Goal: Transaction & Acquisition: Obtain resource

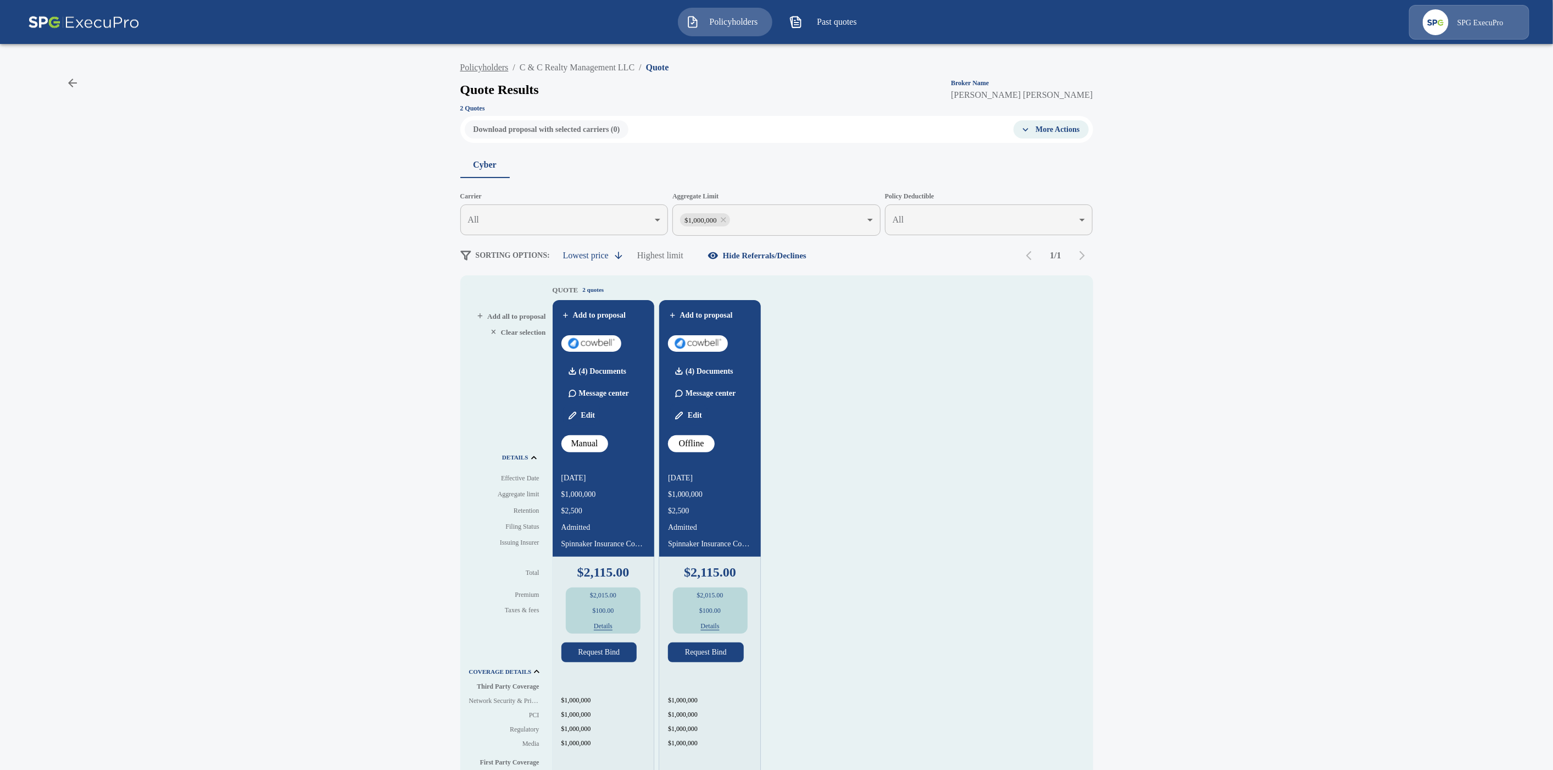
click at [507, 71] on link "Policyholders" at bounding box center [484, 67] width 48 height 9
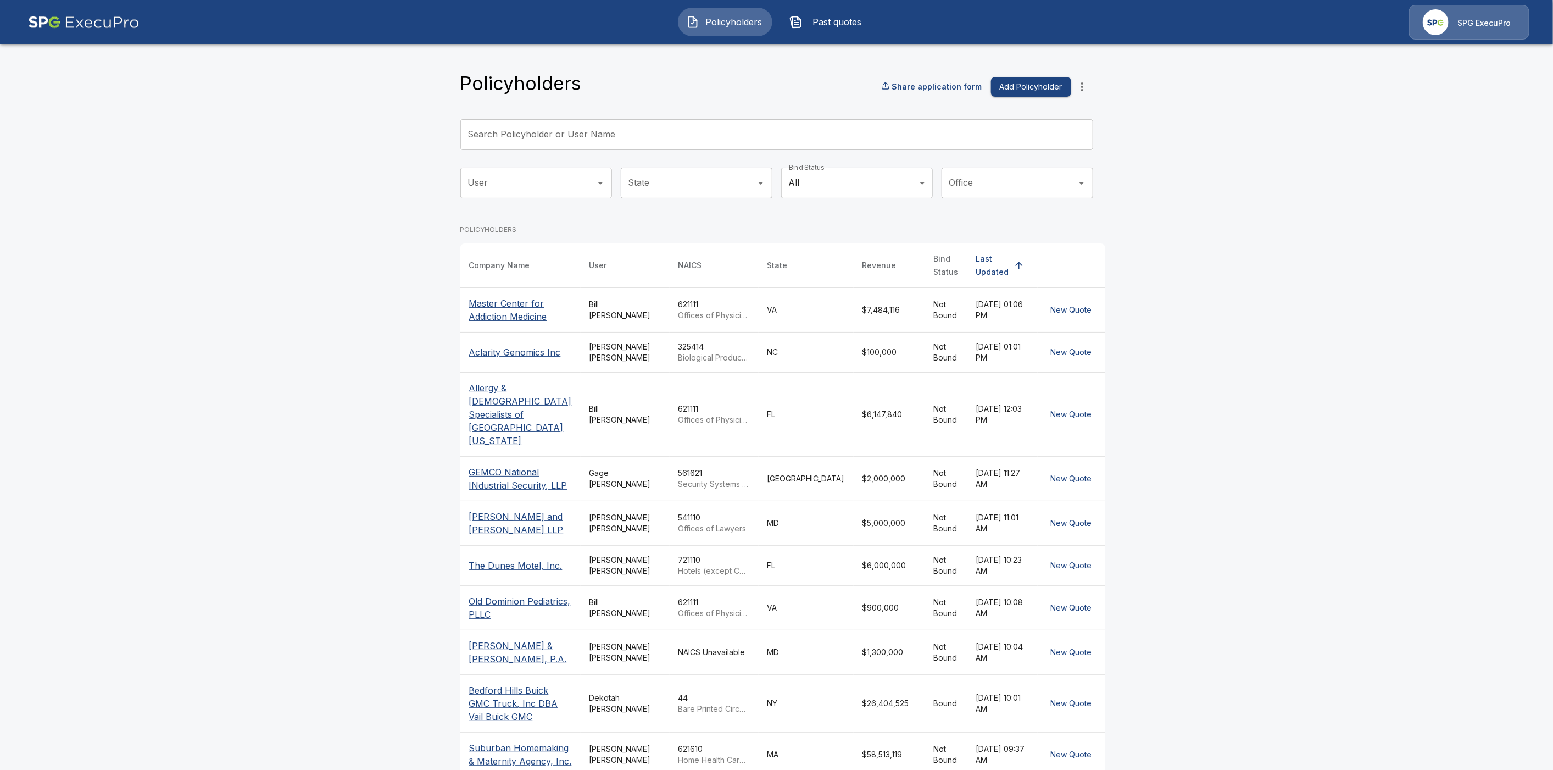
click at [555, 141] on input "Search Policyholder or User Name" at bounding box center [770, 134] width 621 height 31
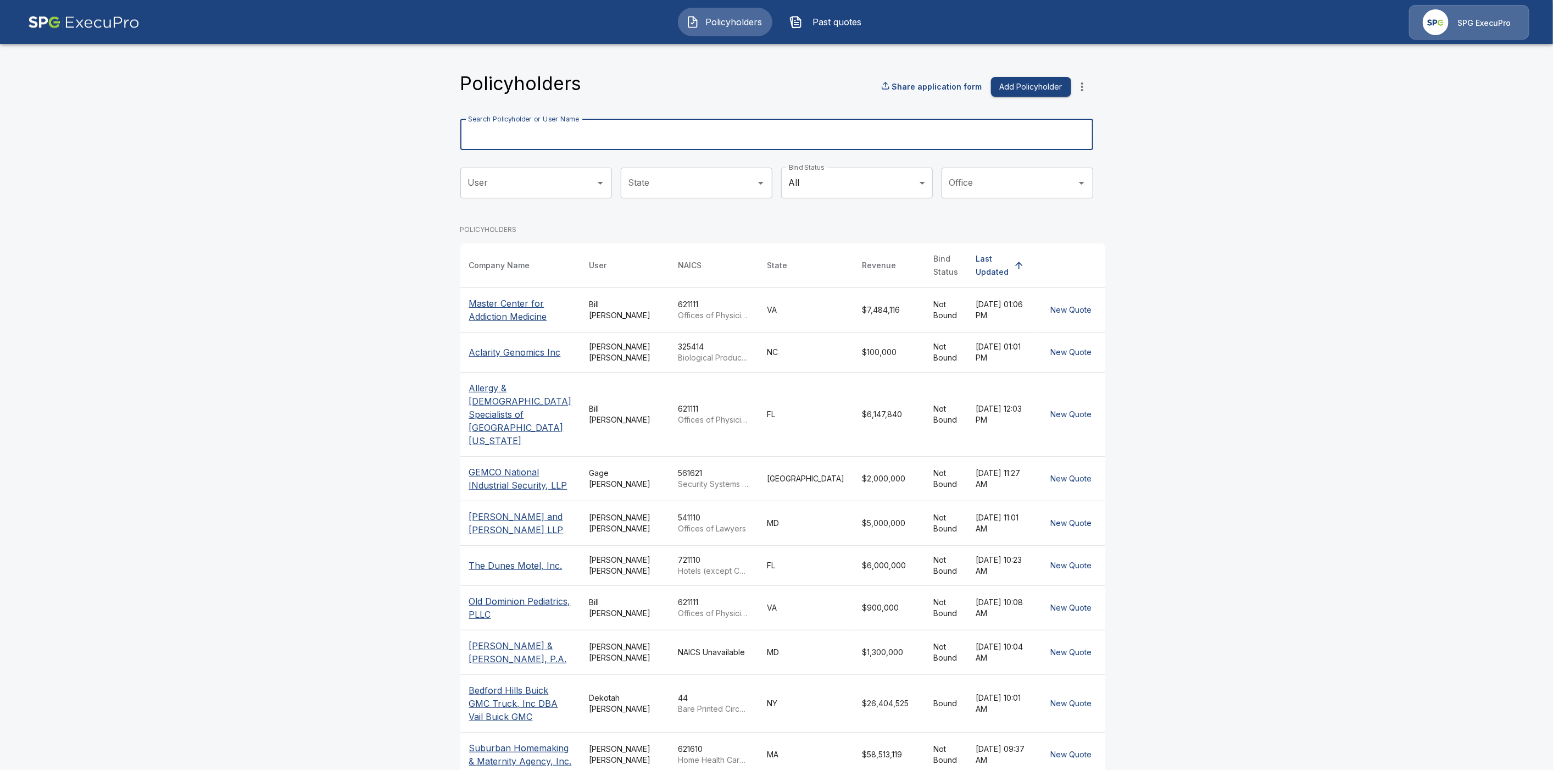
paste input "**********"
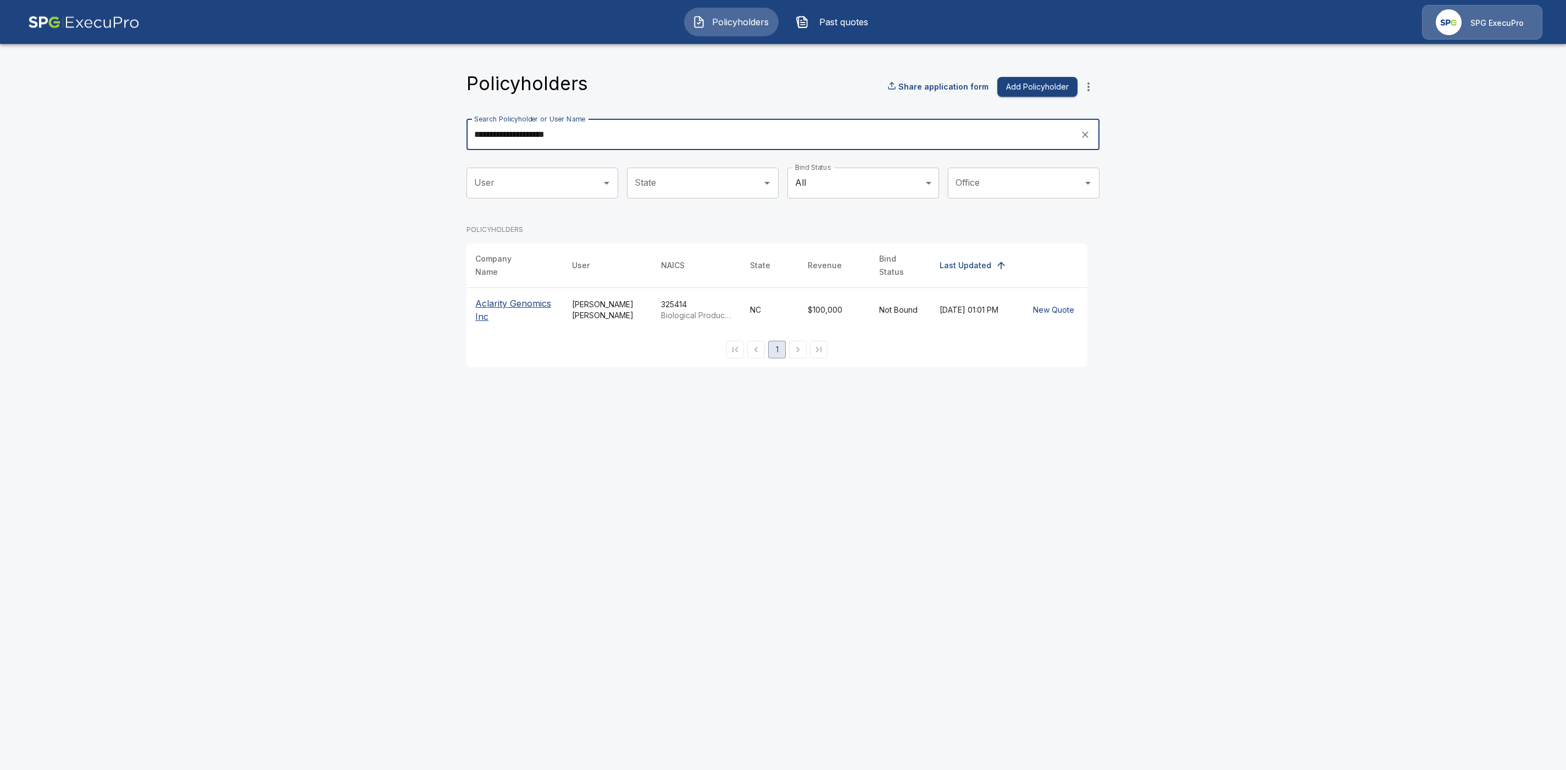
type input "**********"
click at [520, 297] on p "Aclarity Genomics Inc" at bounding box center [514, 310] width 79 height 26
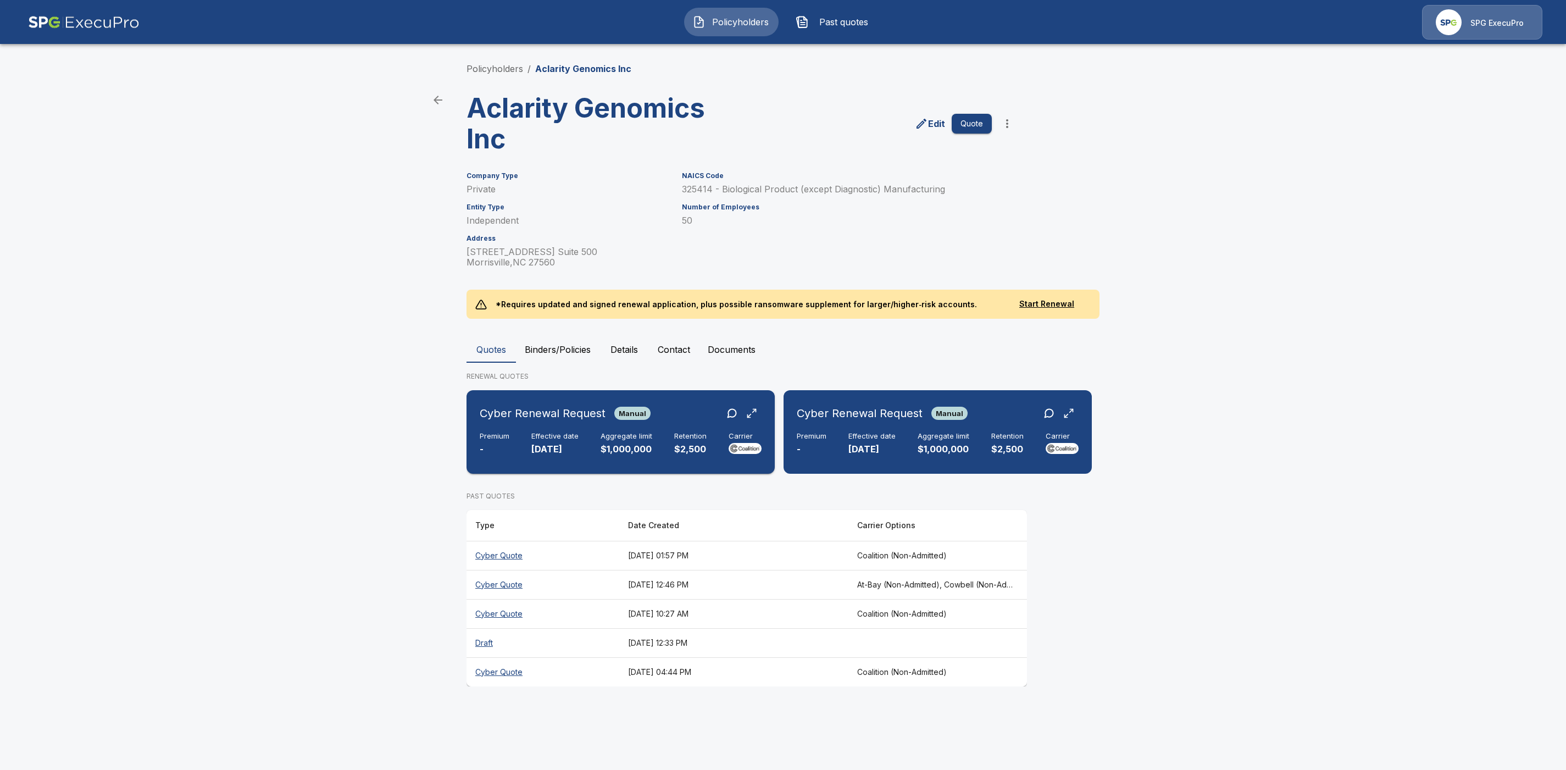
click at [679, 404] on div "Cyber Renewal Request Manual" at bounding box center [621, 413] width 282 height 20
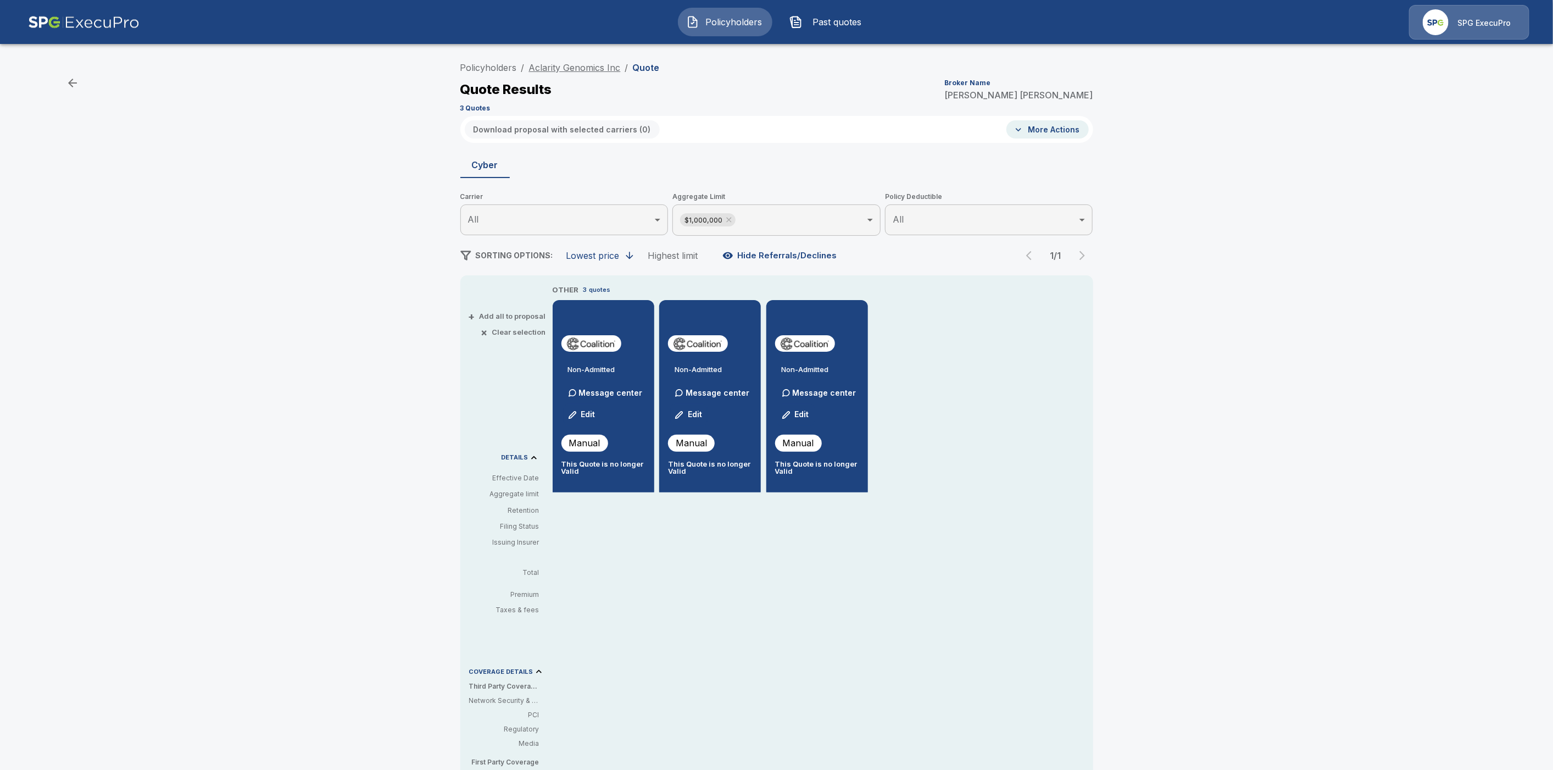
click at [559, 68] on link "Aclarity Genomics Inc" at bounding box center [575, 67] width 92 height 11
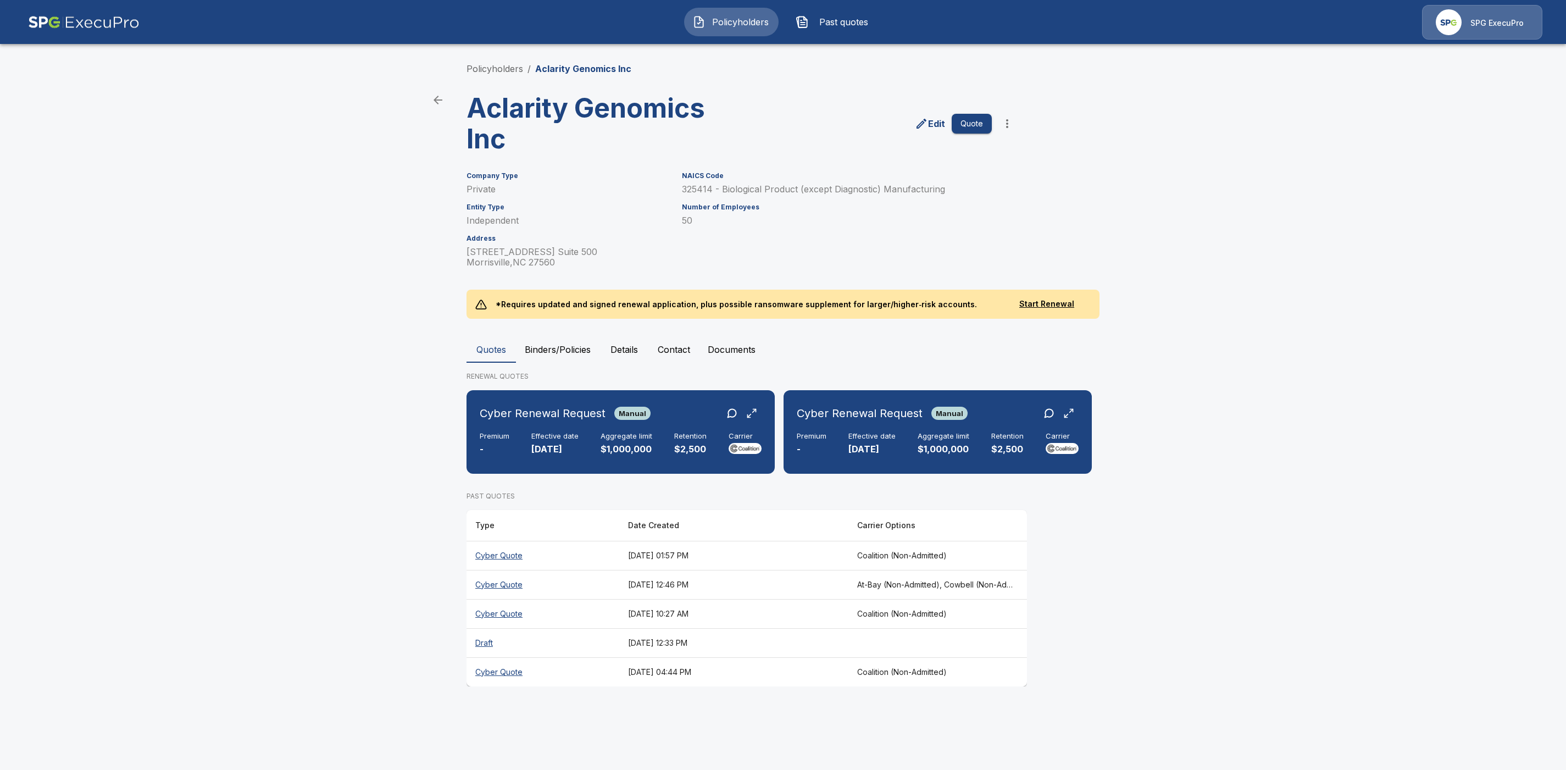
click at [480, 650] on th "Draft" at bounding box center [542, 642] width 153 height 29
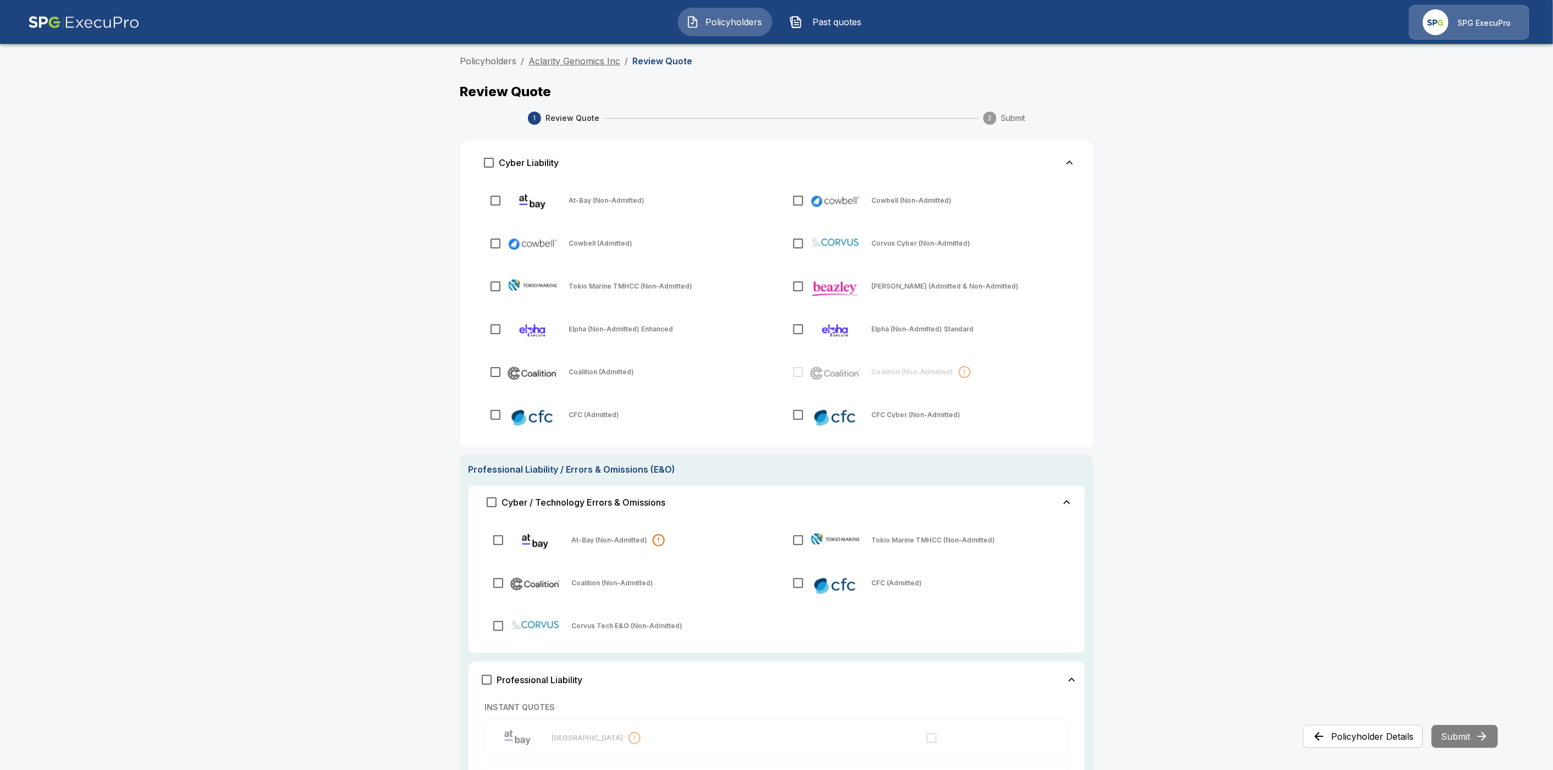
click at [554, 60] on link "Aclarity Genomics Inc" at bounding box center [575, 60] width 92 height 11
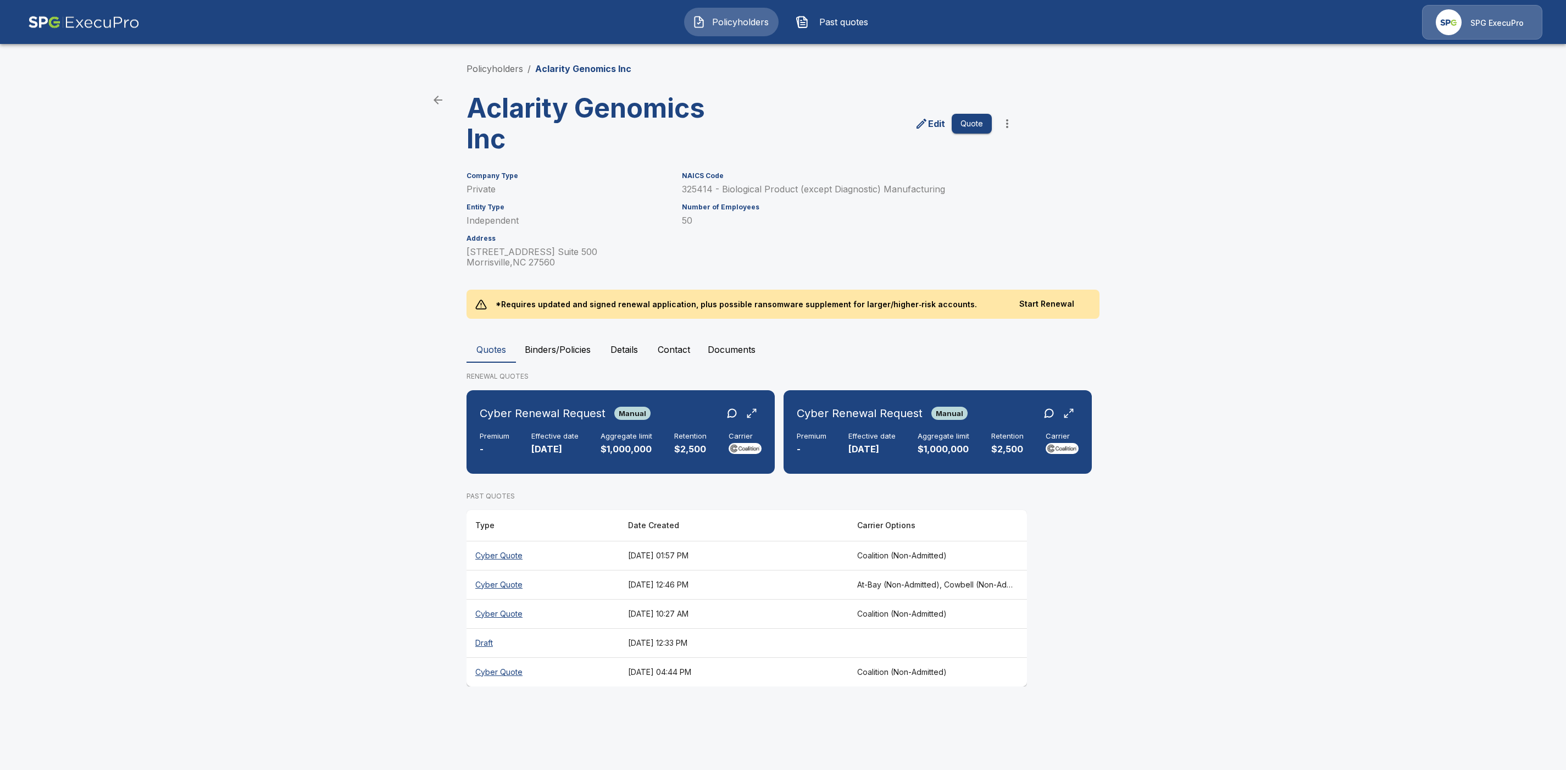
click at [1041, 300] on button "Start Renewal" at bounding box center [1047, 304] width 88 height 20
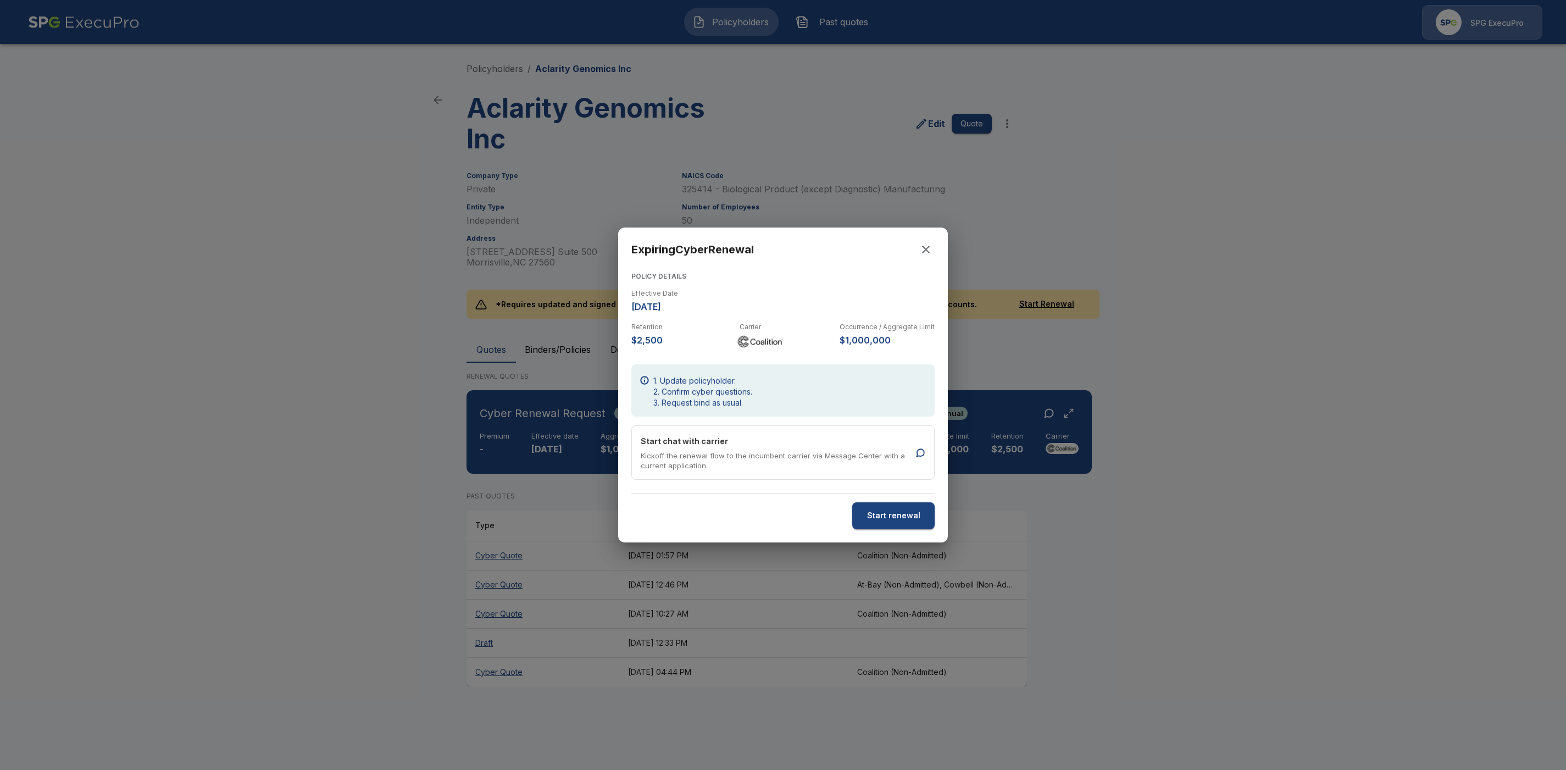
click at [874, 516] on button "Start renewal" at bounding box center [893, 515] width 82 height 27
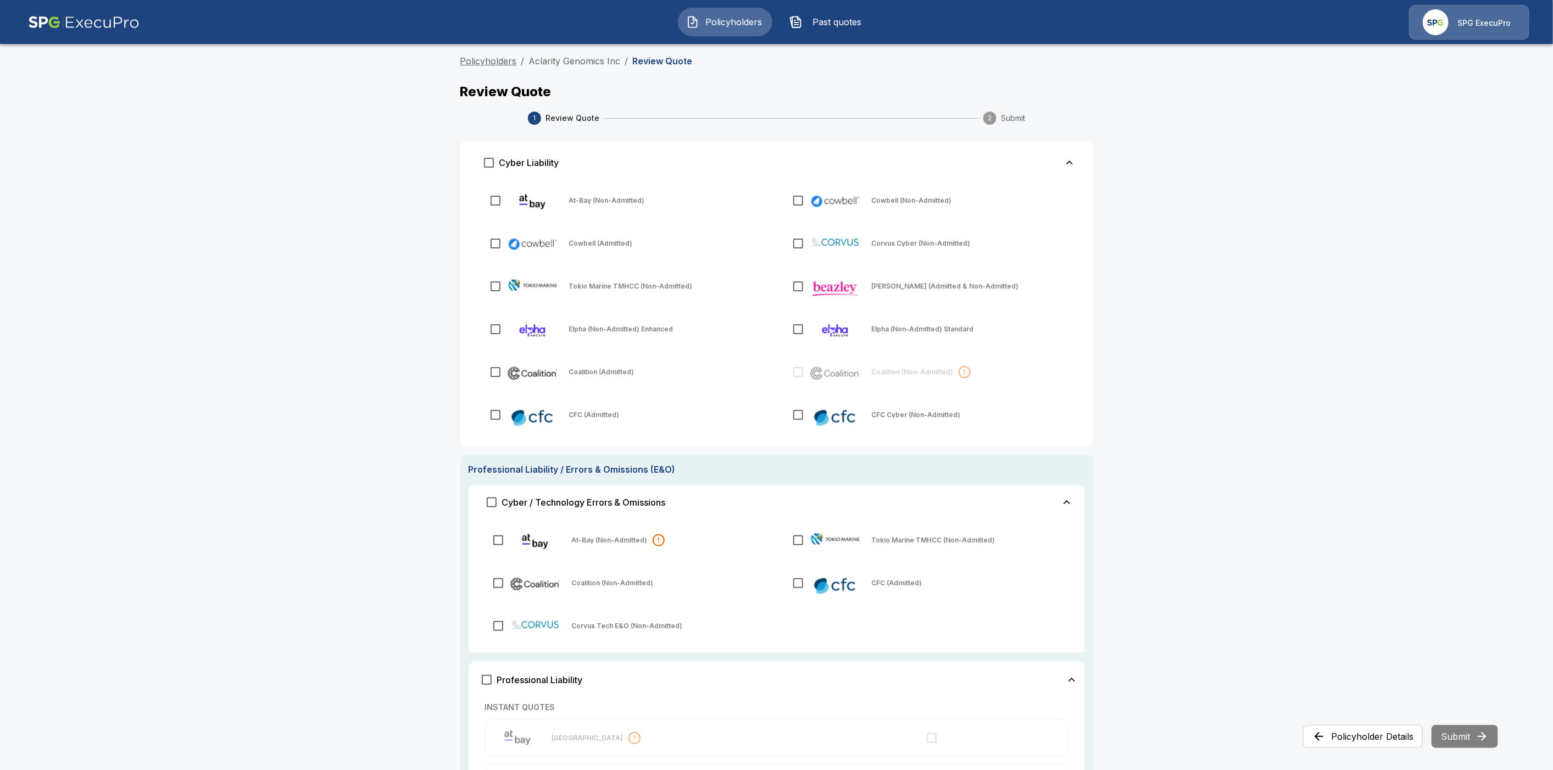
click at [502, 63] on link "Policyholders" at bounding box center [488, 60] width 57 height 11
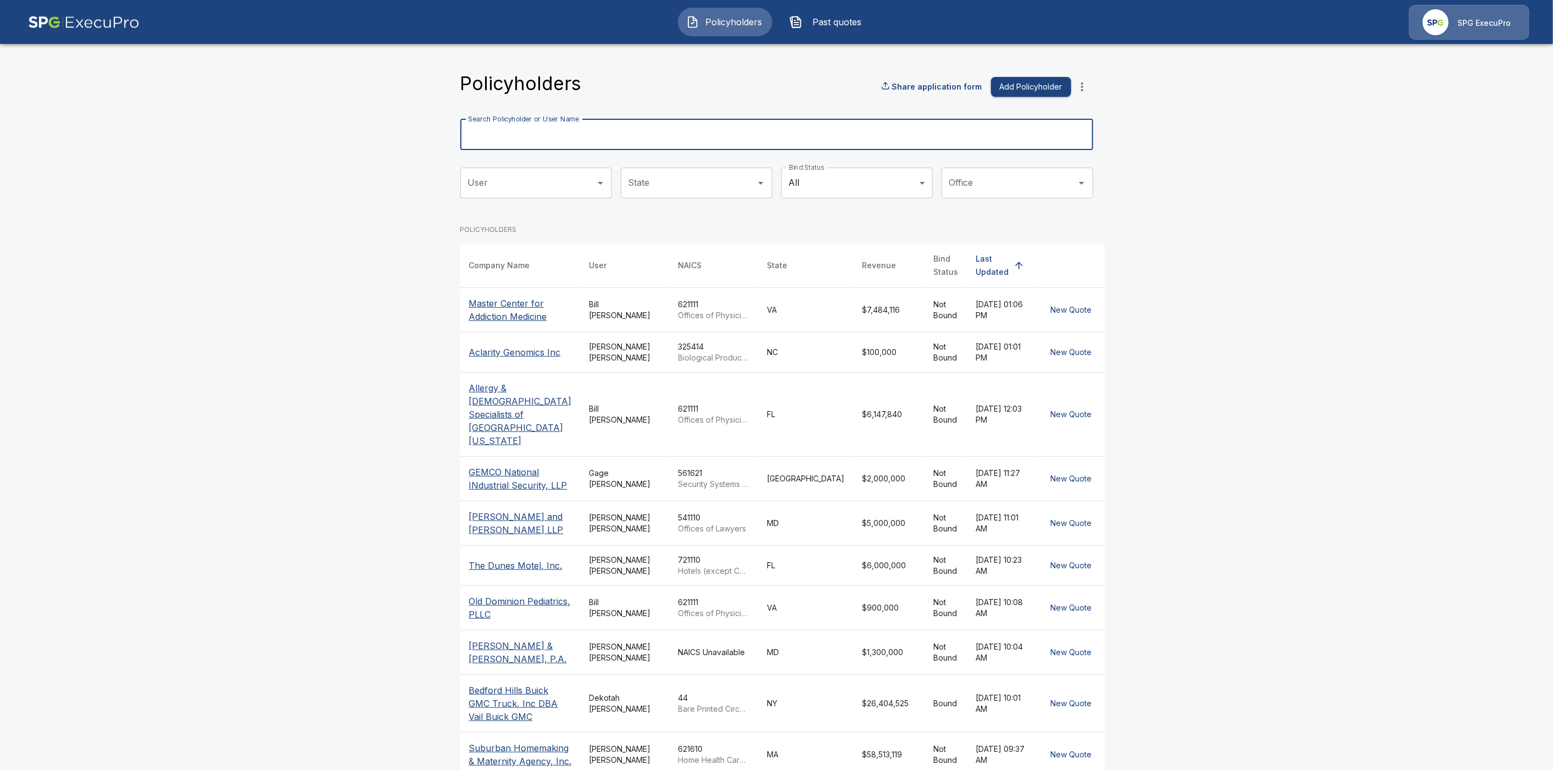
click at [617, 135] on input "Search Policyholder or User Name" at bounding box center [770, 134] width 621 height 31
paste input "**********"
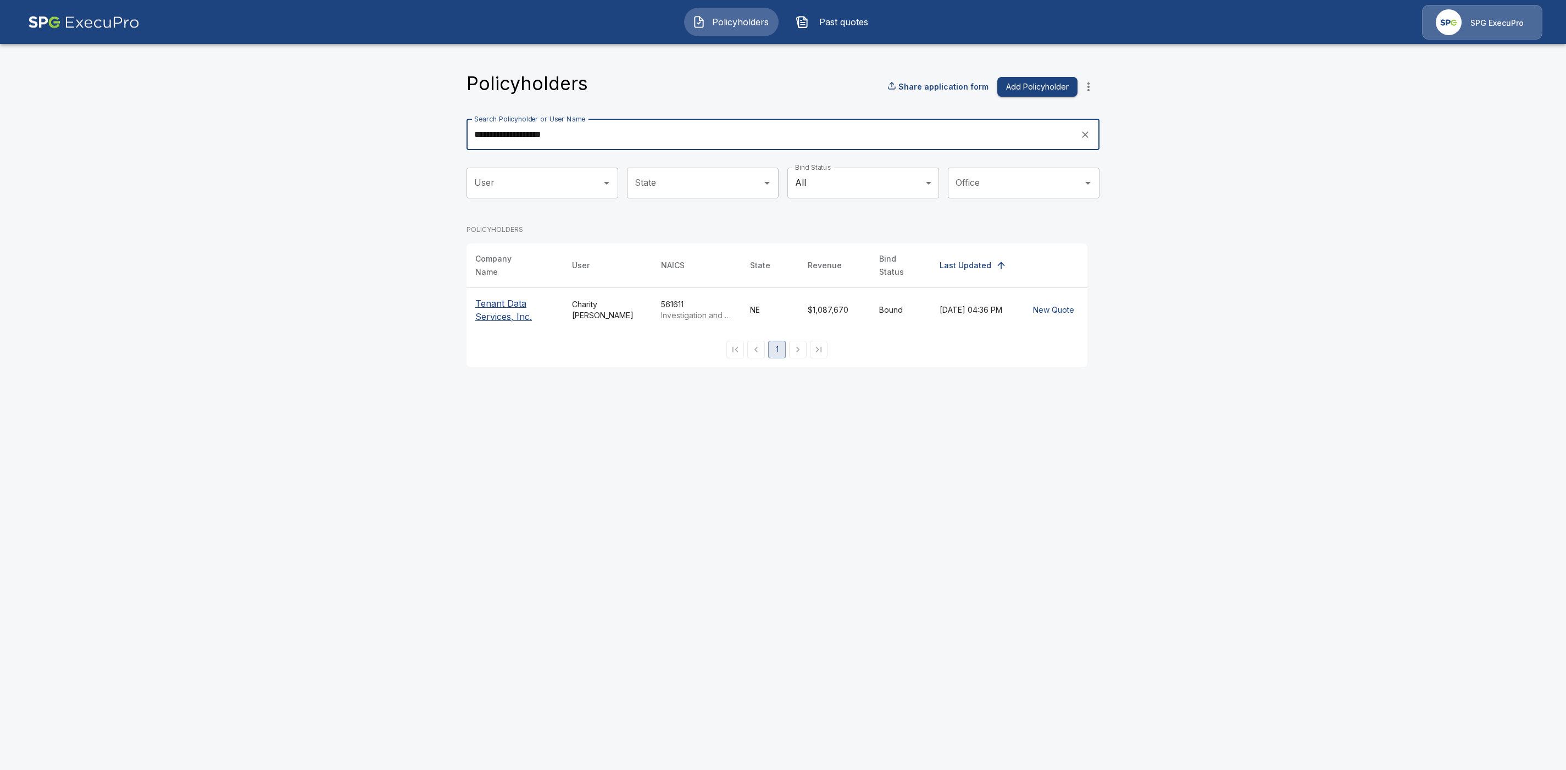
type input "**********"
click at [507, 298] on p "Tenant Data Services, Inc." at bounding box center [514, 310] width 79 height 26
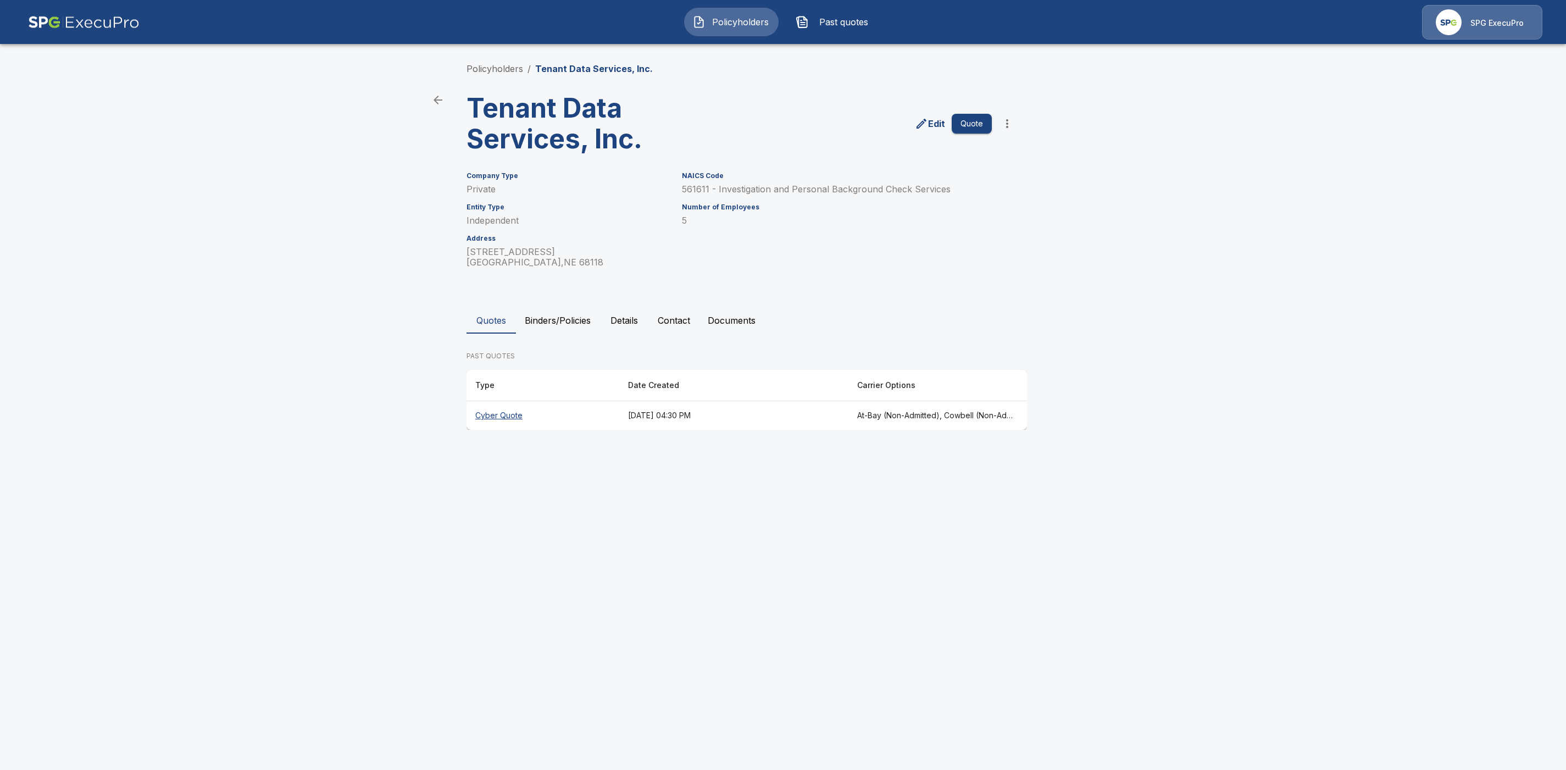
click at [940, 125] on p "Edit" at bounding box center [936, 123] width 17 height 13
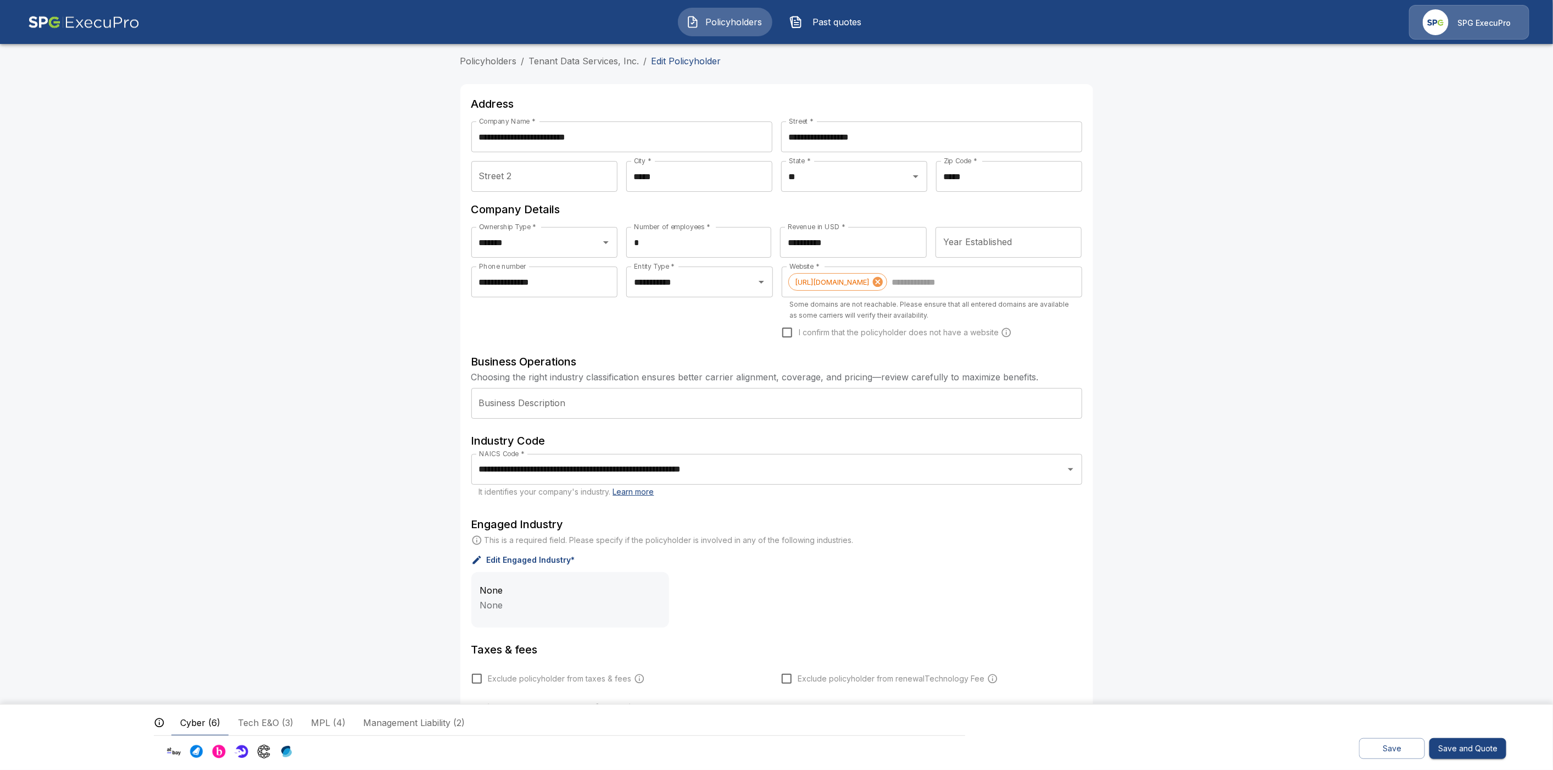
click at [533, 175] on input "Street 2" at bounding box center [544, 176] width 146 height 31
paste input "*****"
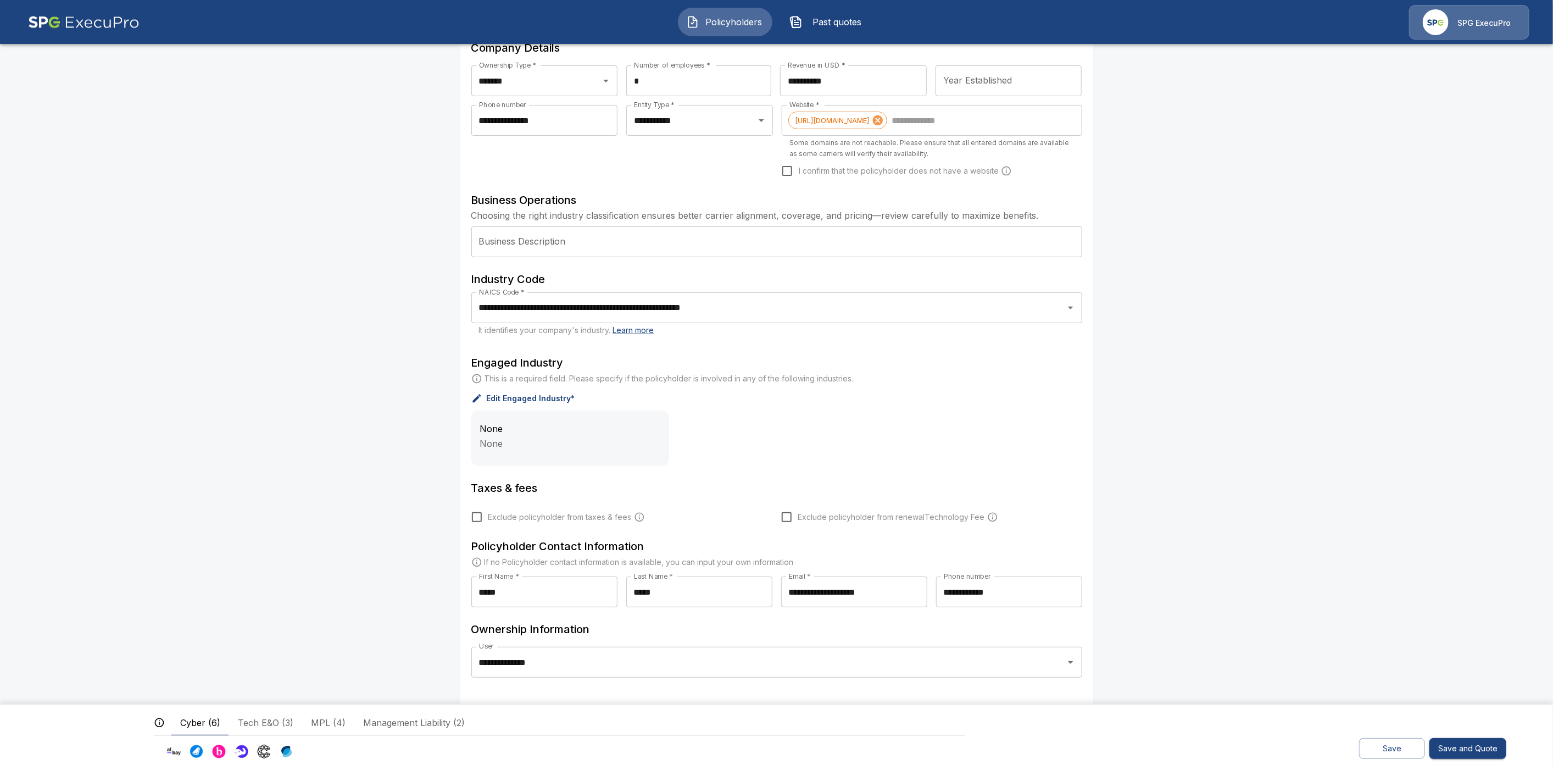
scroll to position [164, 0]
type input "*****"
click at [1387, 753] on button "Save" at bounding box center [1392, 748] width 66 height 21
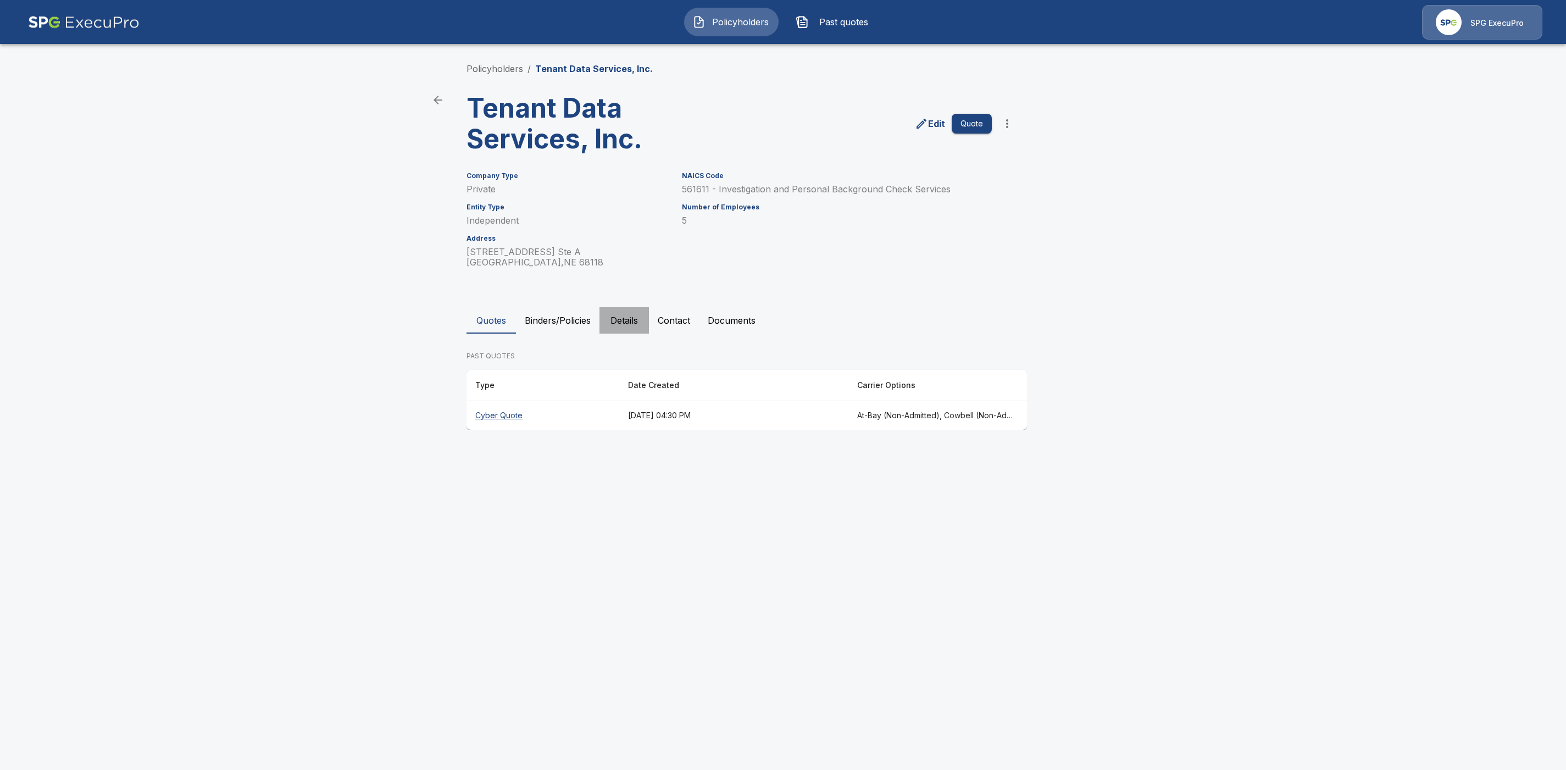
click at [624, 323] on button "Details" at bounding box center [623, 320] width 49 height 26
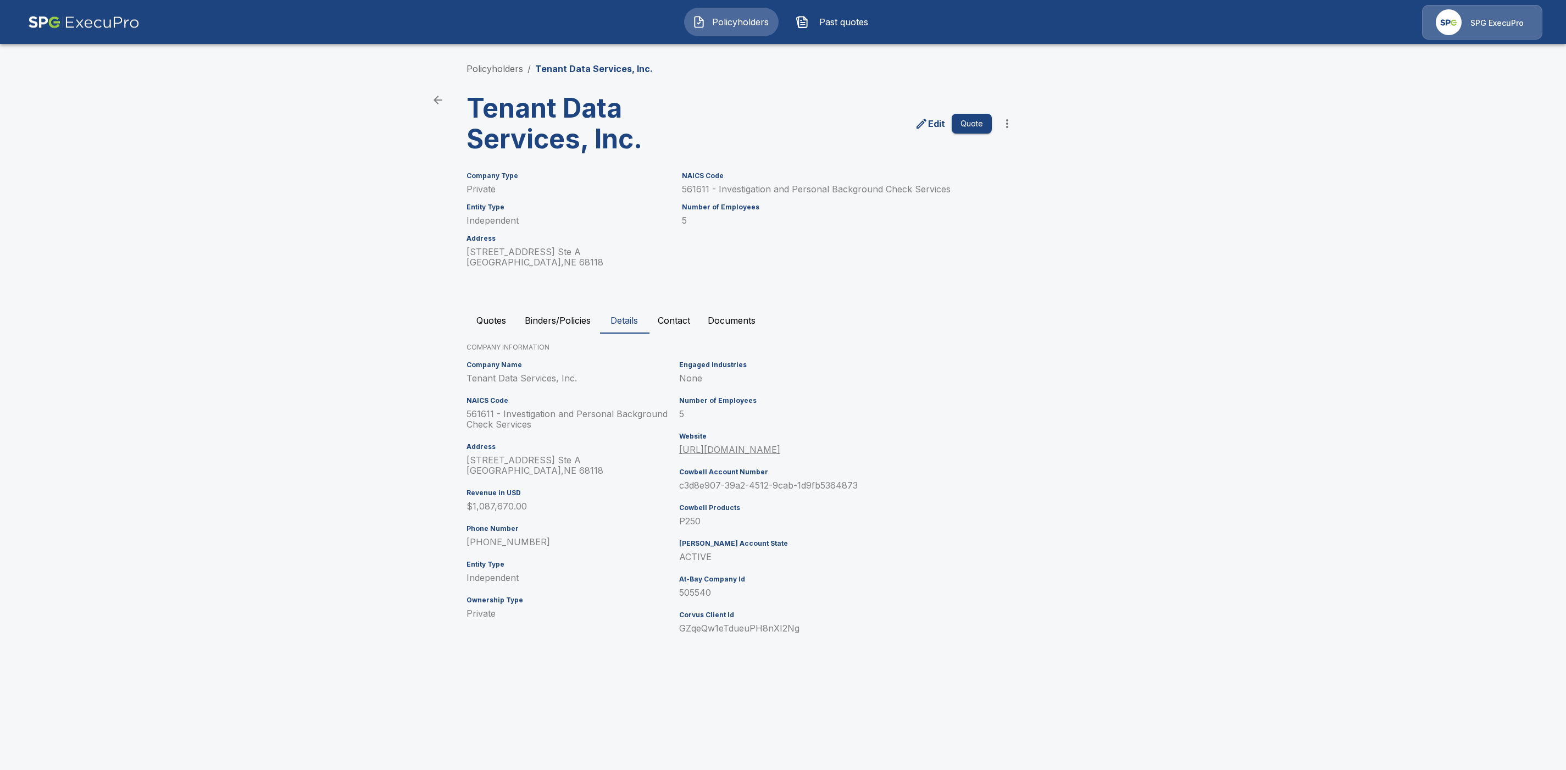
click at [497, 322] on button "Quotes" at bounding box center [490, 320] width 49 height 26
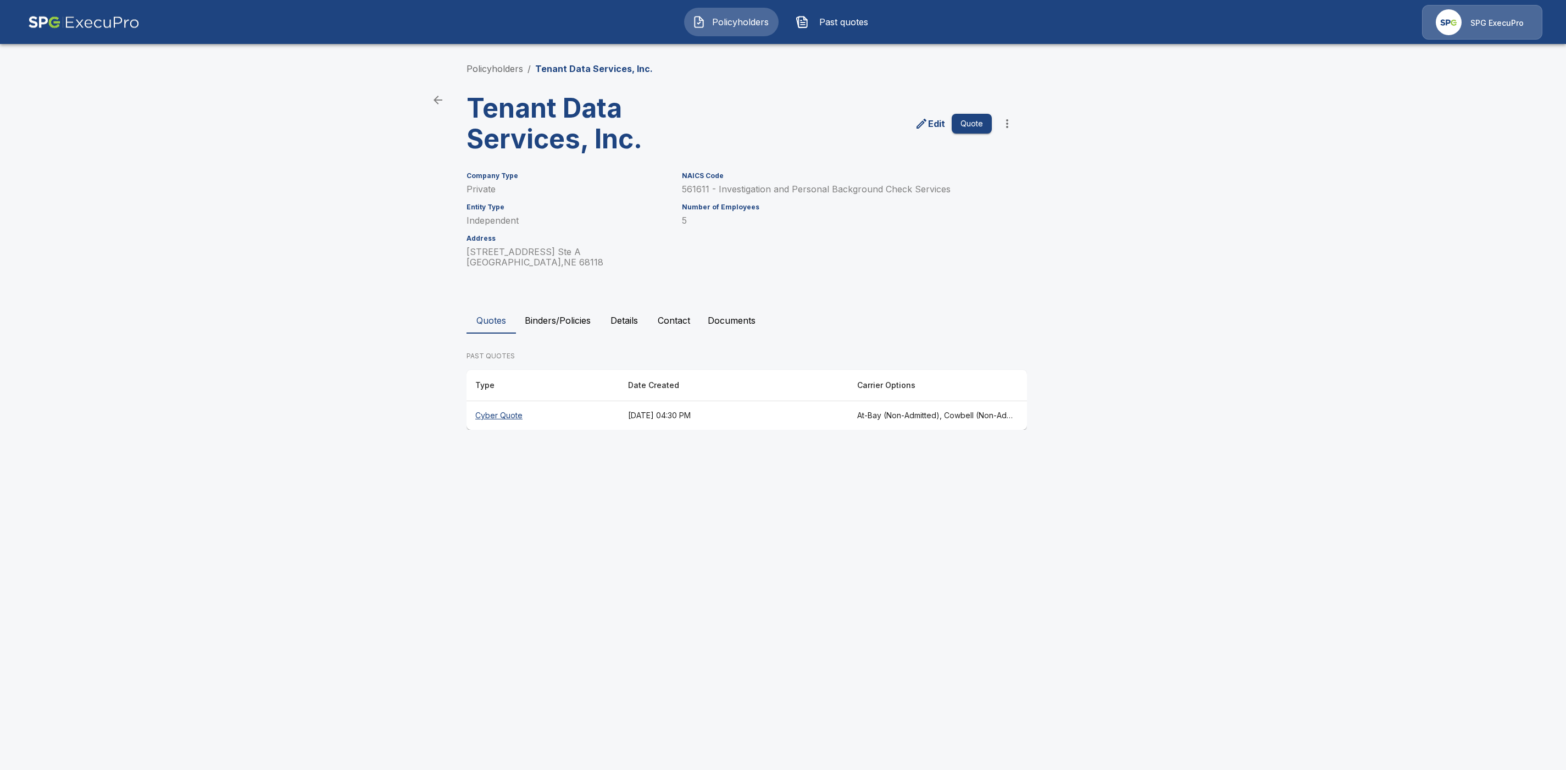
click at [497, 412] on th "Cyber Quote" at bounding box center [542, 415] width 153 height 29
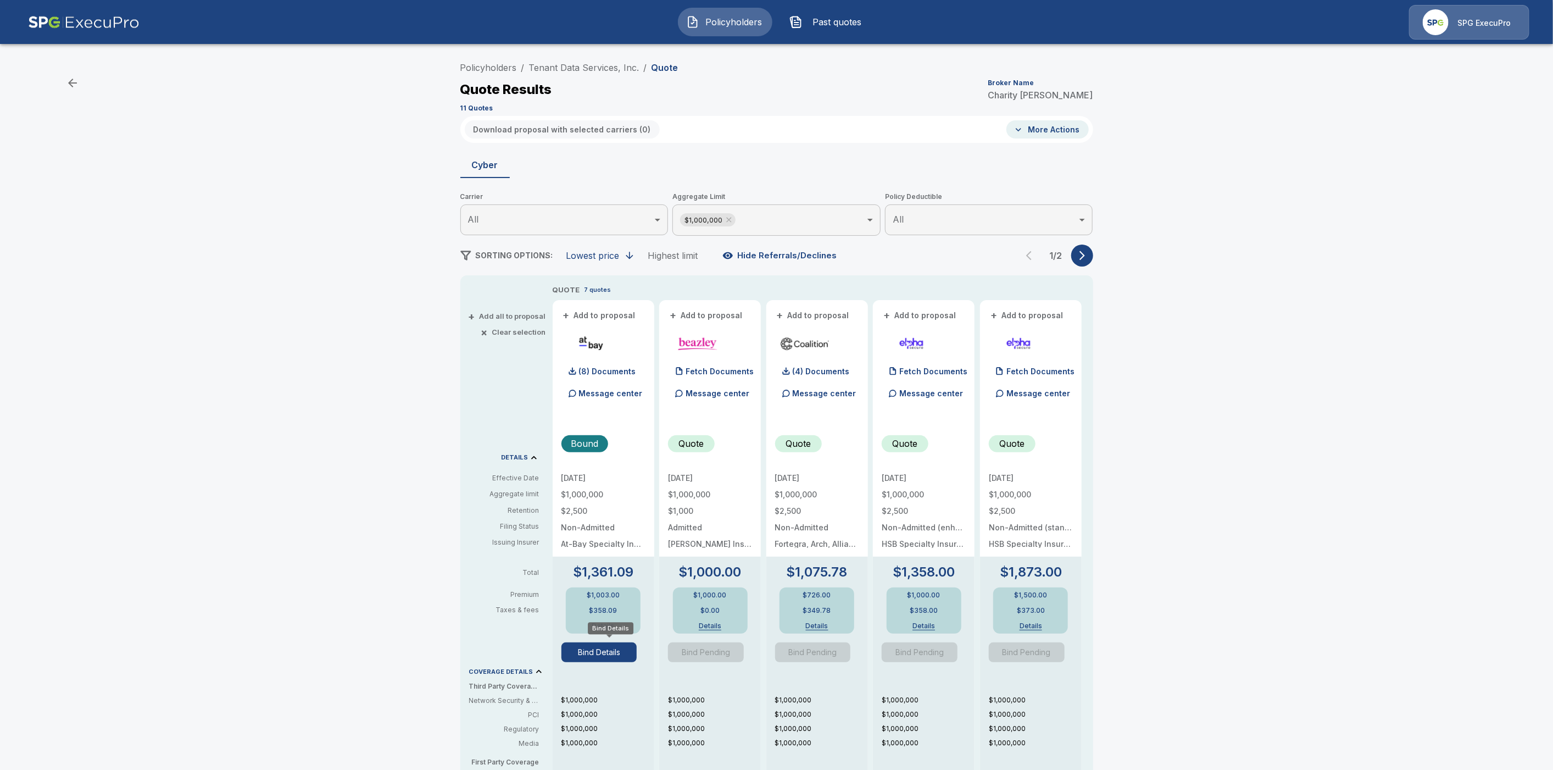
click at [611, 652] on button "Bind Details" at bounding box center [600, 652] width 76 height 20
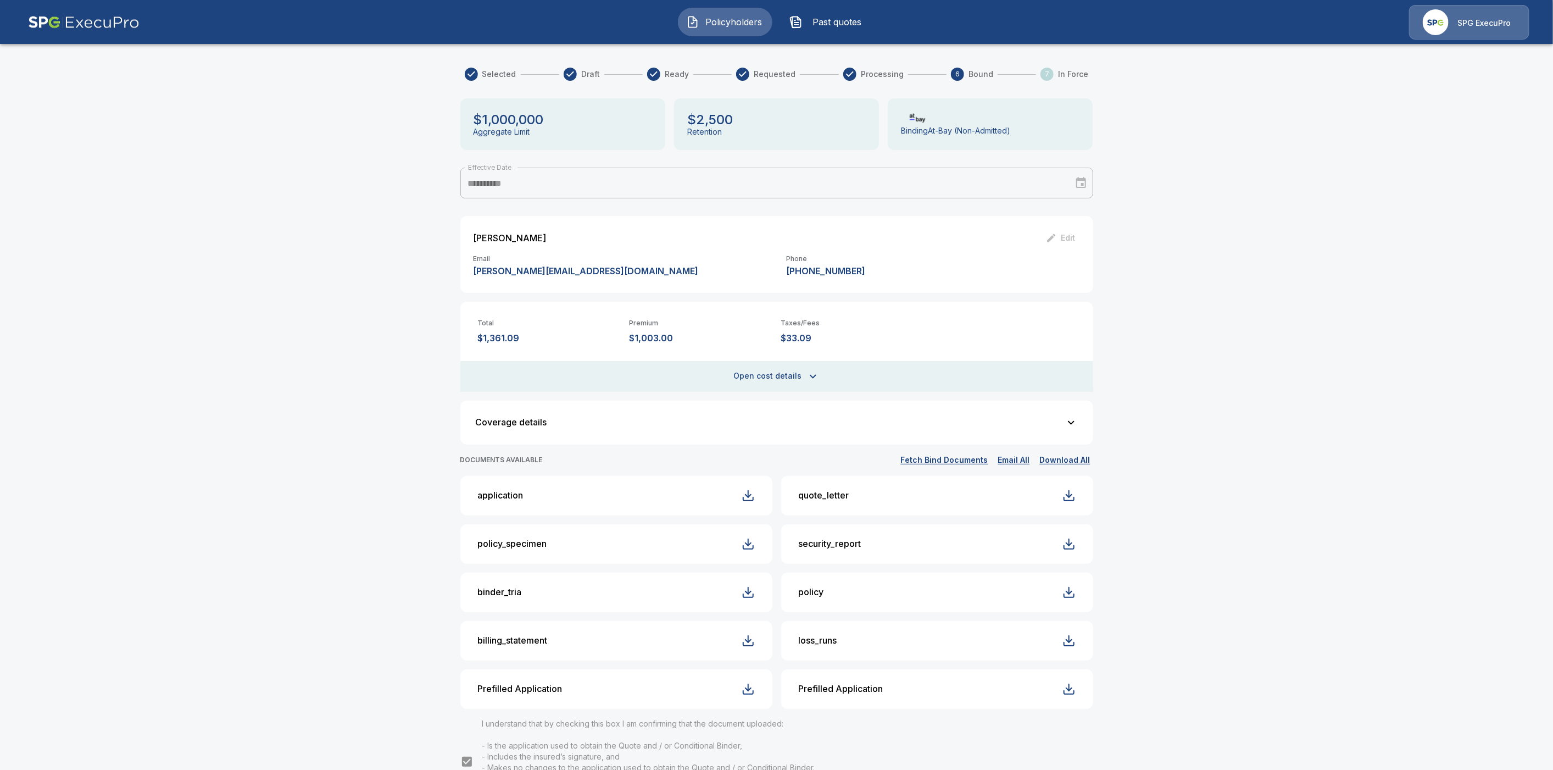
scroll to position [73, 0]
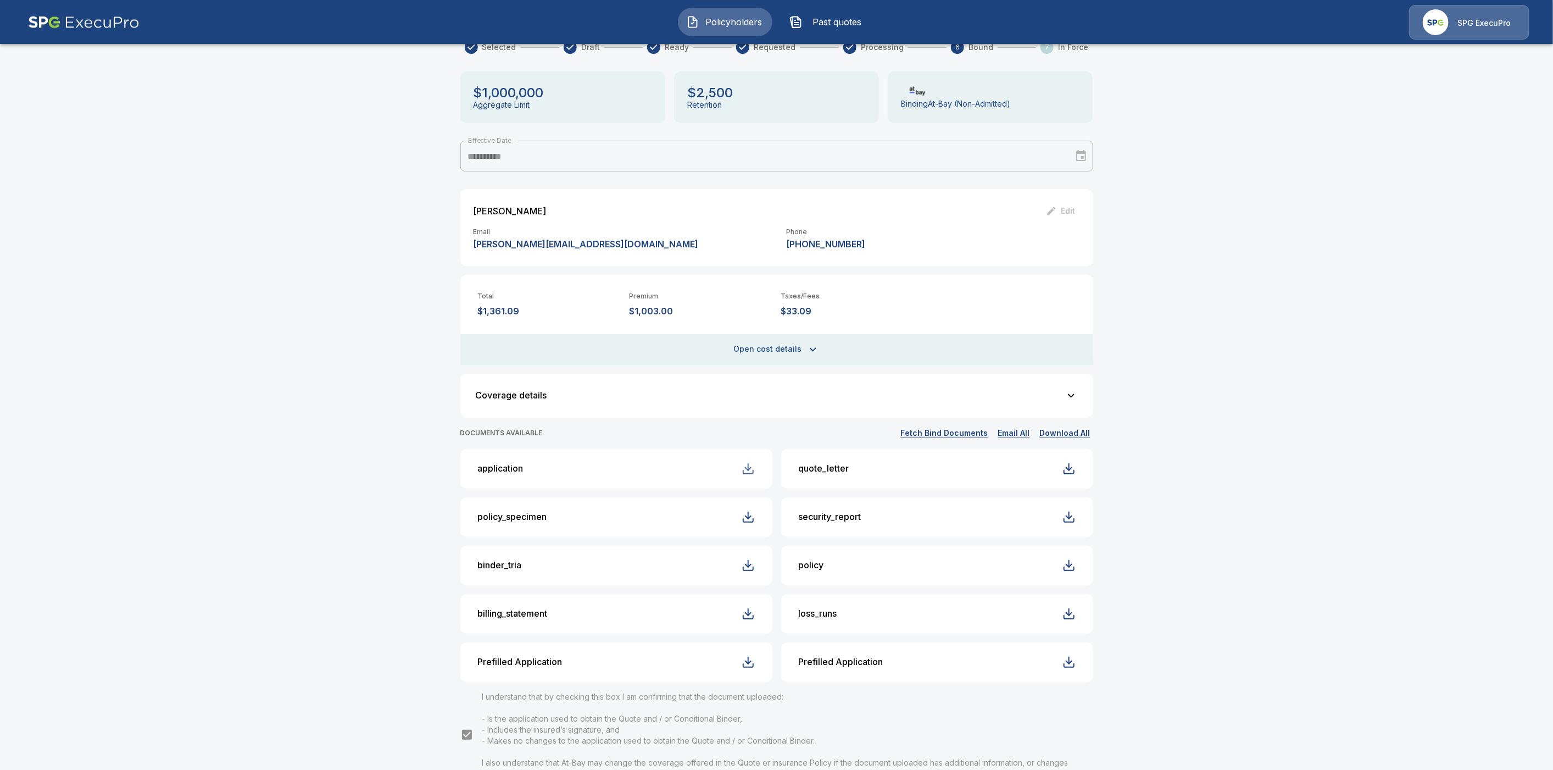
click at [755, 469] on div "button" at bounding box center [748, 468] width 13 height 13
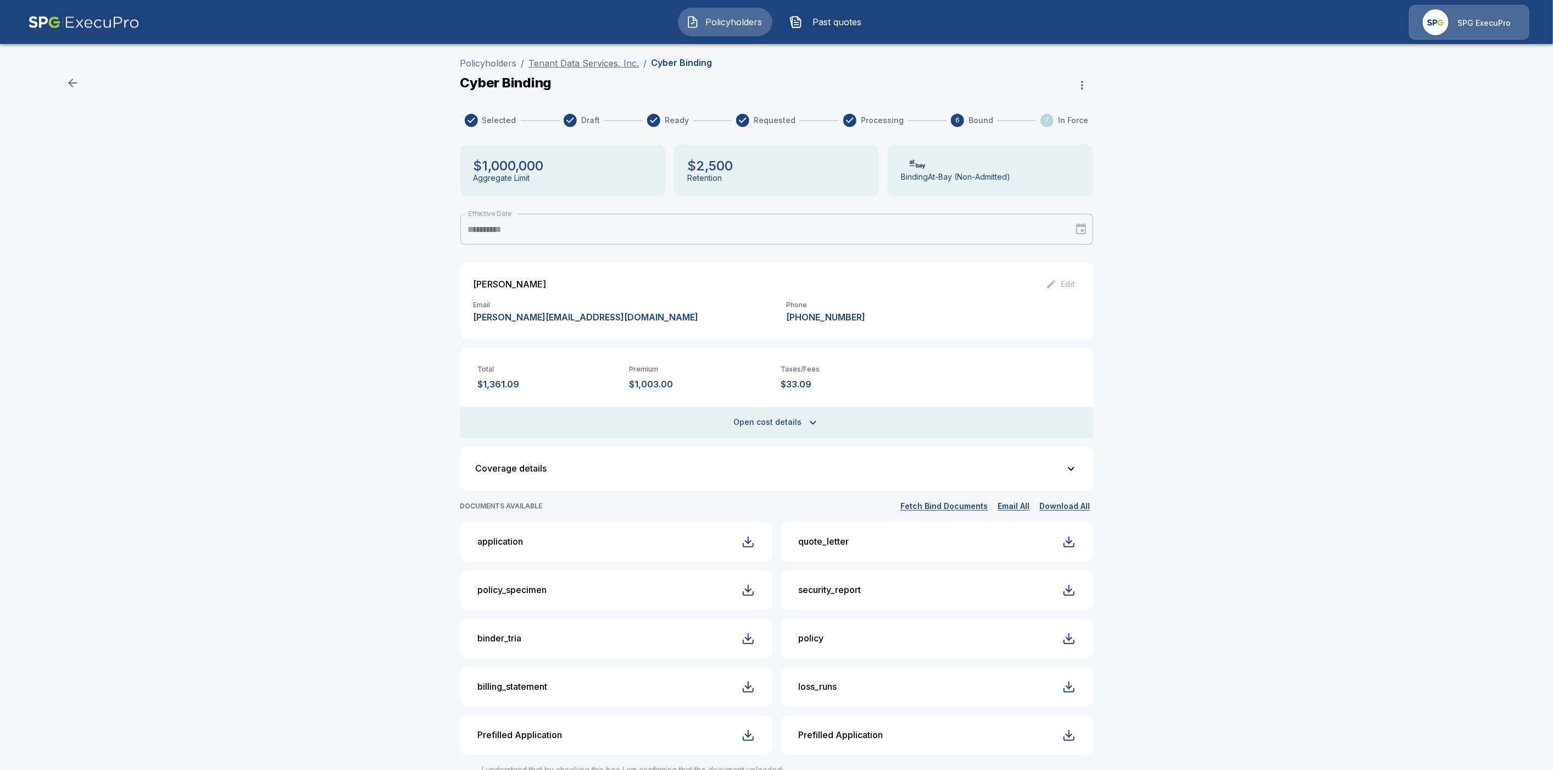
click at [569, 64] on link "Tenant Data Services, Inc." at bounding box center [584, 63] width 110 height 11
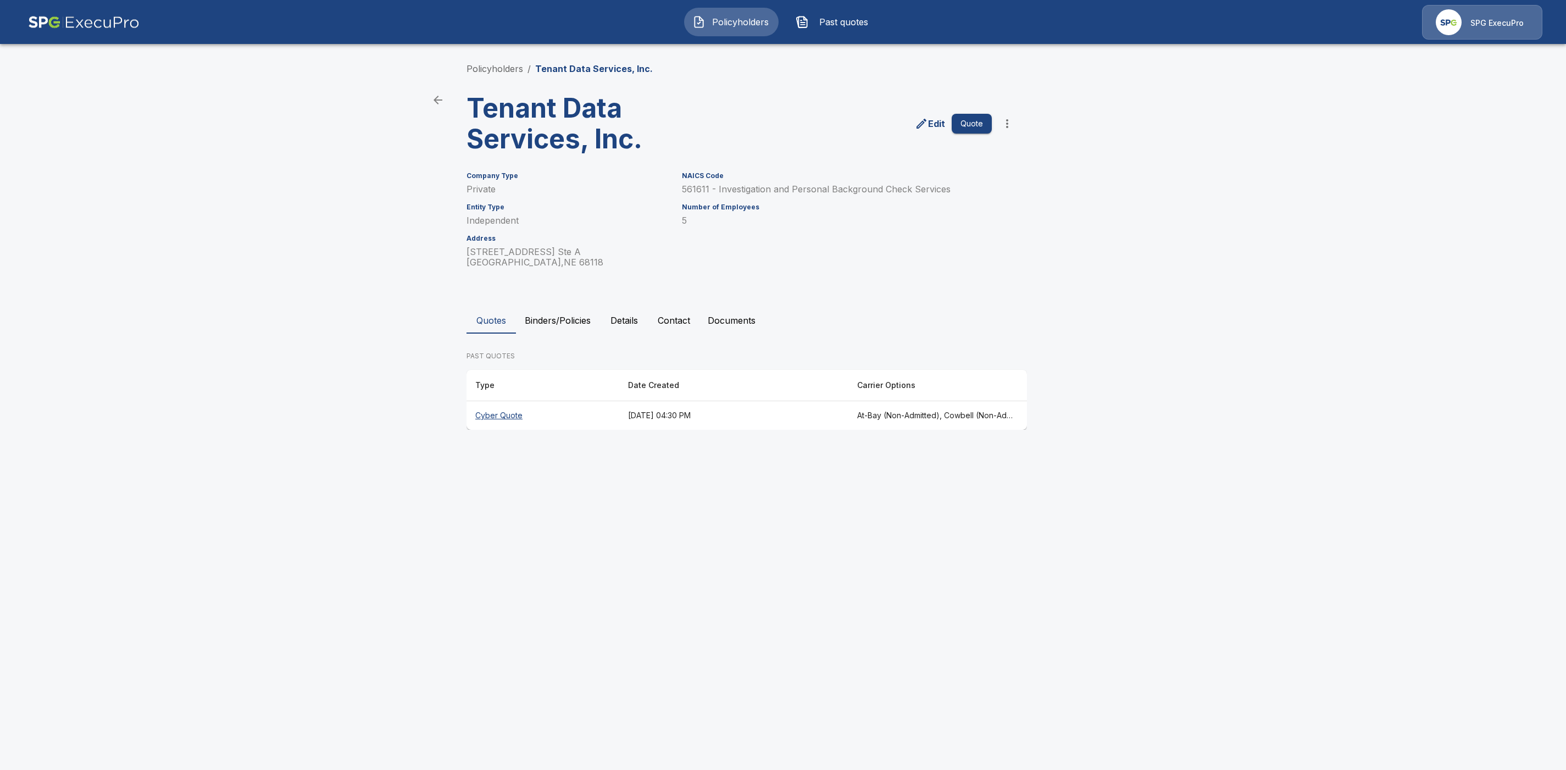
drag, startPoint x: 505, startPoint y: 71, endPoint x: 512, endPoint y: 74, distance: 6.9
click at [505, 71] on link "Policyholders" at bounding box center [494, 68] width 57 height 11
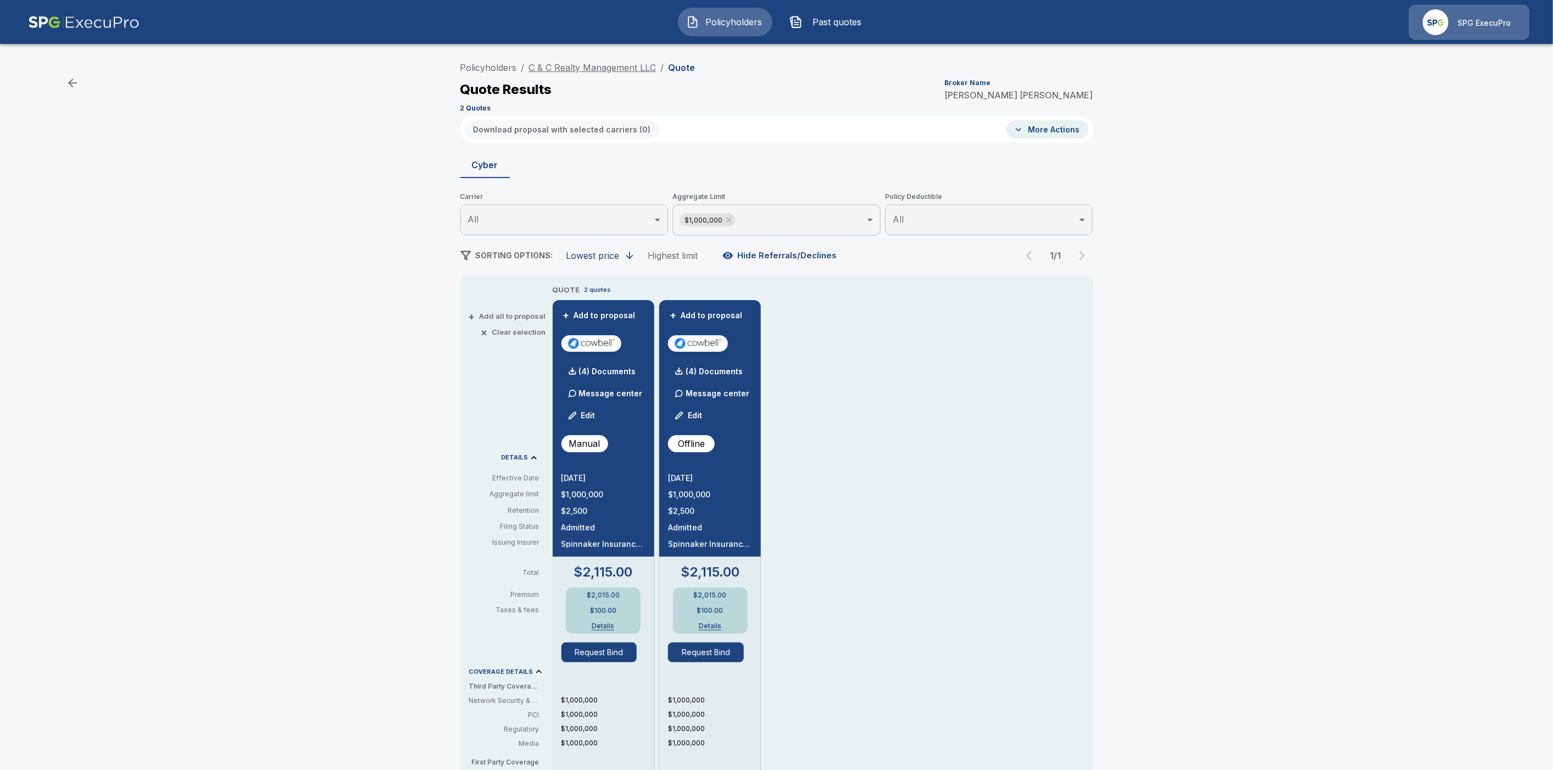
click at [582, 68] on link "C & C Realty Management LLC" at bounding box center [592, 67] width 127 height 11
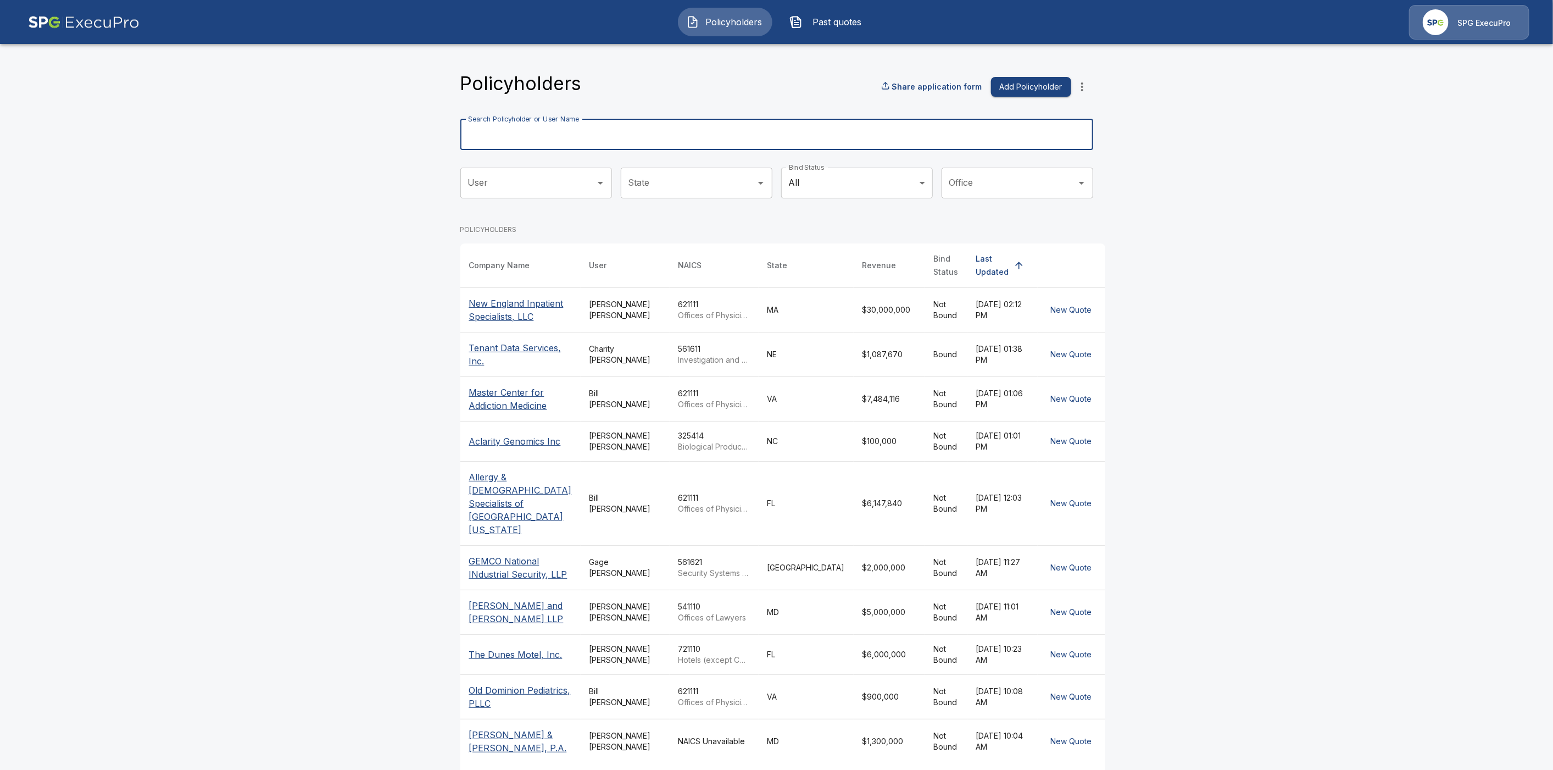
click at [537, 131] on div "Search Policyholder or User Name Search Policyholder or User Name" at bounding box center [776, 134] width 633 height 31
paste input "**********"
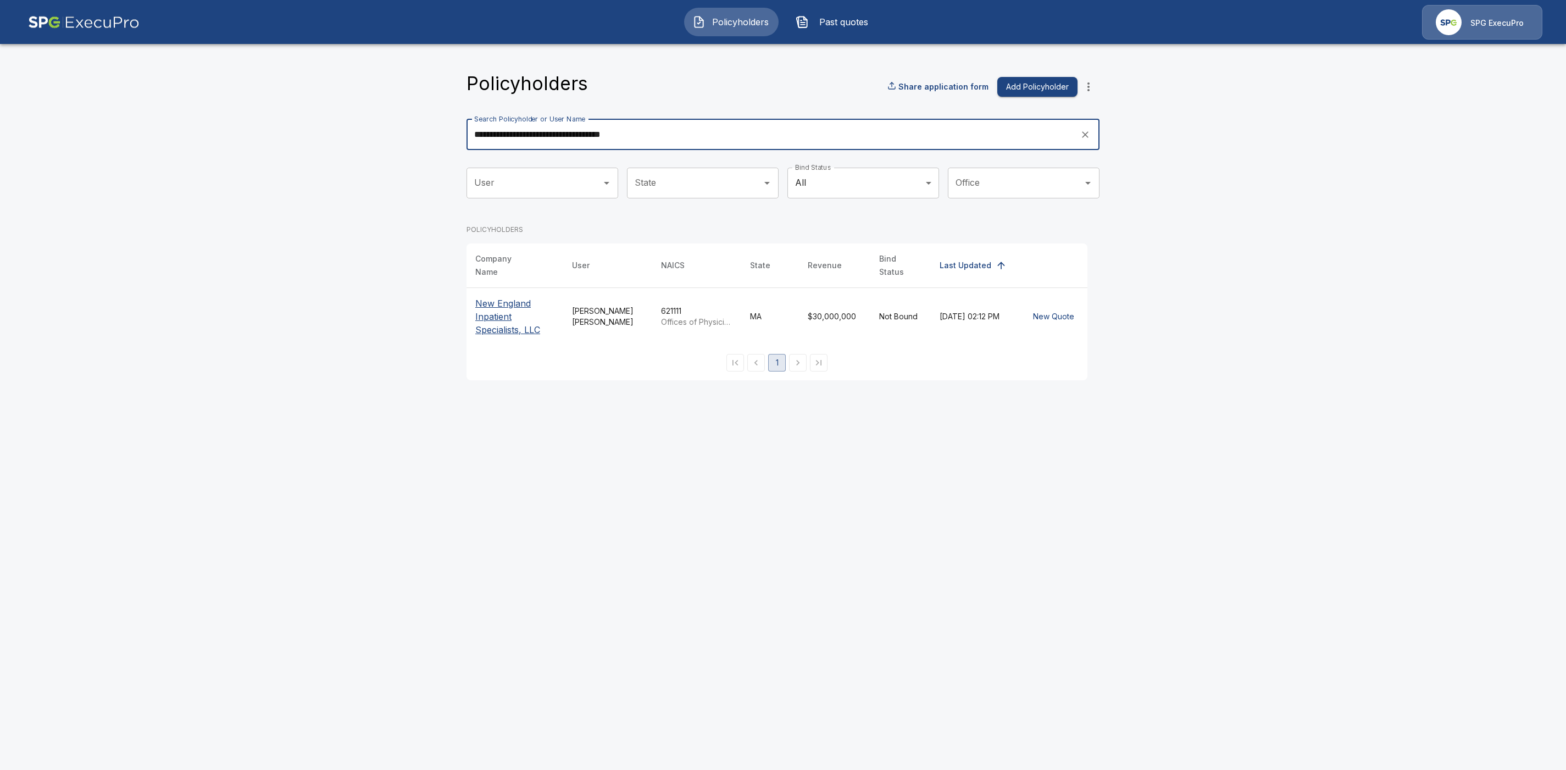
type input "**********"
click at [508, 305] on p "New England Inpatient Specialists, LLC" at bounding box center [514, 317] width 79 height 40
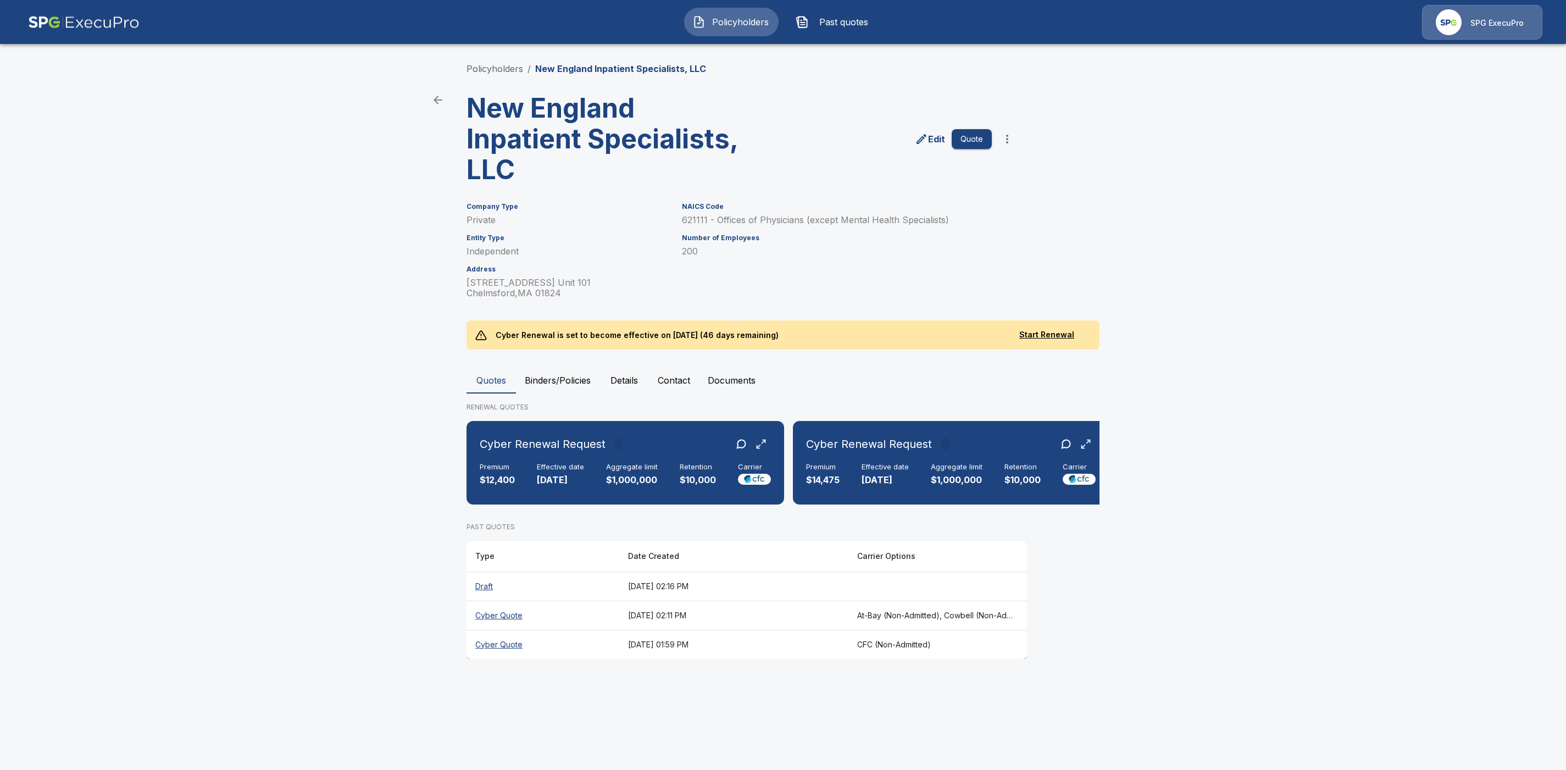
click at [499, 627] on th "Cyber Quote" at bounding box center [542, 615] width 153 height 29
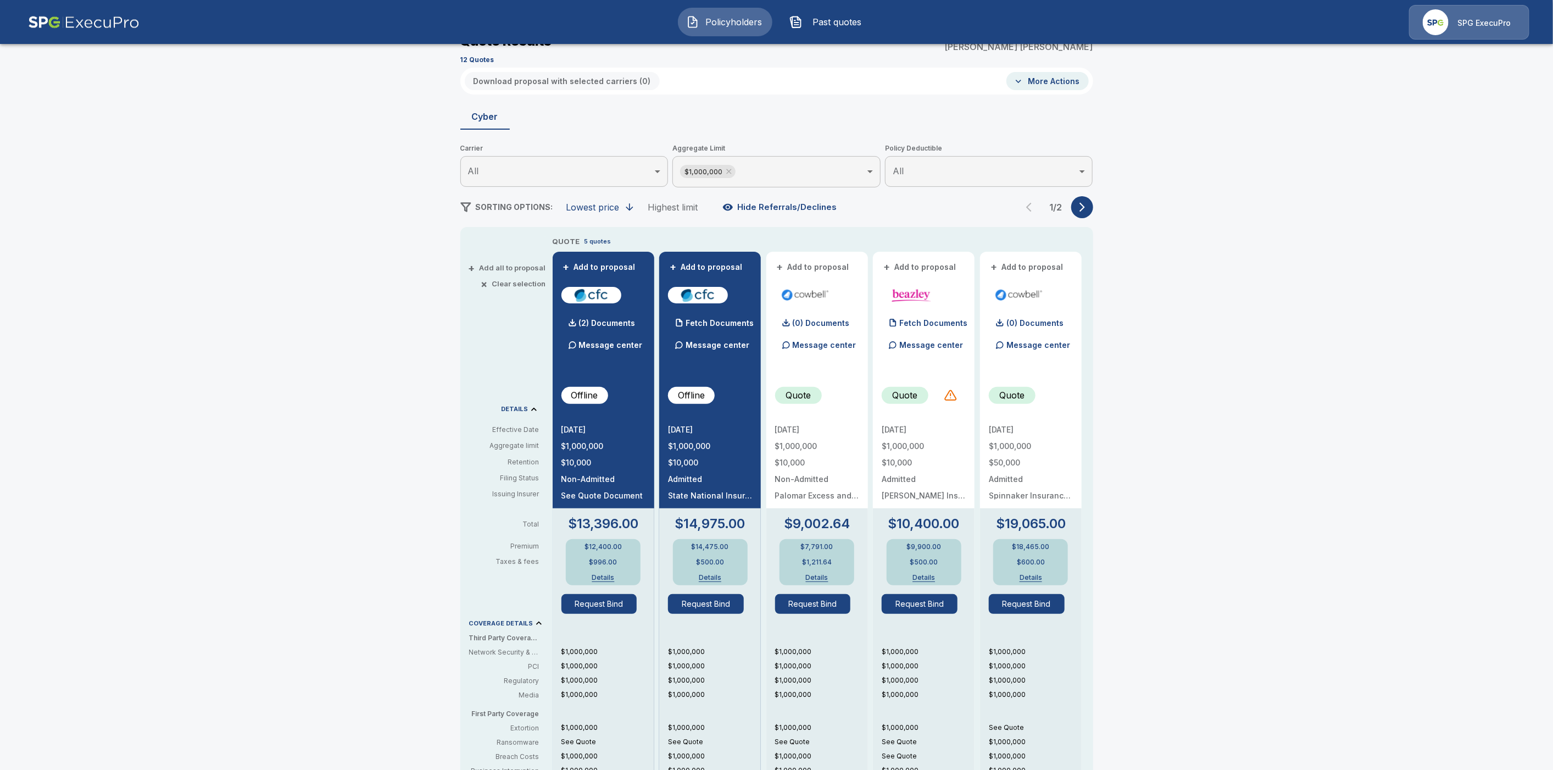
scroll to position [53, 0]
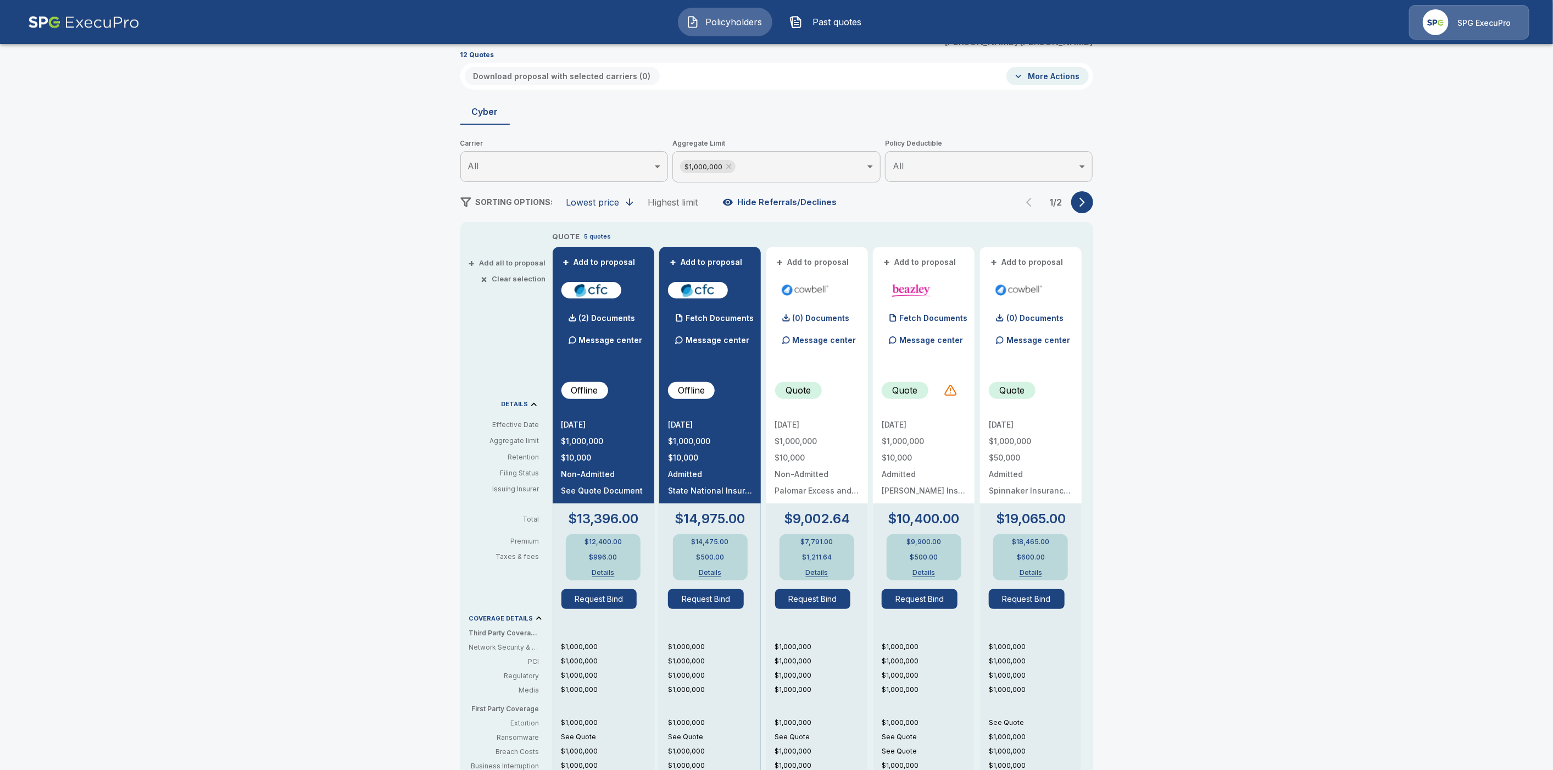
click at [1088, 195] on button "button" at bounding box center [1082, 202] width 22 height 22
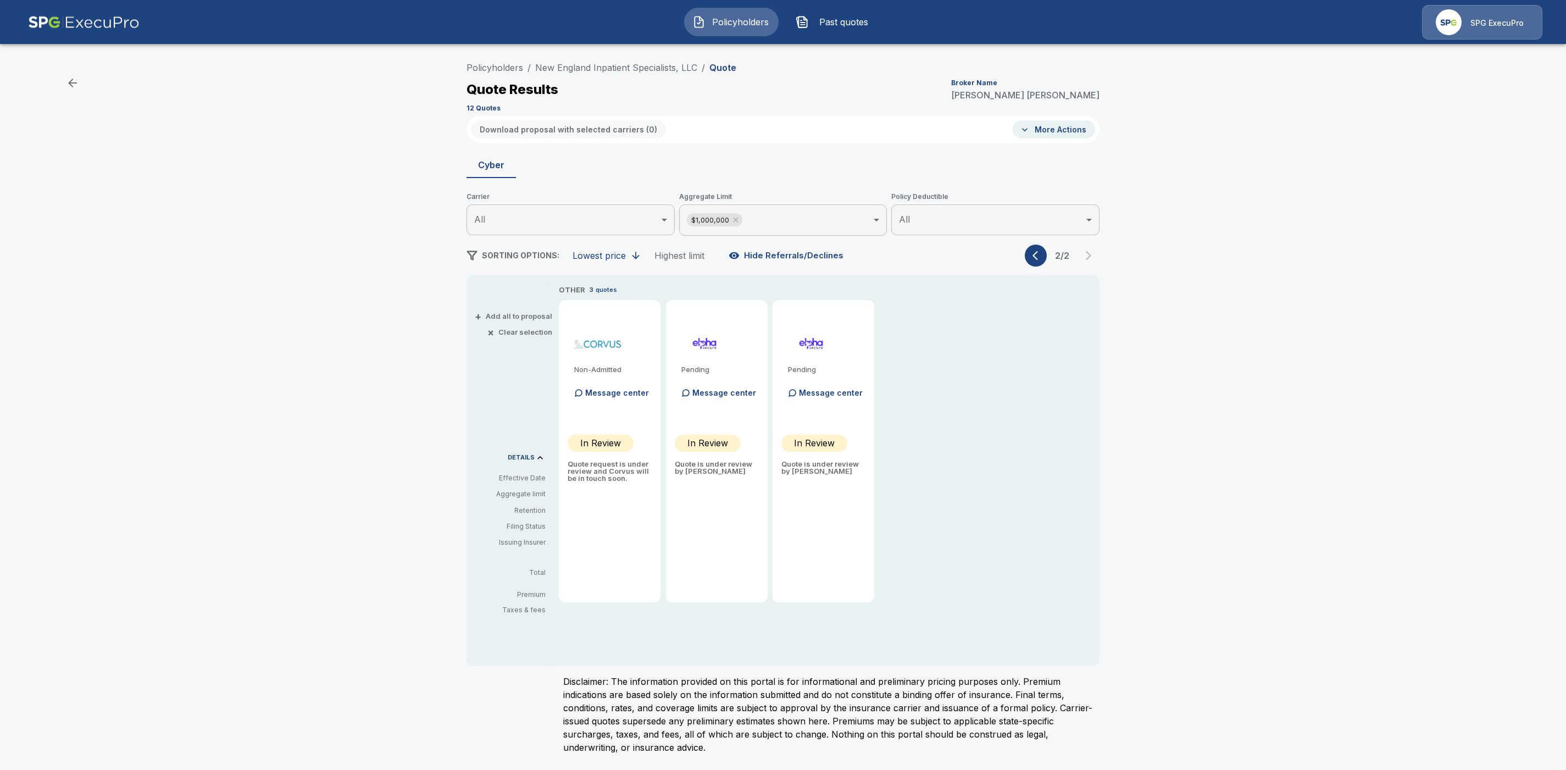
click at [1036, 258] on icon "button" at bounding box center [1034, 255] width 5 height 9
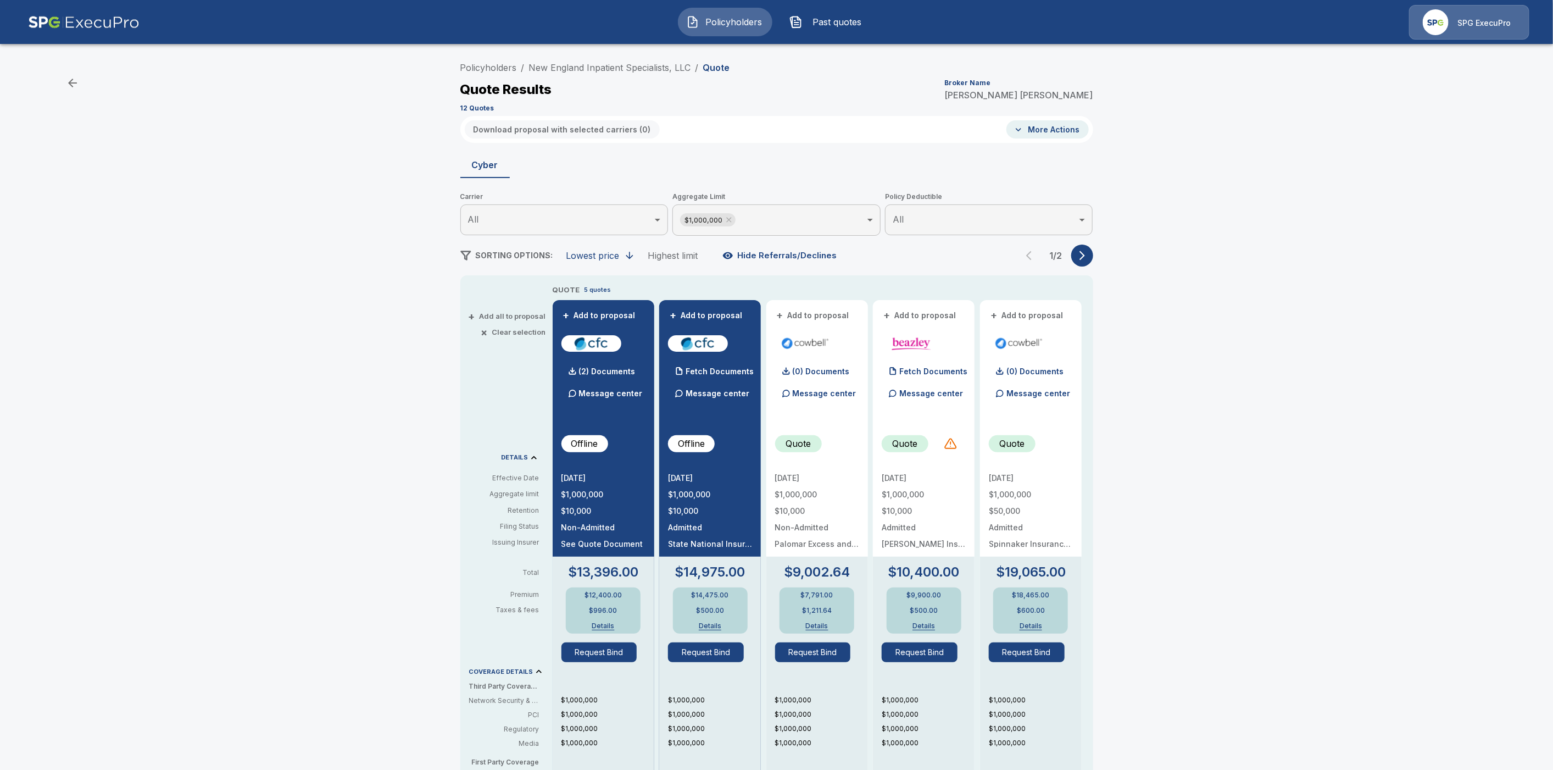
click at [1085, 258] on icon "button" at bounding box center [1082, 255] width 5 height 9
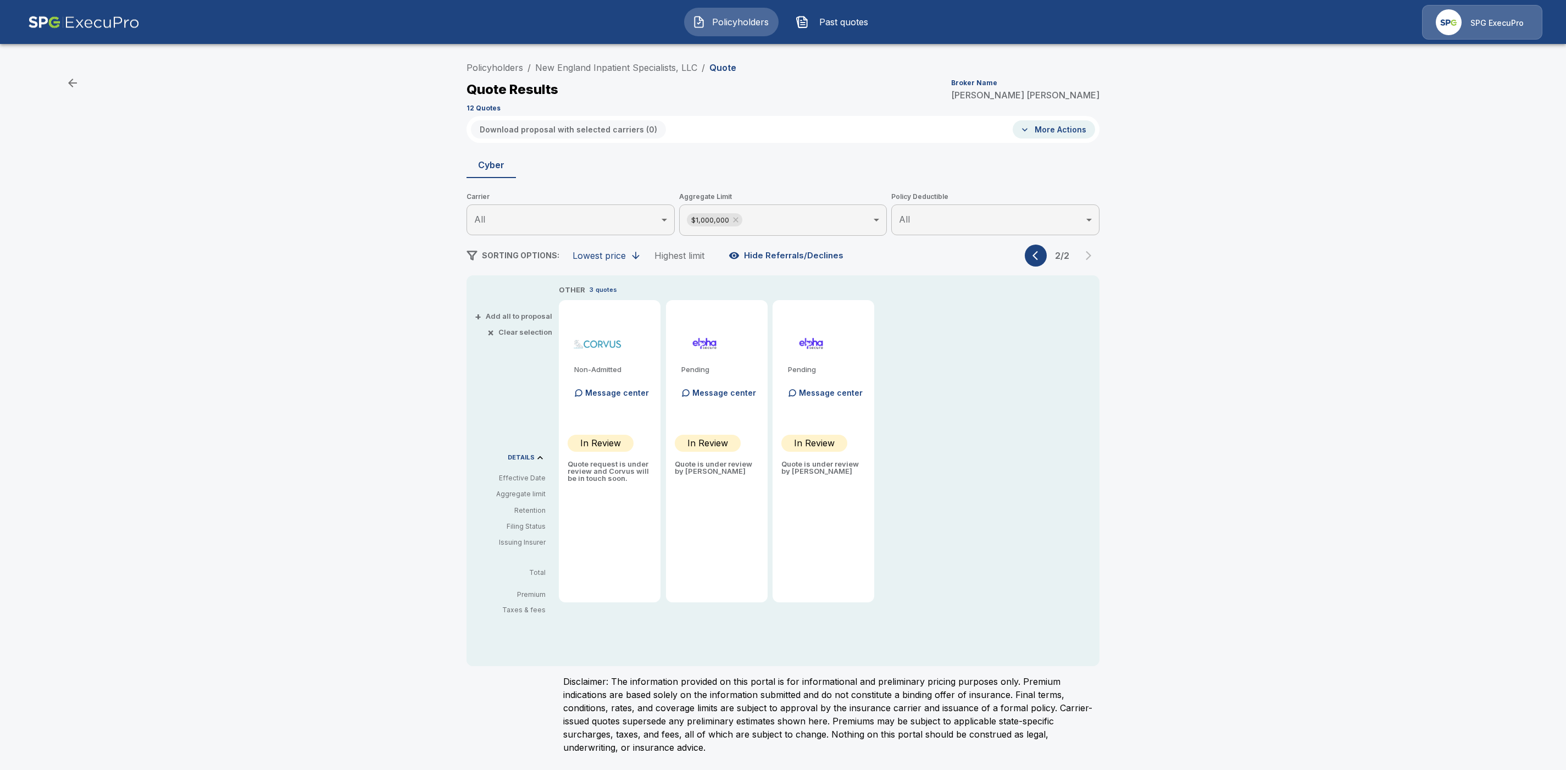
click at [818, 214] on body "Policyholders Past quotes SPG ExecuPro Policyholders / [GEOGRAPHIC_DATA] Inpati…" at bounding box center [783, 383] width 1566 height 767
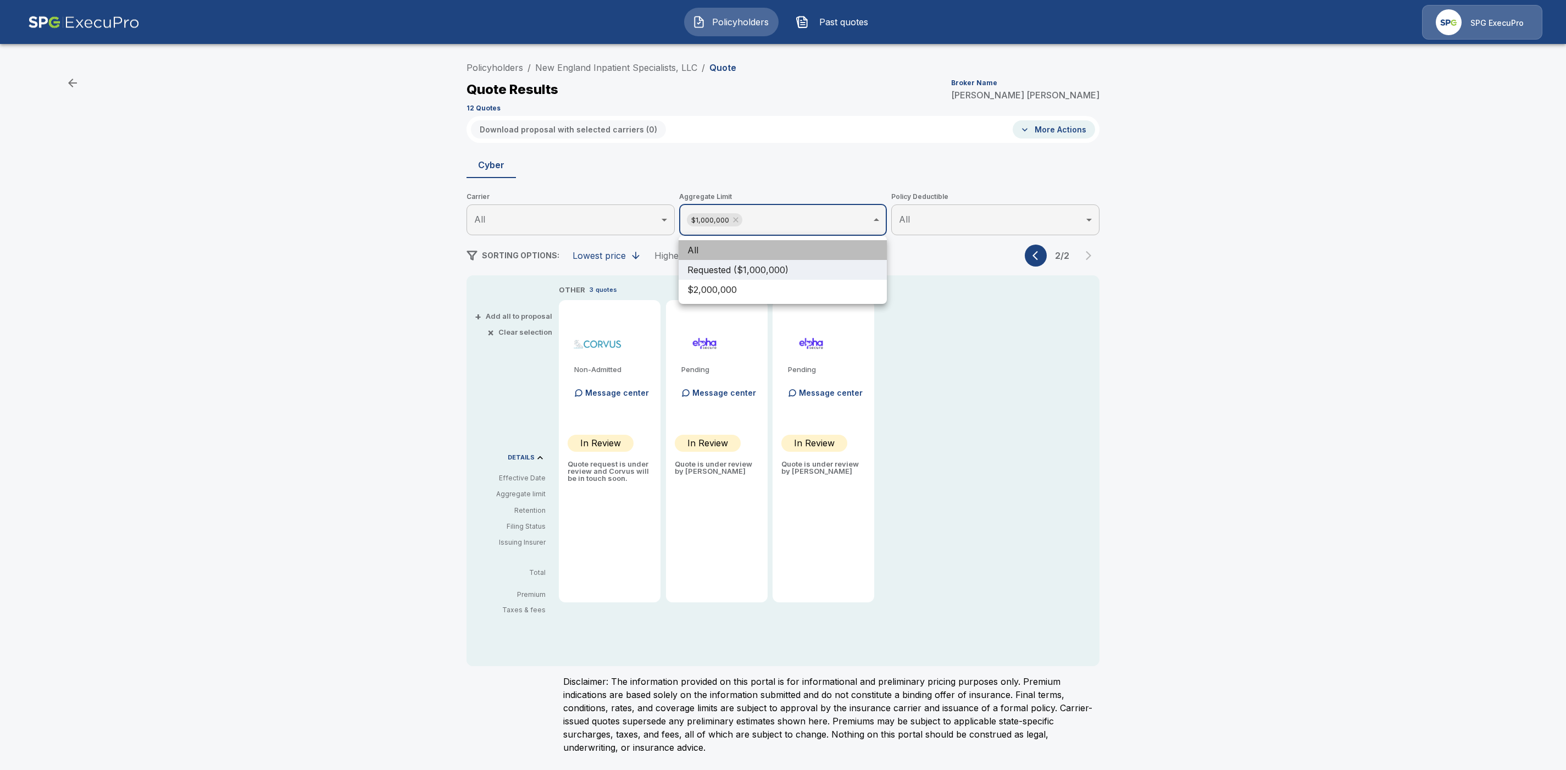
click at [743, 248] on li "All" at bounding box center [783, 250] width 208 height 20
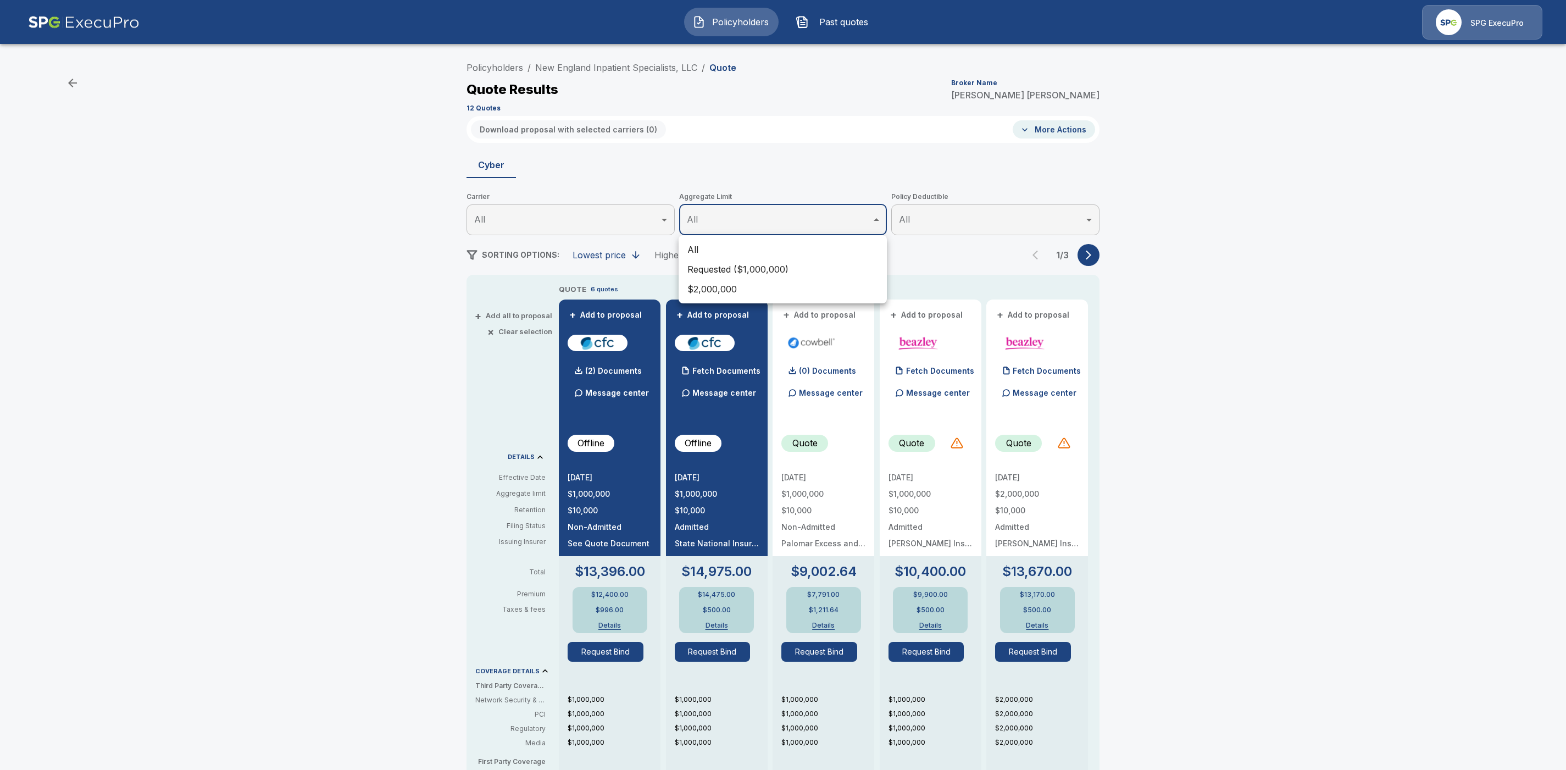
click at [1088, 252] on div at bounding box center [783, 385] width 1566 height 770
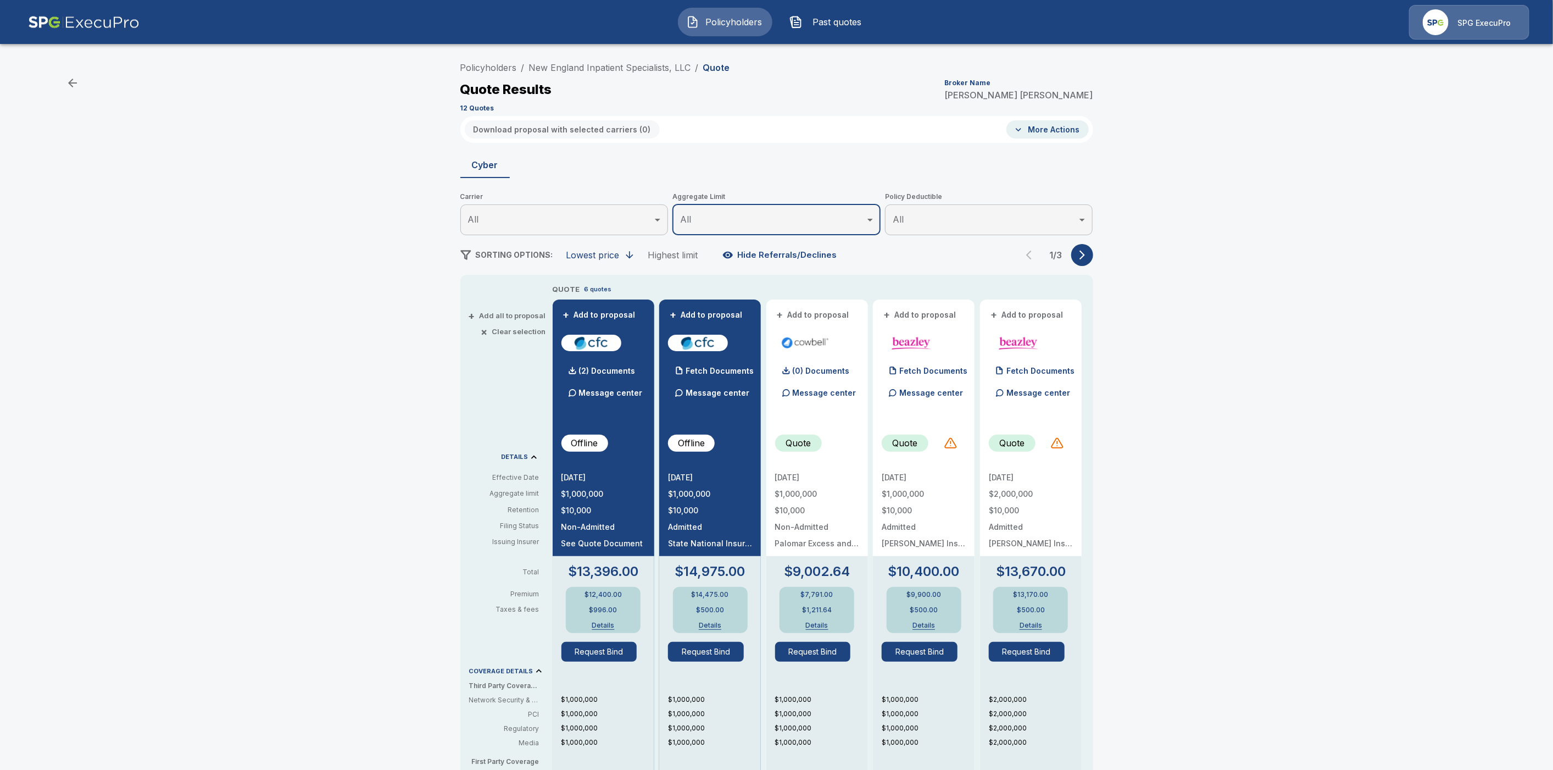
click at [1088, 258] on icon "button" at bounding box center [1082, 254] width 11 height 11
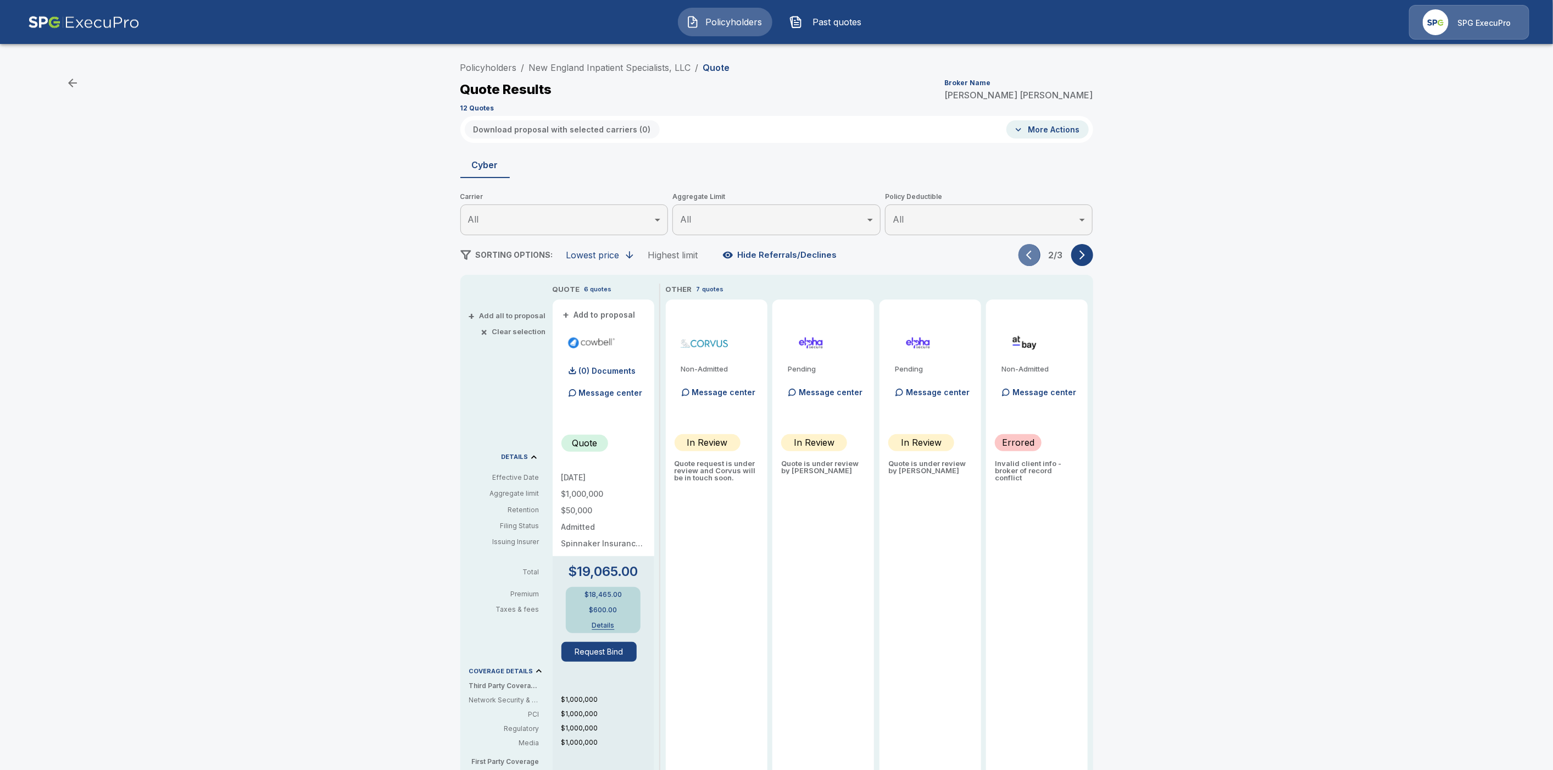
click at [1036, 259] on icon "button" at bounding box center [1031, 254] width 11 height 11
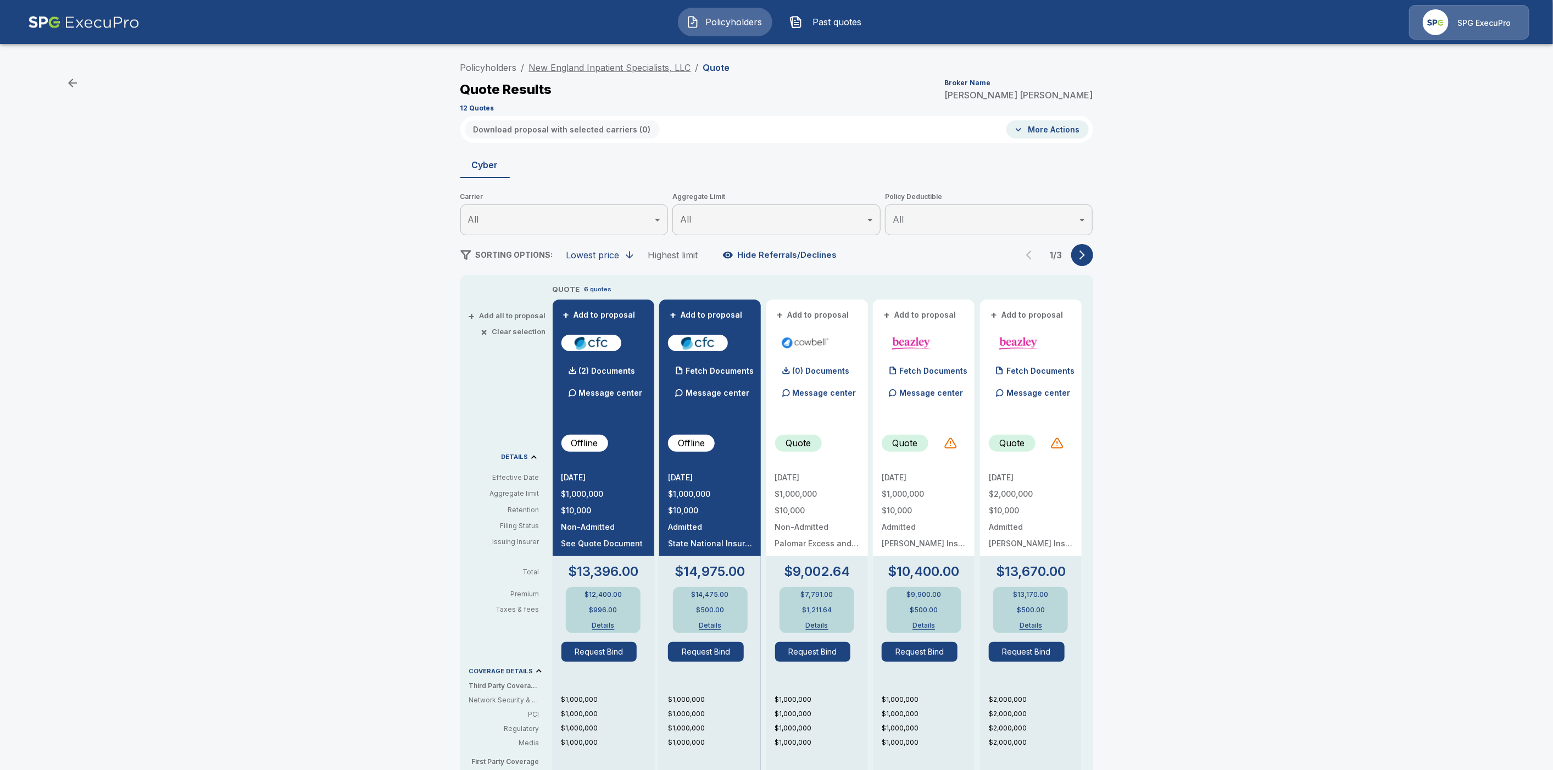
click at [601, 66] on link "New England Inpatient Specialists, LLC" at bounding box center [610, 67] width 162 height 11
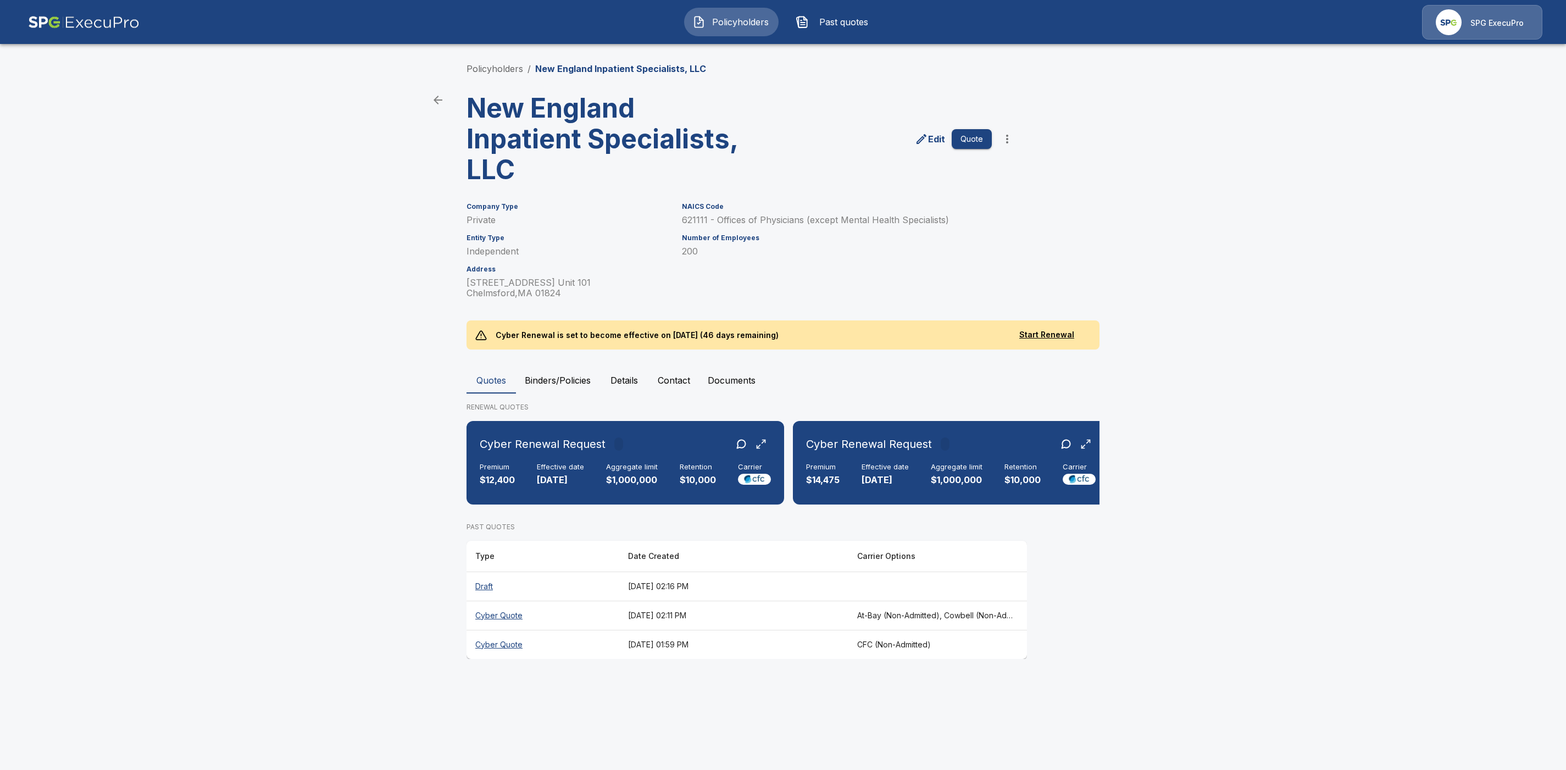
drag, startPoint x: 485, startPoint y: 598, endPoint x: 537, endPoint y: 596, distance: 51.7
click at [486, 598] on th "Draft" at bounding box center [542, 585] width 153 height 29
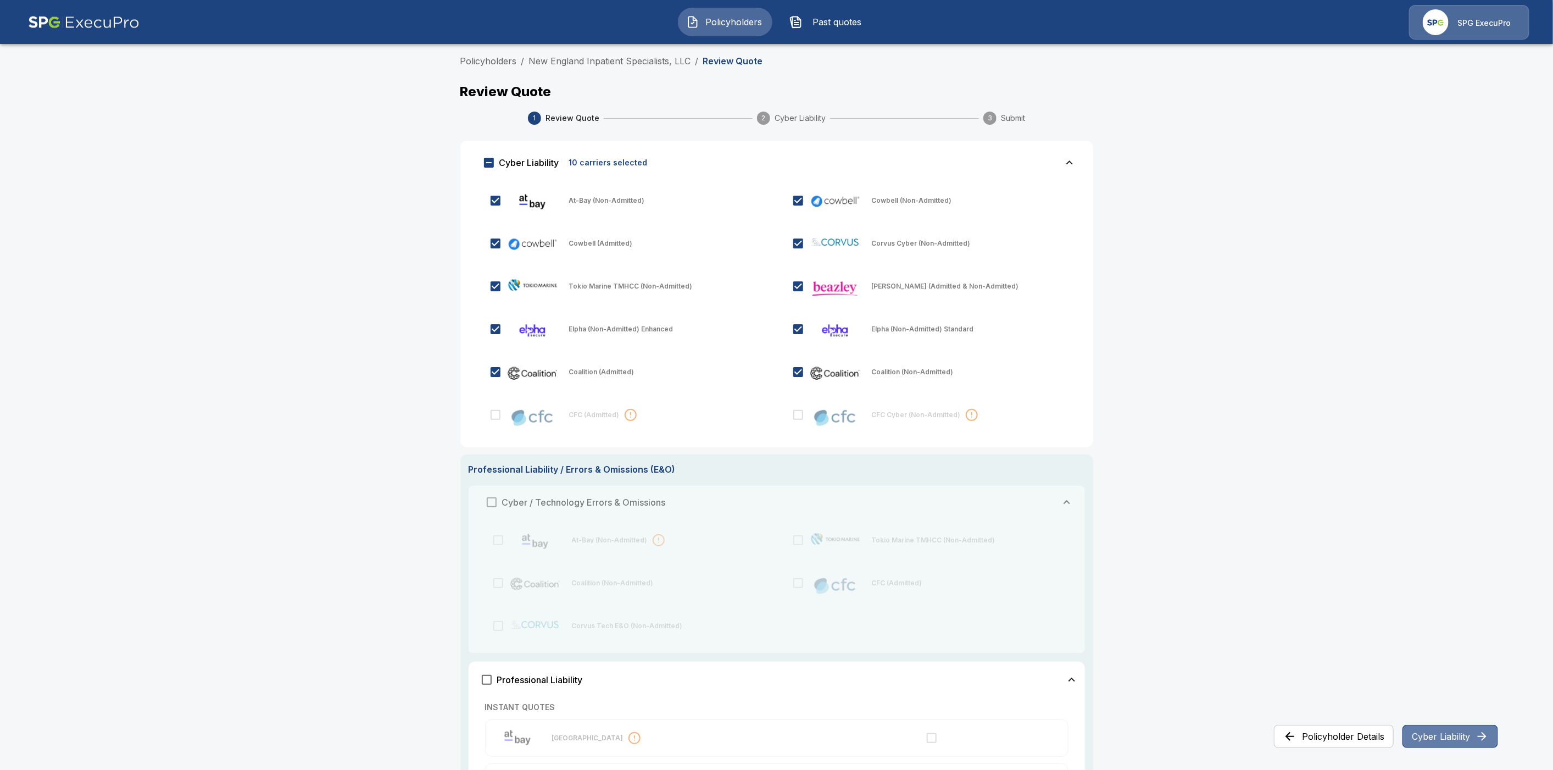
click at [1453, 738] on button "Cyber Liability" at bounding box center [1451, 736] width 96 height 23
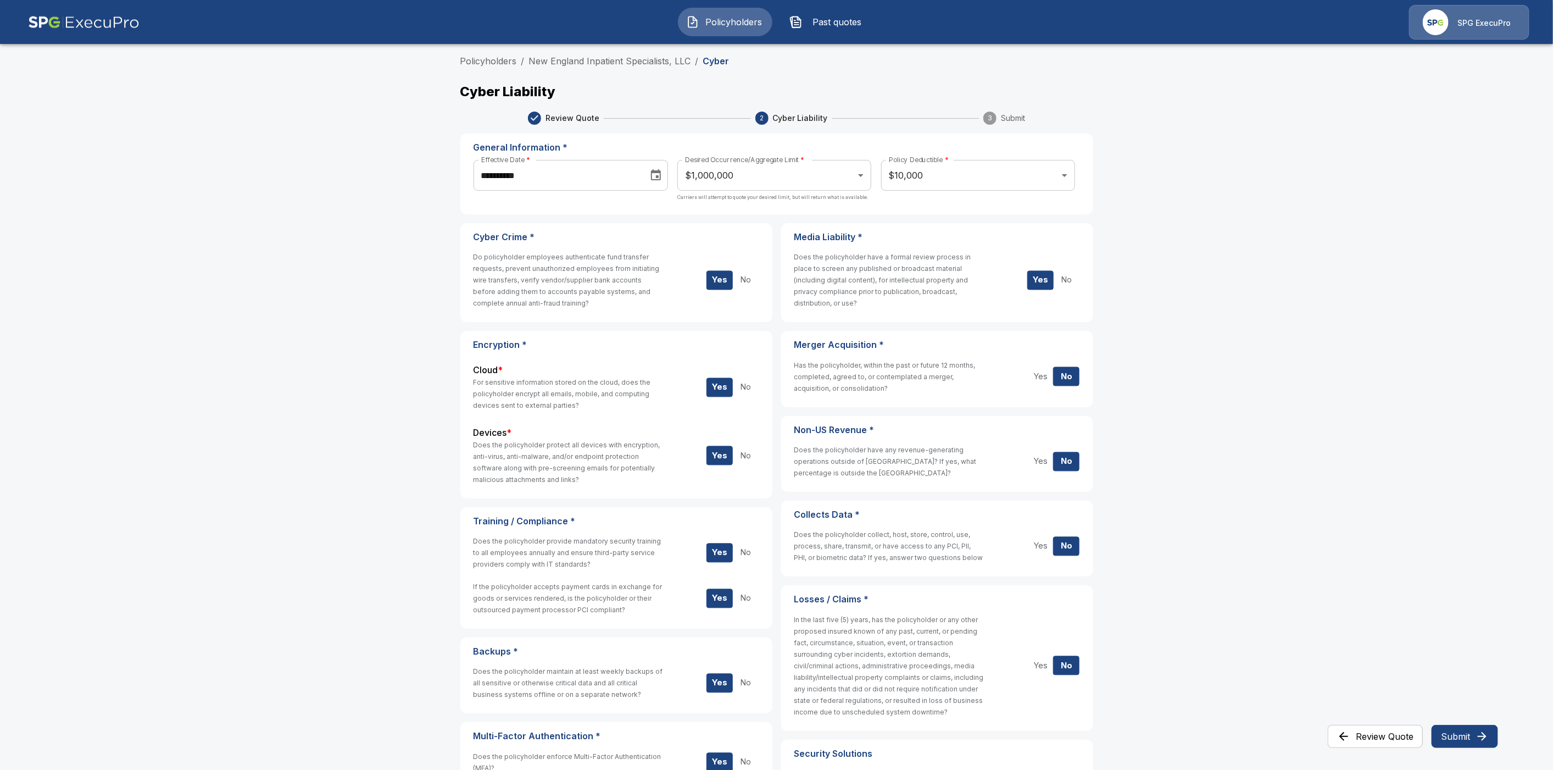
click at [1454, 738] on button "Submit" at bounding box center [1465, 736] width 66 height 23
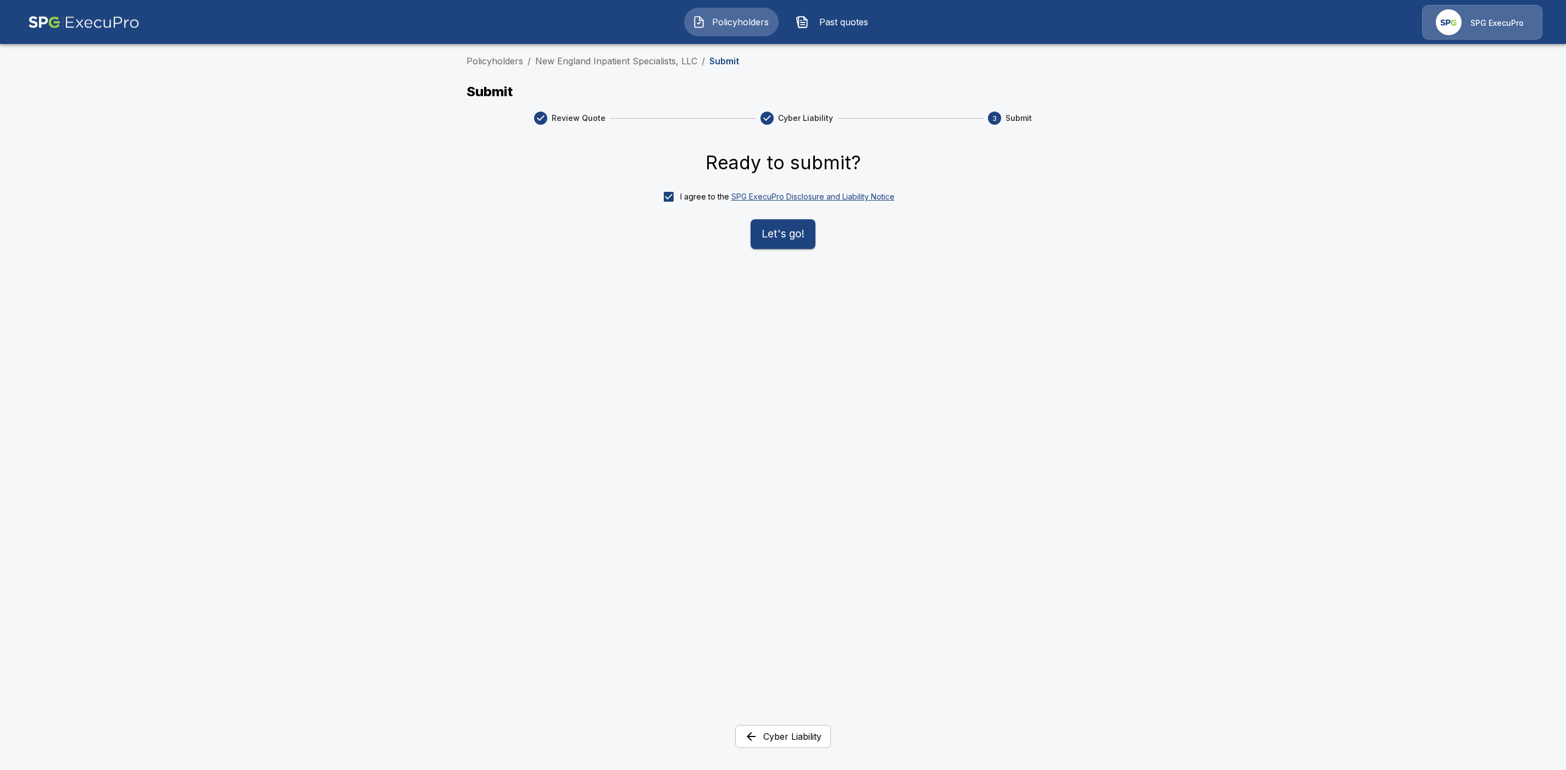
click at [775, 237] on button "Let's go!" at bounding box center [783, 234] width 65 height 30
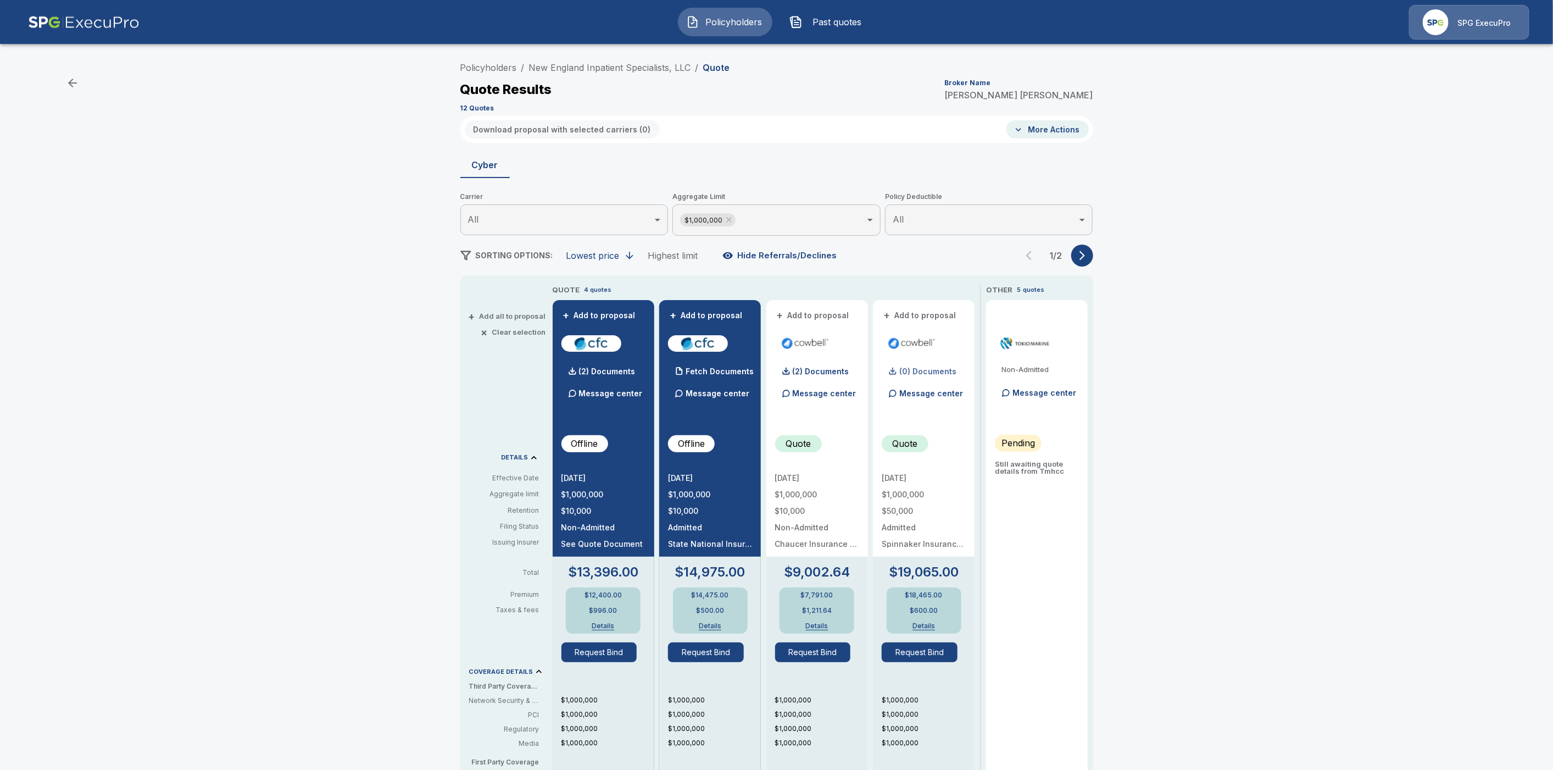
click at [947, 371] on p "(0) Documents" at bounding box center [927, 372] width 57 height 8
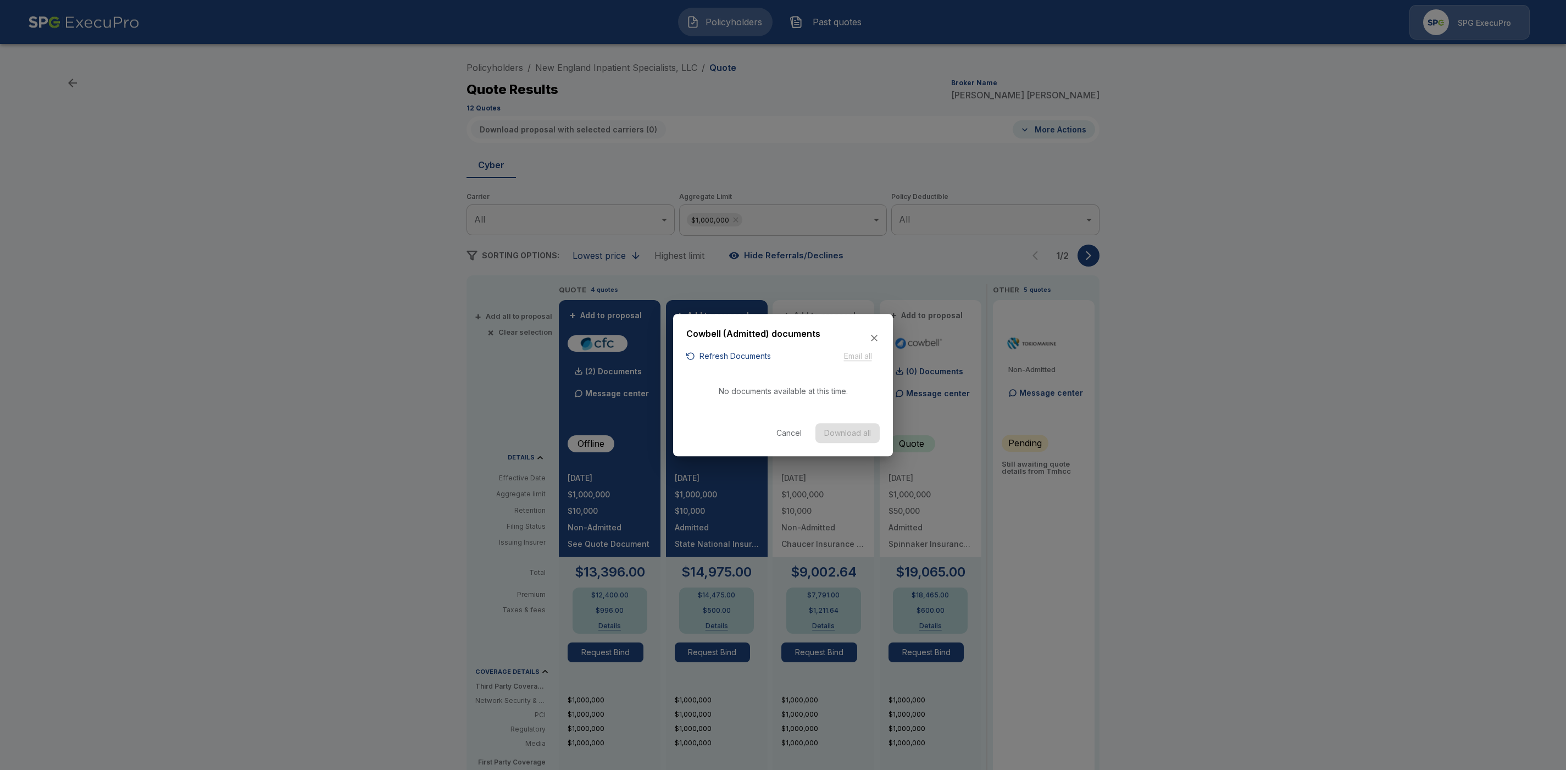
click at [703, 354] on button "Refresh Documents" at bounding box center [728, 356] width 85 height 14
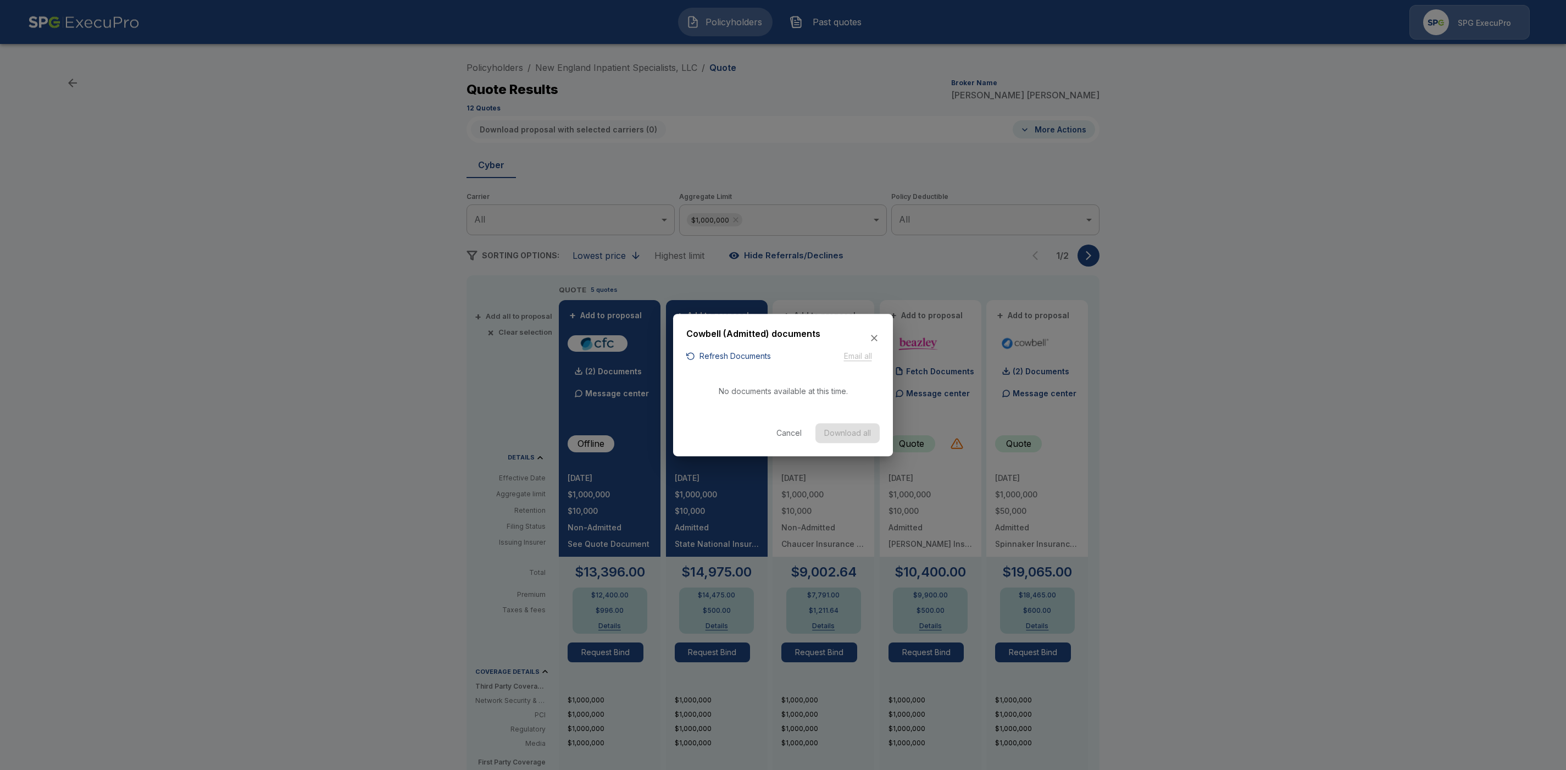
click at [785, 435] on button "Cancel" at bounding box center [788, 433] width 35 height 20
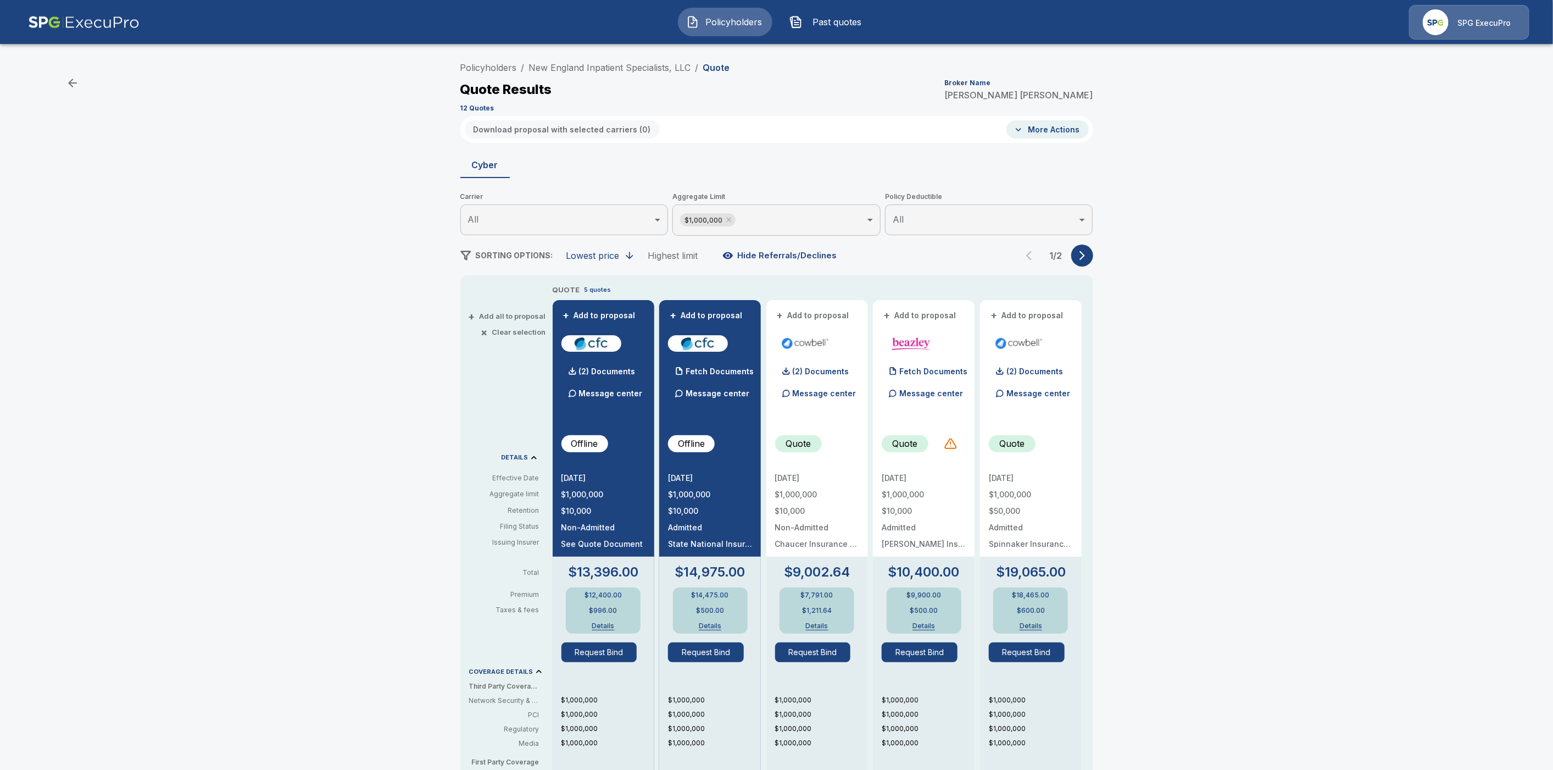
click at [1093, 251] on button "button" at bounding box center [1082, 256] width 22 height 22
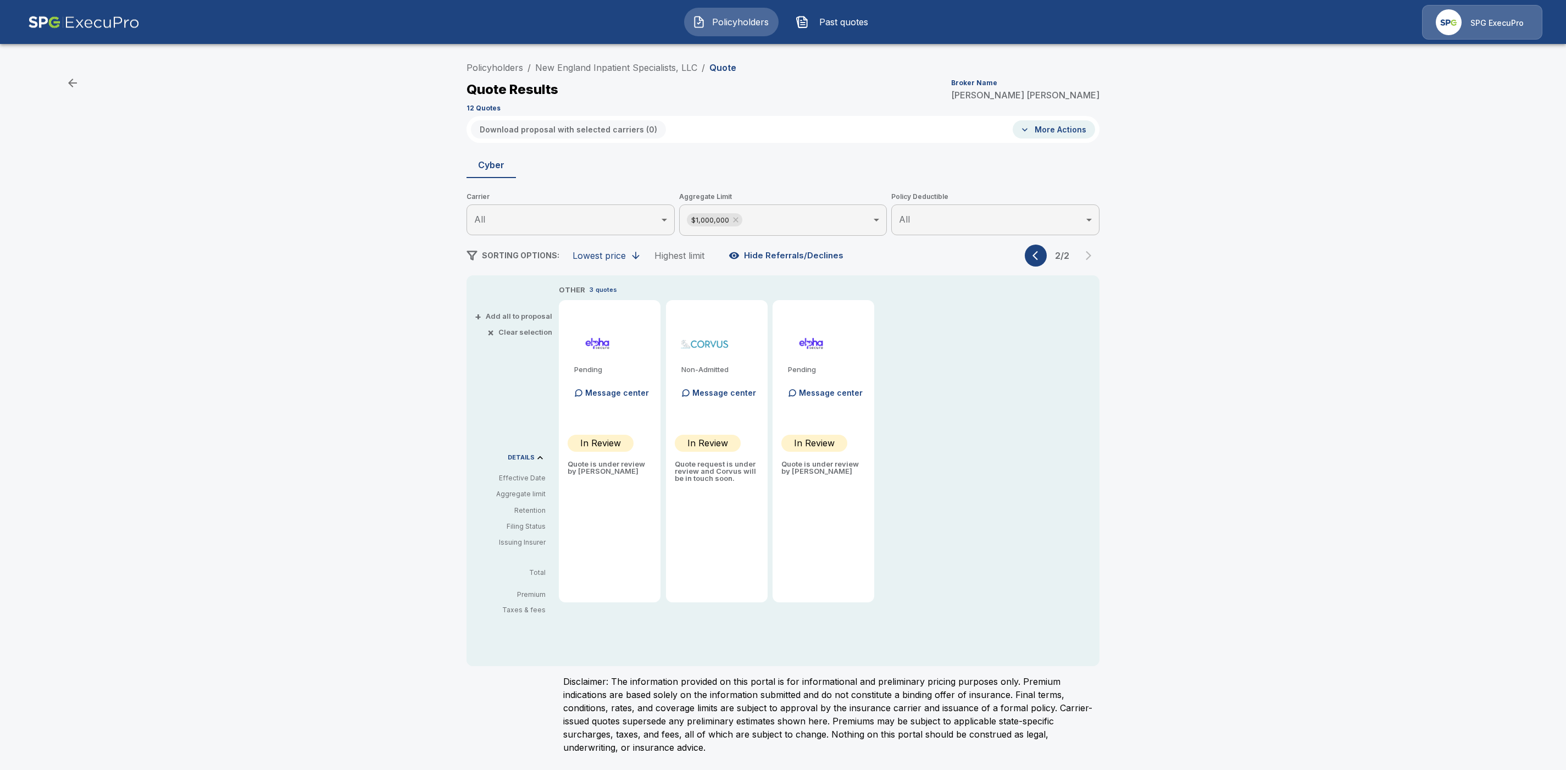
click at [784, 214] on body "Policyholders Past quotes SPG ExecuPro Policyholders / New England Inpatient Sp…" at bounding box center [783, 383] width 1566 height 767
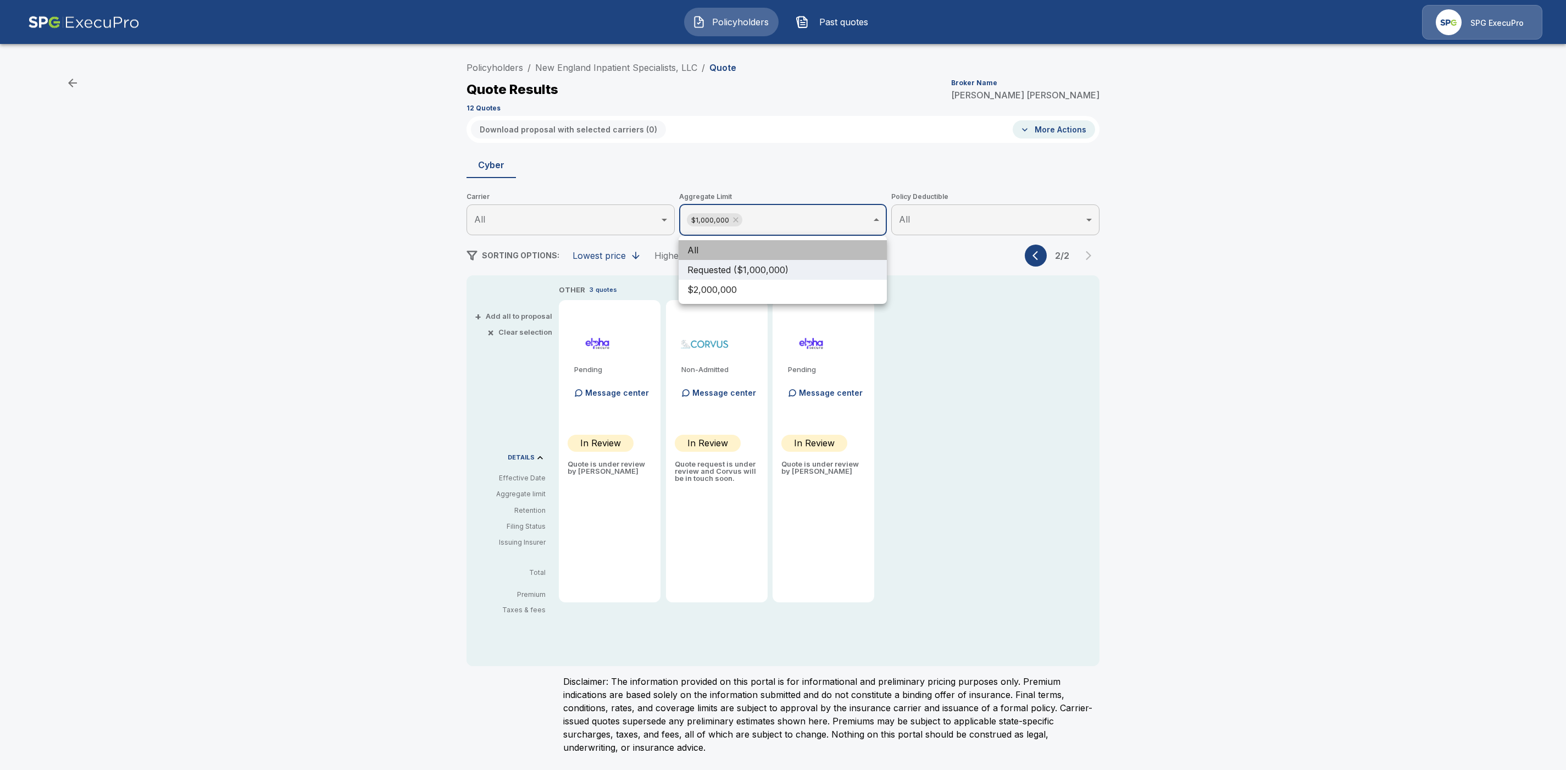
click at [707, 252] on li "All" at bounding box center [783, 250] width 208 height 20
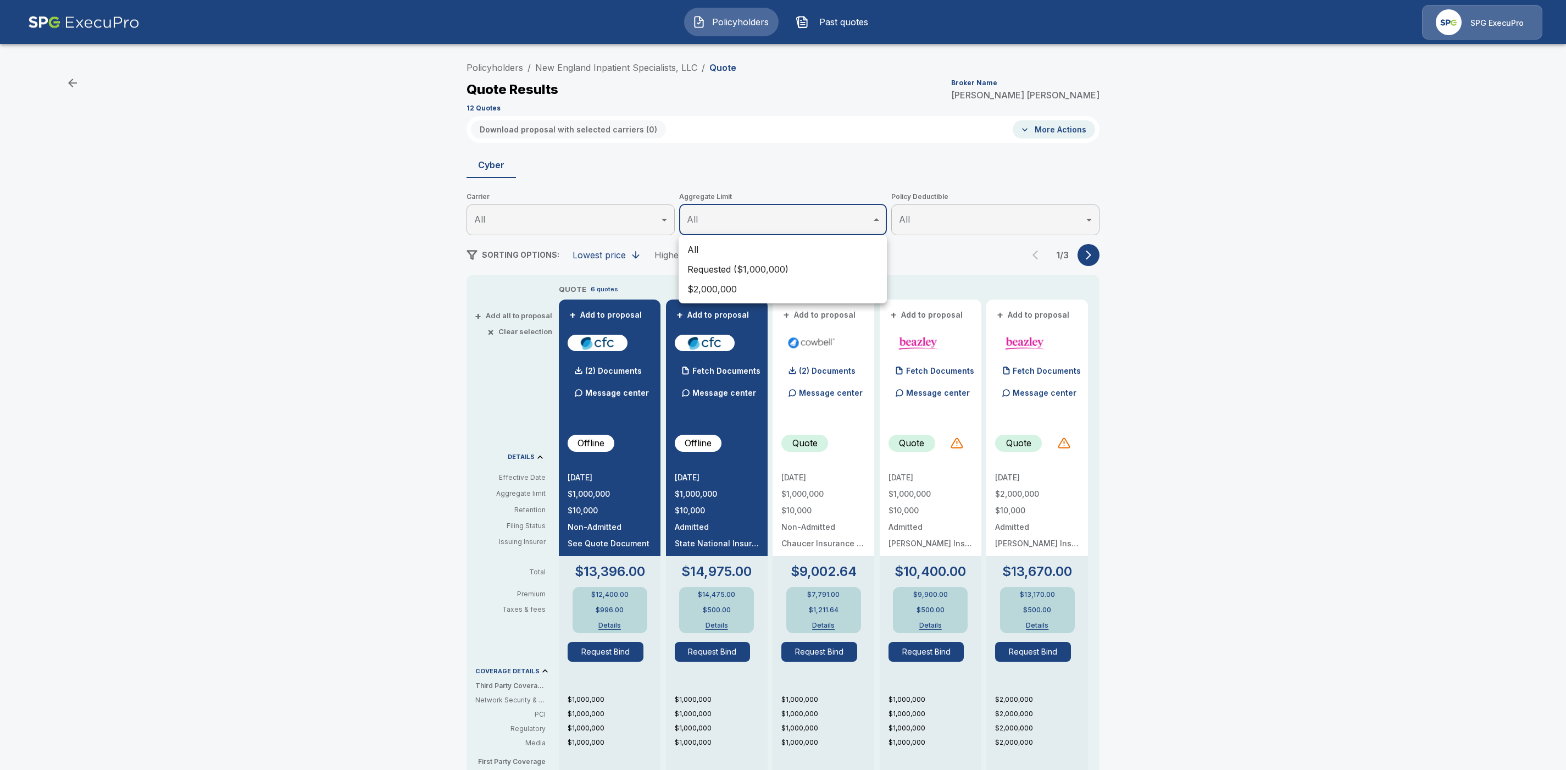
click at [1069, 130] on div at bounding box center [783, 385] width 1566 height 770
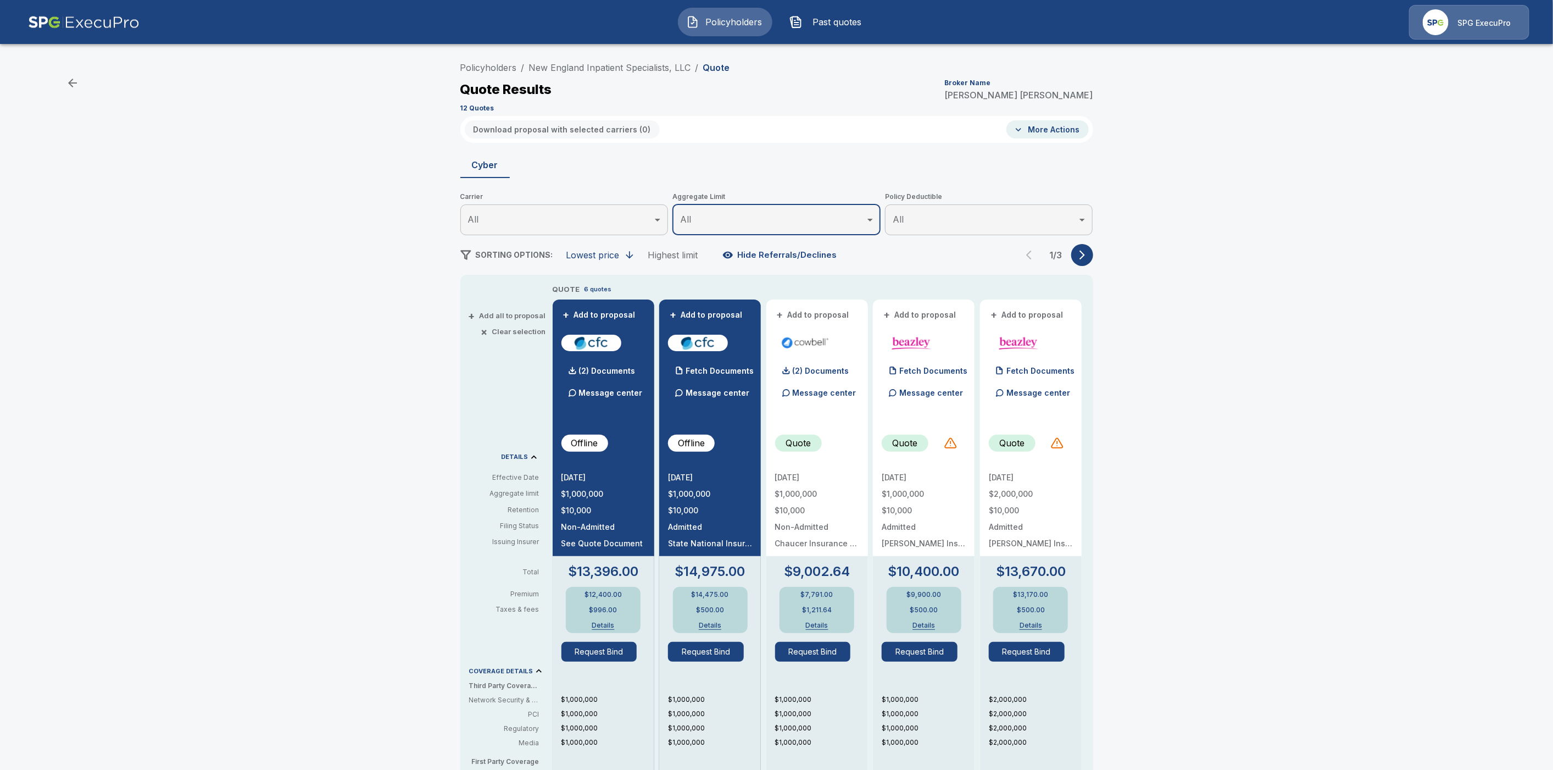
click at [1058, 134] on button "More Actions" at bounding box center [1048, 129] width 82 height 18
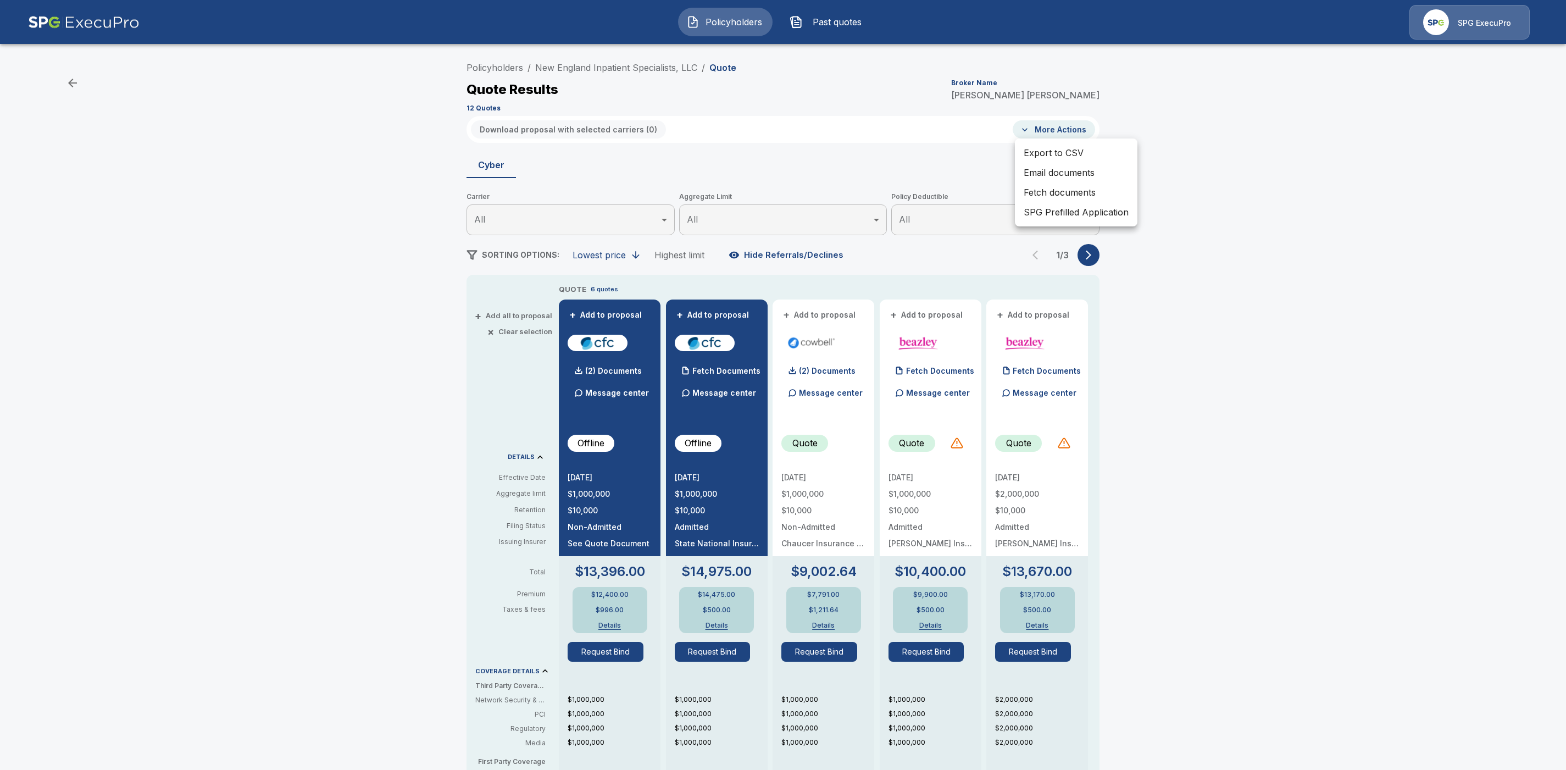
click at [1049, 191] on li "Fetch documents" at bounding box center [1076, 192] width 123 height 20
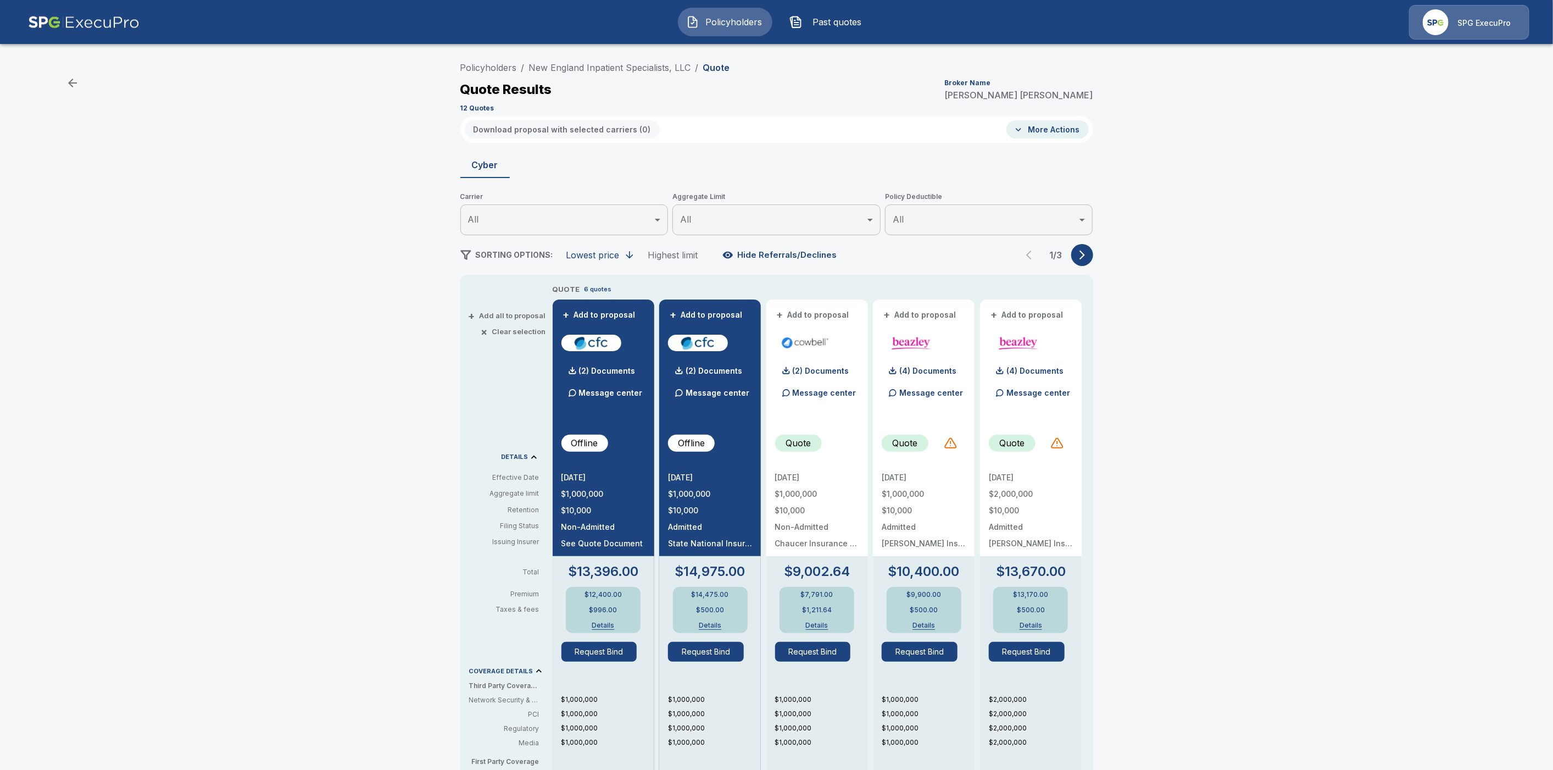
click at [1088, 254] on icon "button" at bounding box center [1082, 254] width 11 height 11
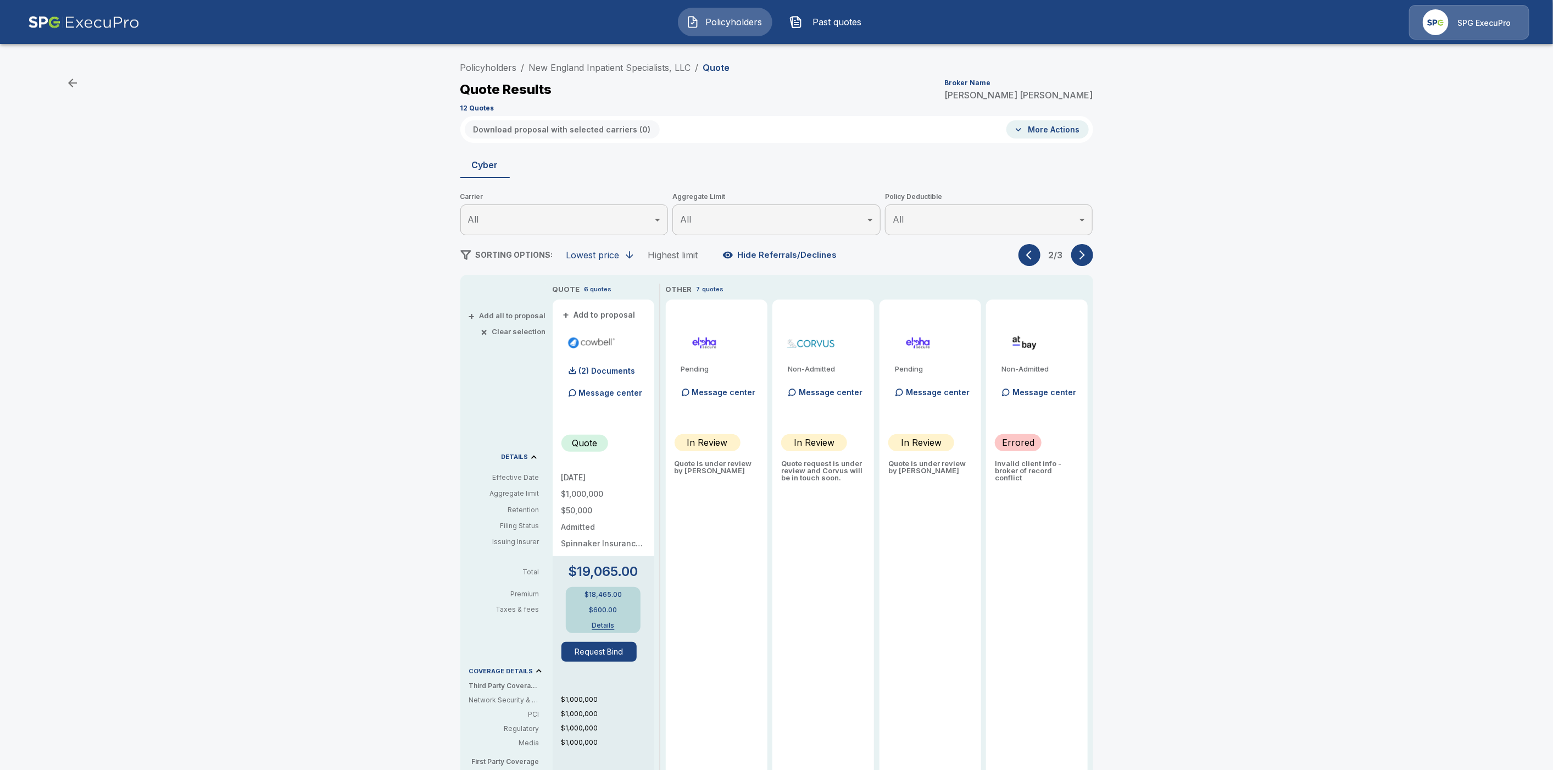
click at [1030, 256] on button "button" at bounding box center [1030, 255] width 22 height 22
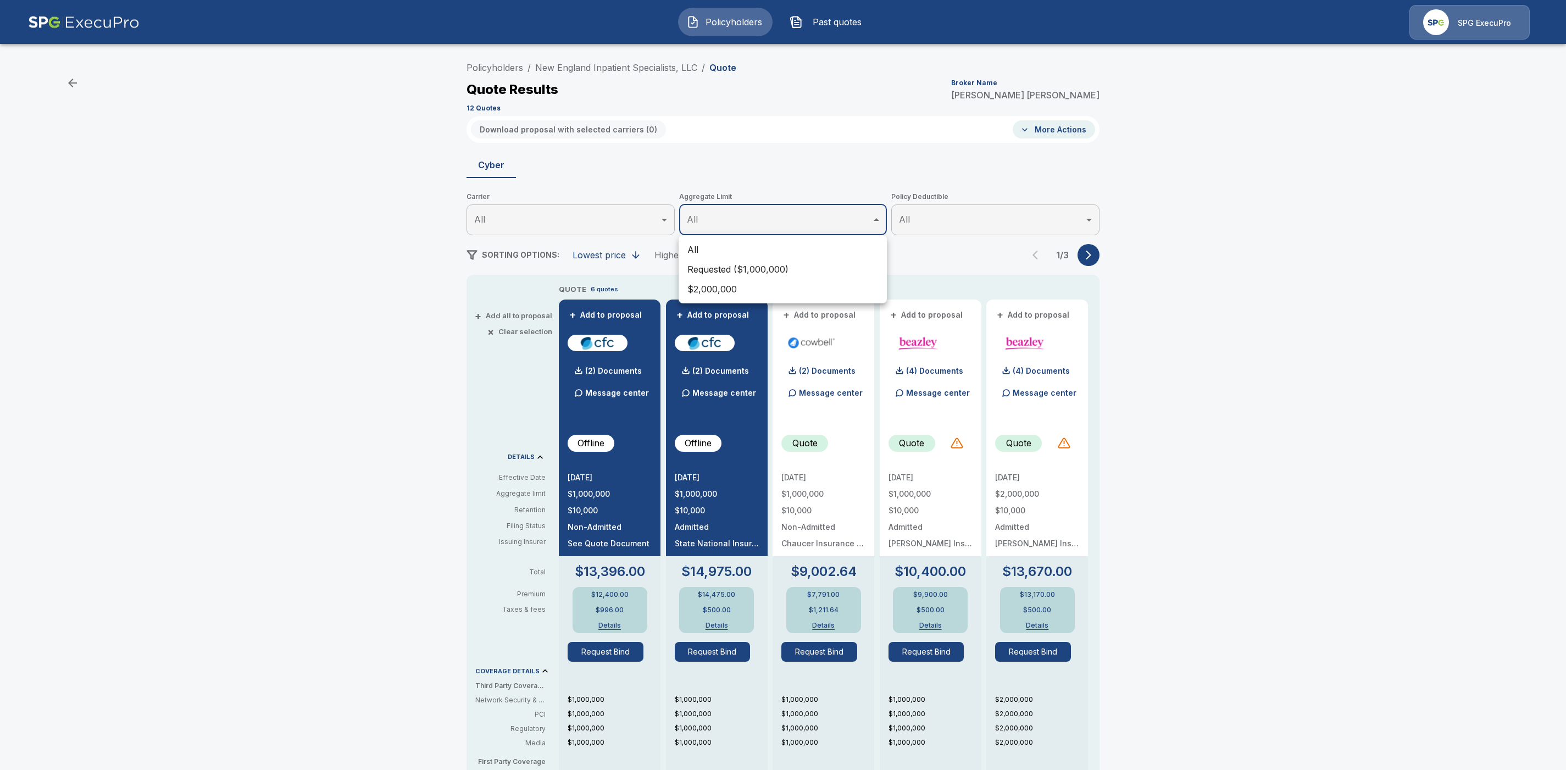
click at [848, 221] on body "Policyholders Past quotes SPG ExecuPro Policyholders / New England Inpatient Sp…" at bounding box center [783, 558] width 1566 height 1117
click at [816, 267] on li "Requested ($1,000,000)" at bounding box center [783, 269] width 208 height 20
type input "*******"
drag, startPoint x: 1091, startPoint y: 258, endPoint x: 1098, endPoint y: 266, distance: 10.9
click at [1091, 258] on div at bounding box center [783, 385] width 1566 height 770
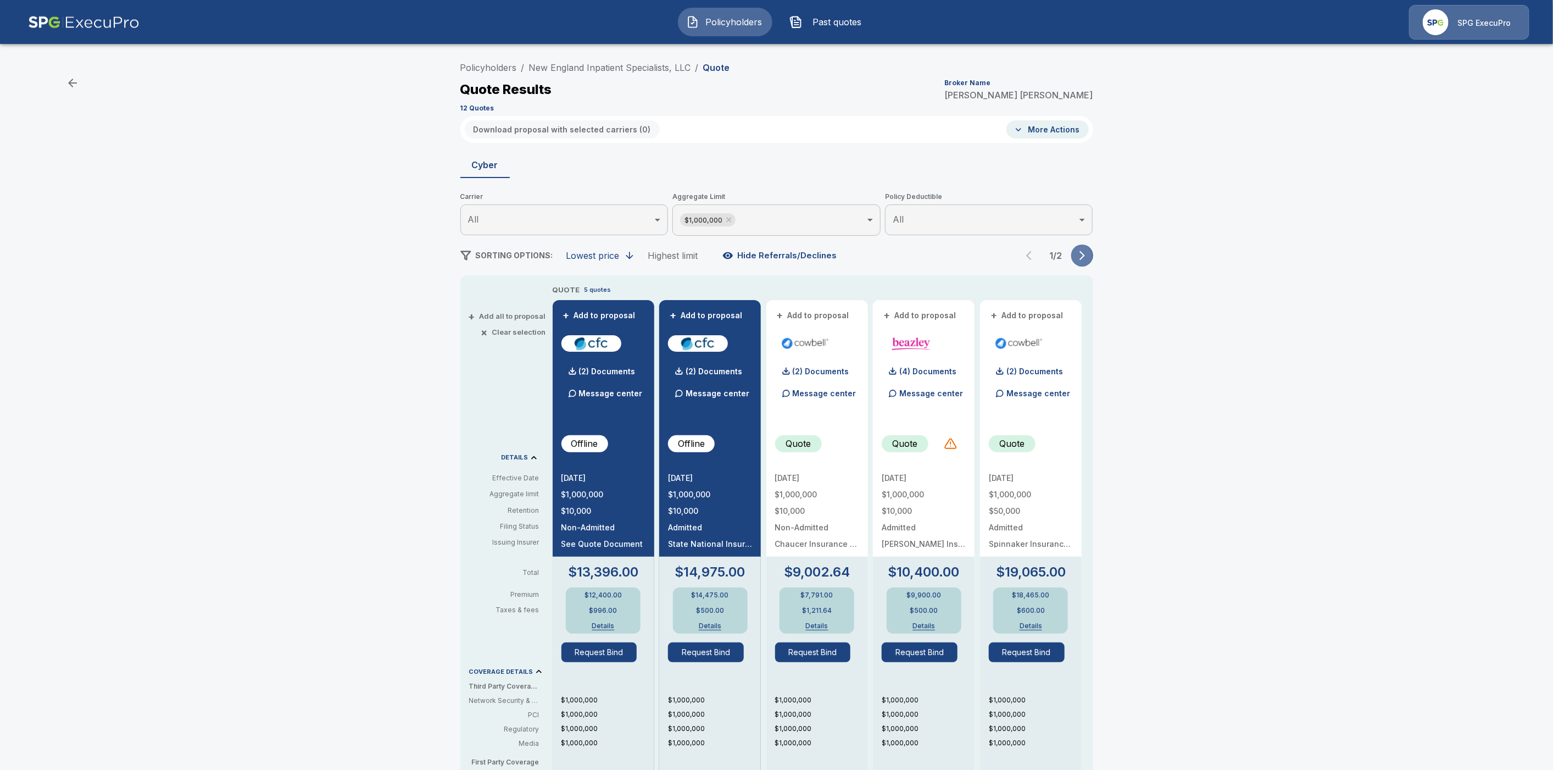
click at [1088, 258] on icon "button" at bounding box center [1082, 255] width 11 height 11
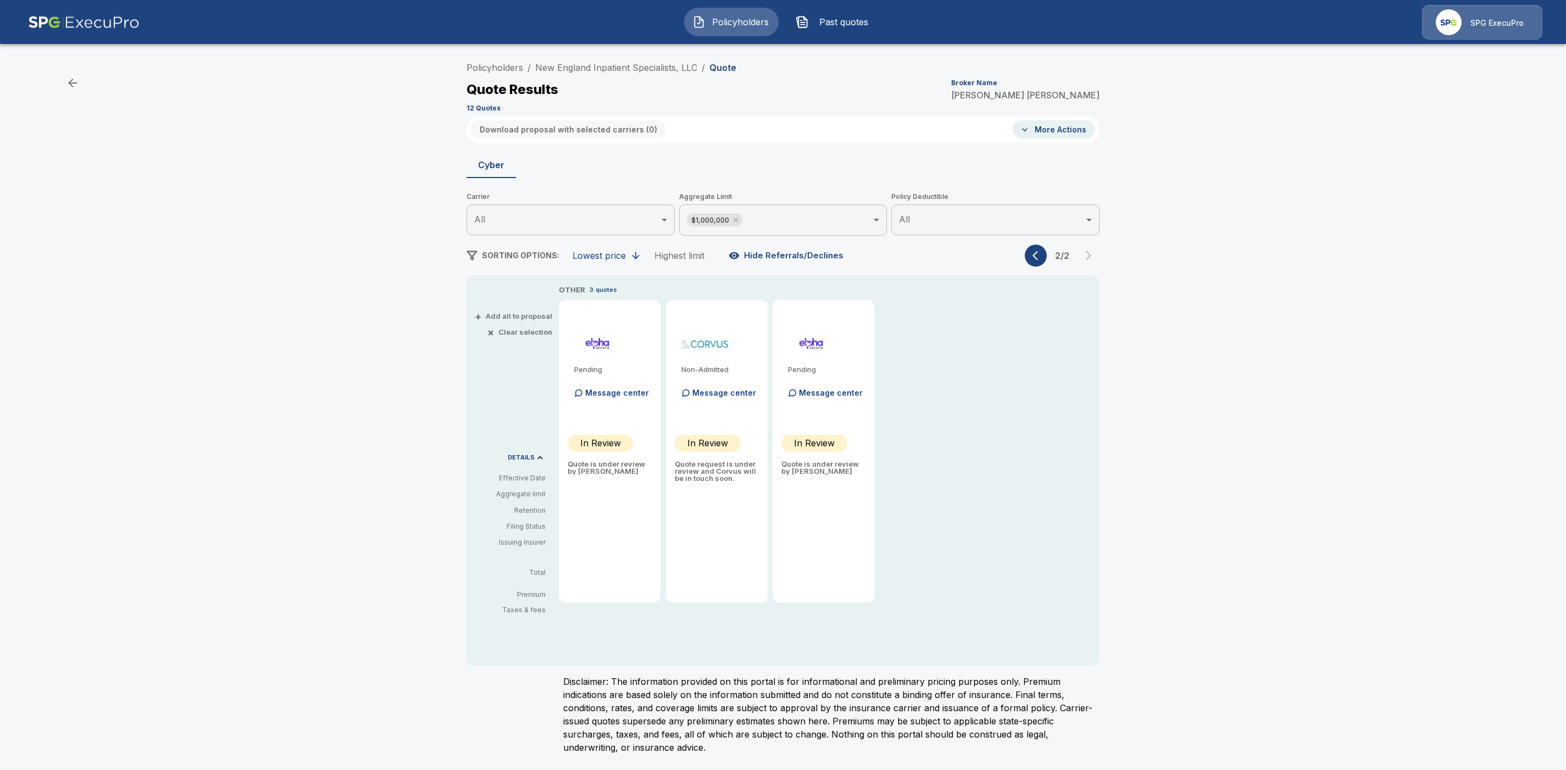
click at [1036, 256] on icon "button" at bounding box center [1037, 255] width 11 height 11
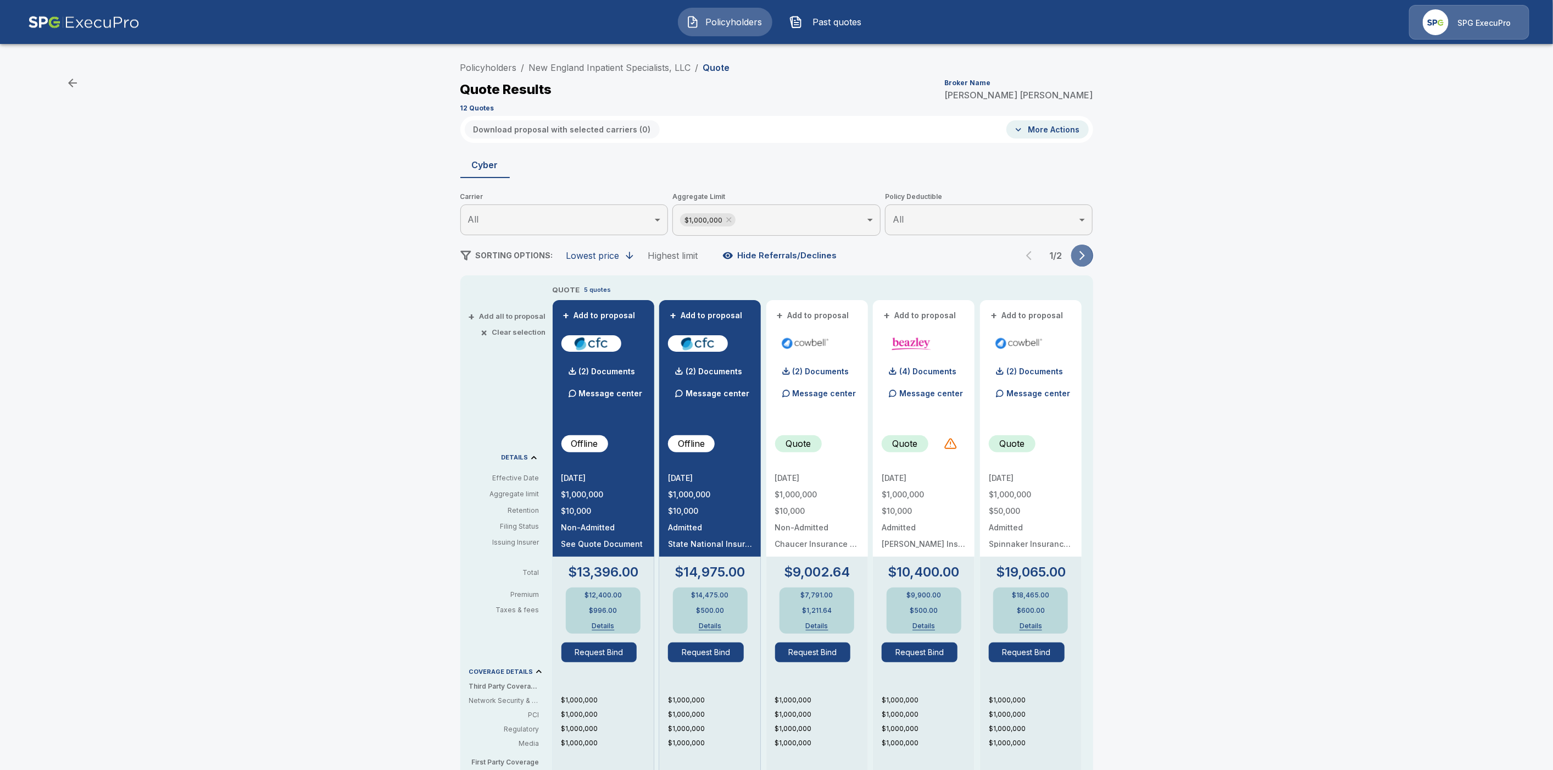
click at [1088, 259] on icon "button" at bounding box center [1082, 255] width 11 height 11
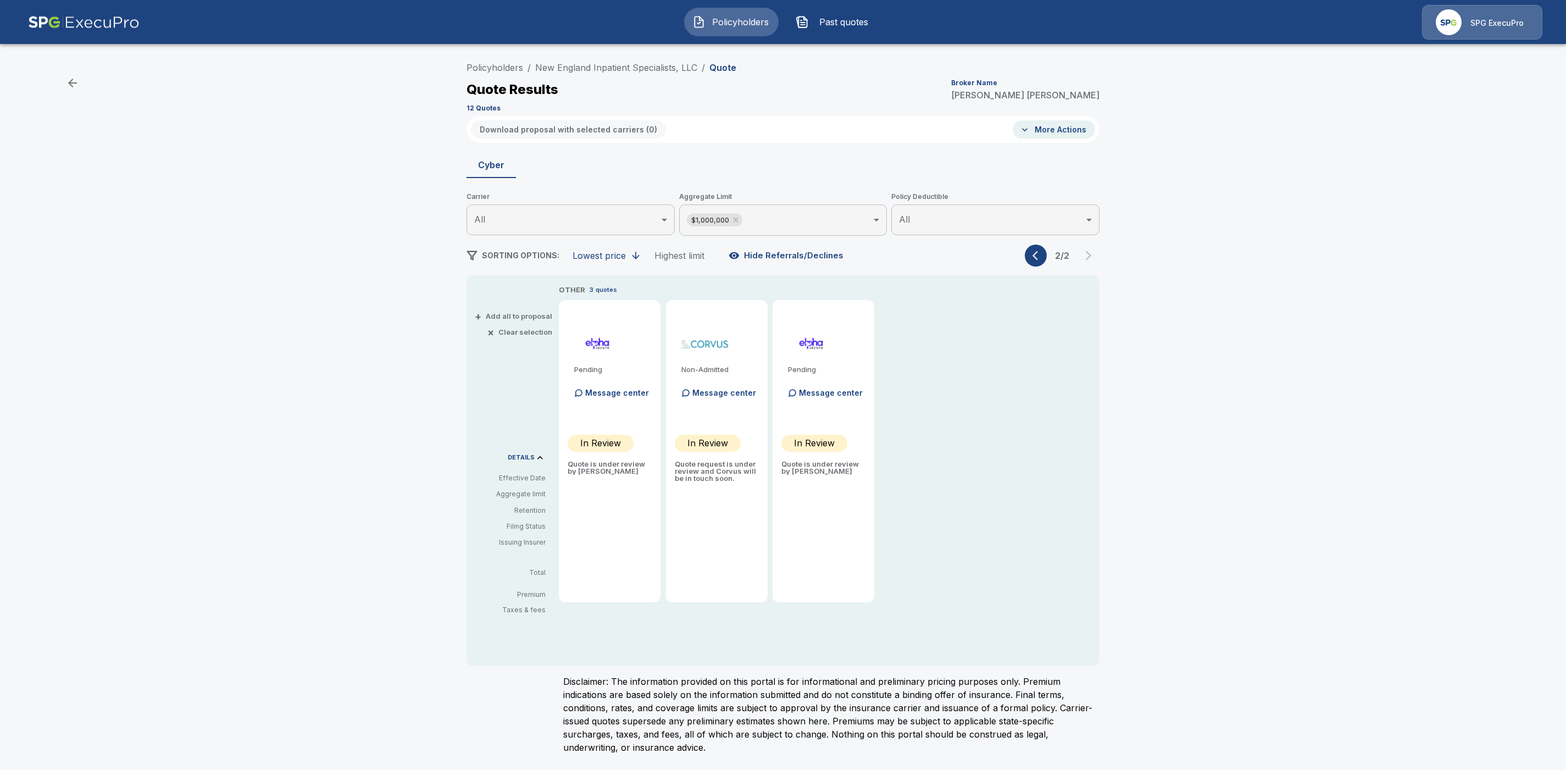
click at [803, 220] on body "Policyholders Past quotes SPG ExecuPro Policyholders / New England Inpatient Sp…" at bounding box center [783, 383] width 1566 height 767
click at [723, 250] on li "All" at bounding box center [783, 250] width 208 height 20
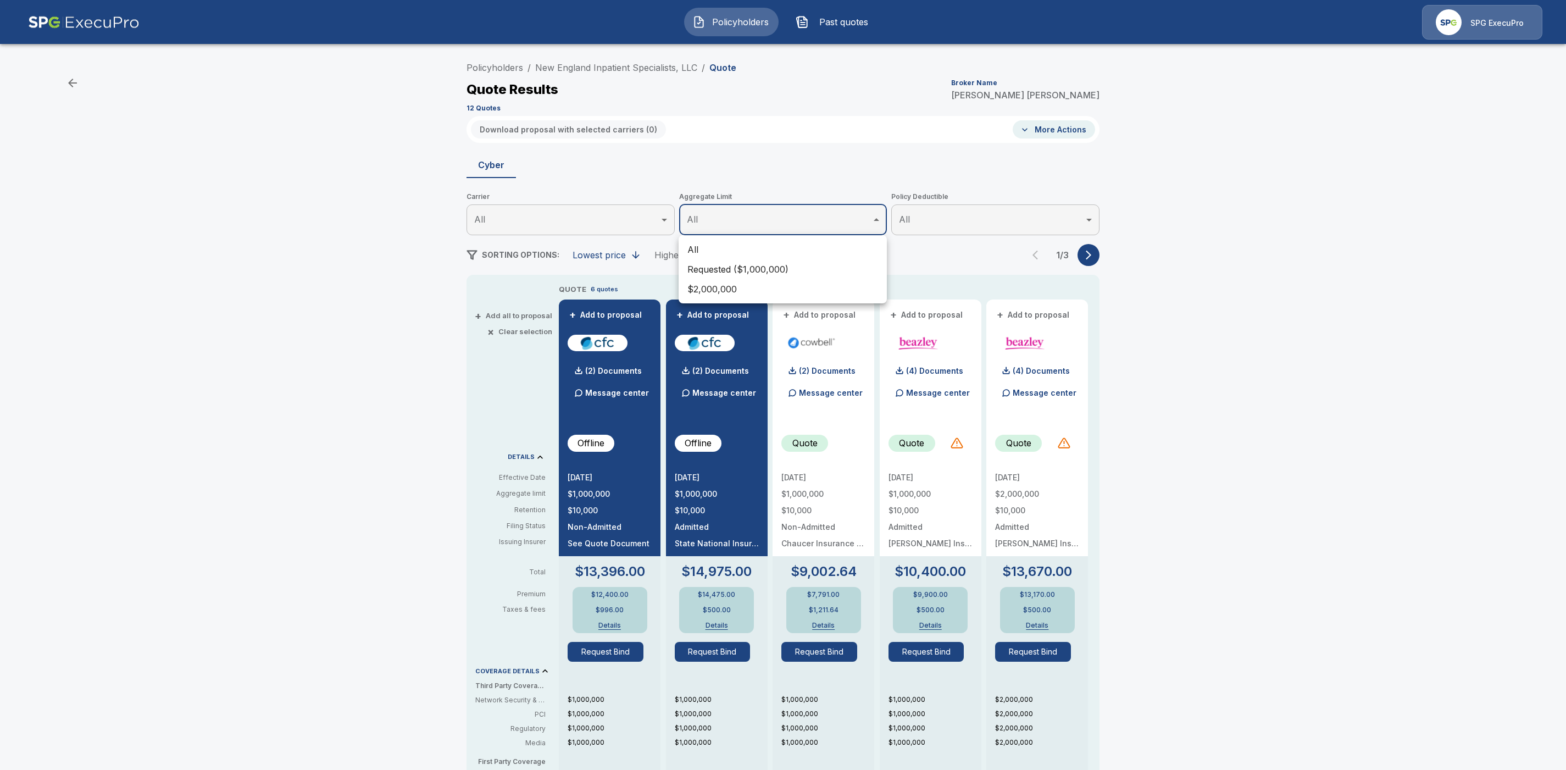
click at [1093, 254] on div at bounding box center [783, 385] width 1566 height 770
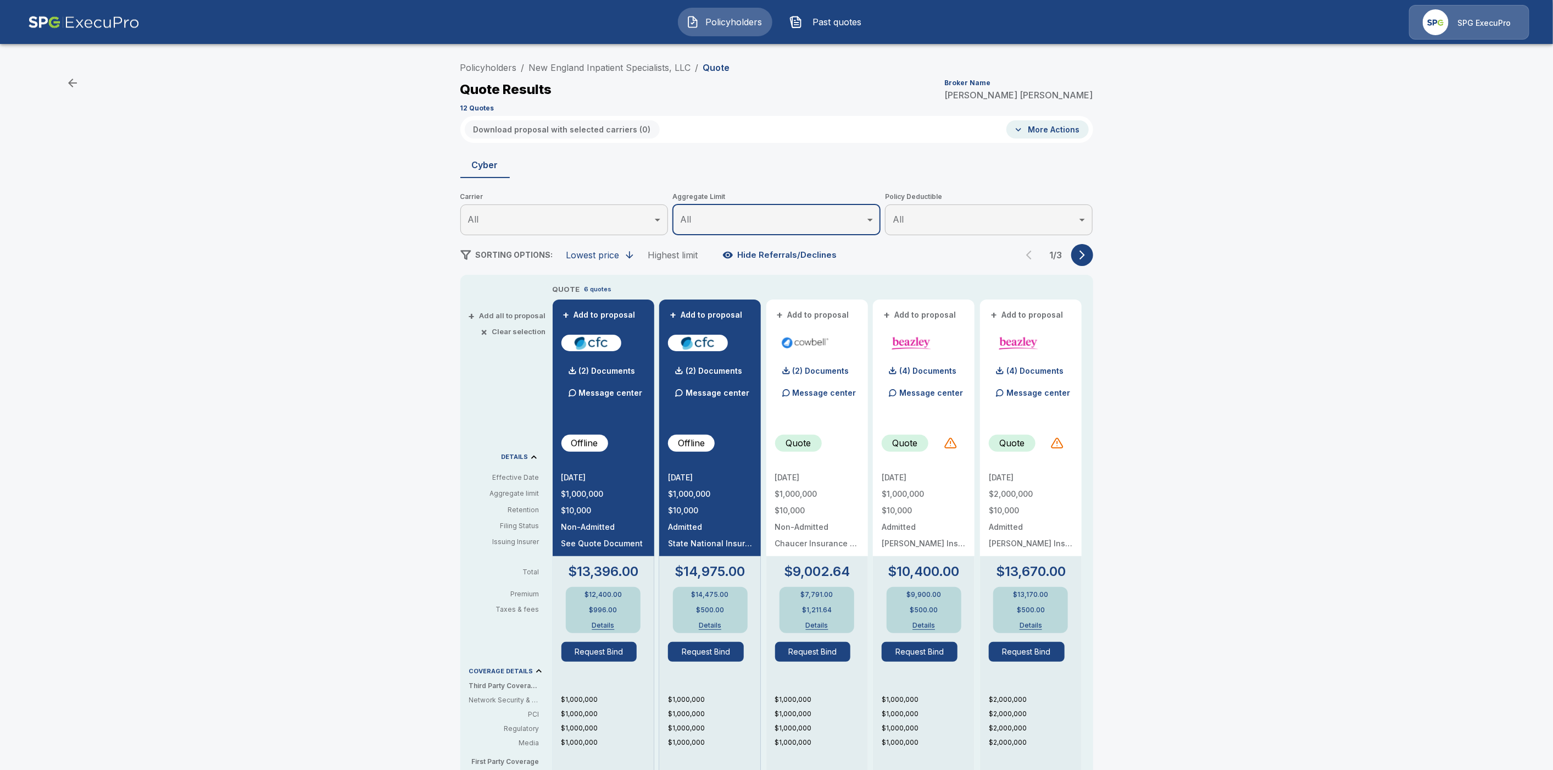
click at [1088, 259] on icon "button" at bounding box center [1082, 254] width 11 height 11
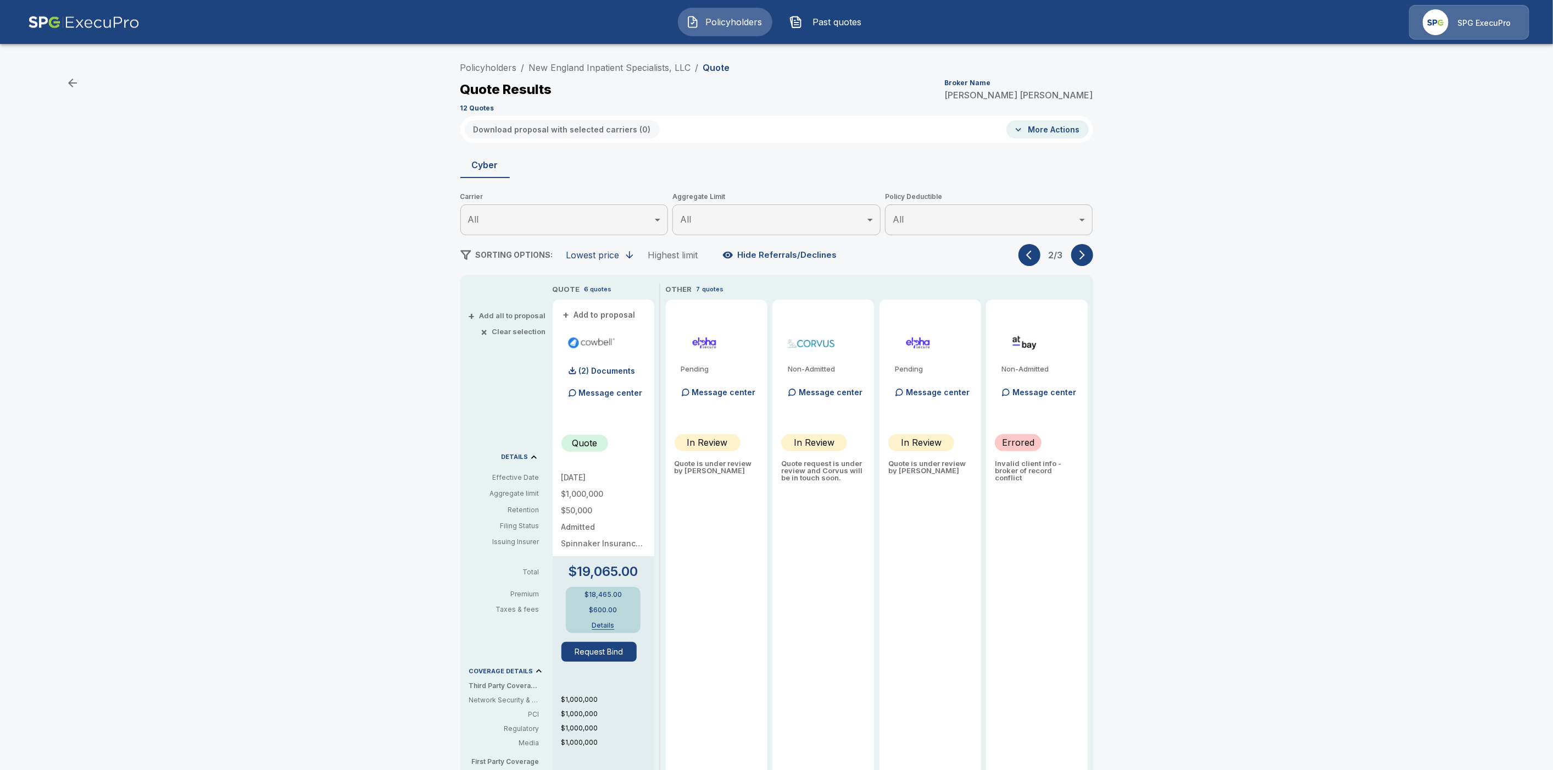
click at [1036, 253] on icon "button" at bounding box center [1031, 254] width 11 height 11
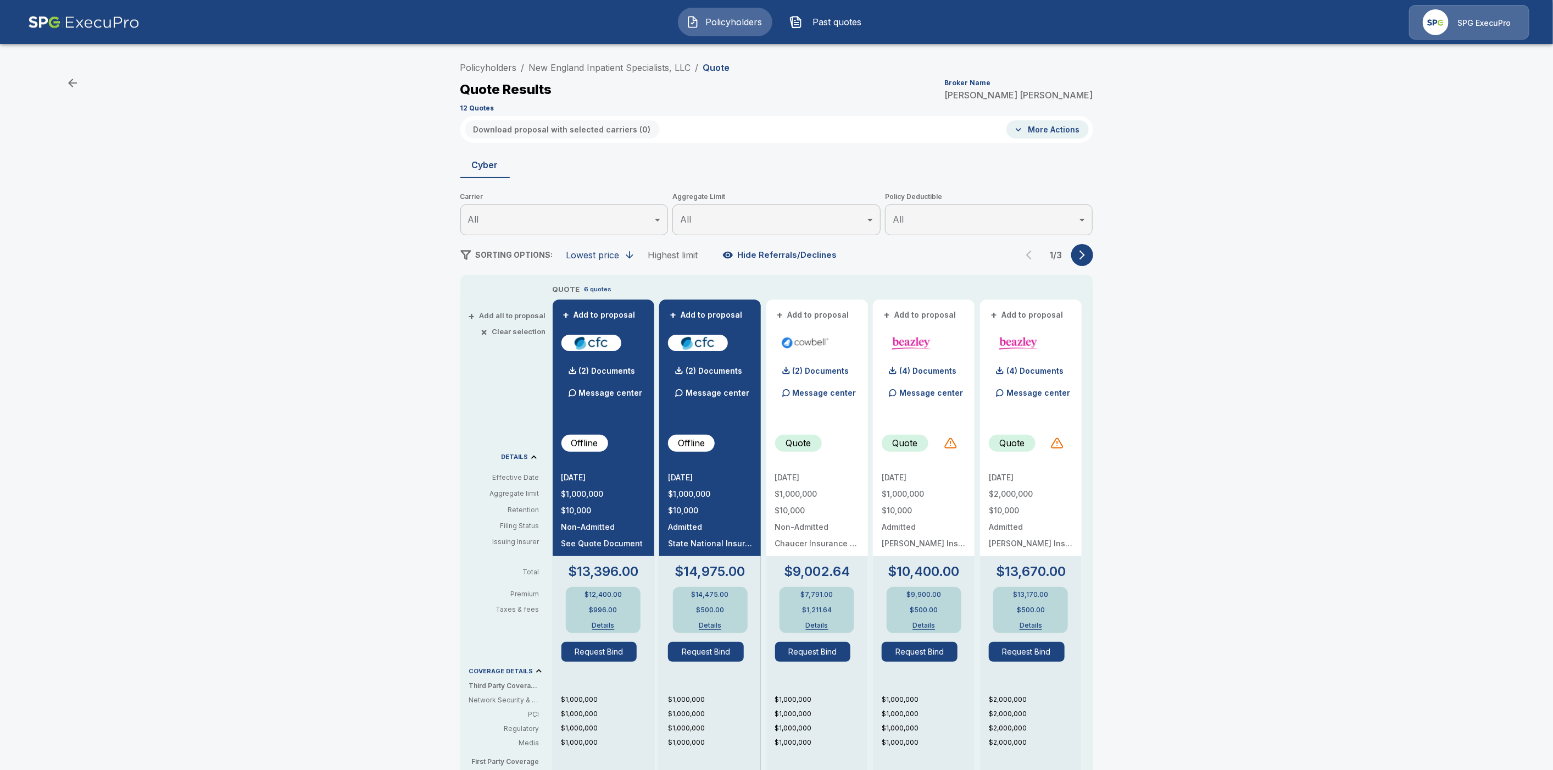
click at [1088, 254] on icon "button" at bounding box center [1082, 254] width 11 height 11
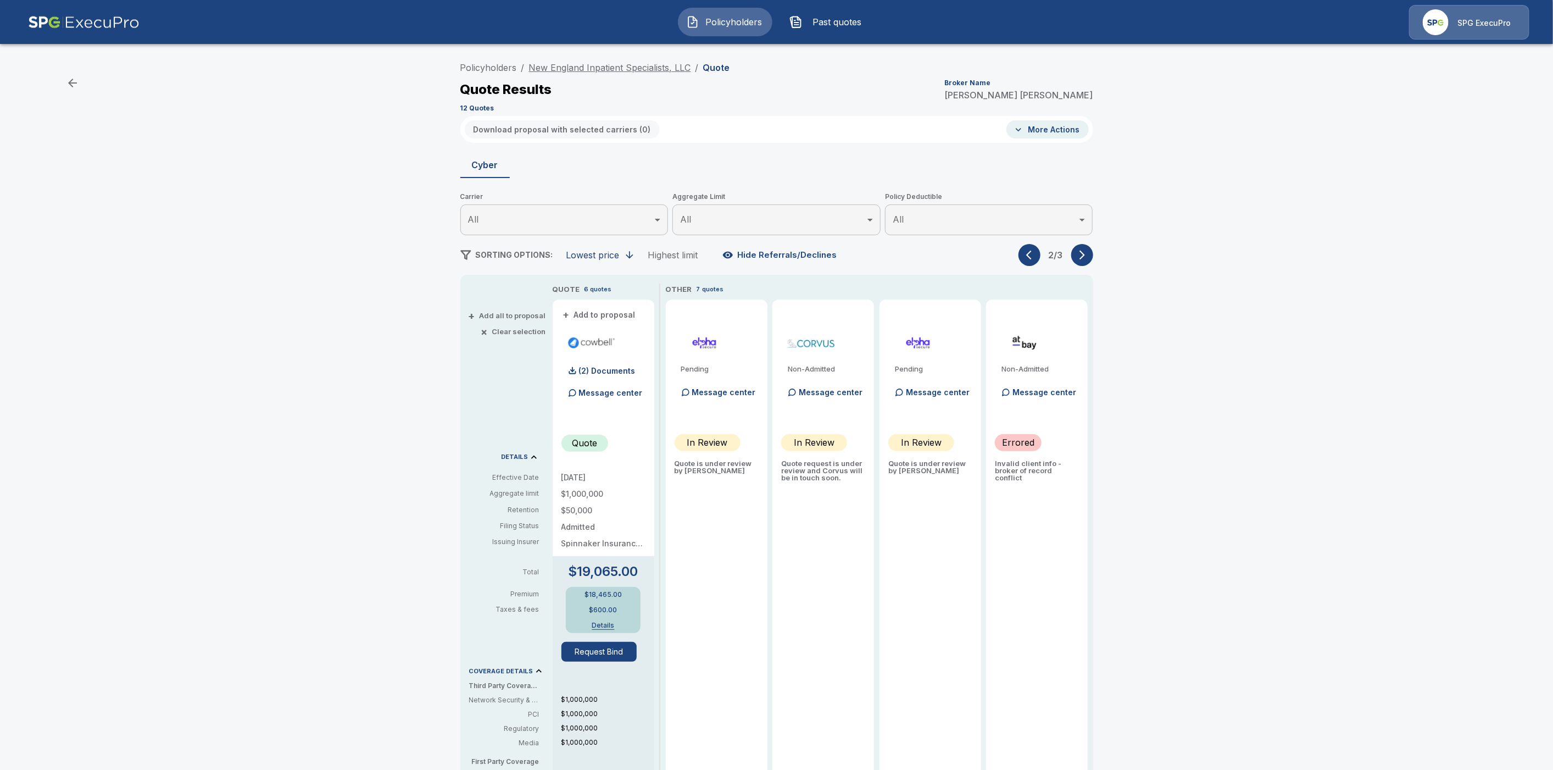
click at [584, 64] on link "New England Inpatient Specialists, LLC" at bounding box center [610, 67] width 162 height 11
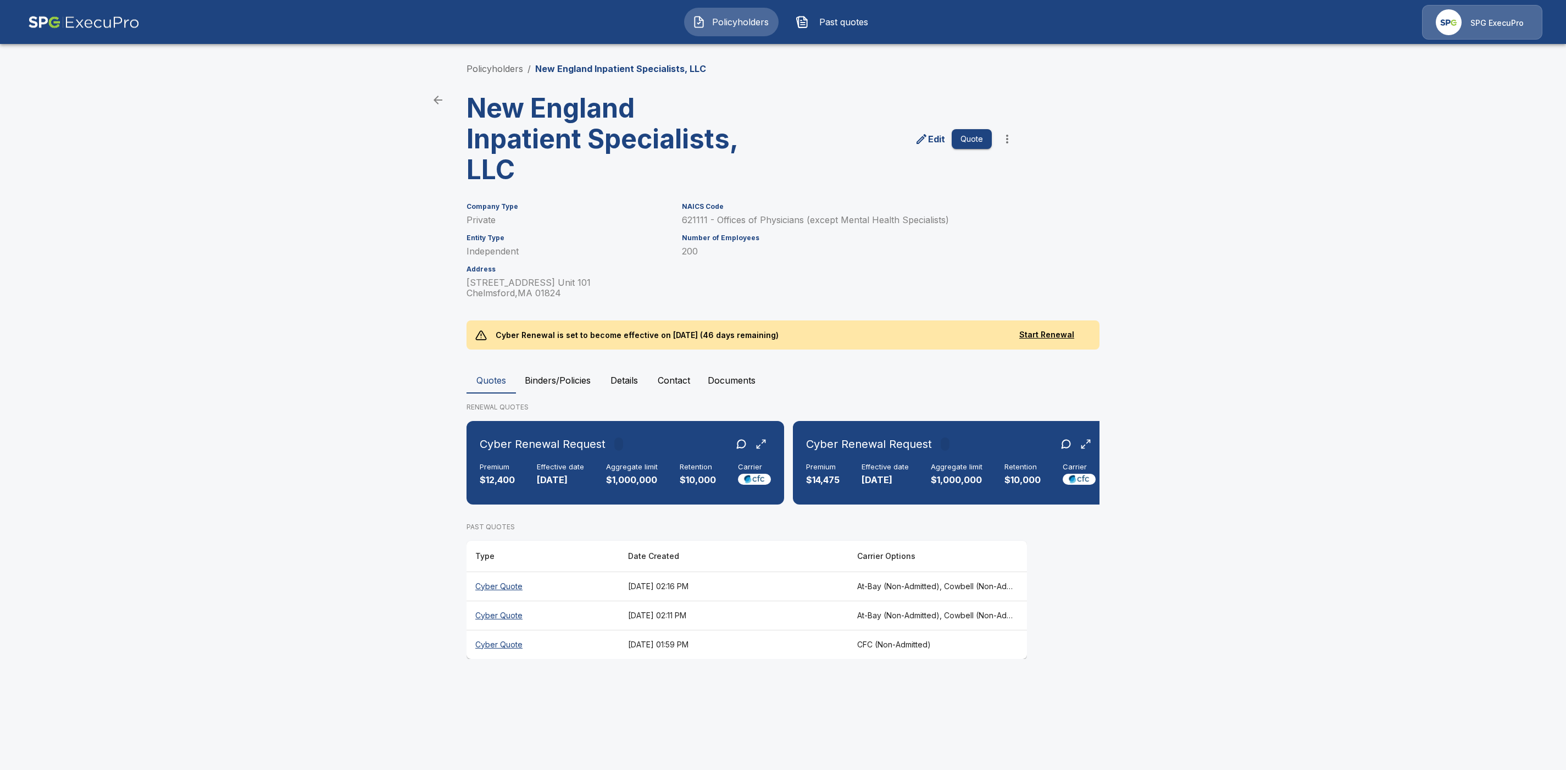
click at [507, 597] on th "Cyber Quote" at bounding box center [542, 585] width 153 height 29
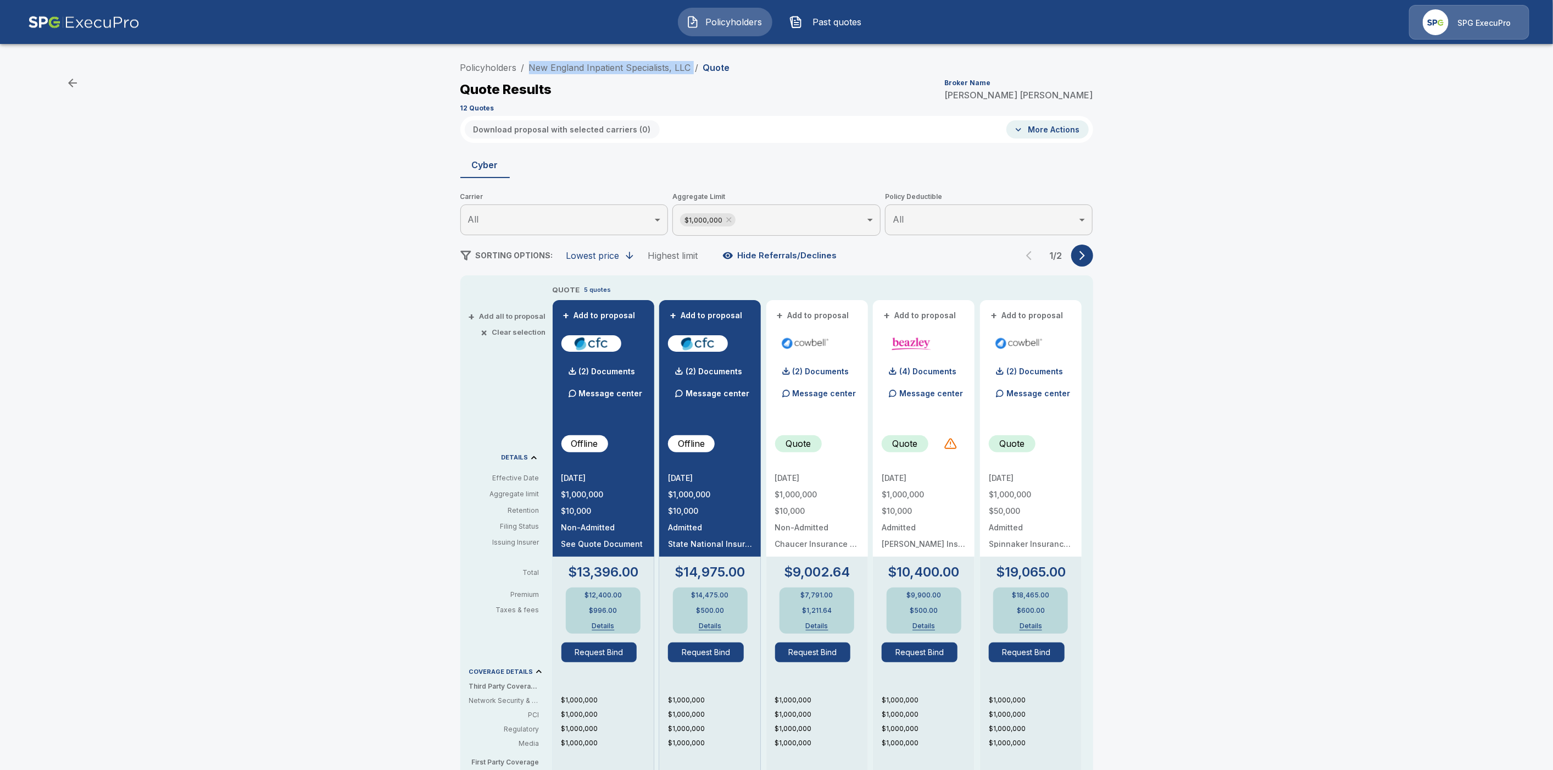
drag, startPoint x: 698, startPoint y: 63, endPoint x: 554, endPoint y: 59, distance: 144.0
click at [554, 59] on div "Policyholders / New England Inpatient Specialists, LLC / Quote Quote Results Br…" at bounding box center [776, 86] width 633 height 59
copy ol "New England Inpatient Specialists, LLC /"
click at [1093, 259] on button "button" at bounding box center [1082, 256] width 22 height 22
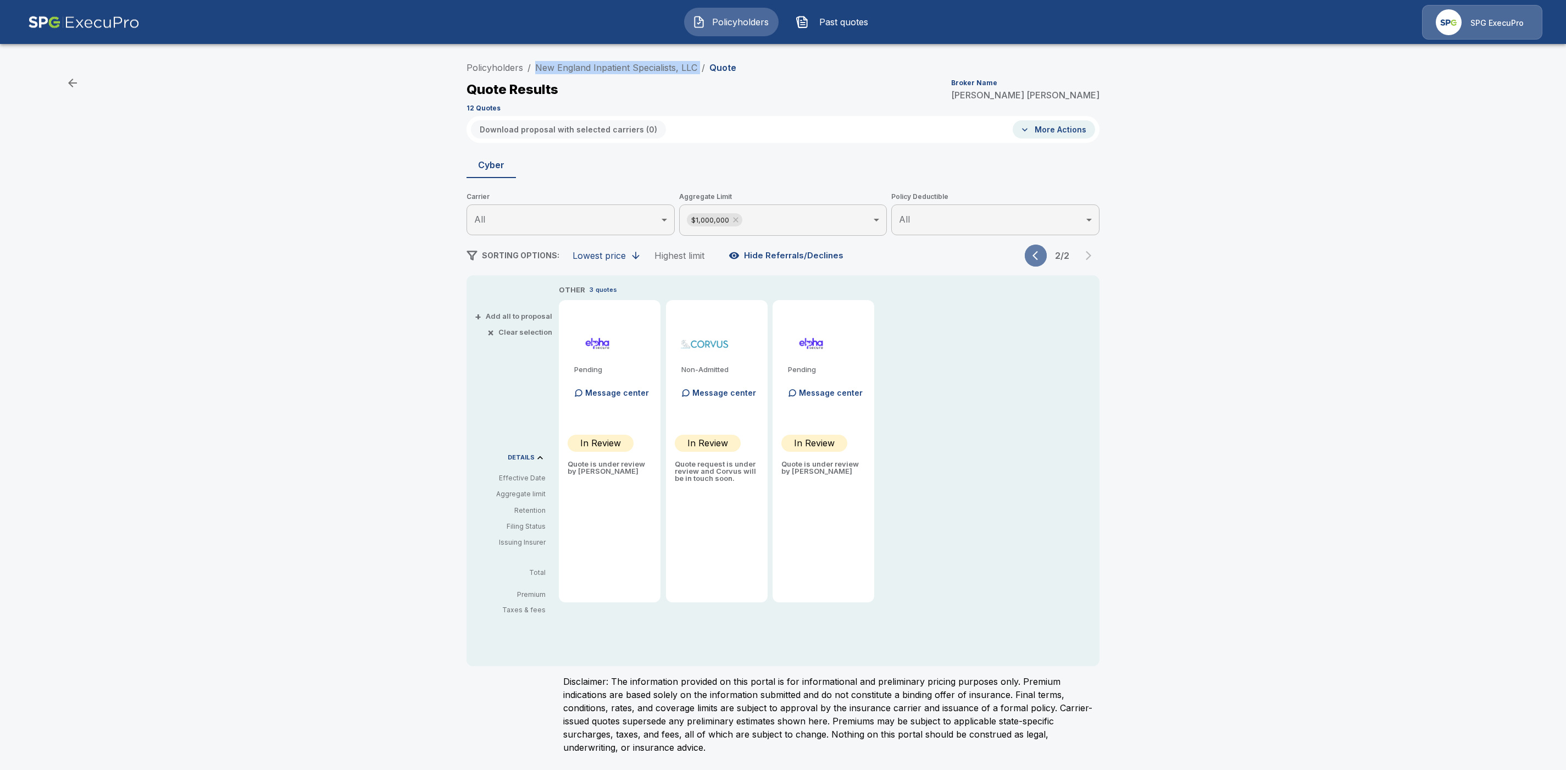
click at [1035, 257] on icon "button" at bounding box center [1034, 255] width 5 height 9
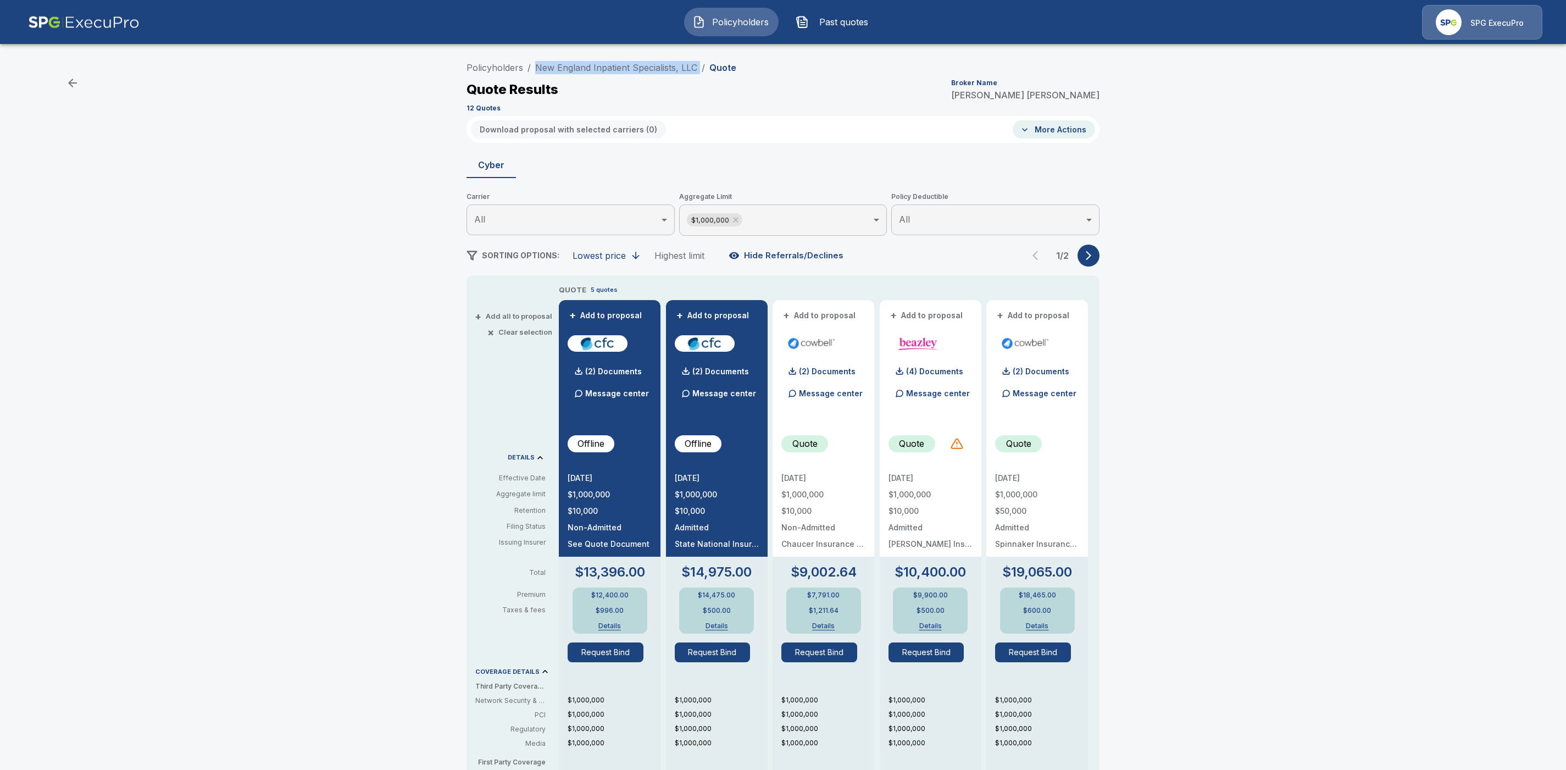
click at [778, 218] on body "Policyholders Past quotes SPG ExecuPro Policyholders / New England Inpatient Sp…" at bounding box center [783, 559] width 1566 height 1118
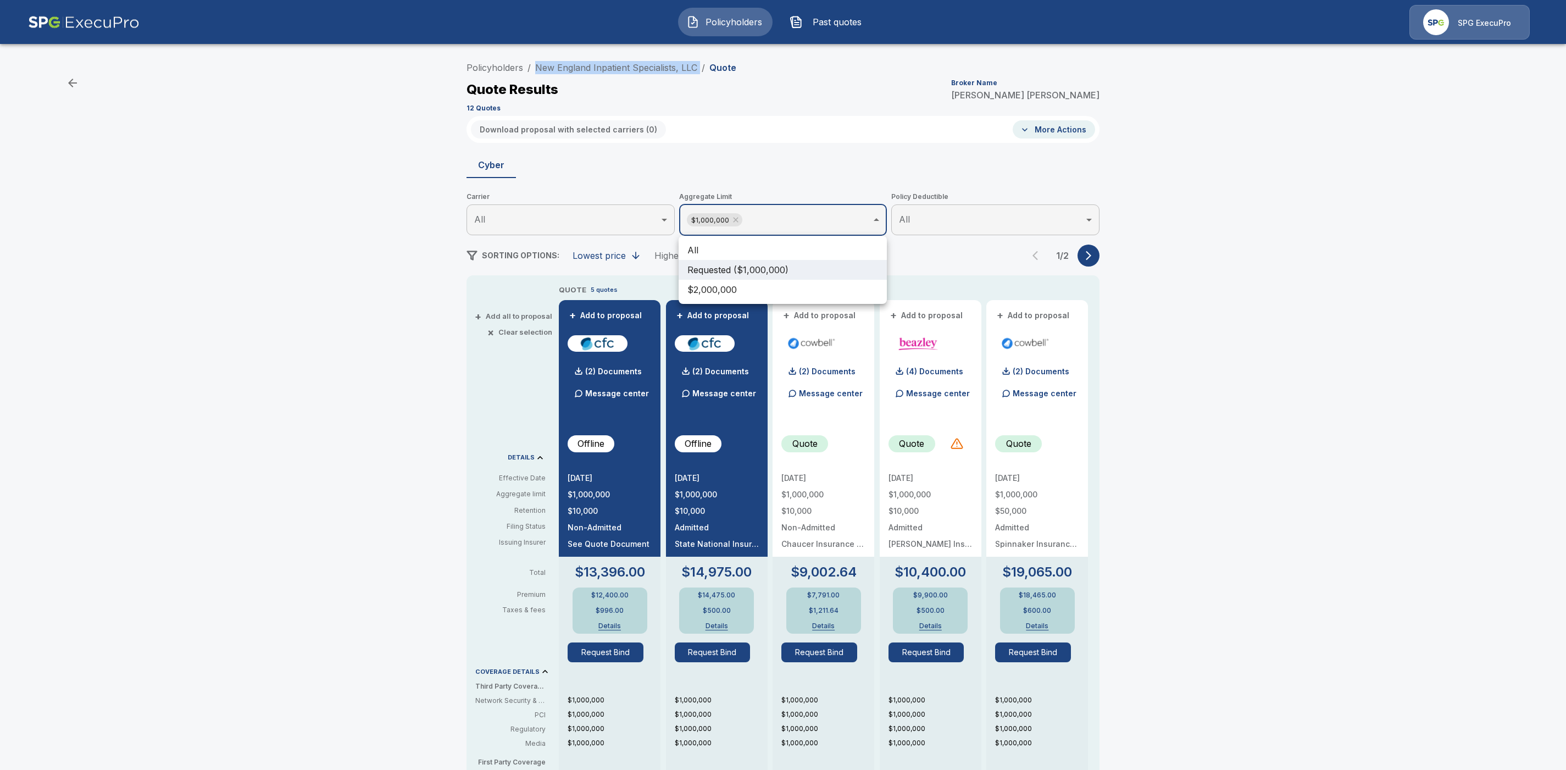
click at [742, 247] on li "All" at bounding box center [783, 250] width 208 height 20
click at [1211, 401] on div at bounding box center [783, 385] width 1566 height 770
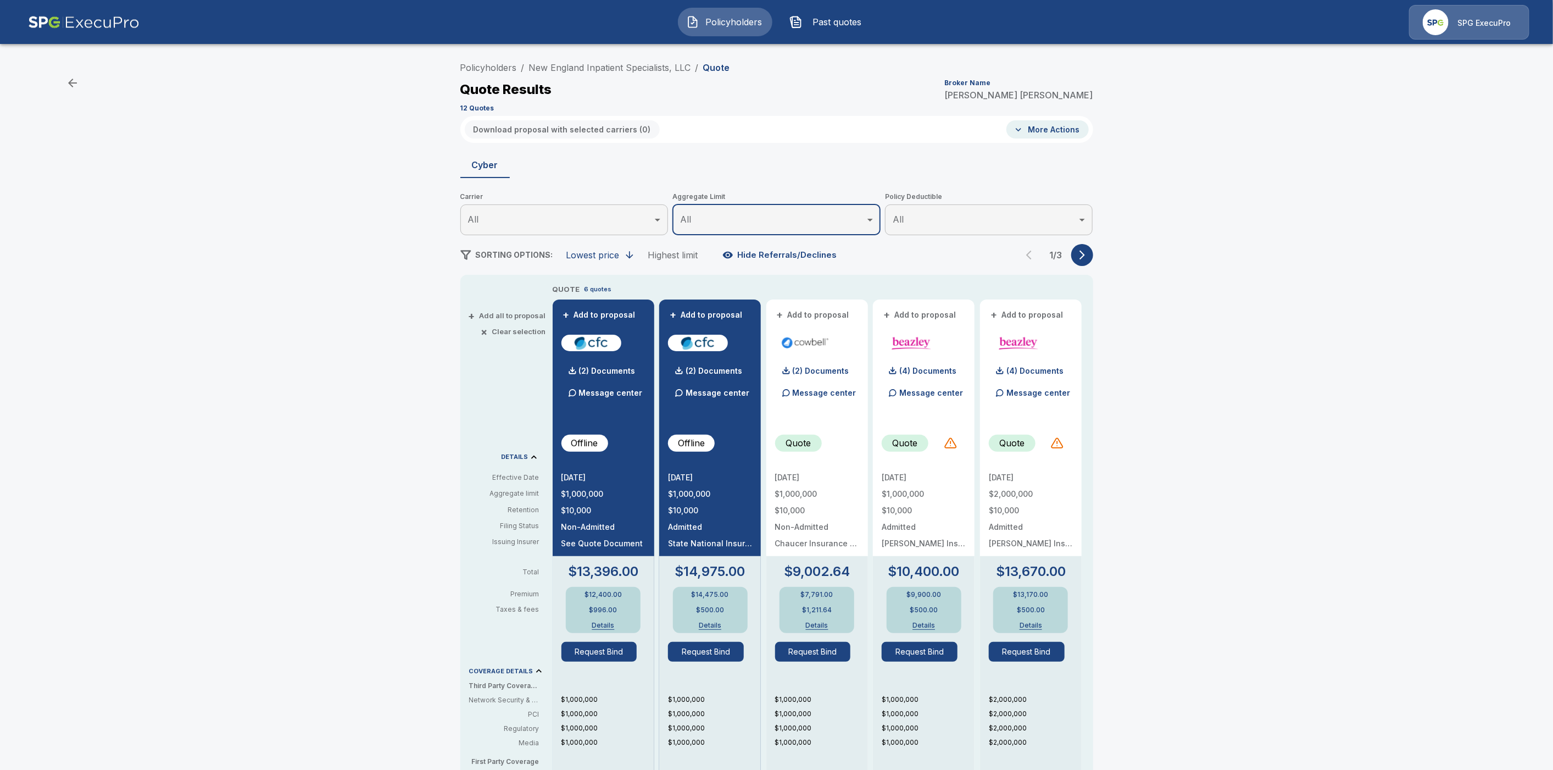
click at [1088, 257] on icon "button" at bounding box center [1082, 254] width 11 height 11
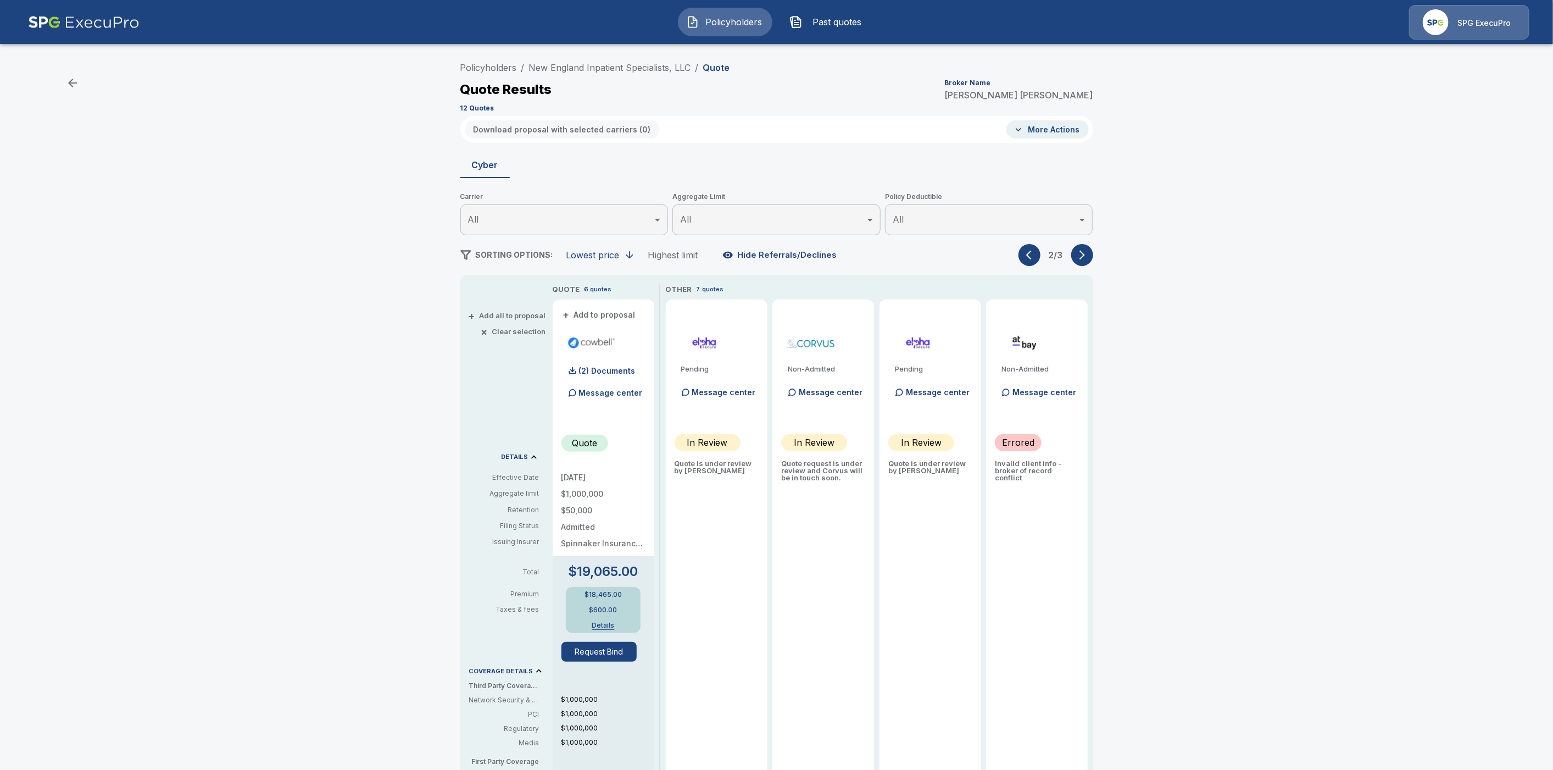
click at [1088, 257] on icon "button" at bounding box center [1082, 254] width 11 height 11
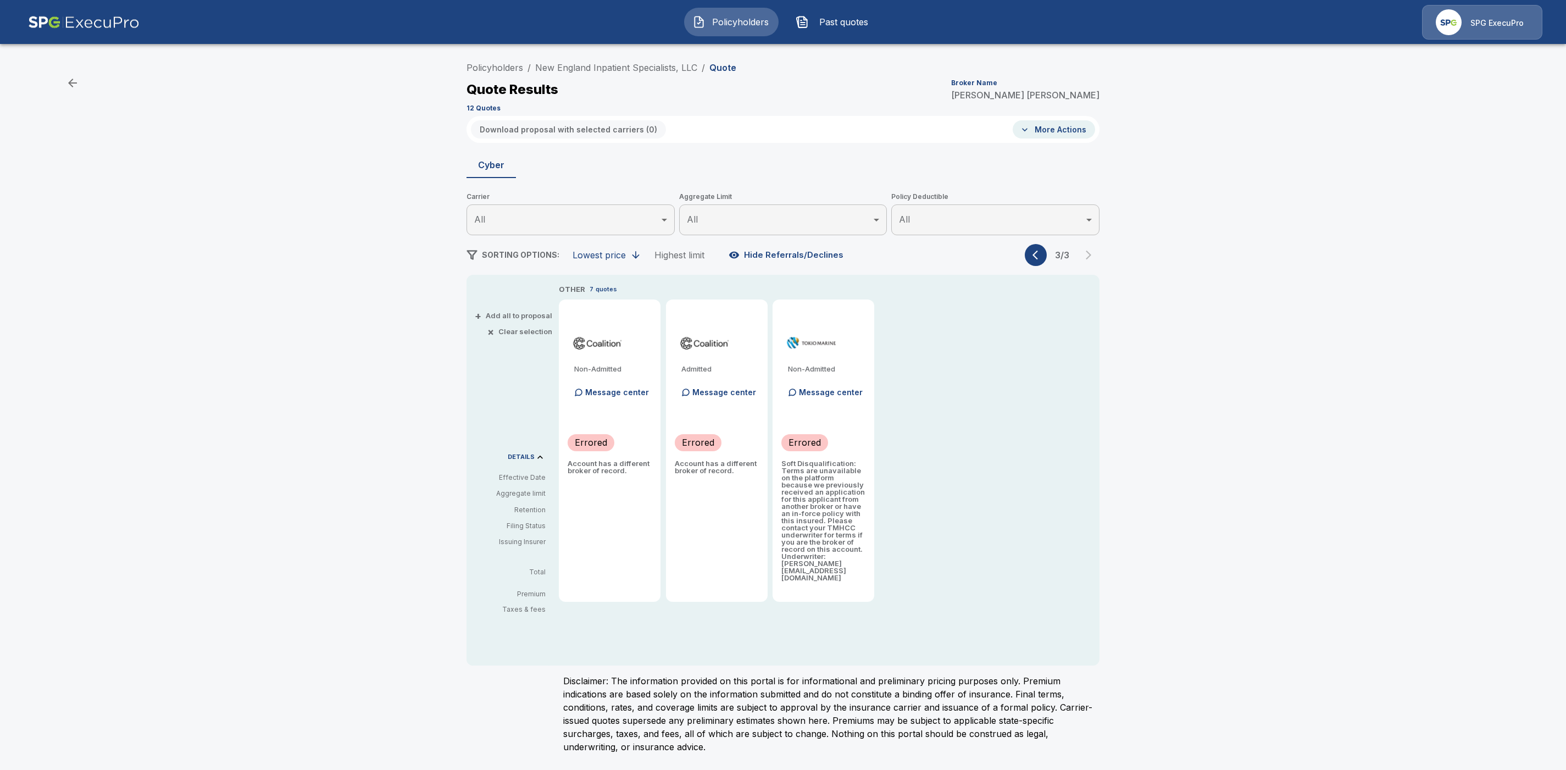
click at [1032, 254] on icon "button" at bounding box center [1037, 254] width 11 height 11
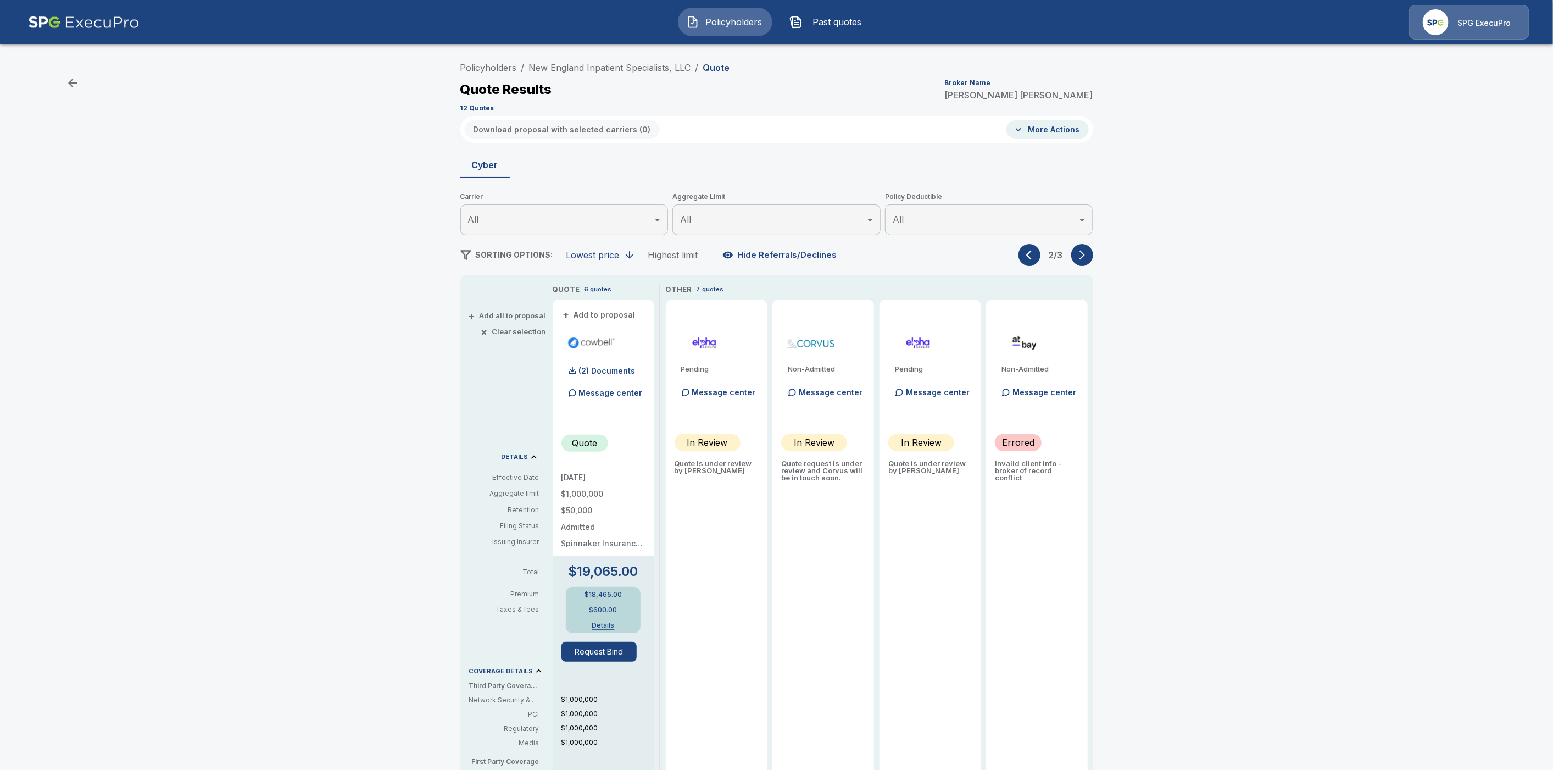
click at [1032, 254] on icon "button" at bounding box center [1031, 254] width 11 height 11
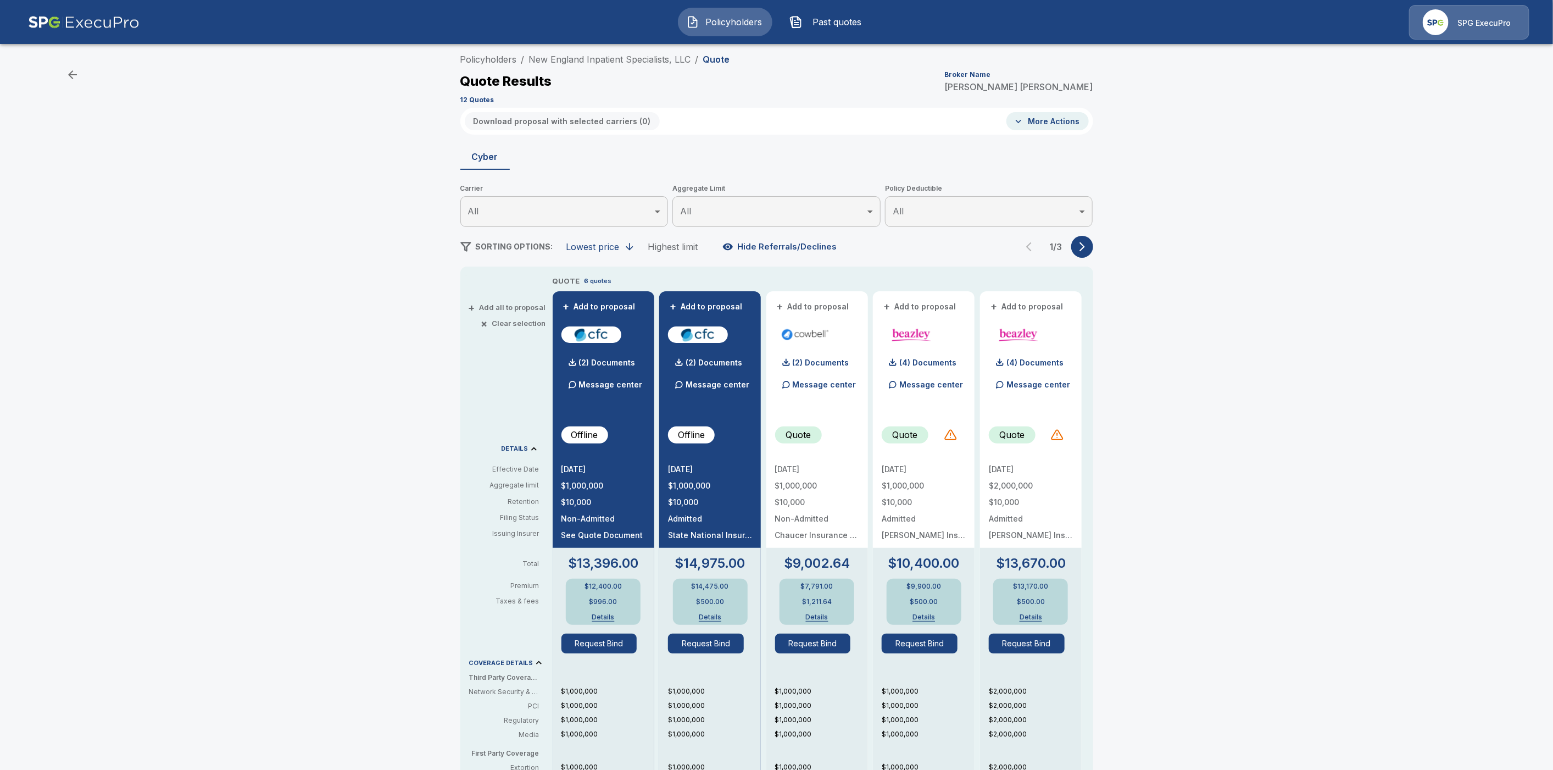
scroll to position [5, 0]
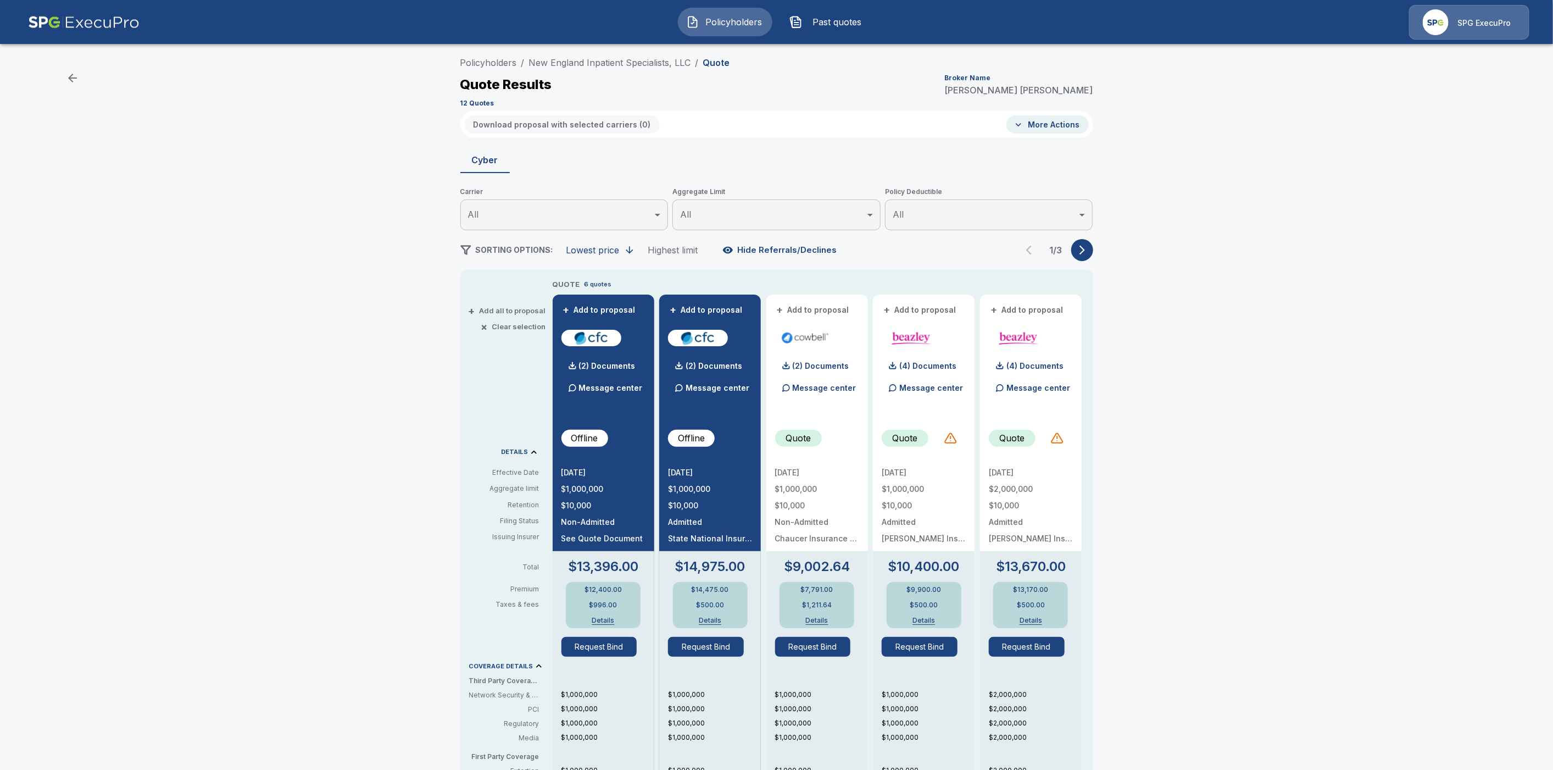
click at [1088, 252] on icon "button" at bounding box center [1082, 250] width 11 height 11
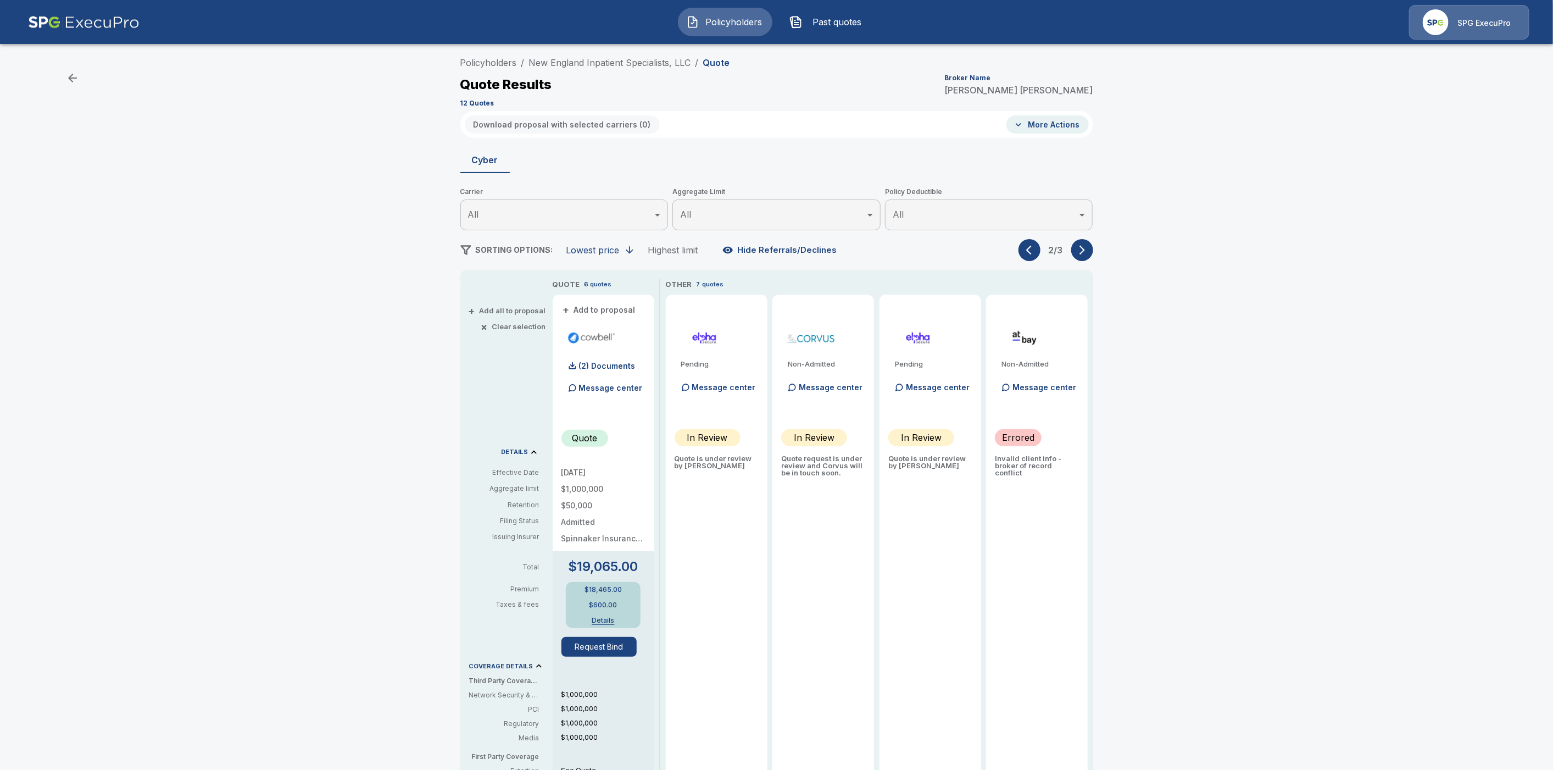
drag, startPoint x: 1092, startPoint y: 247, endPoint x: 1098, endPoint y: 259, distance: 13.5
click at [1088, 247] on icon "button" at bounding box center [1082, 250] width 11 height 11
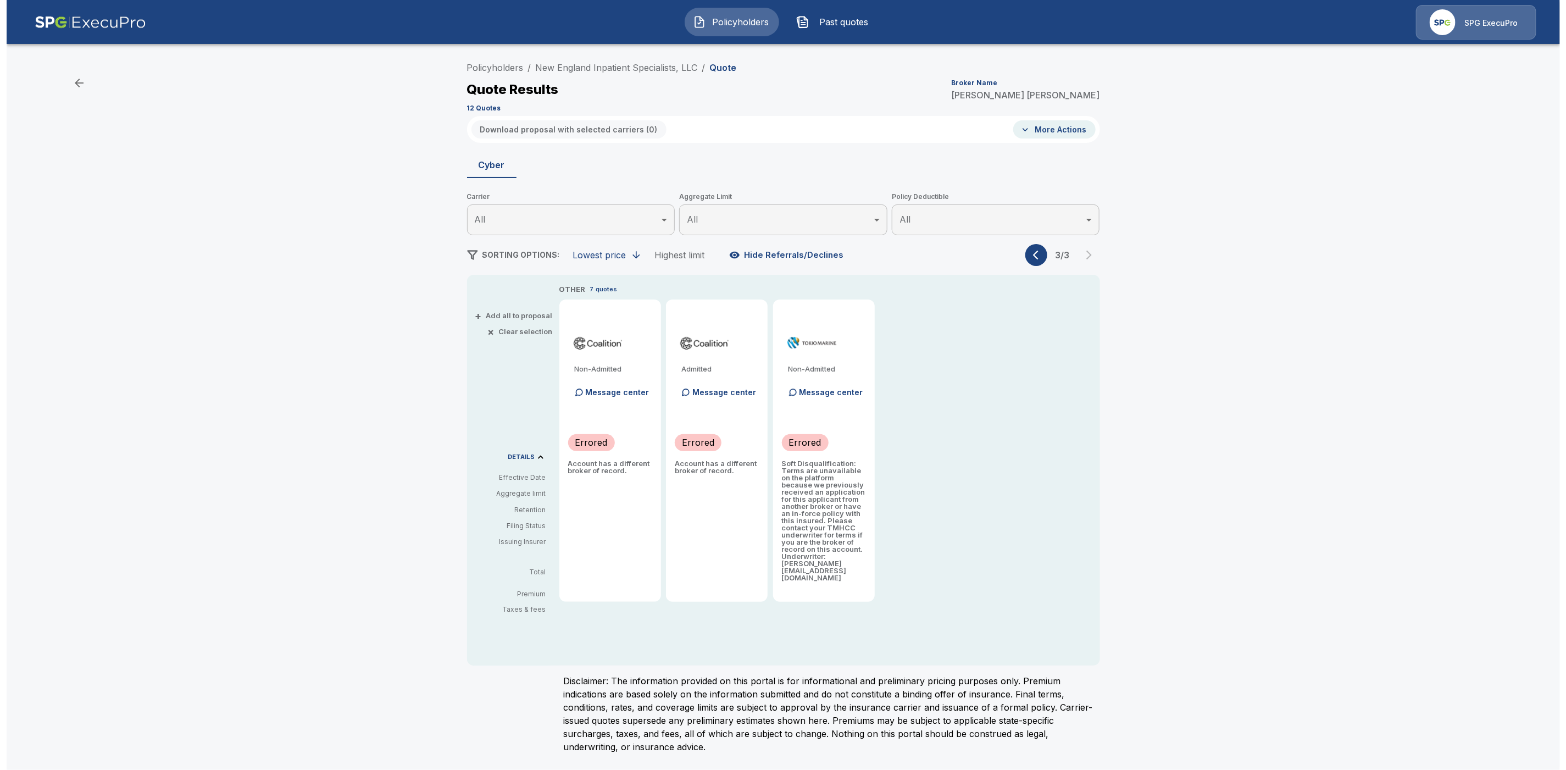
scroll to position [0, 0]
click at [585, 70] on link "New England Inpatient Specialists, LLC" at bounding box center [616, 67] width 162 height 11
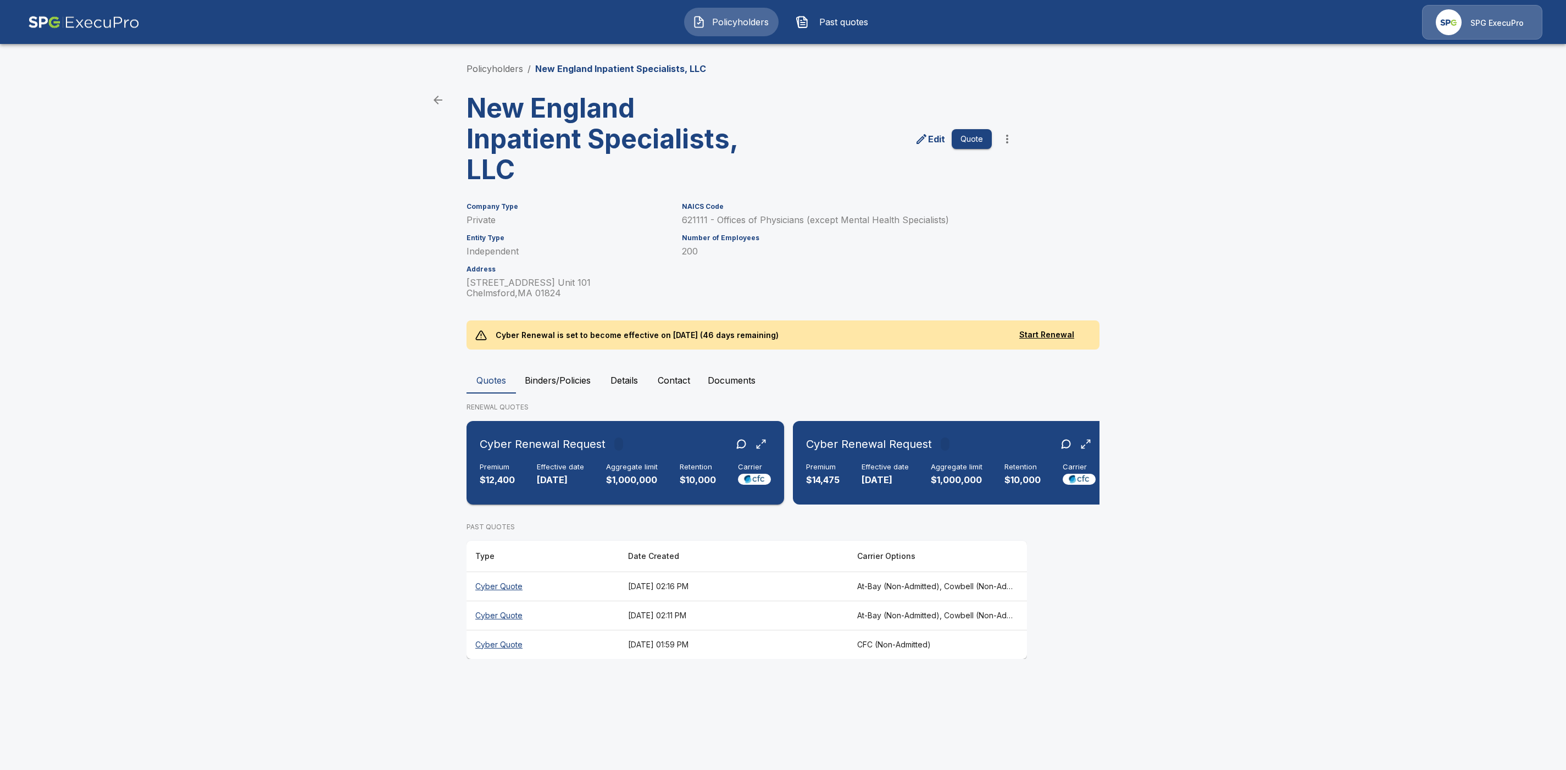
click at [648, 450] on div "Cyber Renewal Request" at bounding box center [625, 444] width 291 height 20
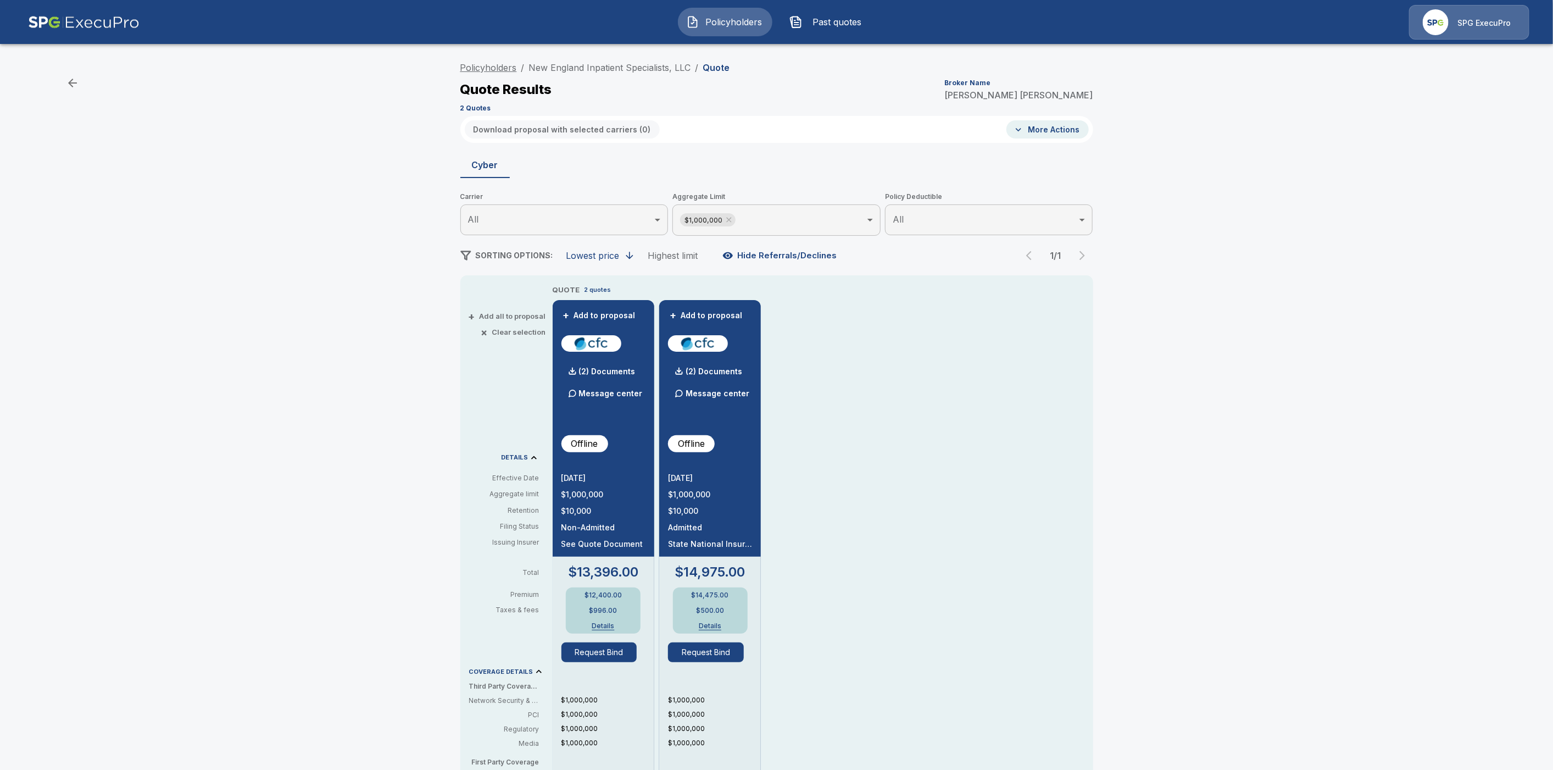
click at [501, 70] on link "Policyholders" at bounding box center [488, 67] width 57 height 11
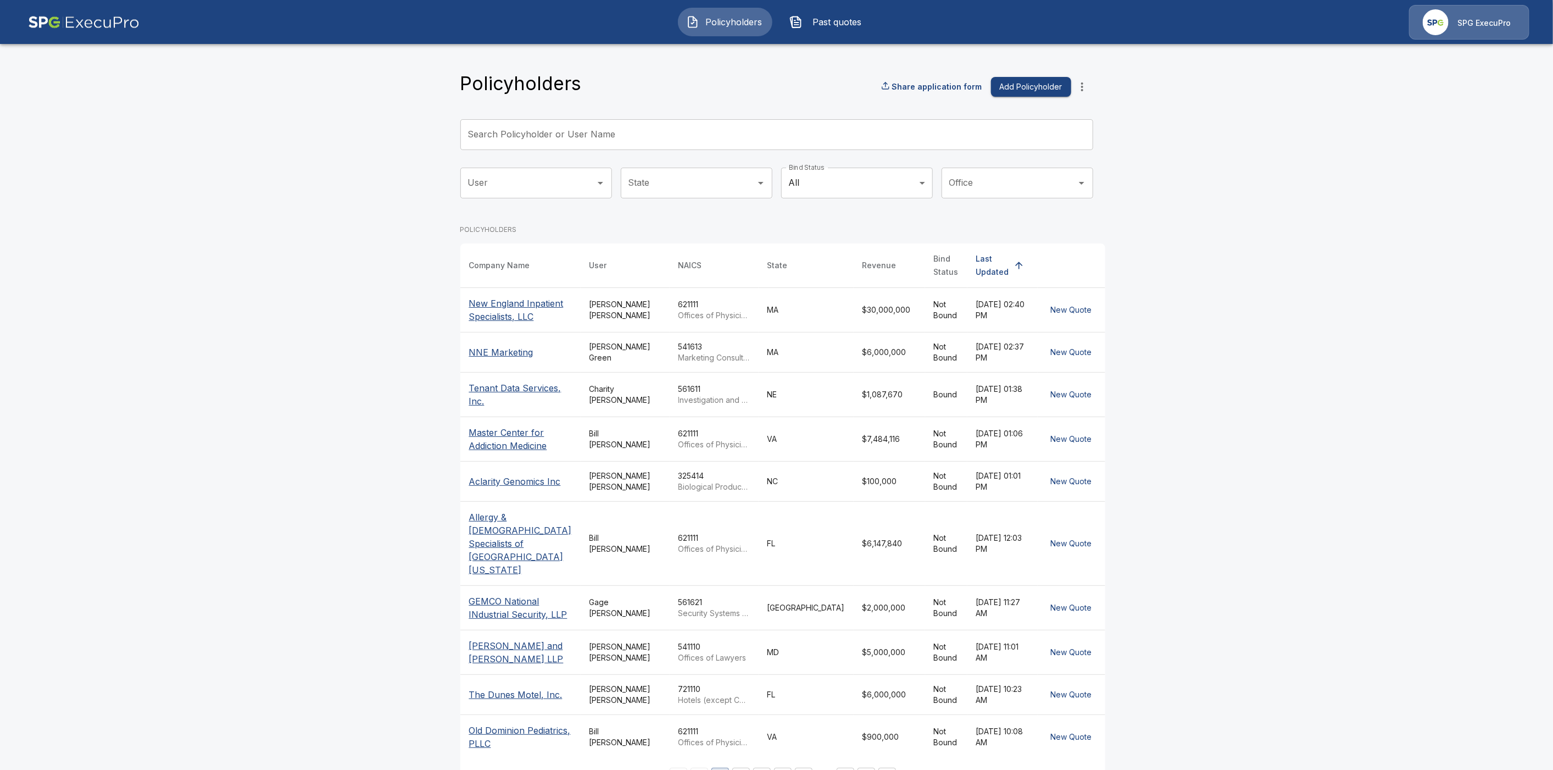
click at [589, 124] on div "Search Policyholder or User Name Search Policyholder or User Name" at bounding box center [776, 134] width 633 height 31
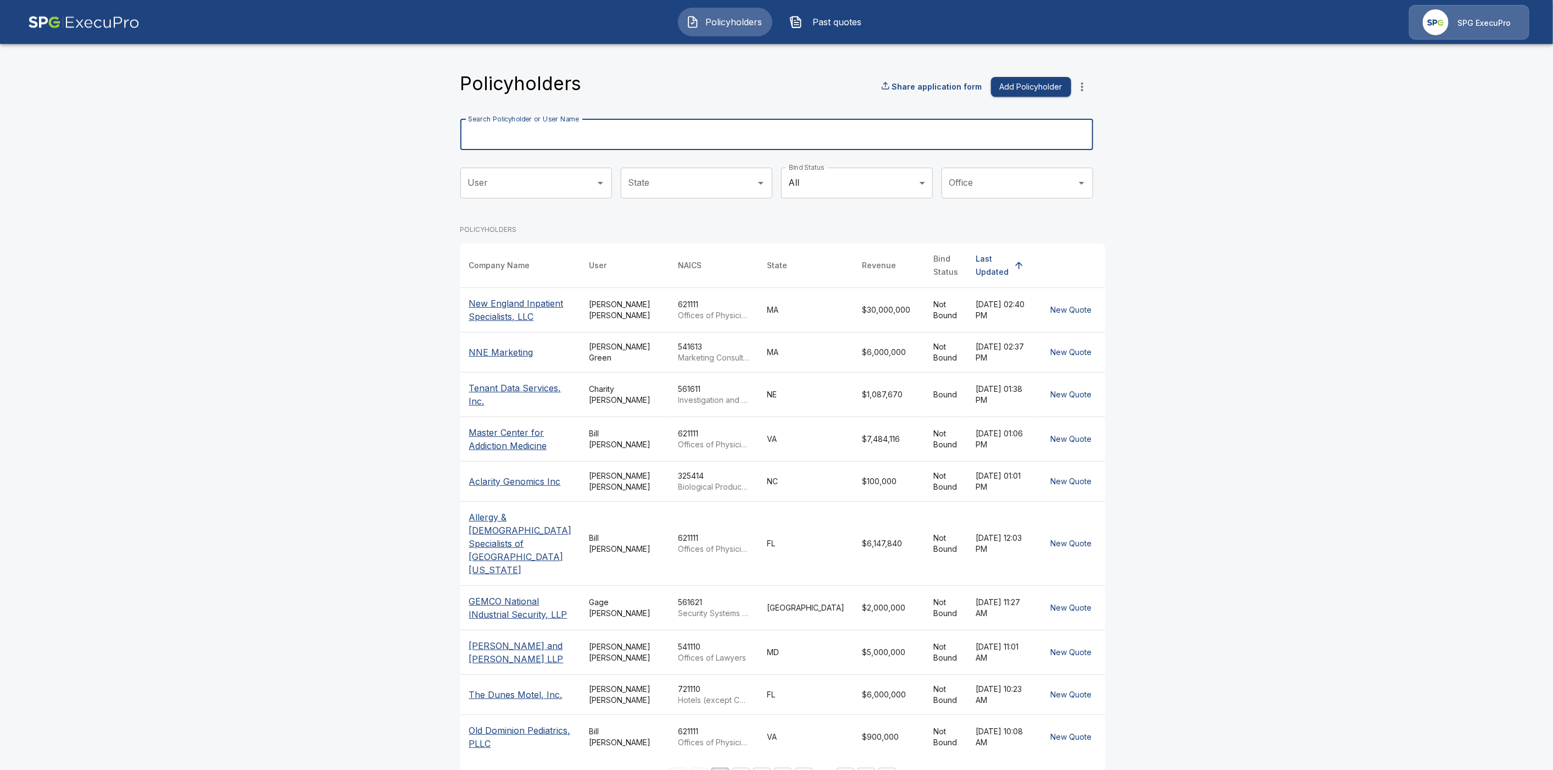
paste input "**********"
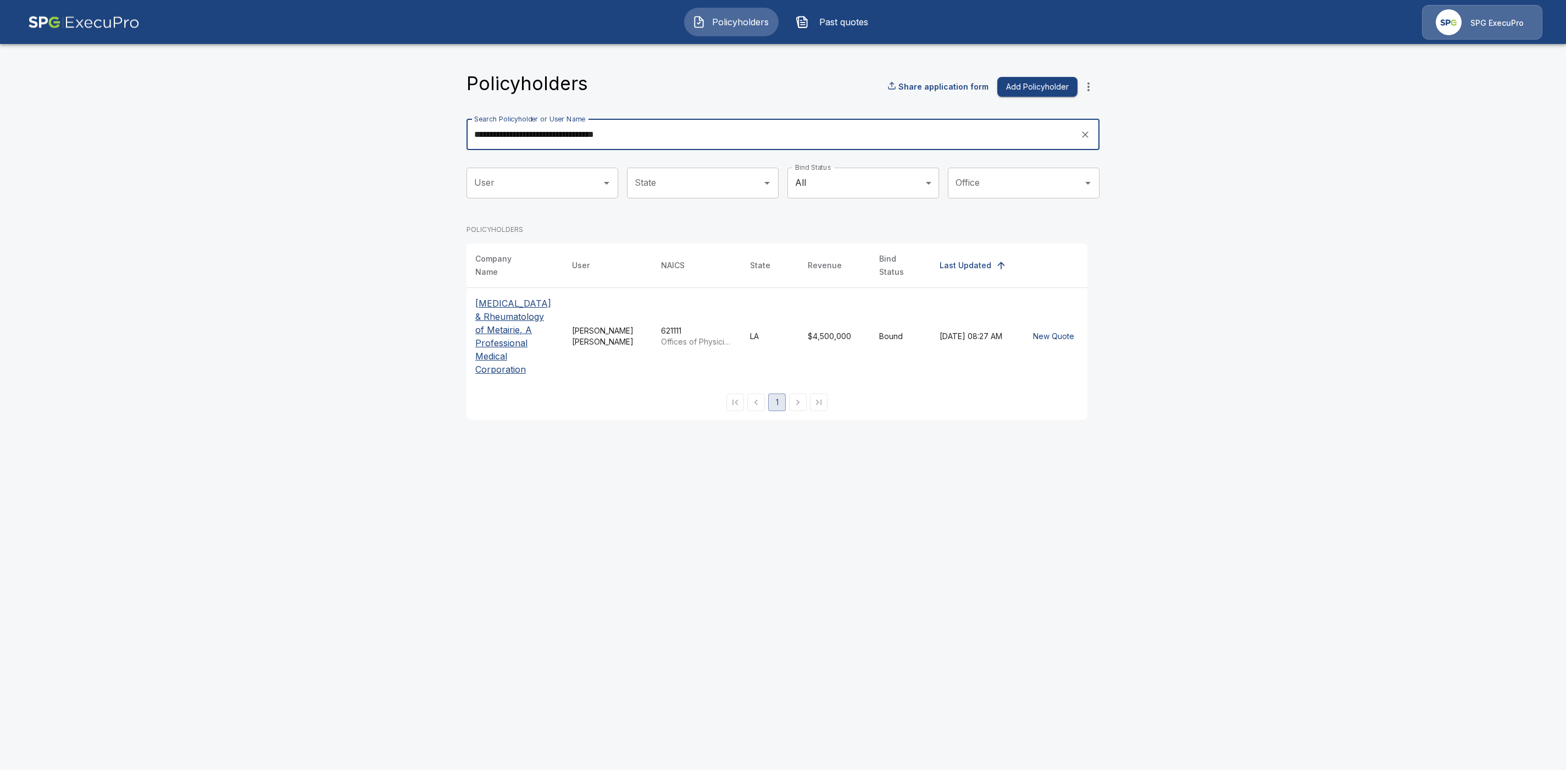
type input "**********"
click at [499, 307] on p "[MEDICAL_DATA] & Rheumatology of Metairie, A Professional Medical Corporation" at bounding box center [514, 336] width 79 height 79
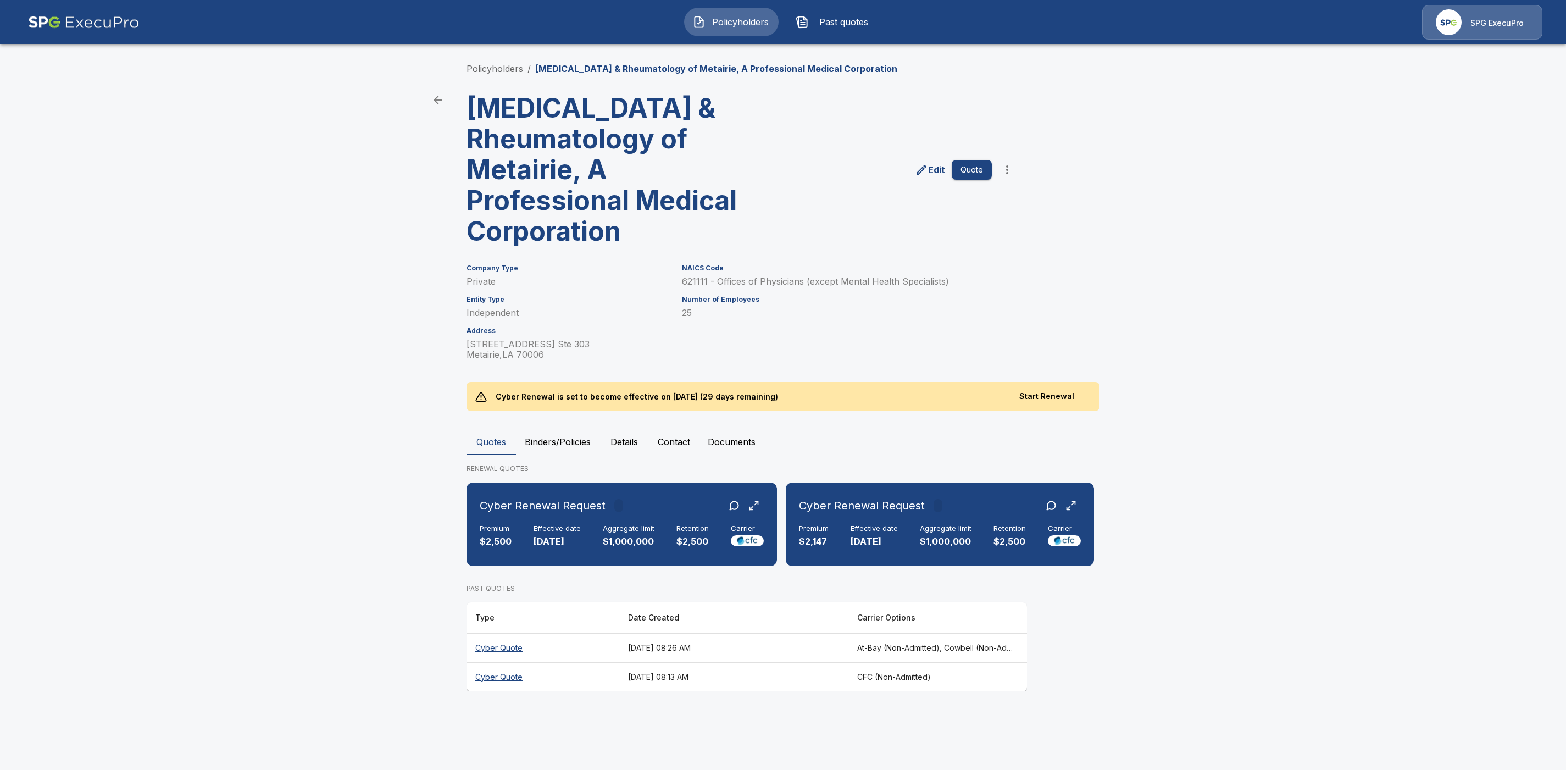
click at [570, 441] on button "Binders/Policies" at bounding box center [558, 442] width 84 height 26
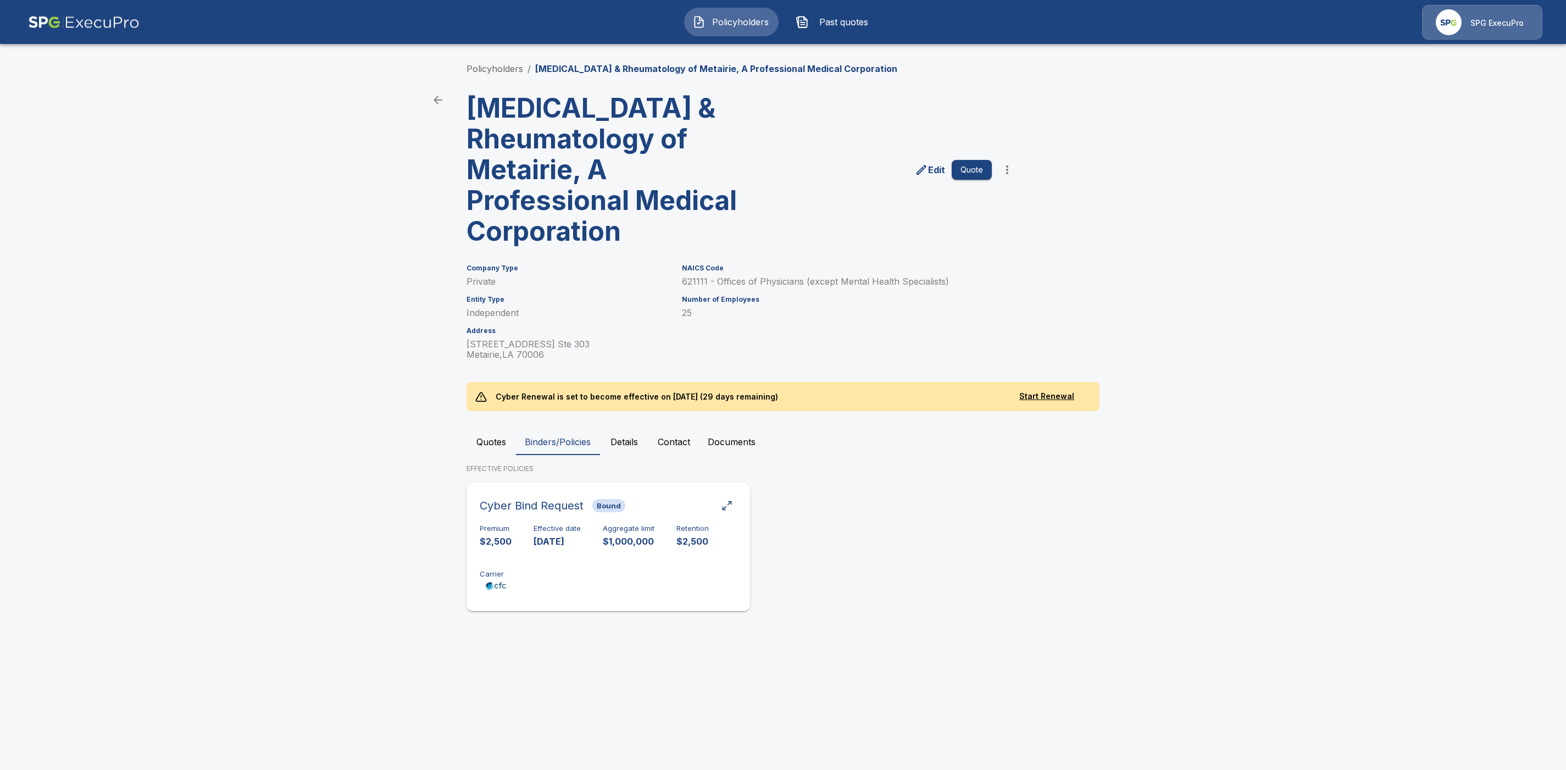
click at [649, 499] on div "Cyber Bind Request Bound" at bounding box center [608, 506] width 257 height 20
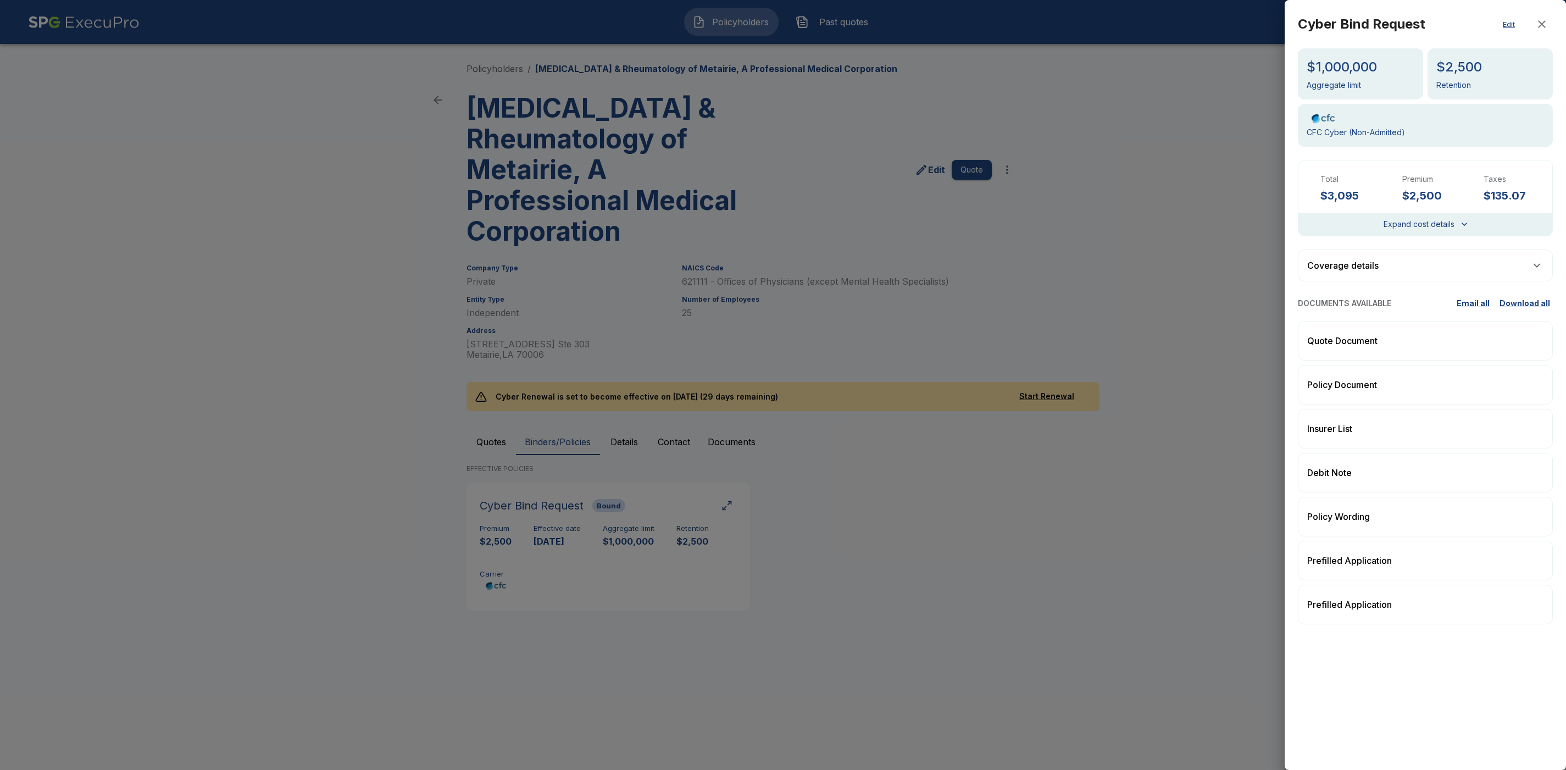
click at [839, 549] on div at bounding box center [783, 385] width 1566 height 770
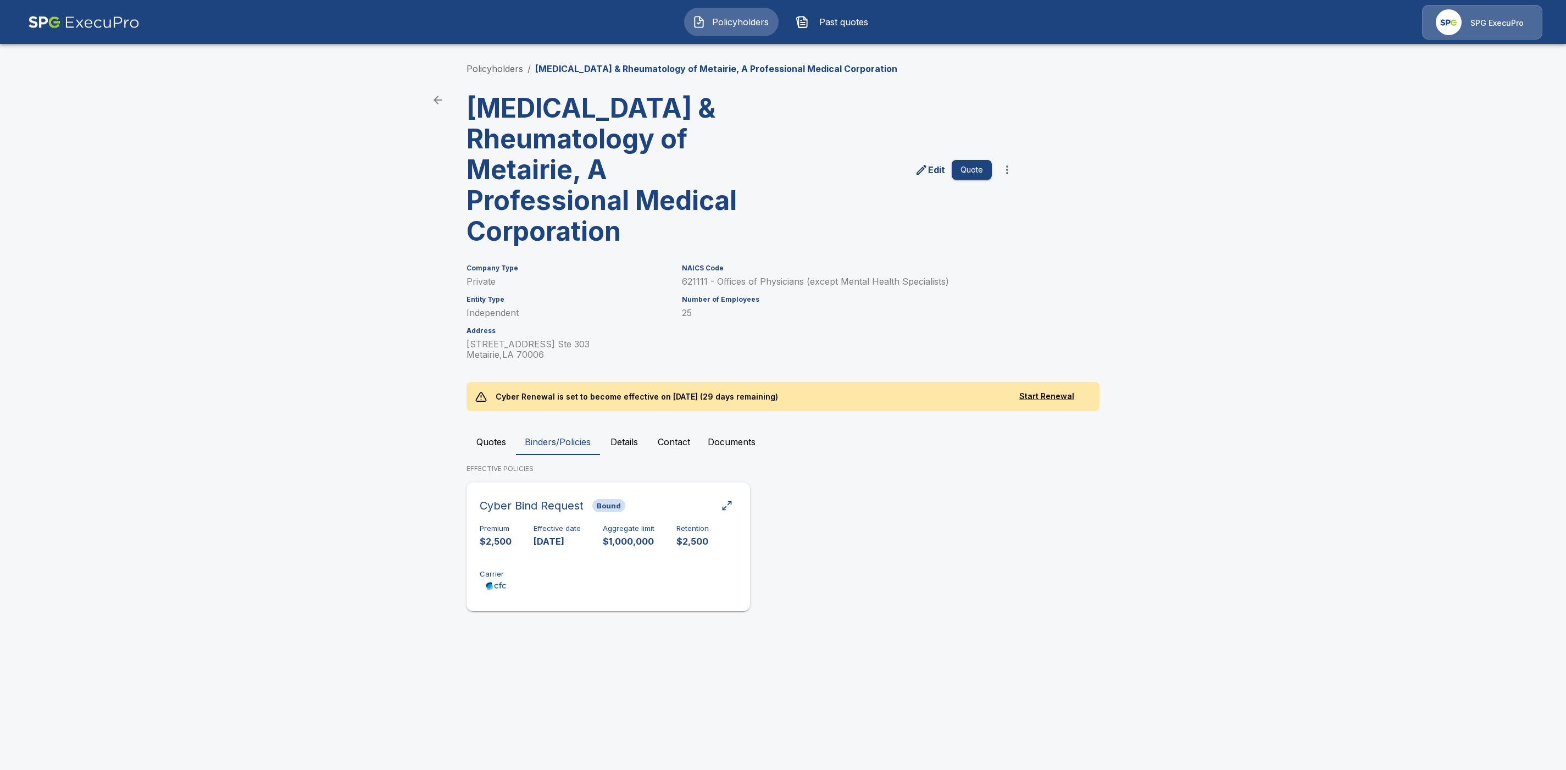
click at [657, 553] on div "Premium $2,500 Effective date 9/18/2025 Aggregate limit $1,000,000 Retention $2…" at bounding box center [608, 558] width 257 height 69
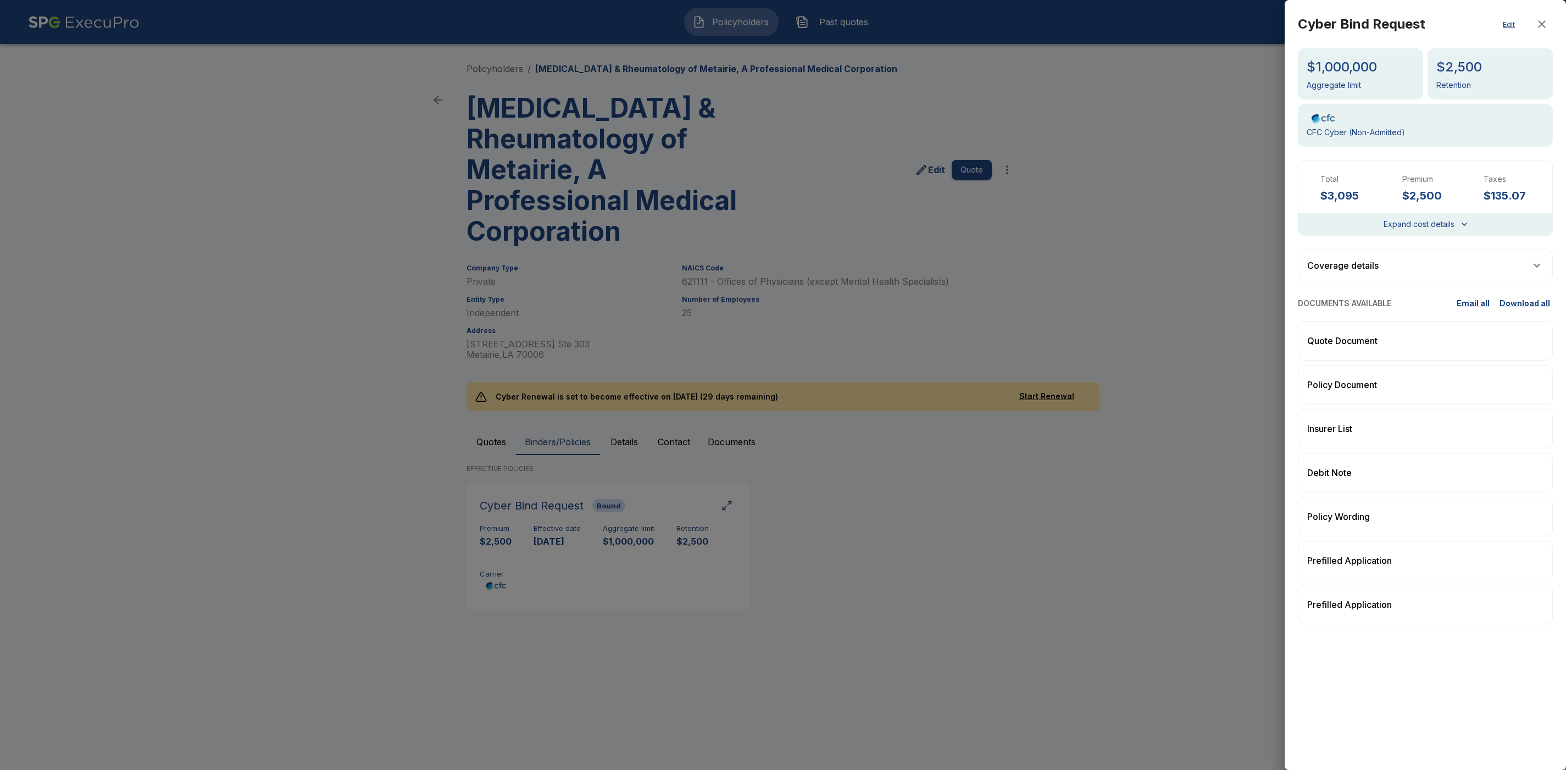
click at [1391, 25] on h5 "Cyber Bind Request" at bounding box center [1361, 24] width 127 height 18
click at [1091, 549] on div at bounding box center [783, 385] width 1566 height 770
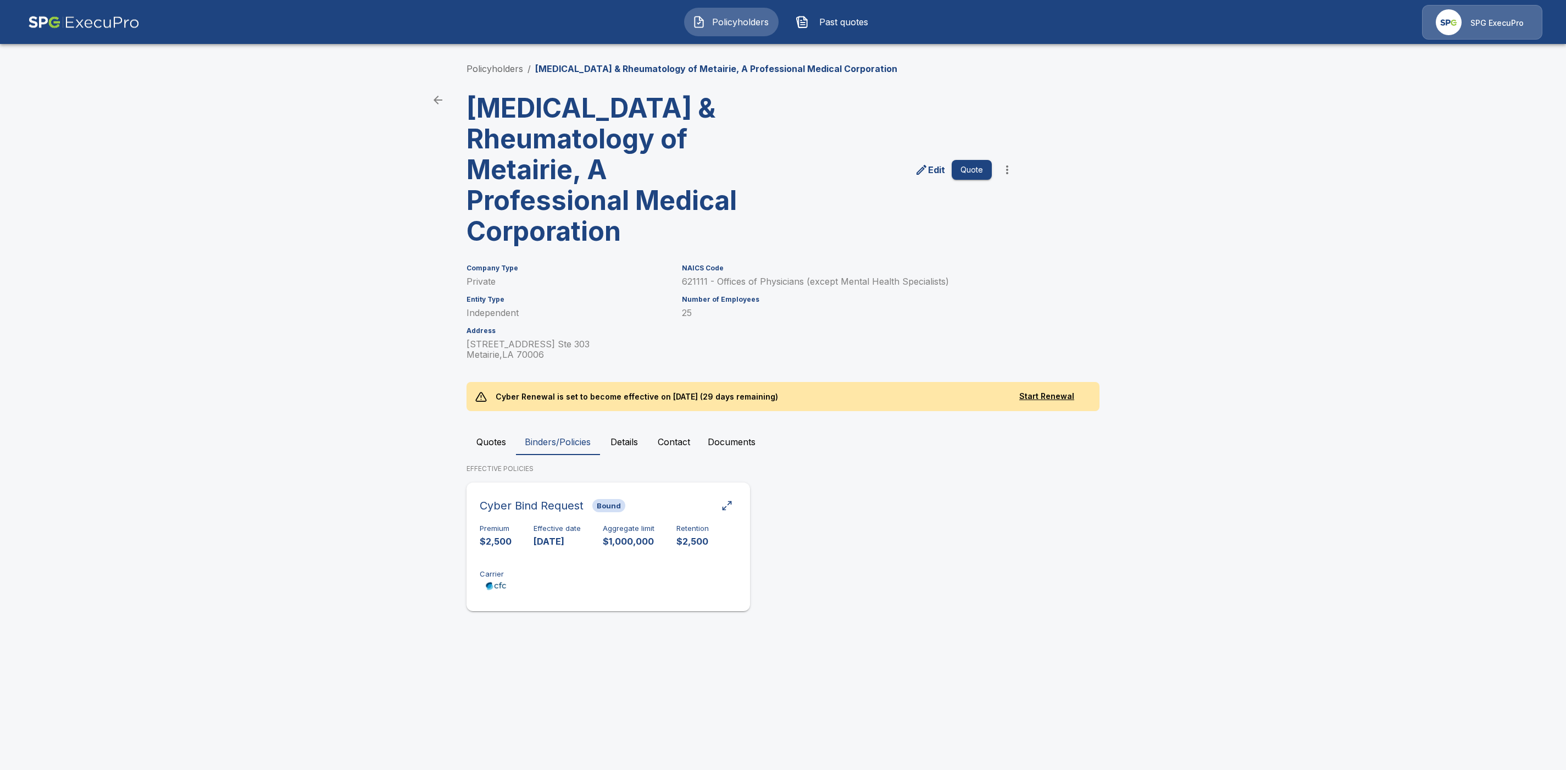
click at [583, 573] on div "Premium $2,500 Effective date 9/18/2025 Aggregate limit $1,000,000 Retention $2…" at bounding box center [608, 558] width 257 height 69
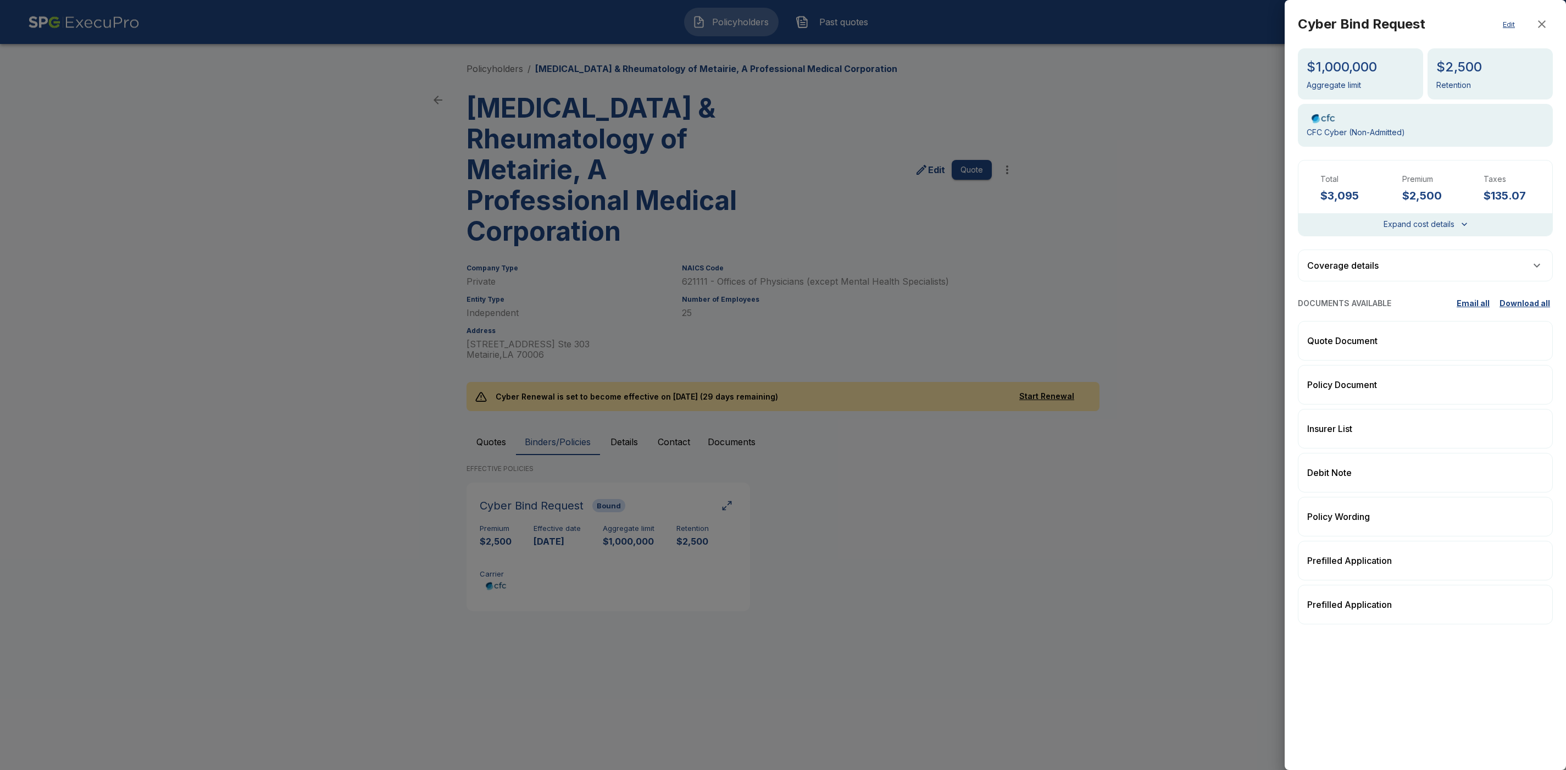
drag, startPoint x: 1345, startPoint y: 46, endPoint x: 1375, endPoint y: 27, distance: 35.8
click at [1345, 46] on div "Cyber Bind Request Edit $1,000,000 Aggregate limit $2,500 Retention CFC Cyber (…" at bounding box center [1425, 325] width 281 height 651
click at [1393, 14] on div "Cyber Bind Request Edit" at bounding box center [1425, 24] width 255 height 22
click at [1505, 24] on button "Edit" at bounding box center [1508, 24] width 35 height 22
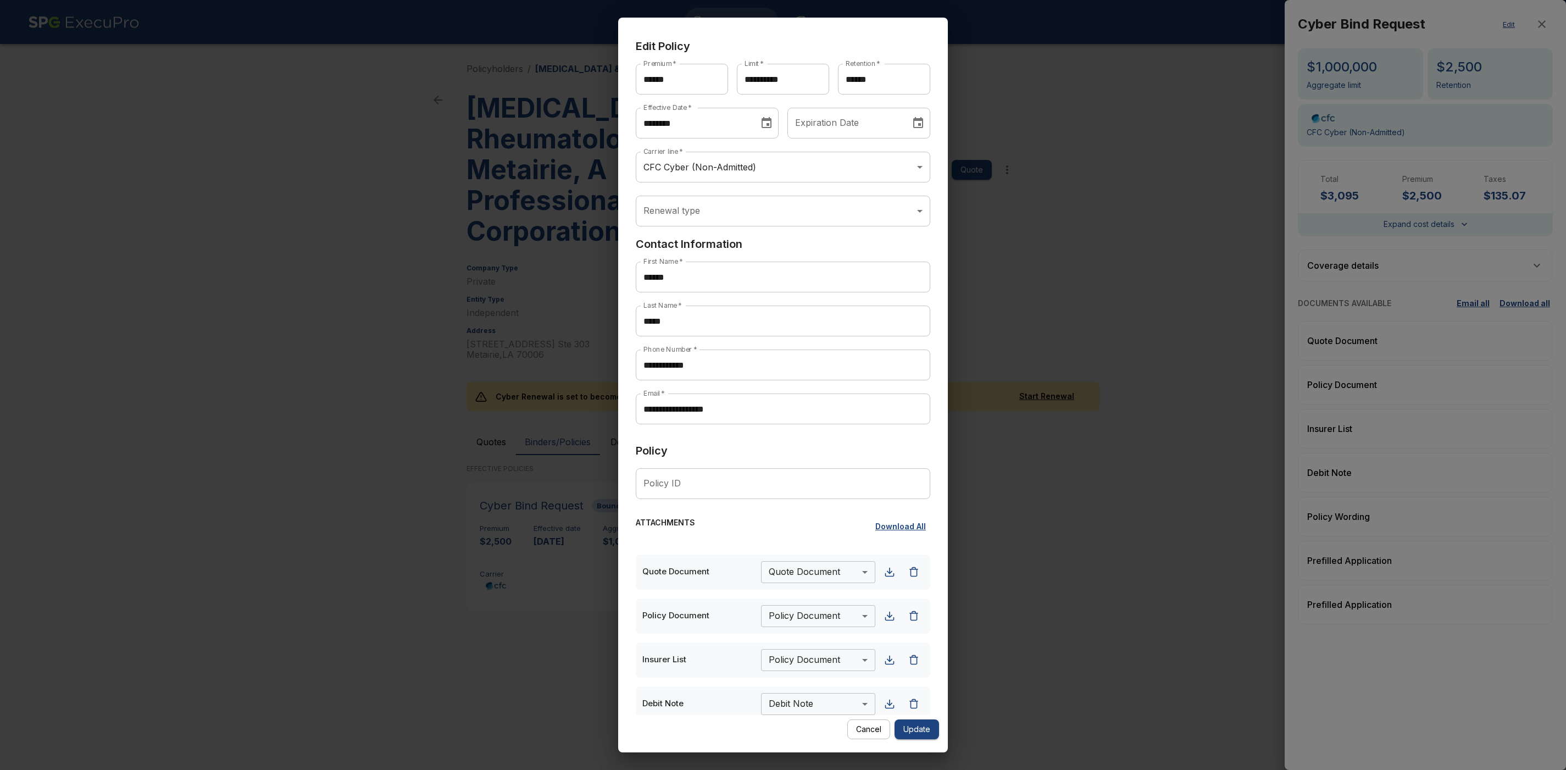
click at [862, 730] on button "Cancel" at bounding box center [868, 729] width 43 height 20
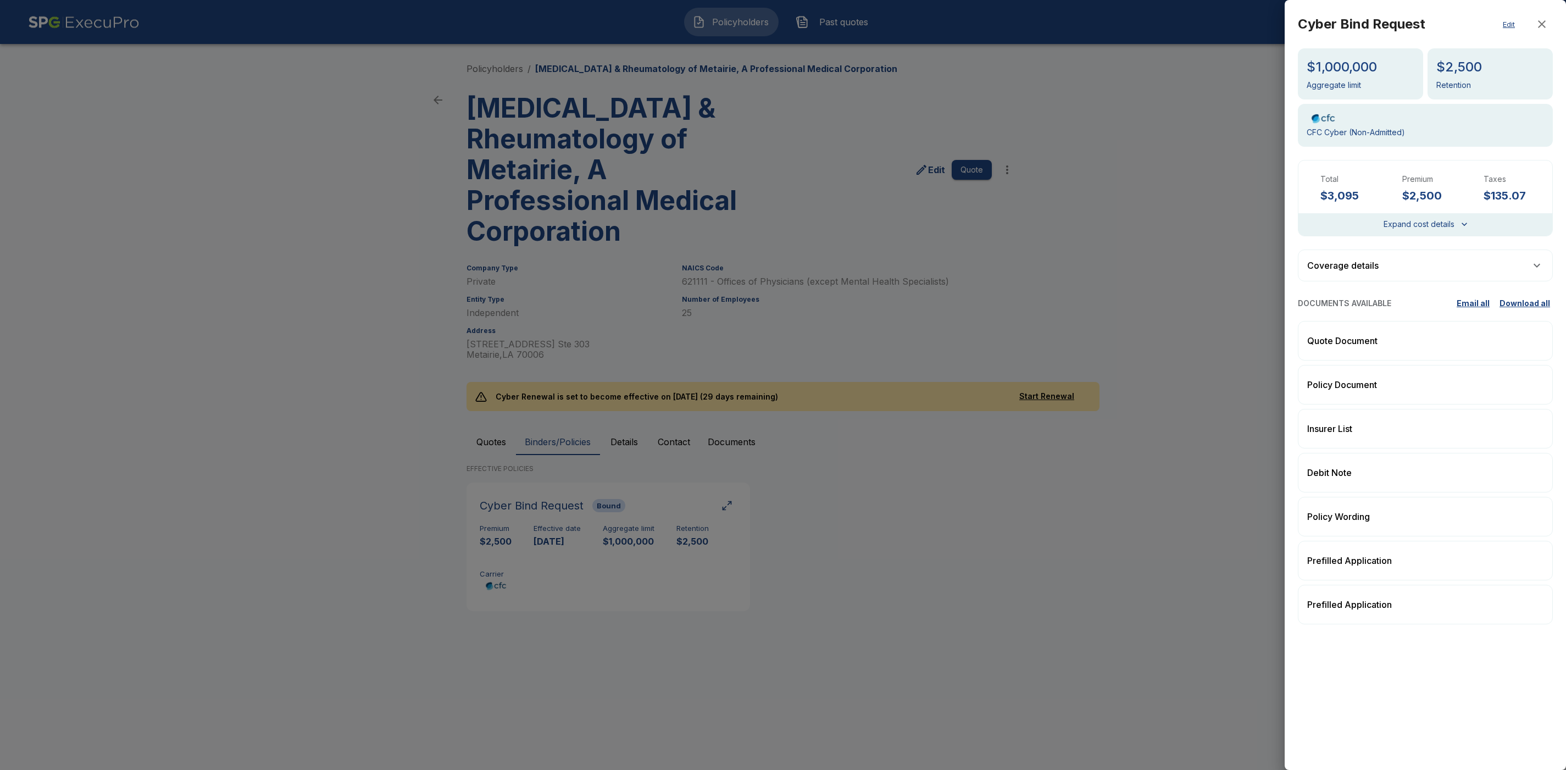
click at [1477, 268] on div "Coverage details" at bounding box center [1425, 265] width 255 height 32
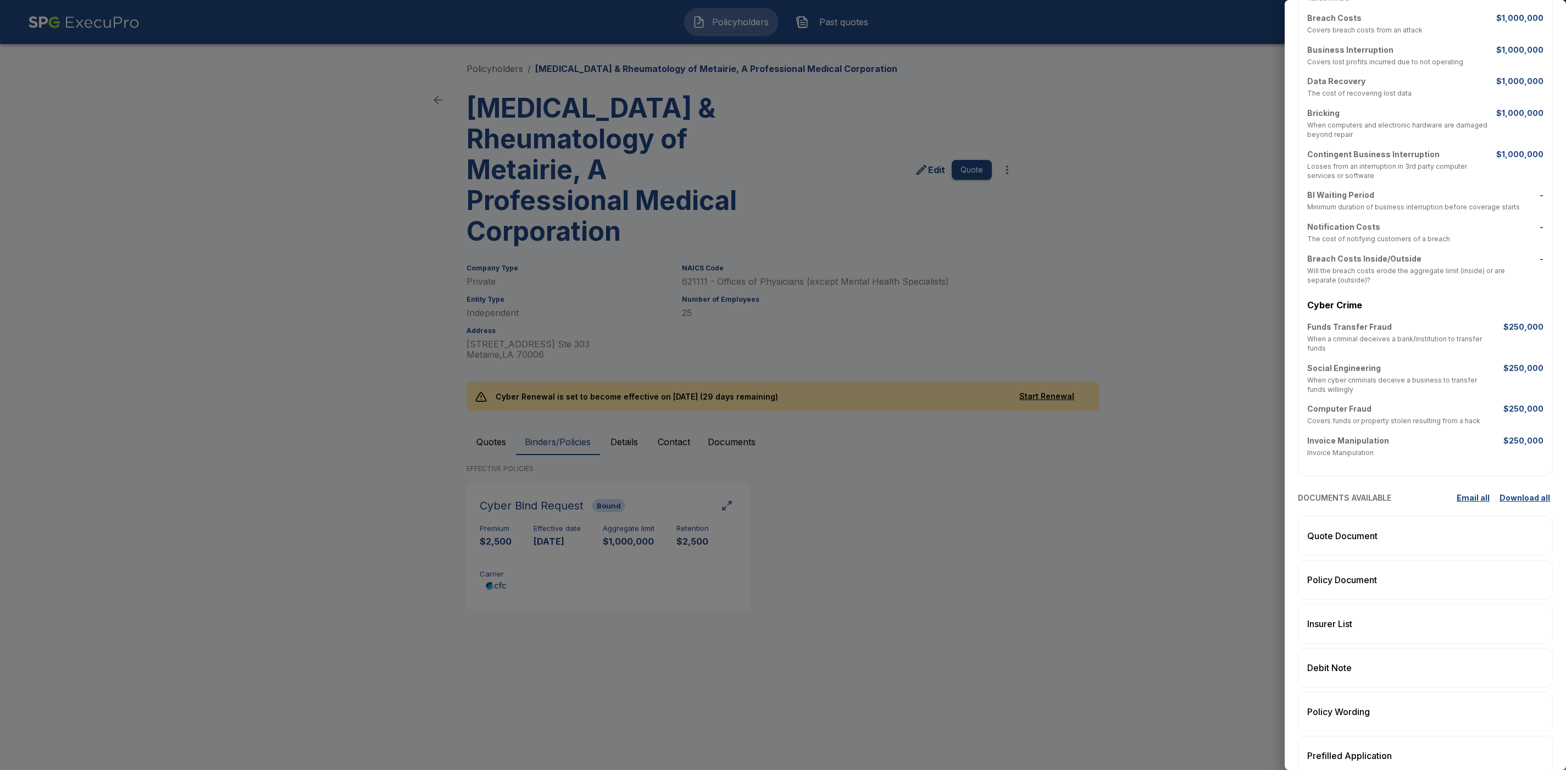
scroll to position [620, 0]
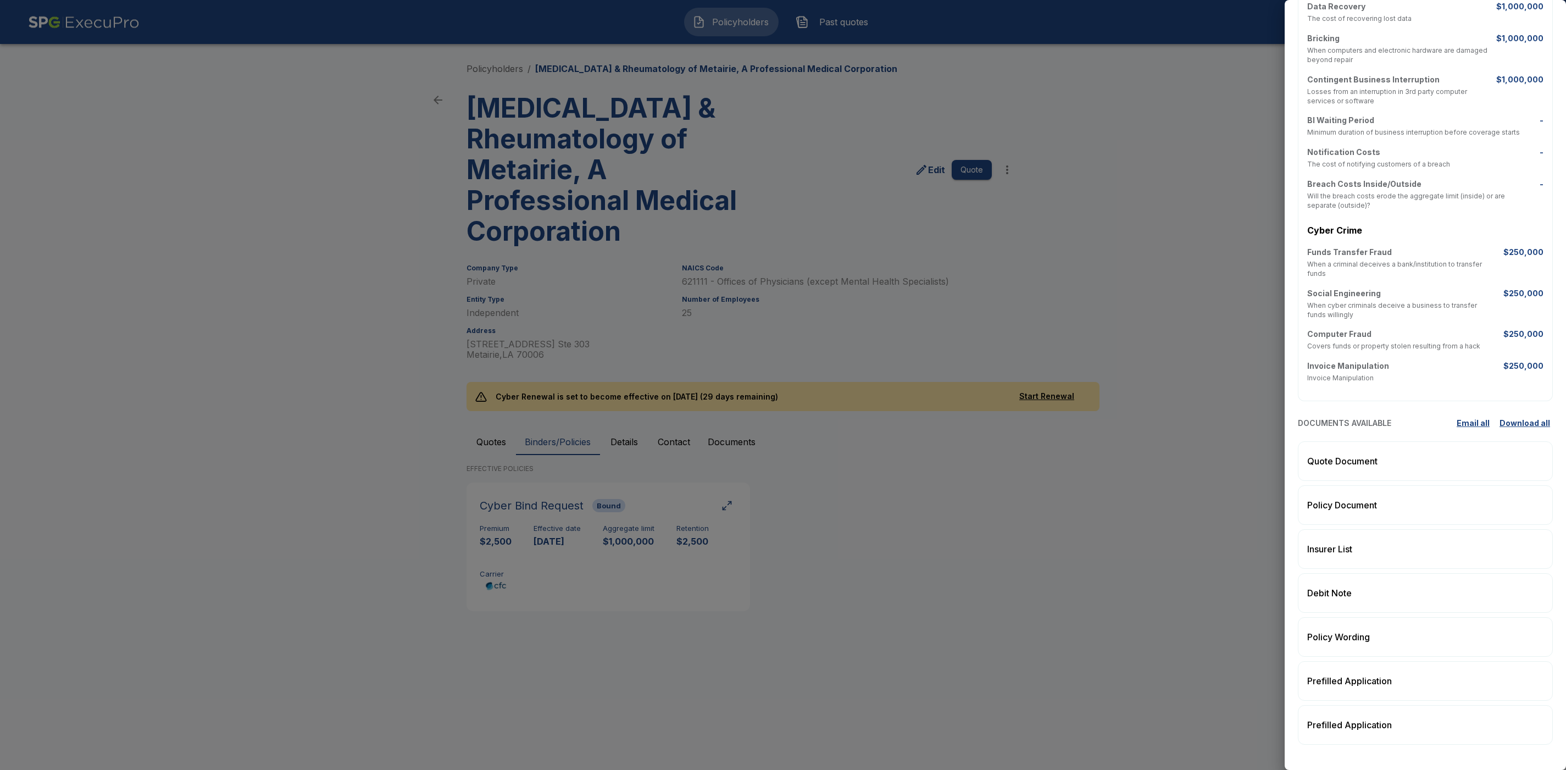
click at [1136, 558] on div at bounding box center [783, 385] width 1566 height 770
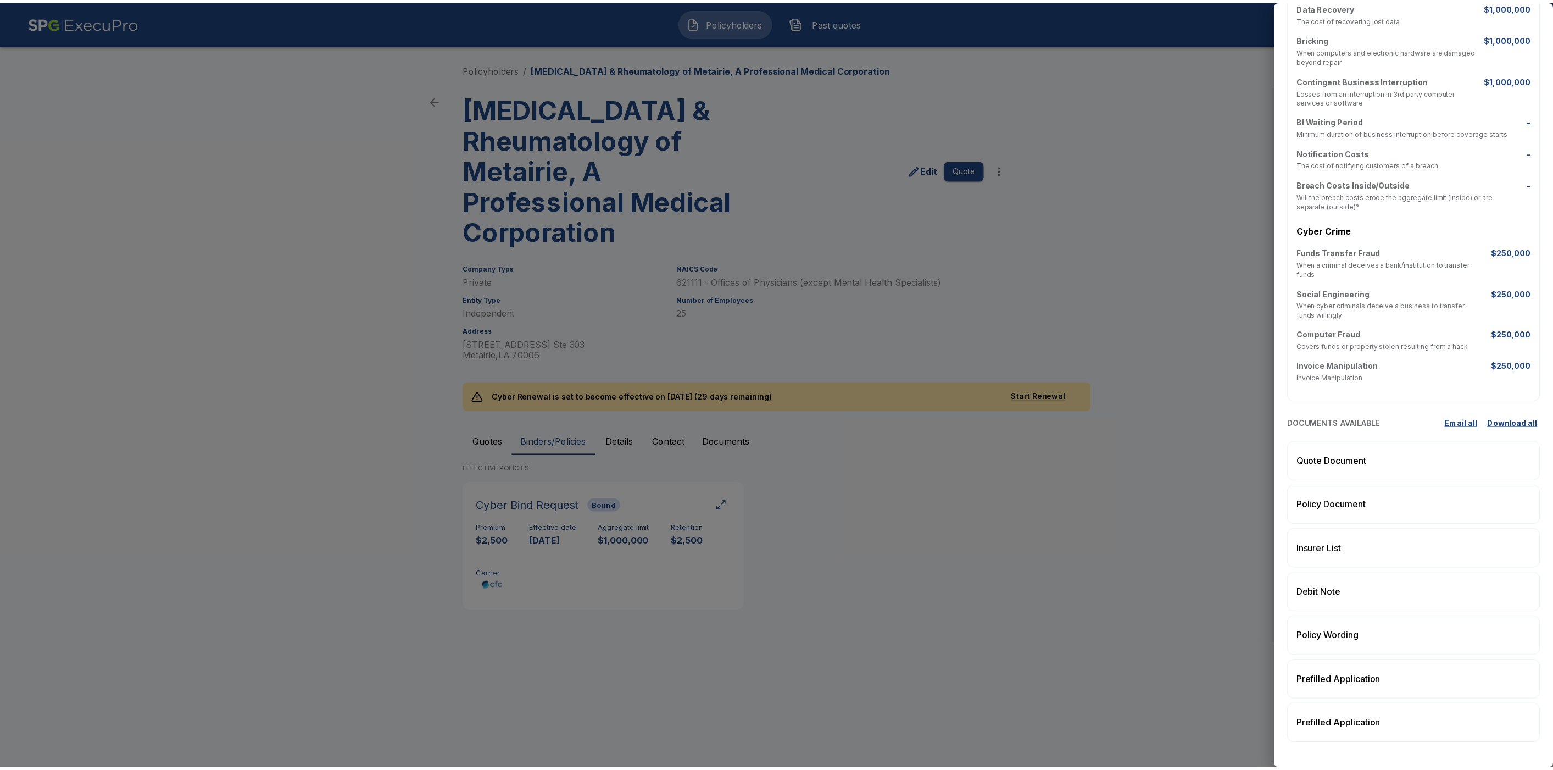
scroll to position [0, 0]
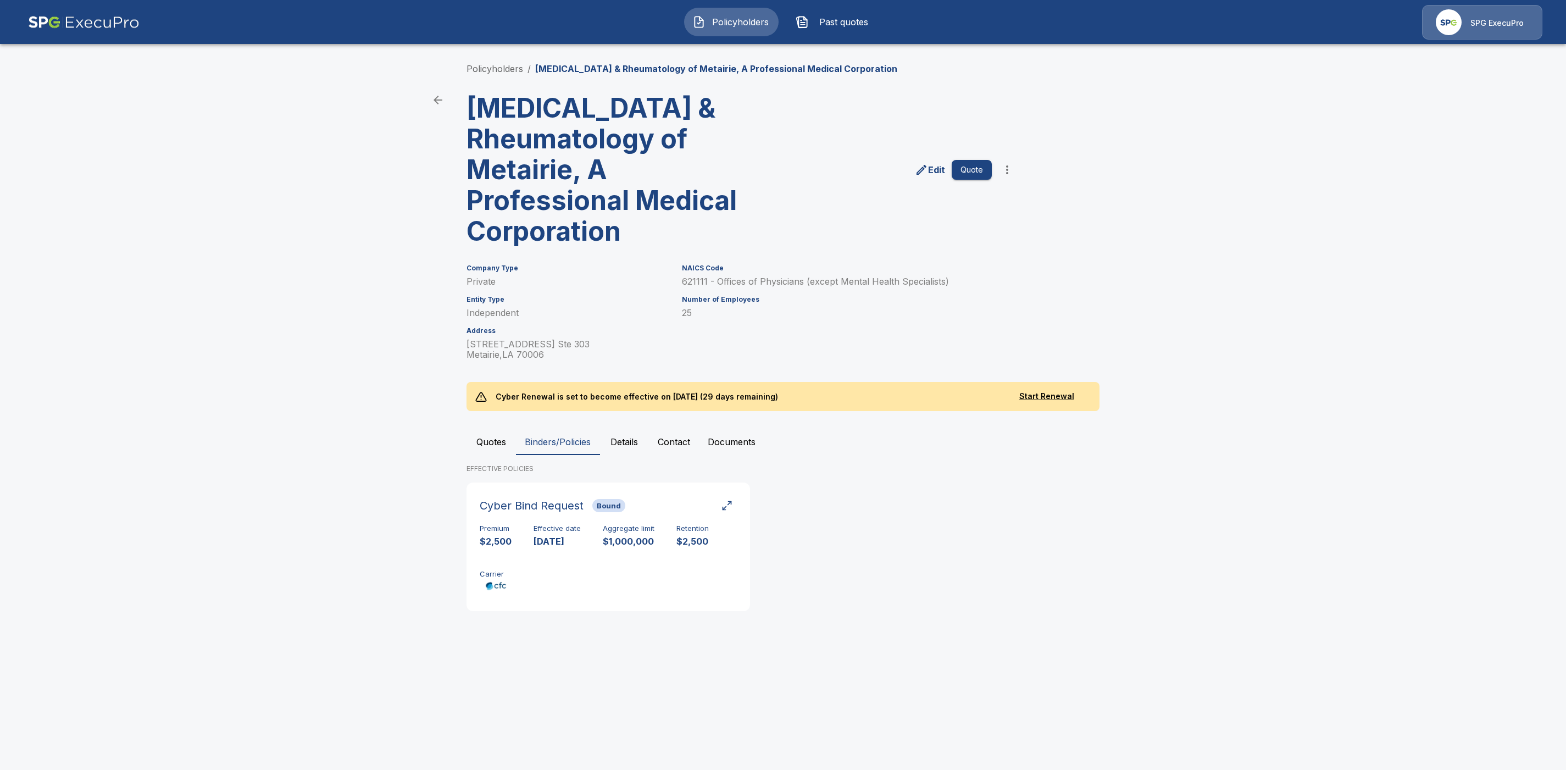
click at [490, 442] on button "Quotes" at bounding box center [490, 442] width 49 height 26
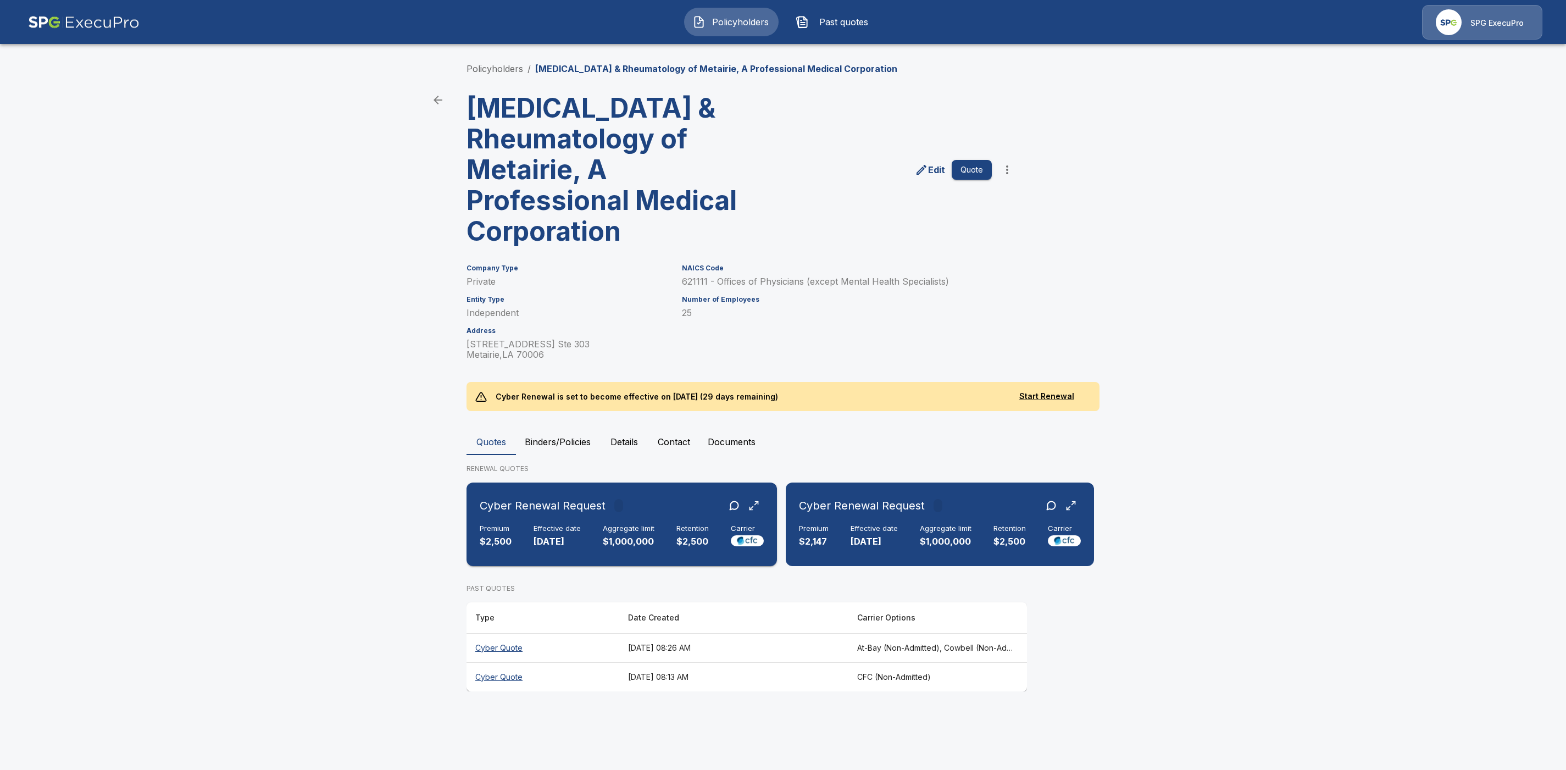
click at [616, 541] on p "$1,000,000" at bounding box center [629, 541] width 52 height 13
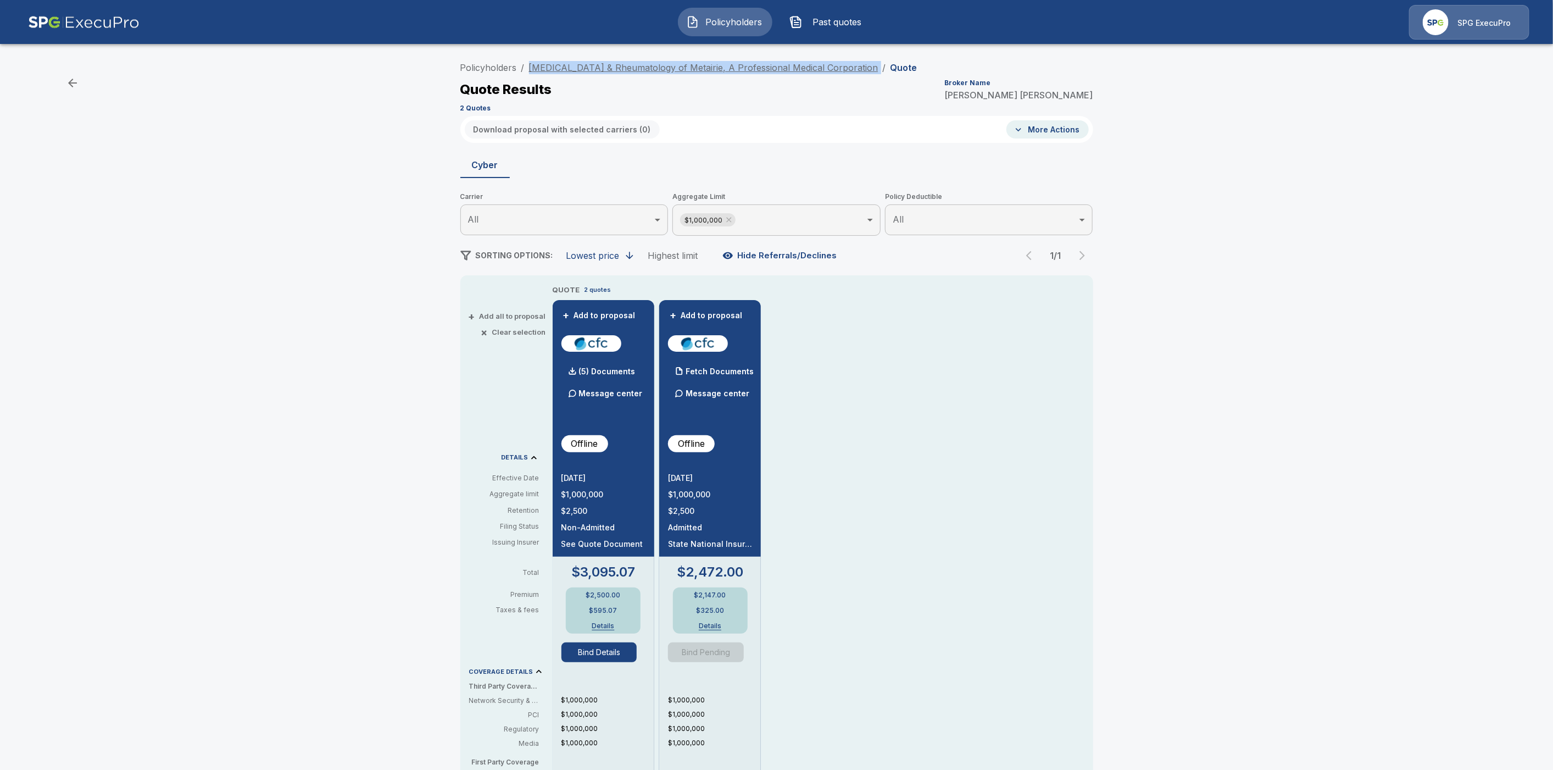
drag, startPoint x: 840, startPoint y: 64, endPoint x: 534, endPoint y: 68, distance: 305.5
click at [534, 68] on ol "Policyholders / Arthritis & Rheumatology of Metairie, A Professional Medical Co…" at bounding box center [688, 67] width 457 height 13
copy ol "Arthritis & Rheumatology of Metairie, A Professional Medical Corporation /"
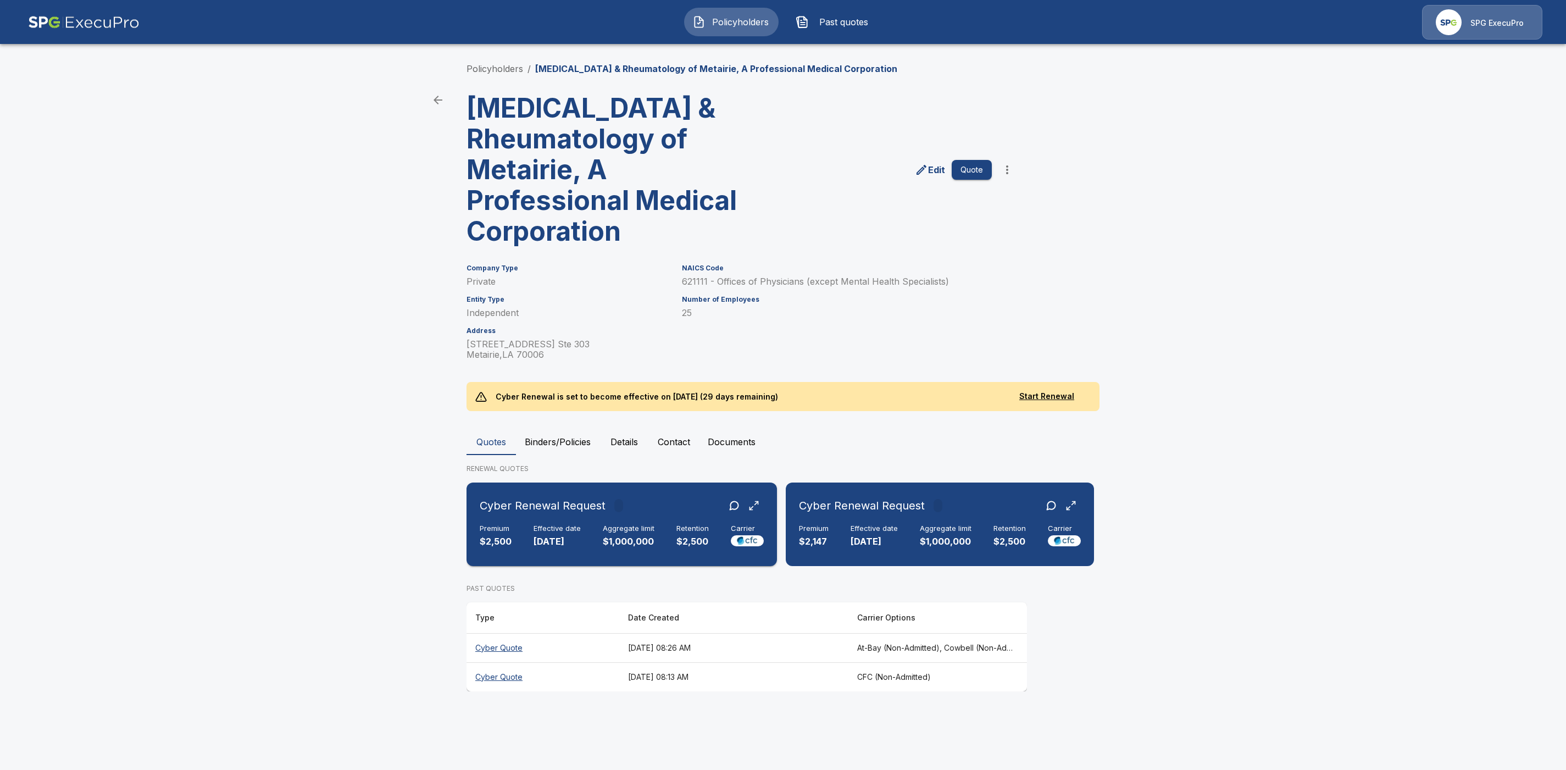
click at [664, 505] on div "Cyber Renewal Request" at bounding box center [622, 506] width 284 height 20
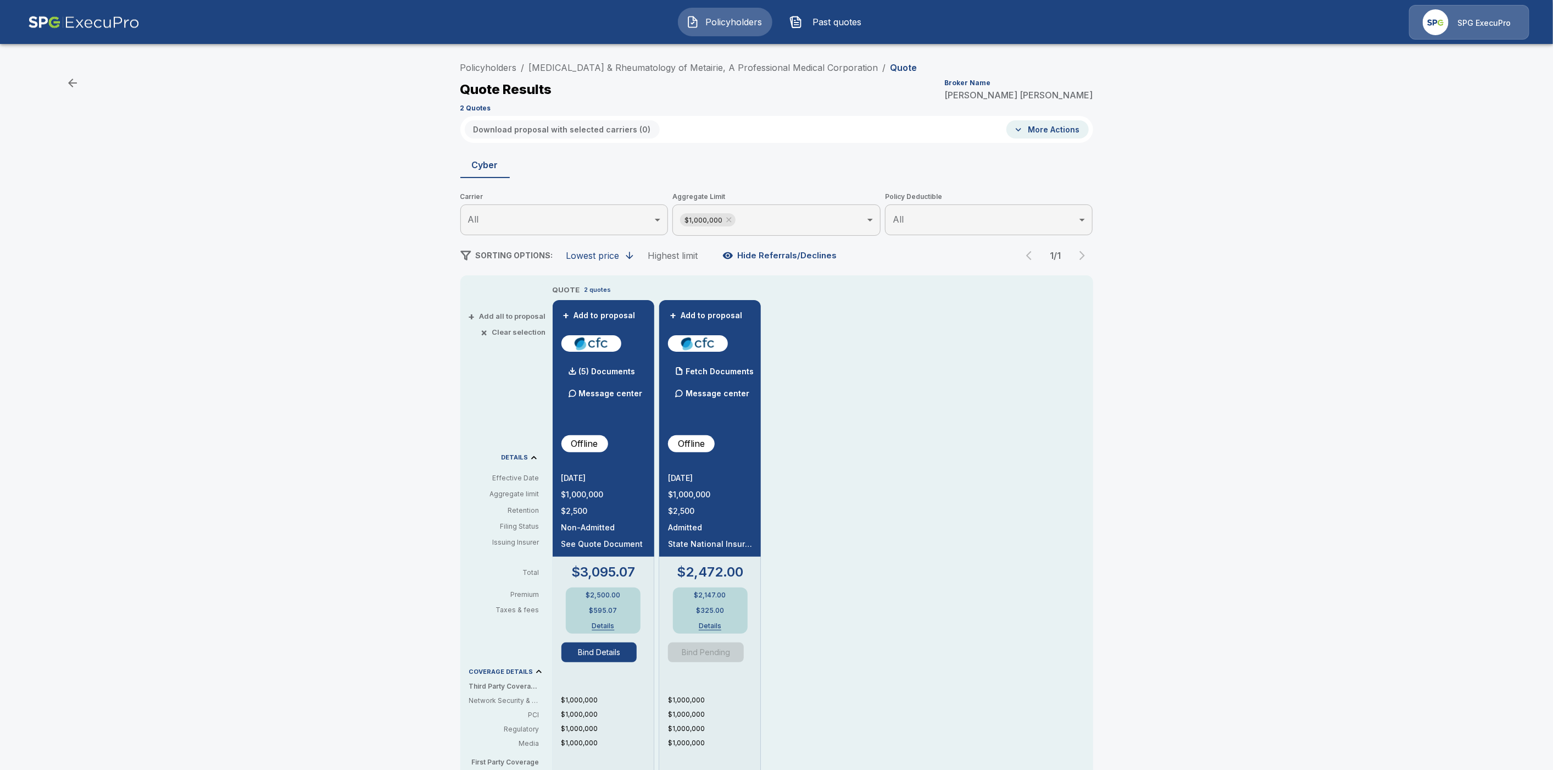
click at [604, 653] on button "Bind Details" at bounding box center [600, 652] width 76 height 20
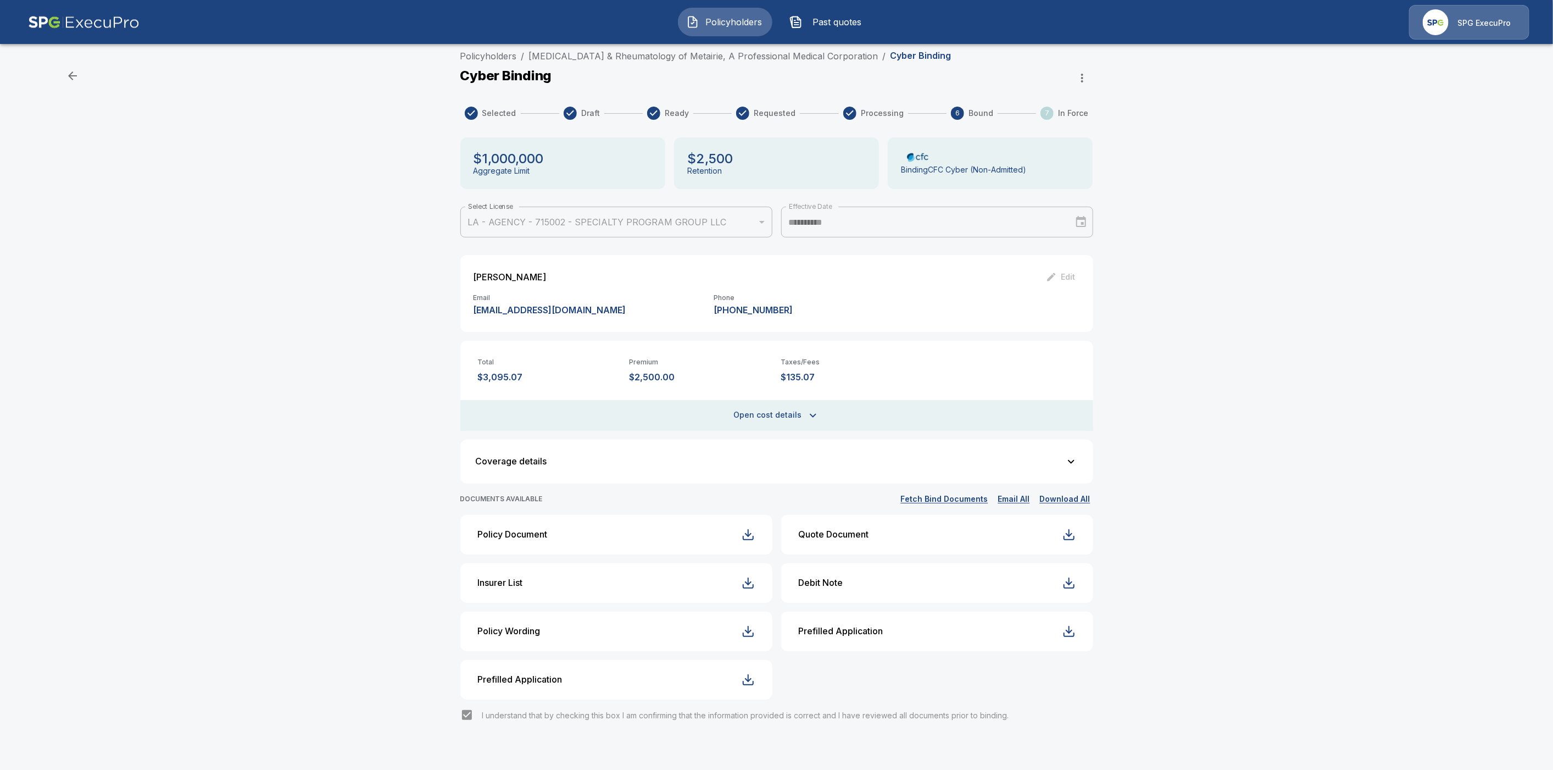
scroll to position [15, 0]
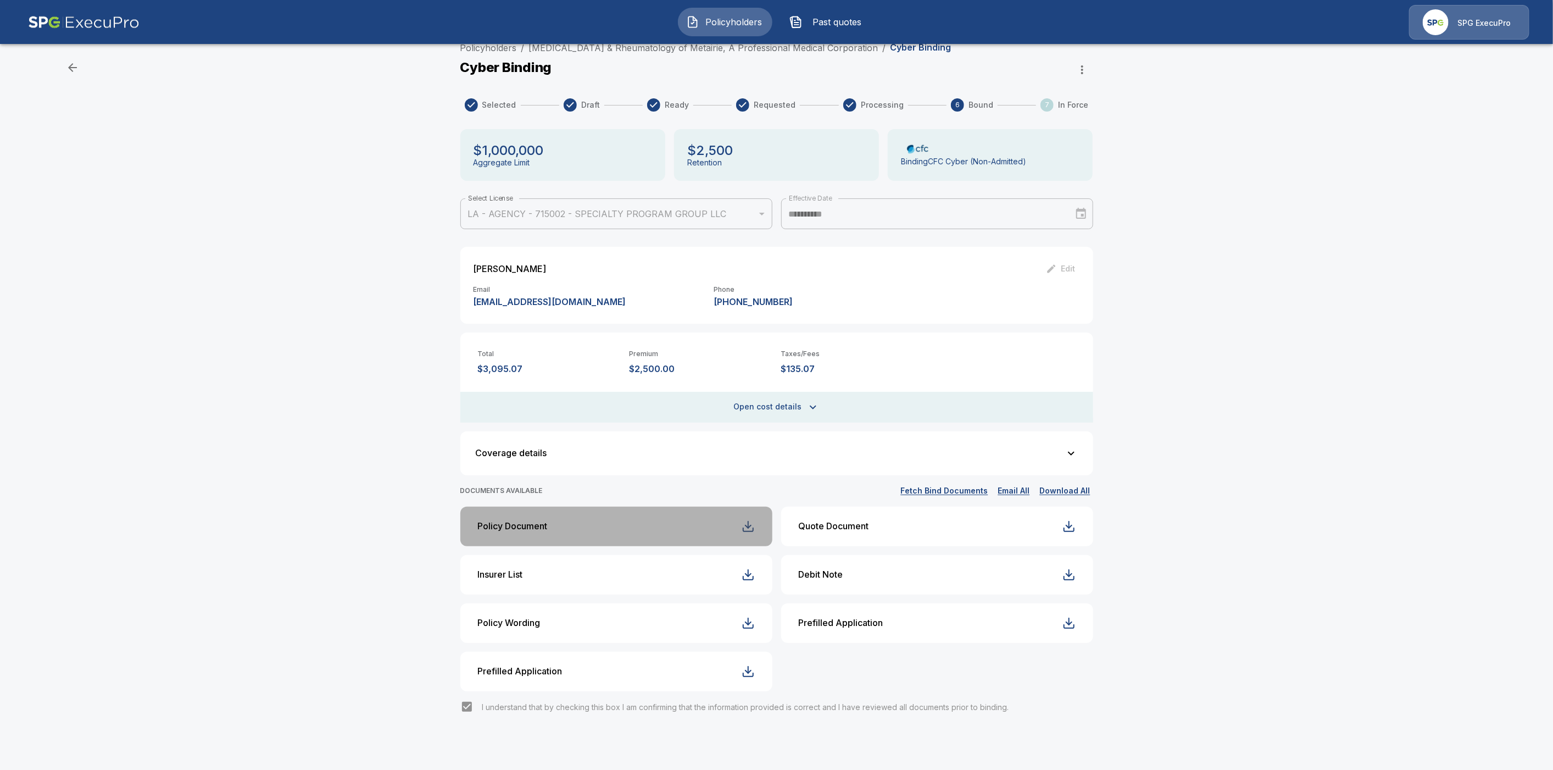
click at [755, 526] on div "button" at bounding box center [748, 526] width 13 height 13
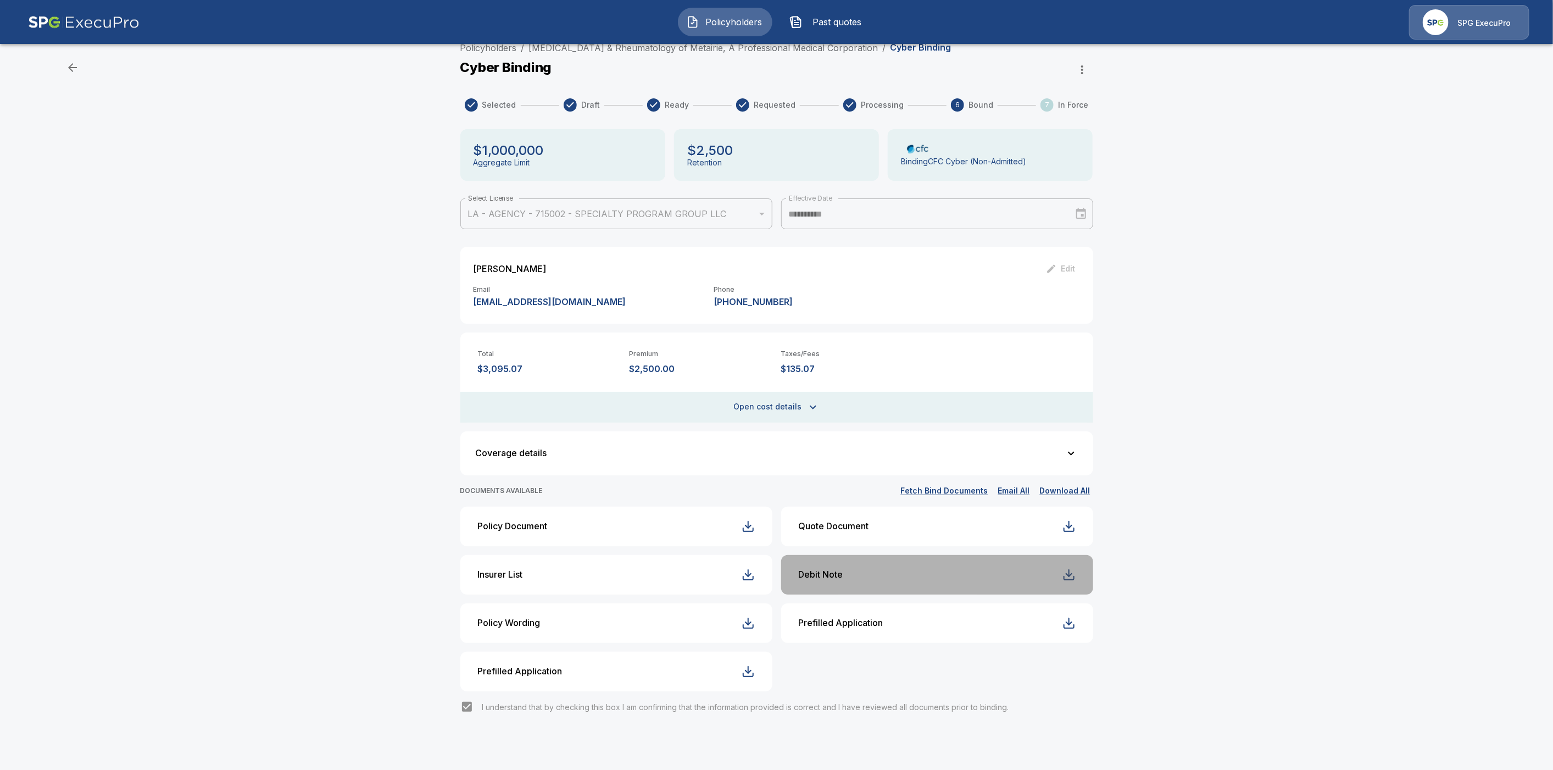
click at [1076, 575] on div "button" at bounding box center [1069, 574] width 13 height 13
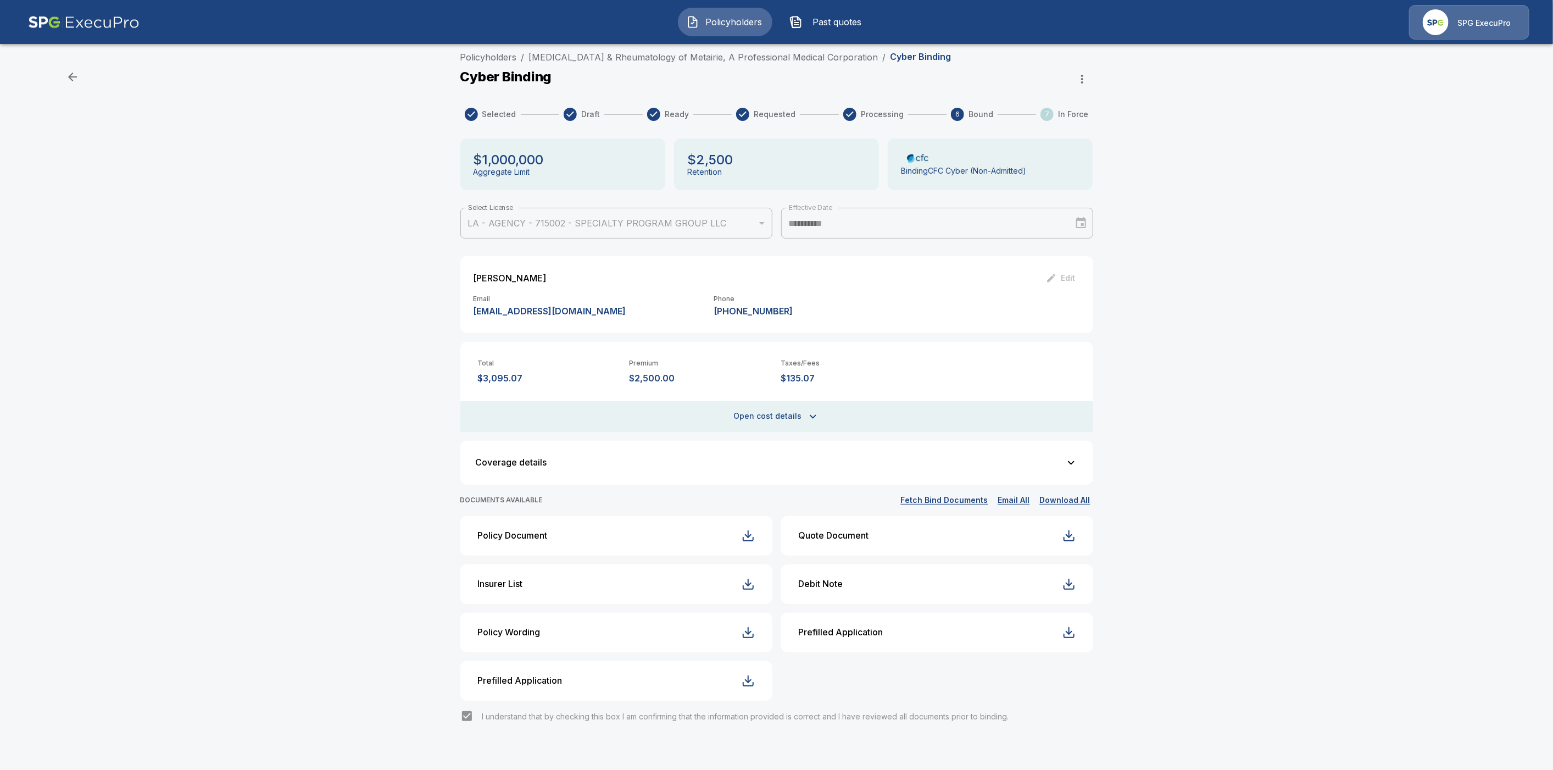
scroll to position [0, 0]
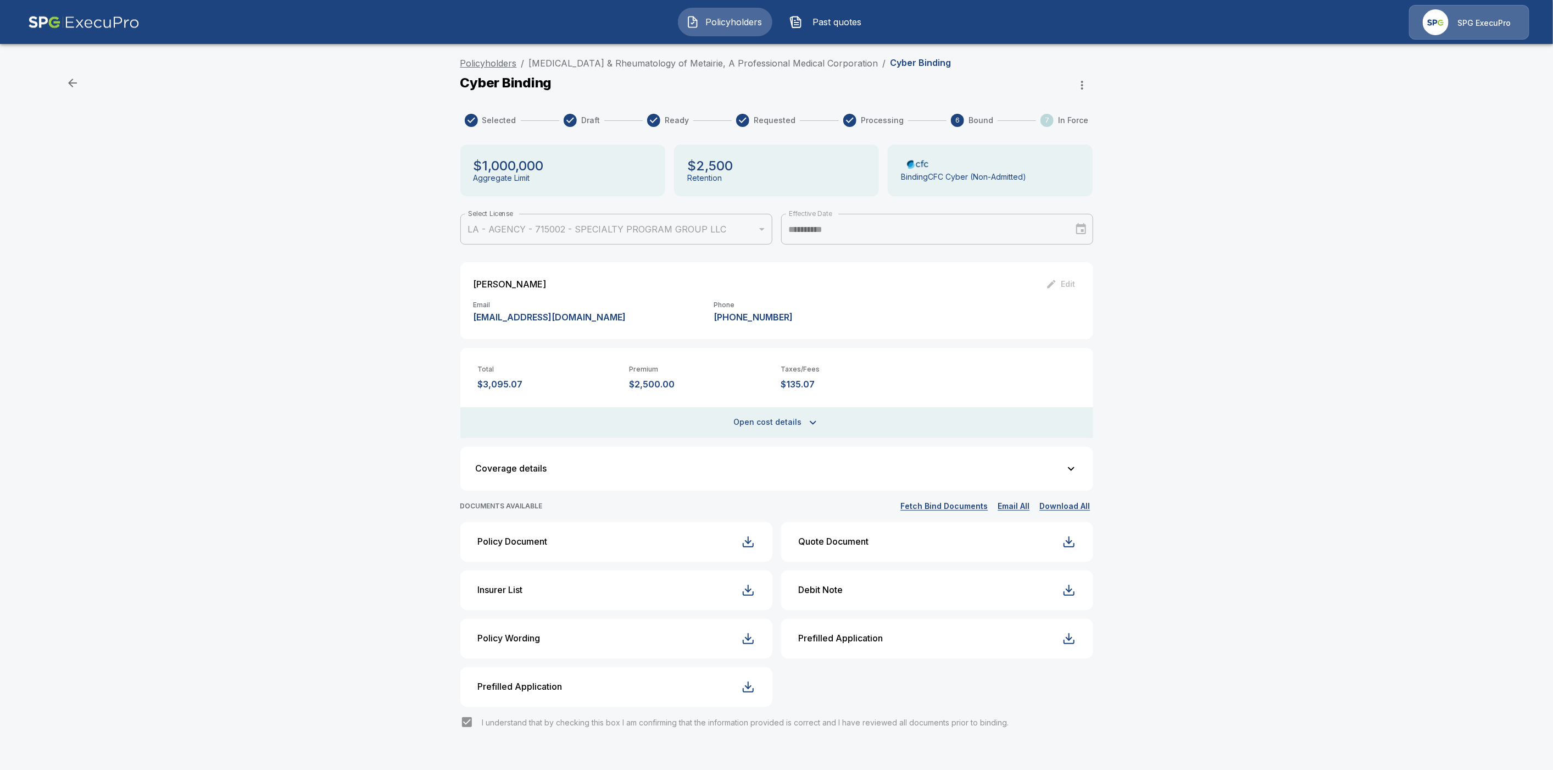
click at [482, 61] on link "Policyholders" at bounding box center [488, 63] width 57 height 11
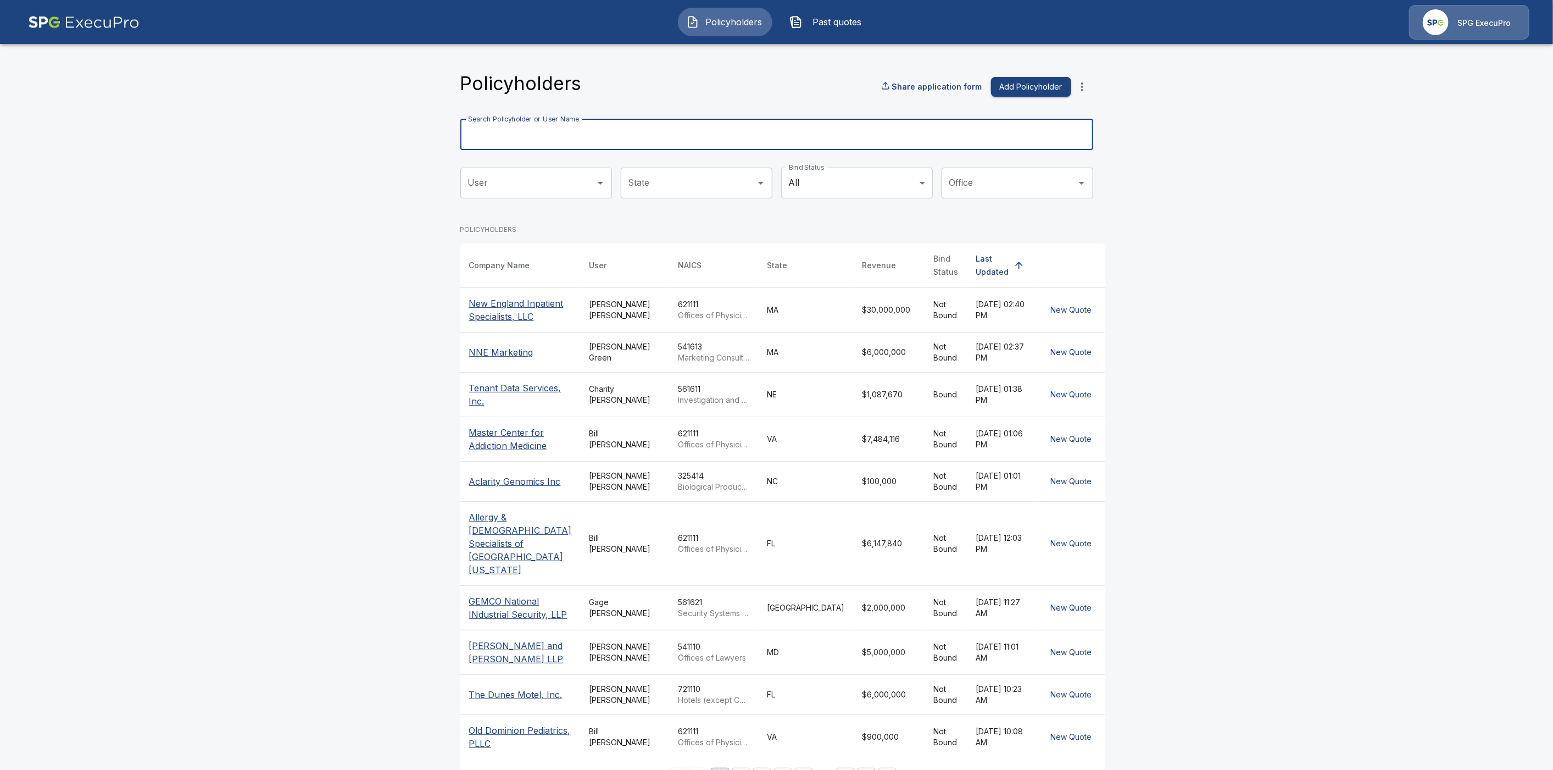
click at [513, 142] on input "Search Policyholder or User Name" at bounding box center [770, 134] width 621 height 31
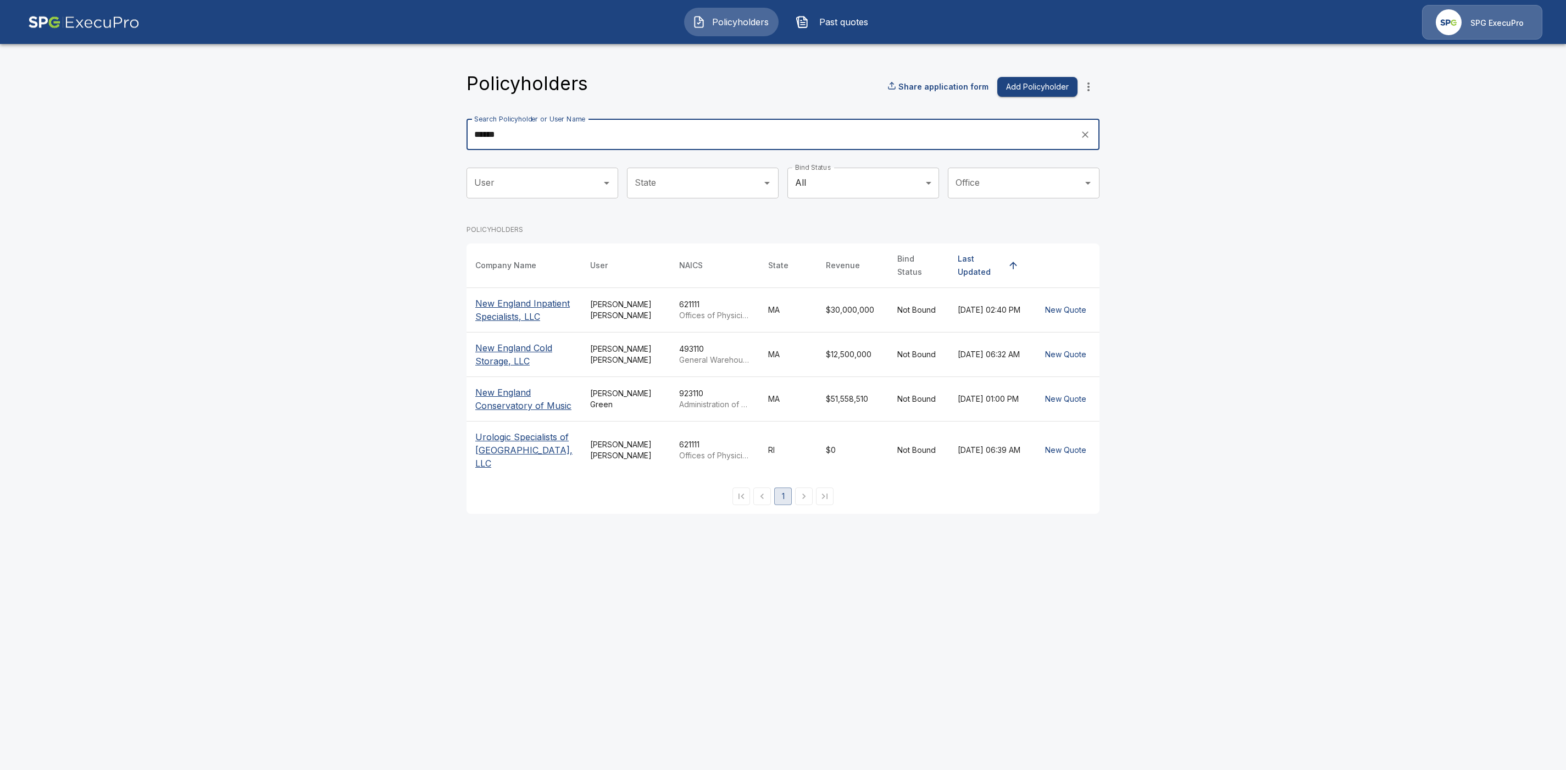
type input "******"
click at [496, 314] on p "New England Inpatient Specialists, LLC" at bounding box center [523, 310] width 97 height 26
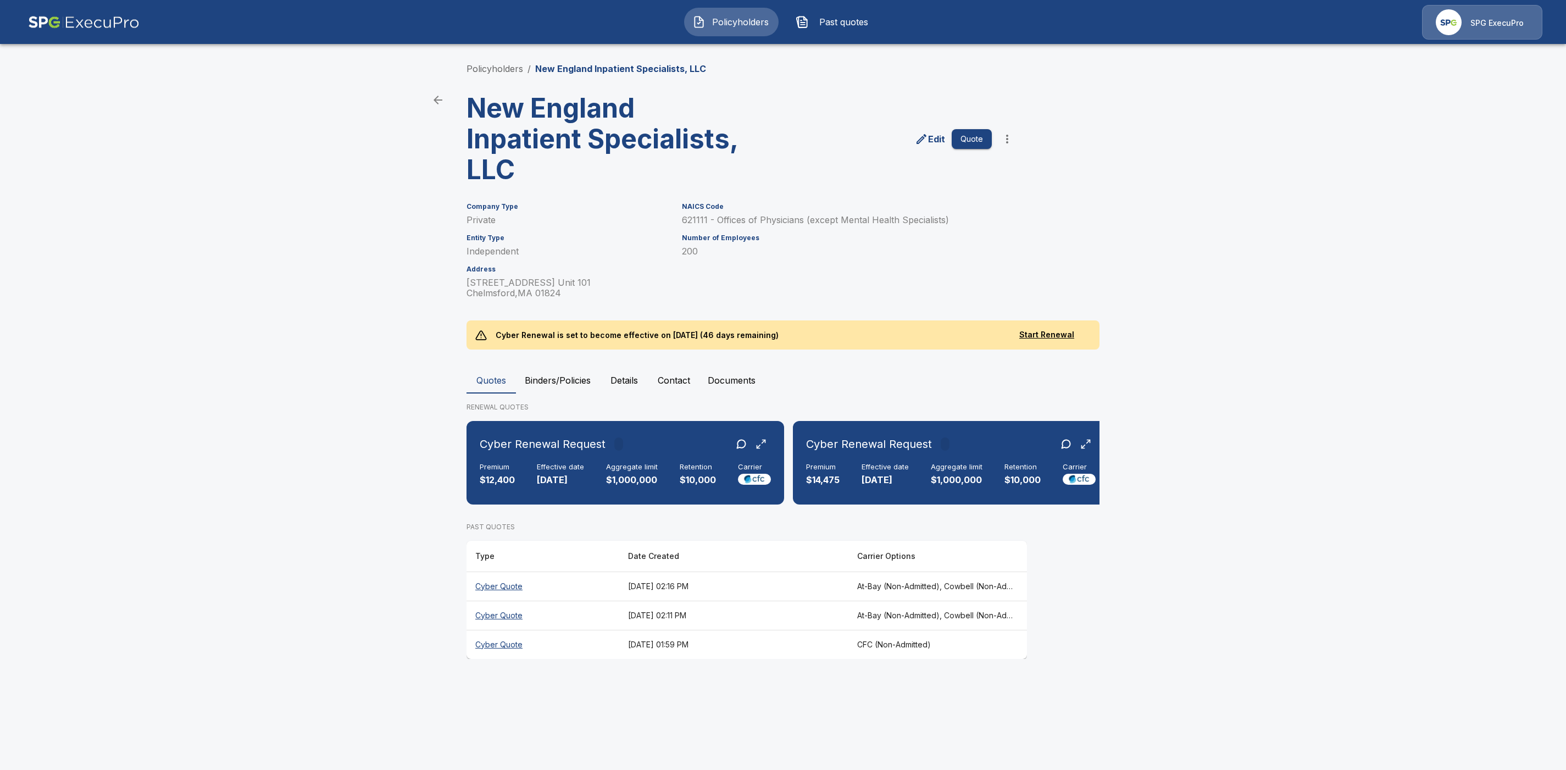
click at [631, 380] on button "Details" at bounding box center [623, 380] width 49 height 26
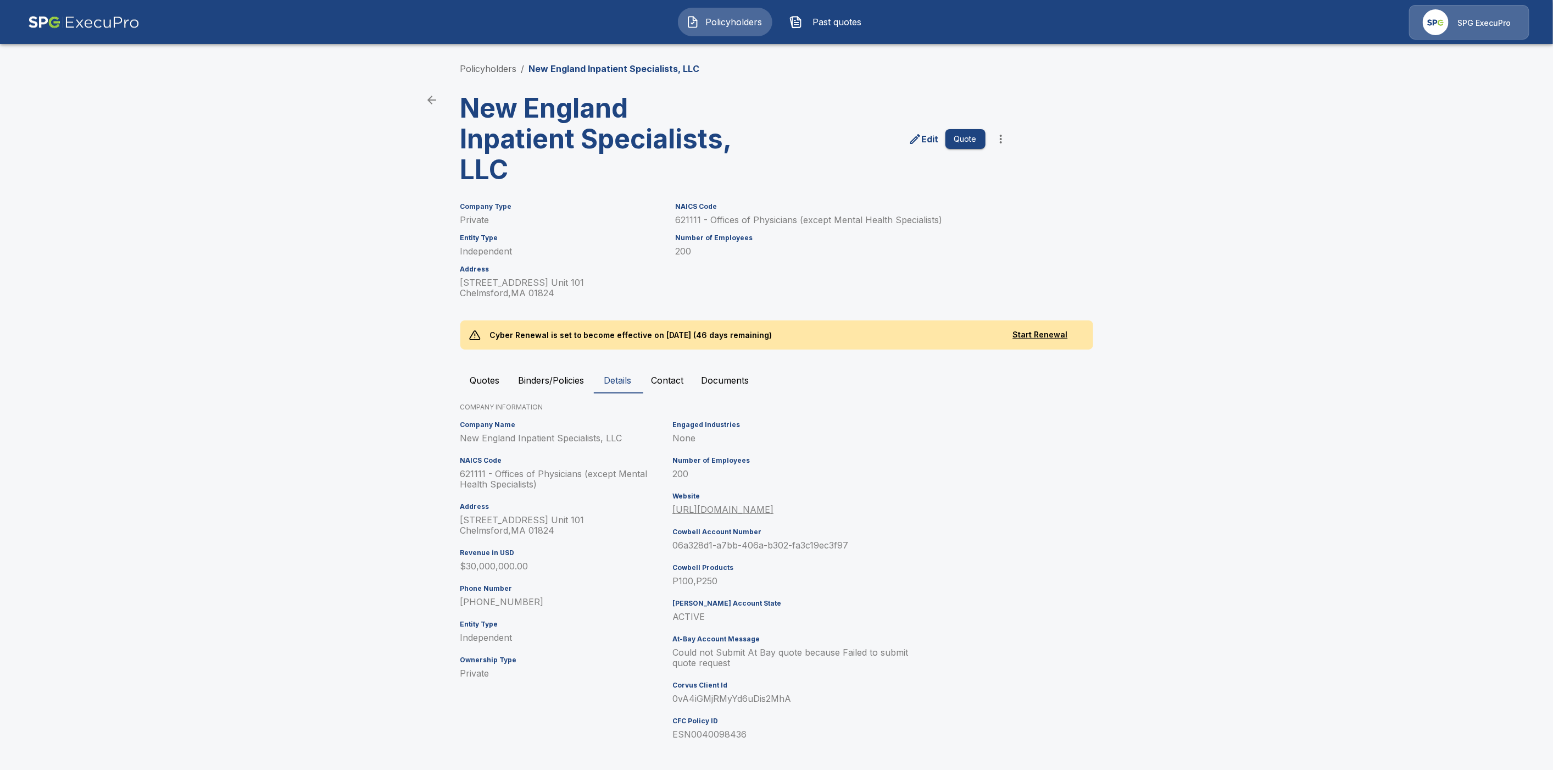
click at [670, 375] on button "Contact" at bounding box center [668, 380] width 50 height 26
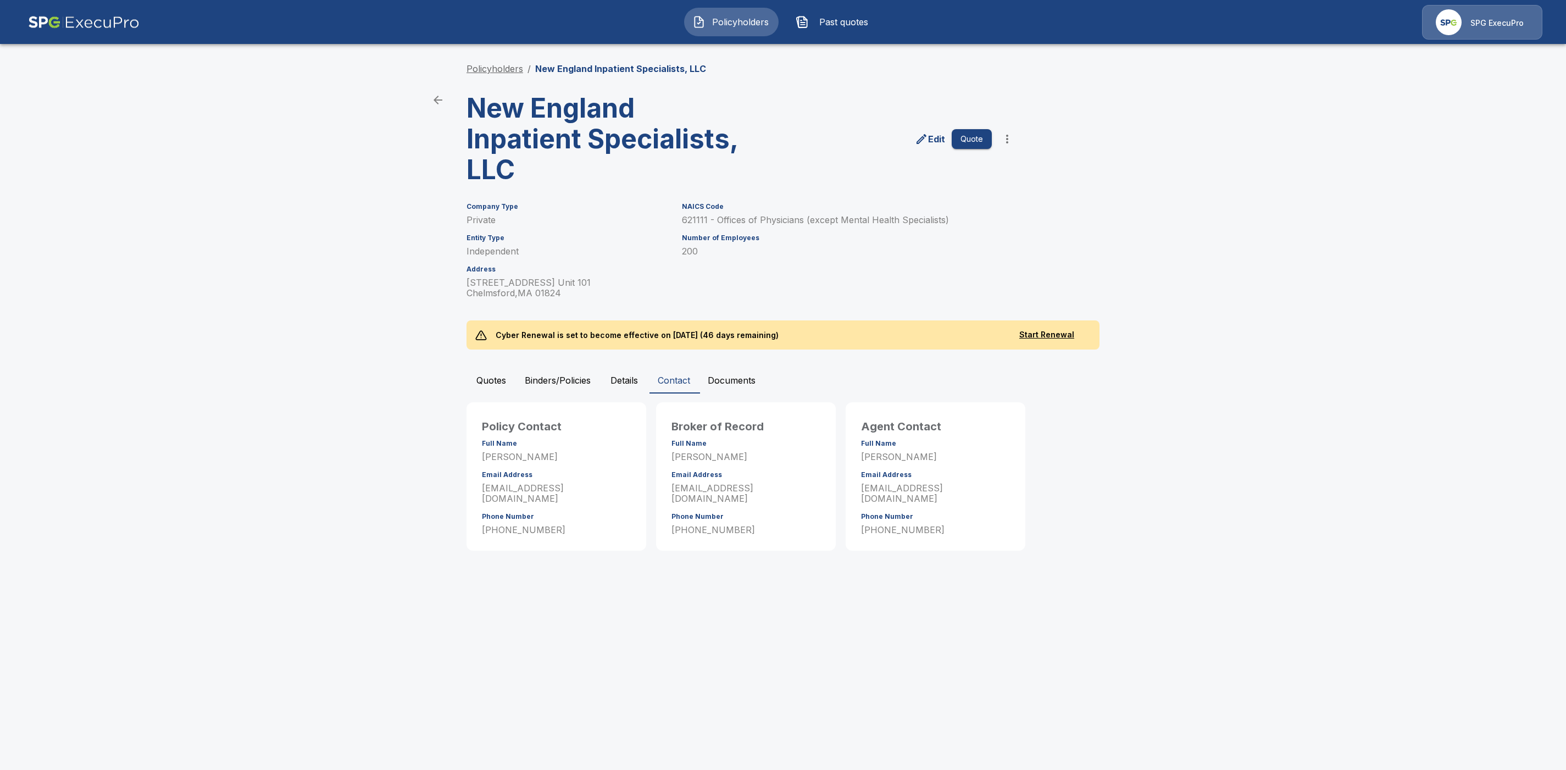
click at [503, 71] on link "Policyholders" at bounding box center [494, 68] width 57 height 11
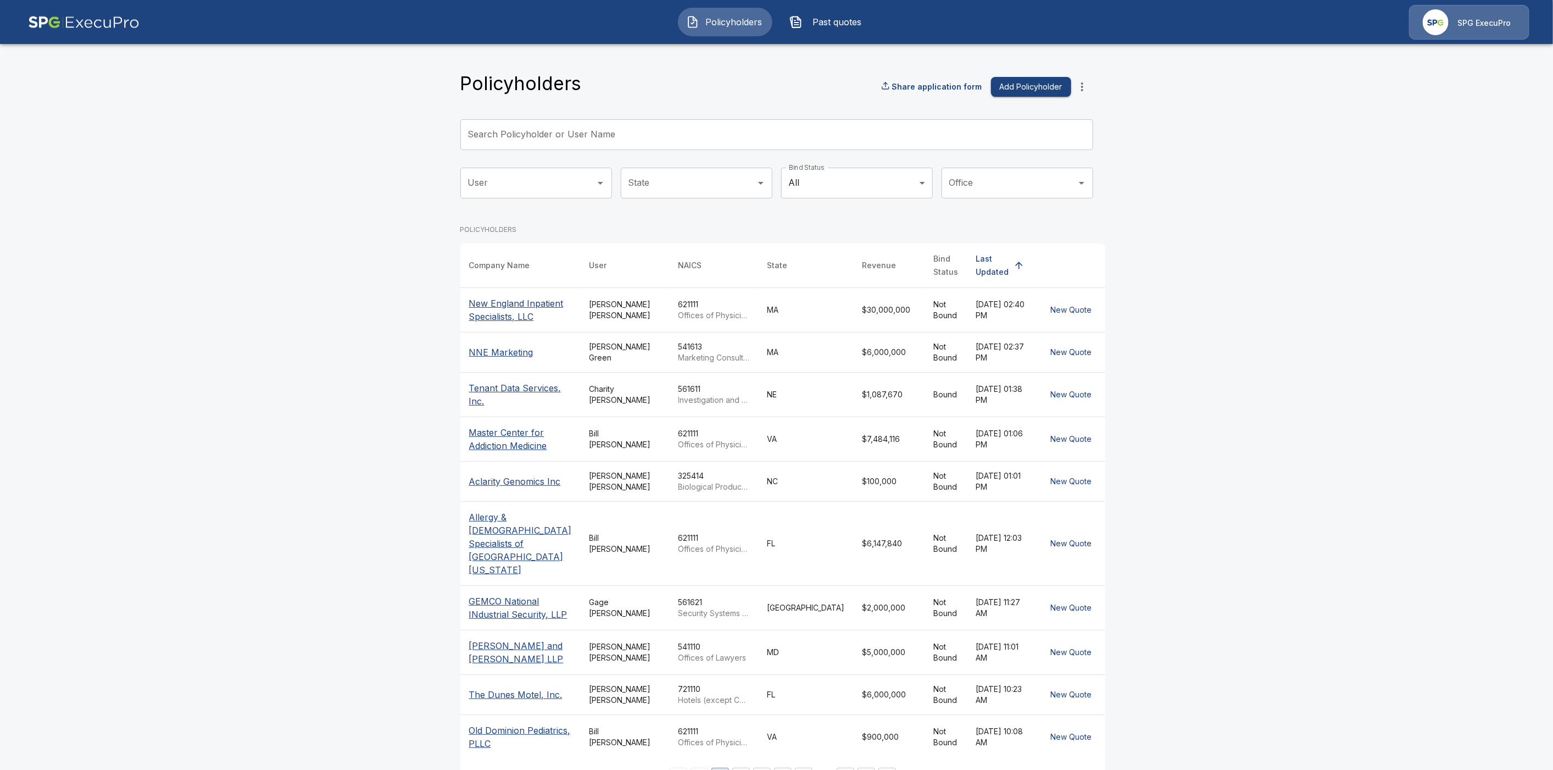
click at [609, 129] on input "Search Policyholder or User Name" at bounding box center [770, 134] width 621 height 31
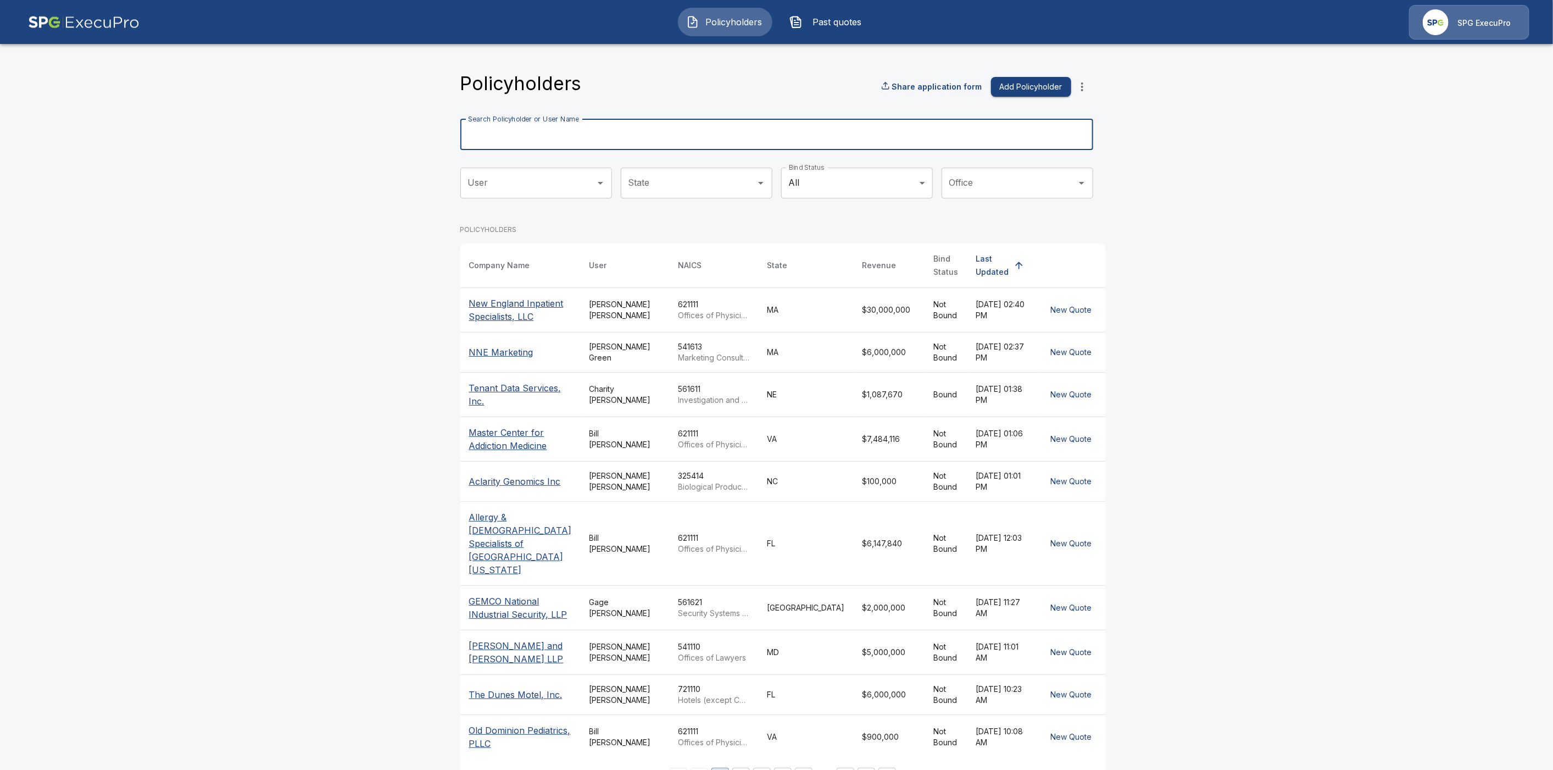
paste input "**********"
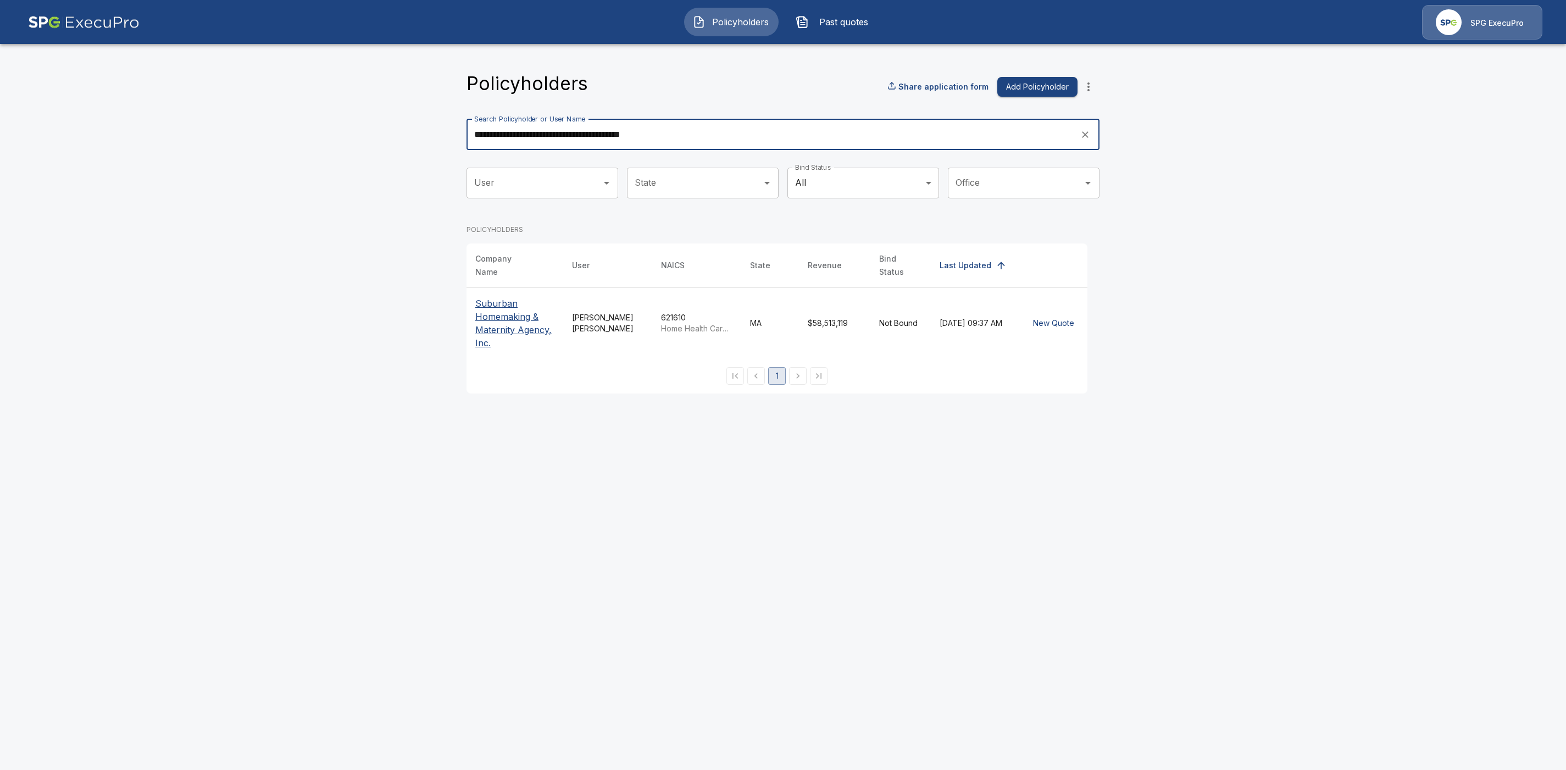
type input "**********"
drag, startPoint x: 506, startPoint y: 310, endPoint x: 534, endPoint y: 320, distance: 29.0
click at [506, 310] on p "Suburban Homemaking & Maternity Agency, Inc." at bounding box center [514, 323] width 79 height 53
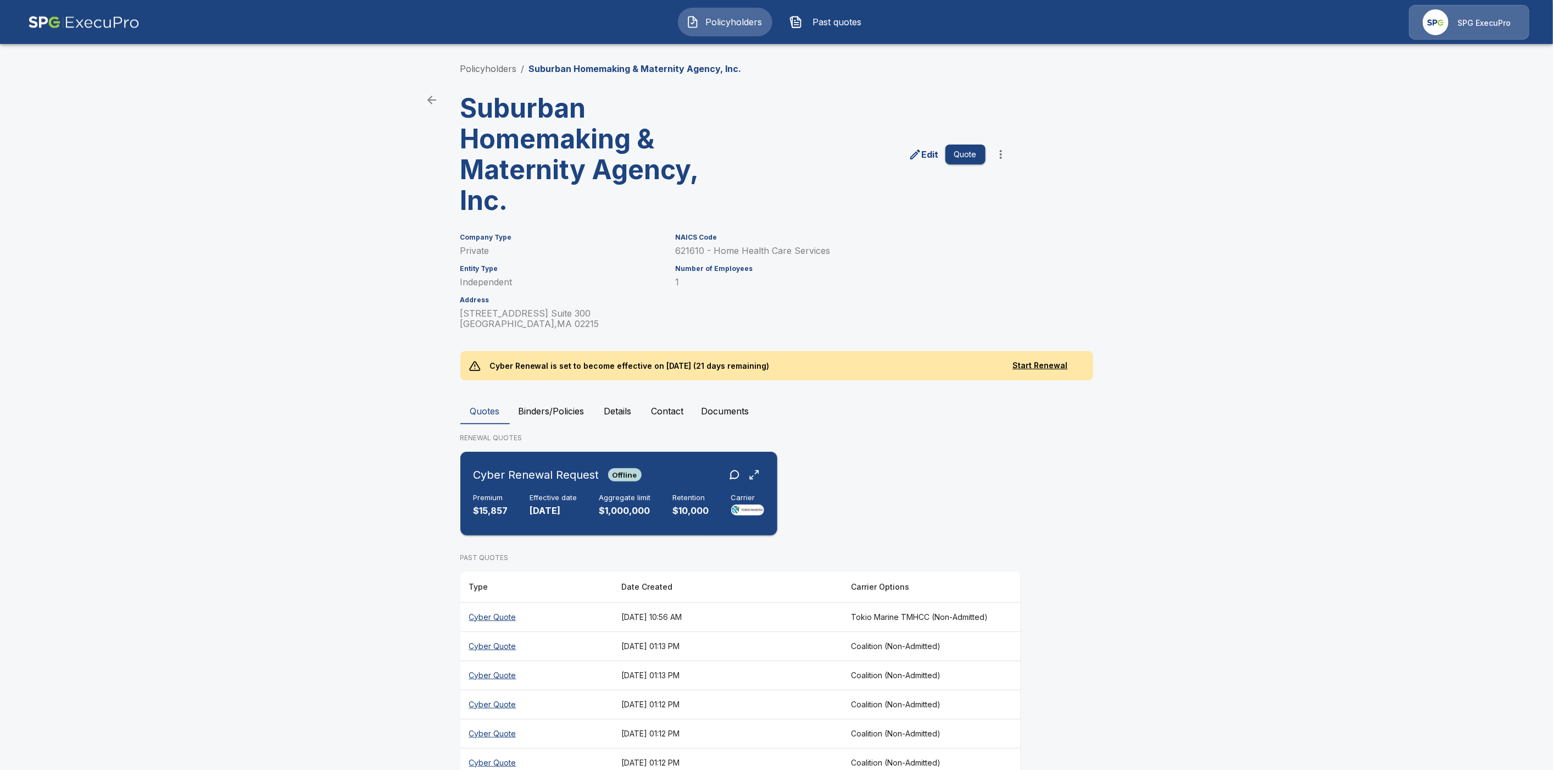
click at [677, 477] on div "Cyber Renewal Request Offline" at bounding box center [619, 475] width 291 height 20
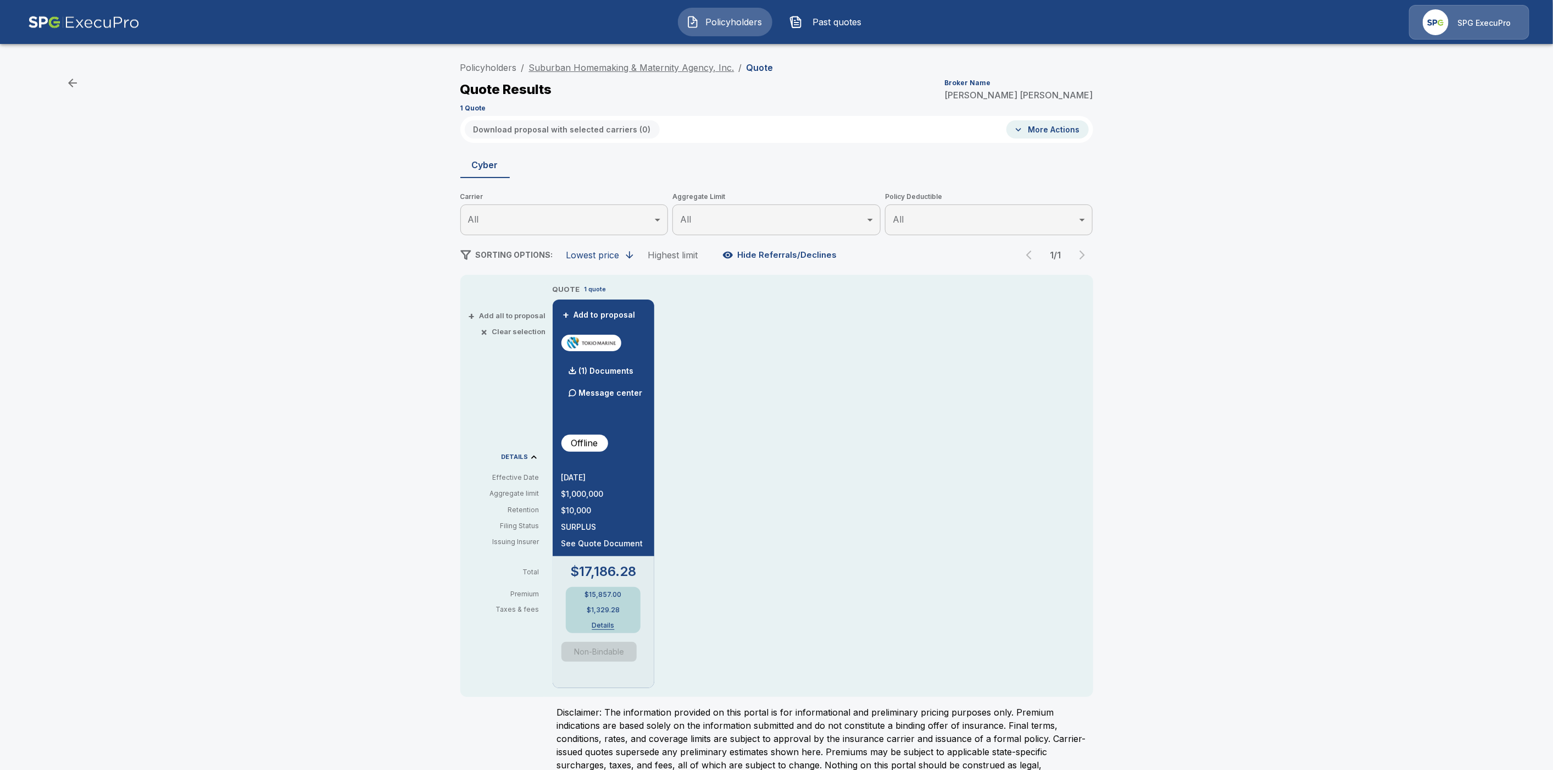
click at [585, 69] on link "Suburban Homemaking & Maternity Agency, Inc." at bounding box center [631, 67] width 205 height 11
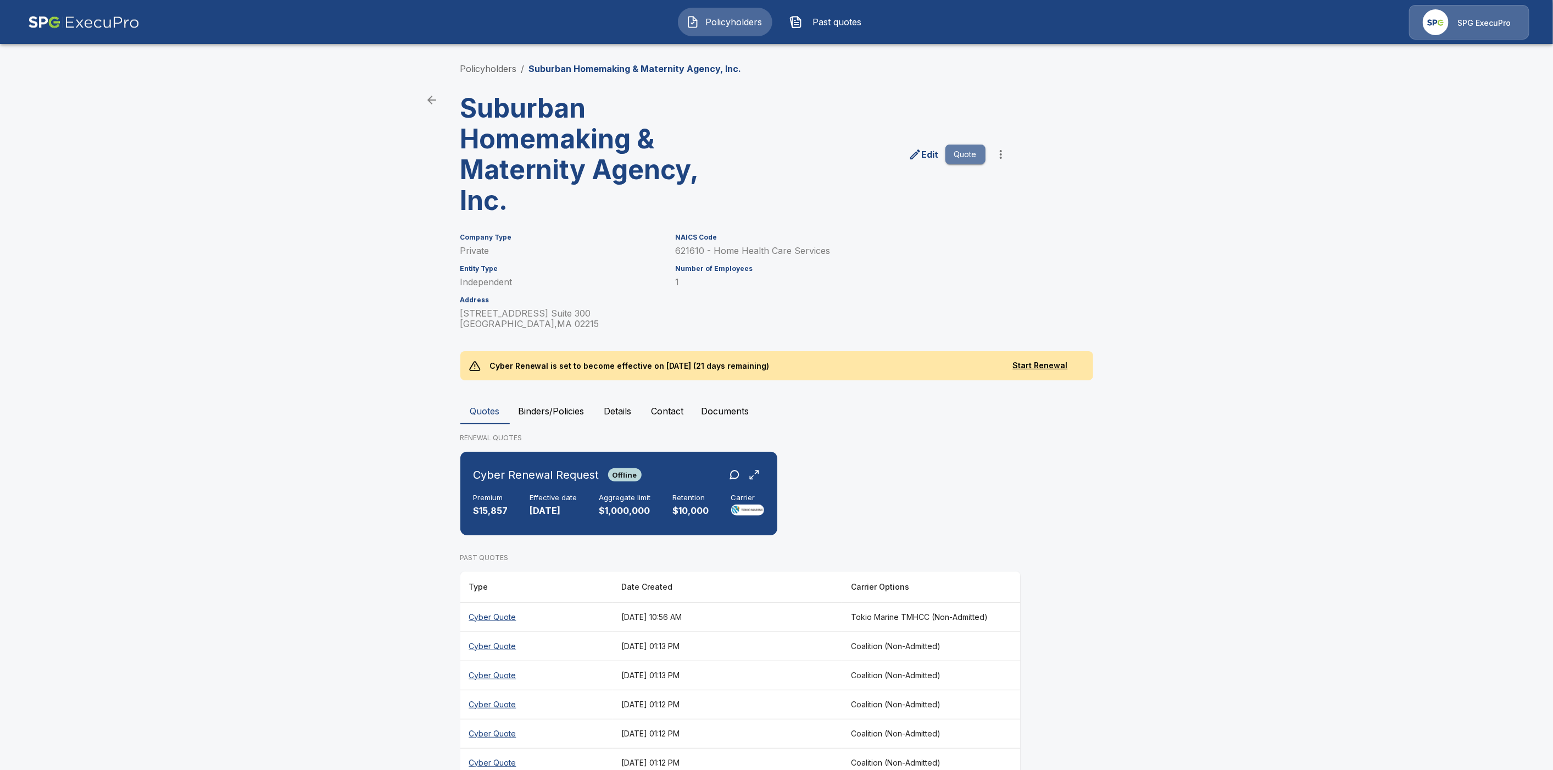
click at [975, 155] on button "Quote" at bounding box center [966, 155] width 40 height 20
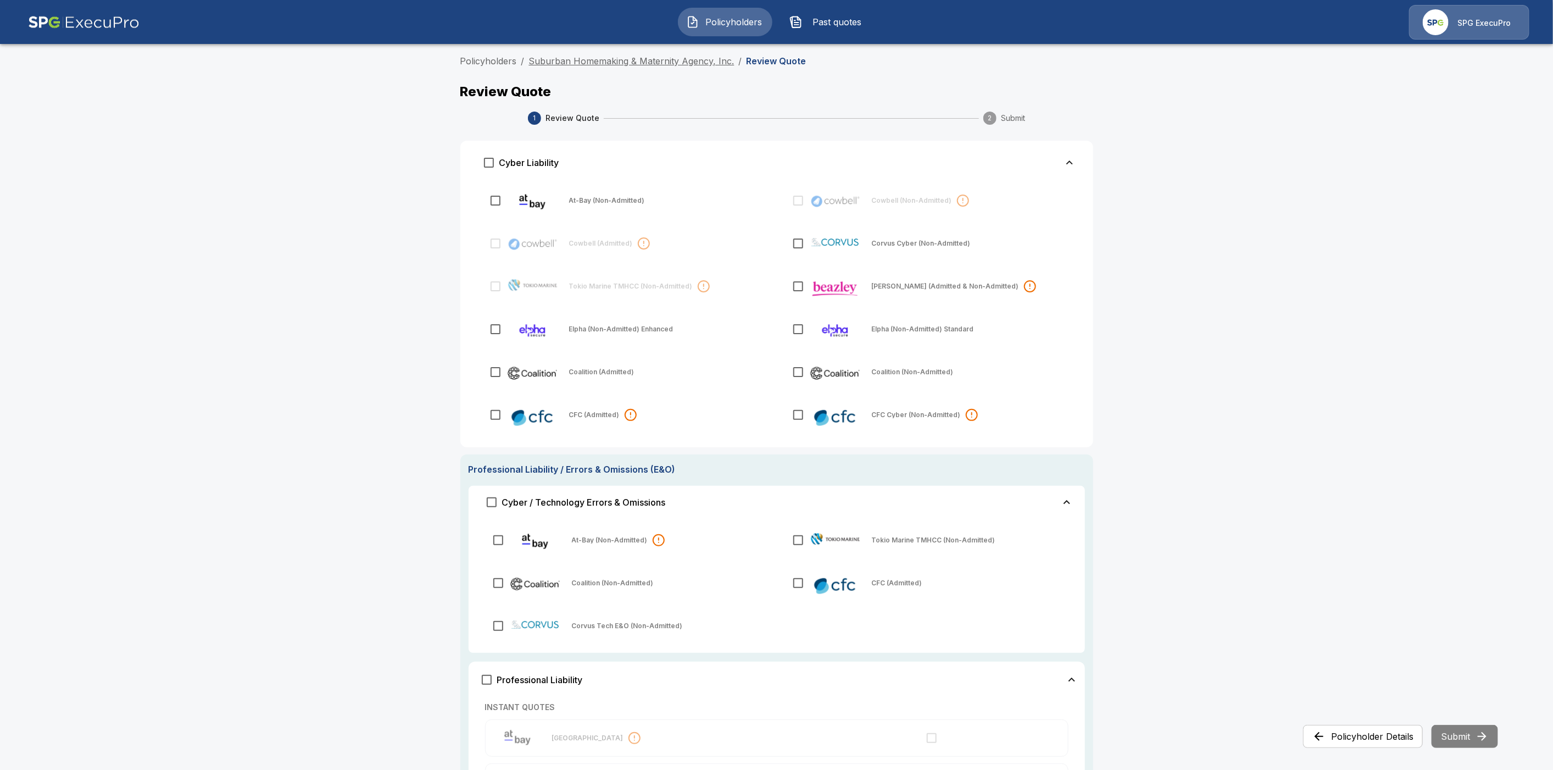
click at [679, 63] on link "Suburban Homemaking & Maternity Agency, Inc." at bounding box center [631, 60] width 205 height 11
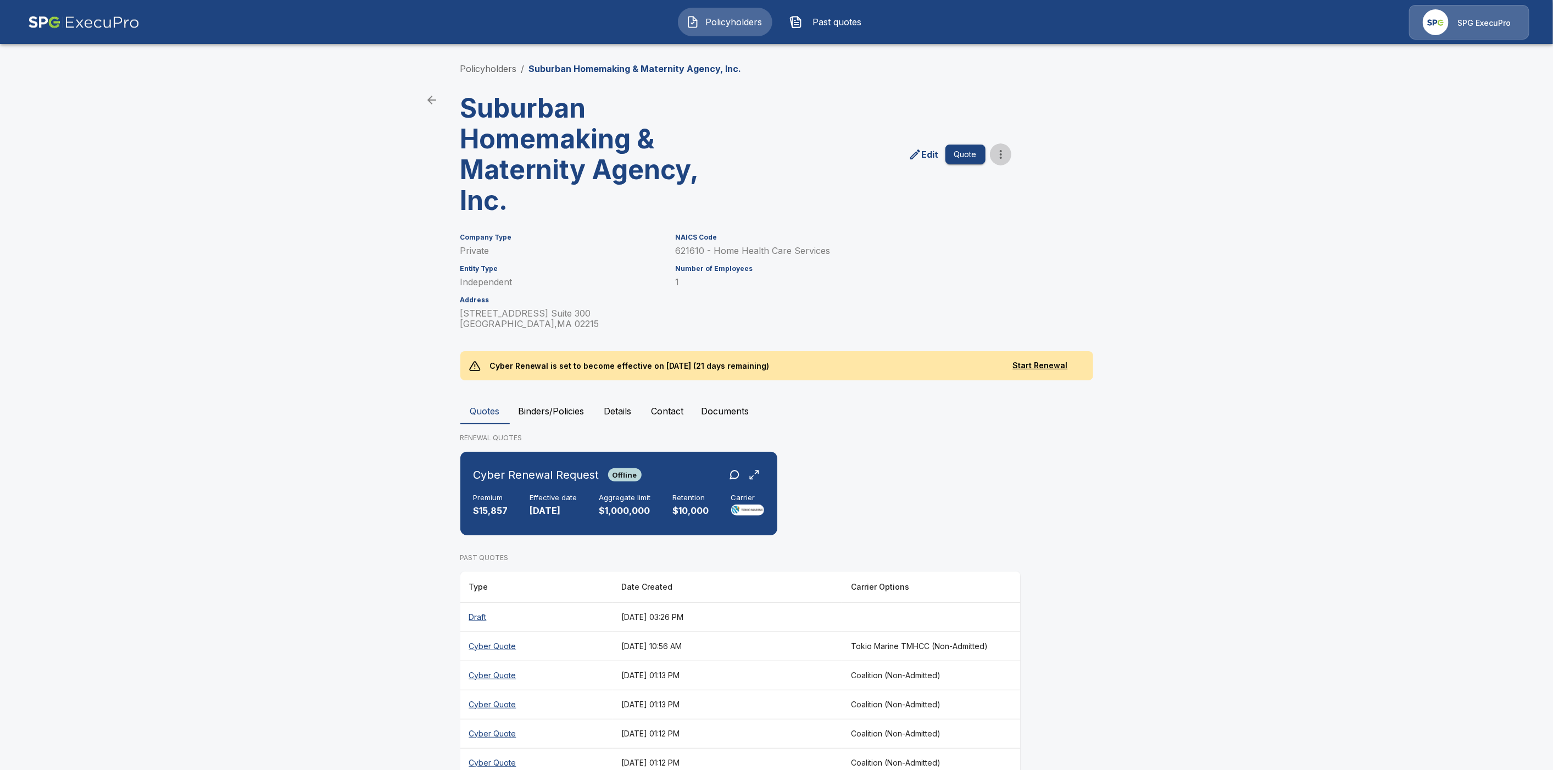
click at [1008, 155] on icon "more" at bounding box center [1000, 154] width 13 height 13
click at [974, 215] on li "Import Quotes" at bounding box center [1007, 215] width 168 height 20
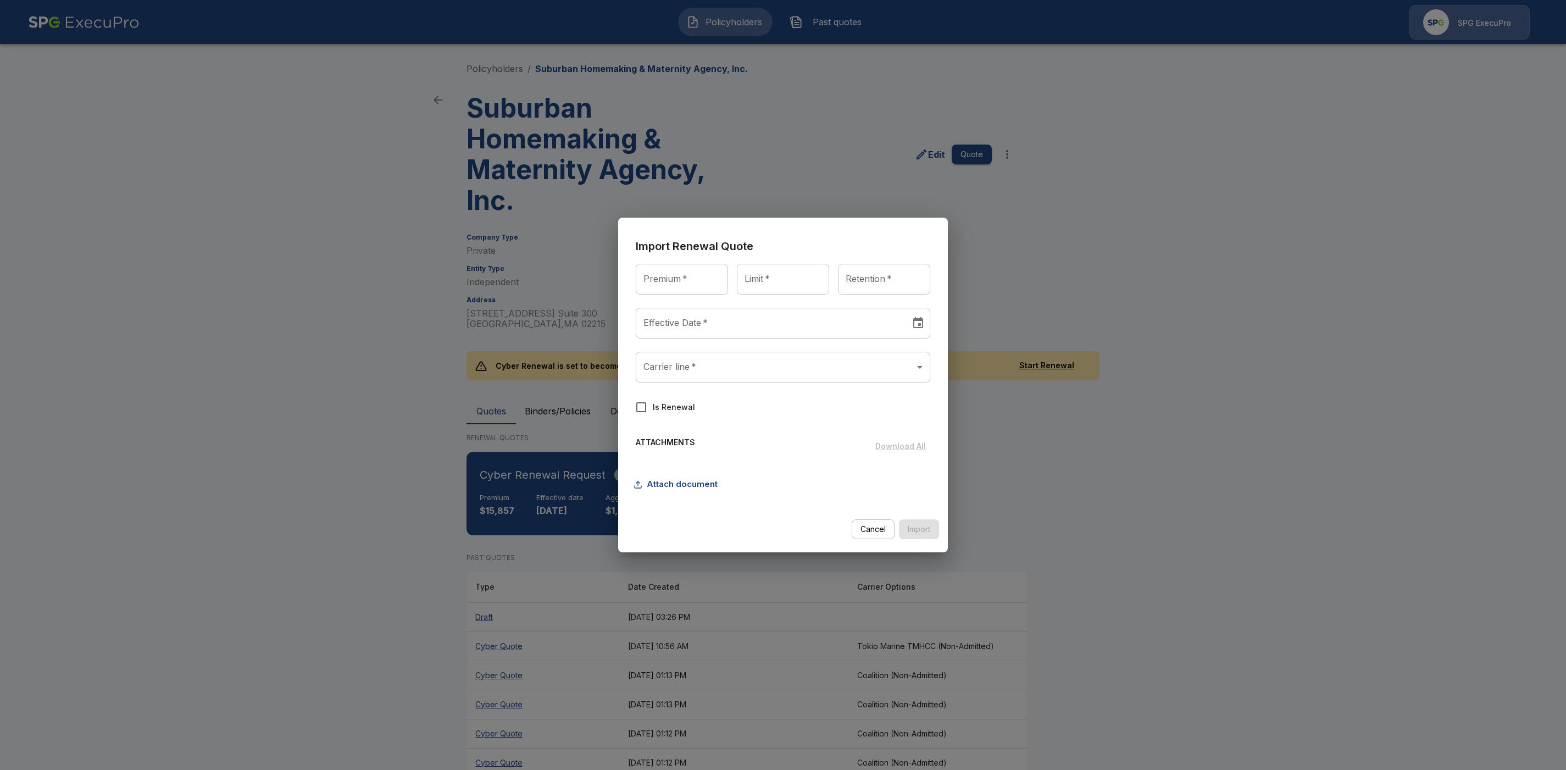
click at [677, 281] on input "Premium   *" at bounding box center [682, 279] width 92 height 31
type input "*******"
click at [753, 284] on input "Limit   *" at bounding box center [783, 279] width 92 height 31
type input "**********"
click at [871, 283] on input "Retention   *" at bounding box center [884, 279] width 92 height 31
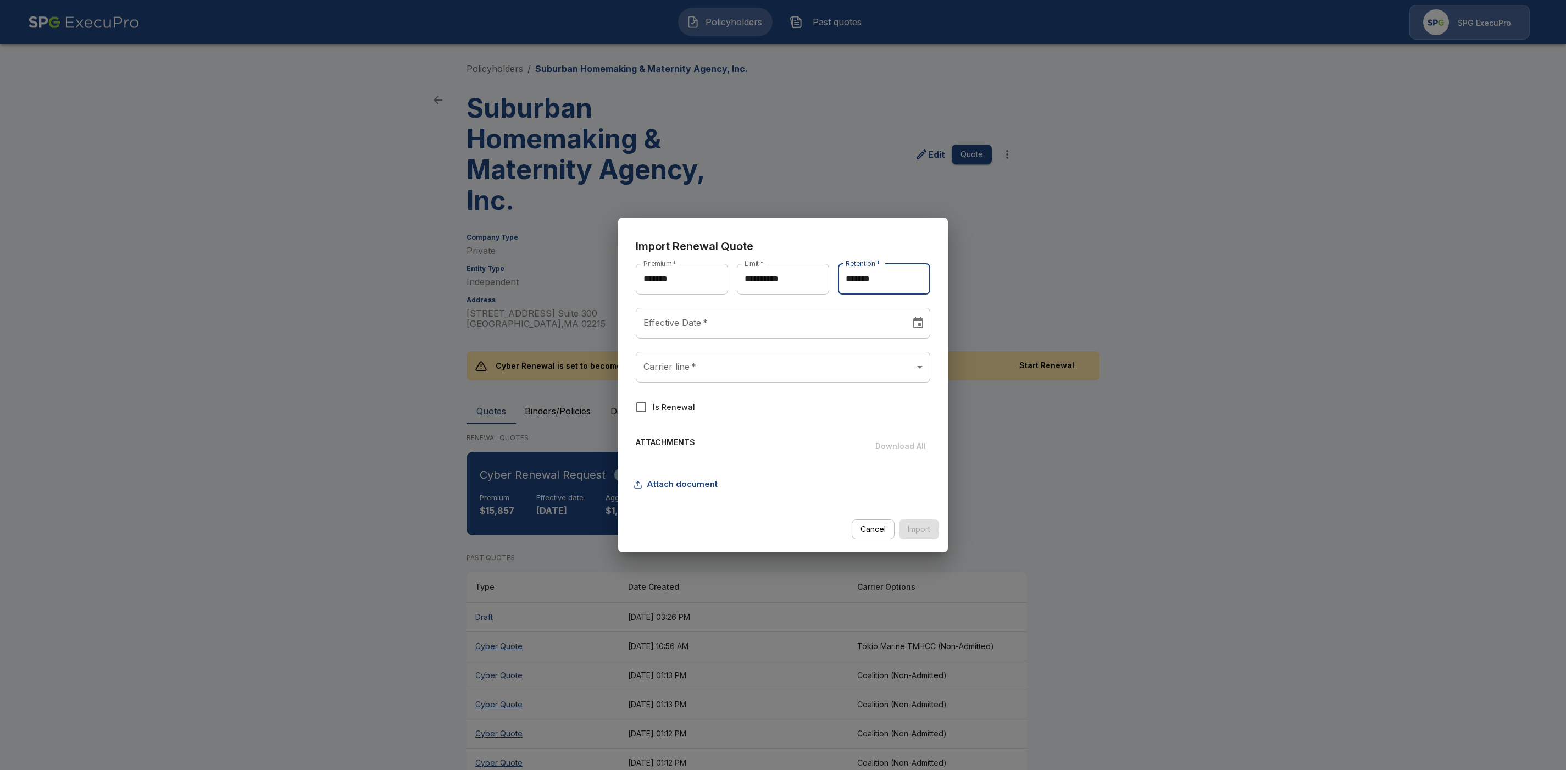
type input "*******"
type input "********"
click at [729, 326] on input "********" at bounding box center [769, 323] width 267 height 31
click at [793, 358] on icon "Next month" at bounding box center [793, 355] width 13 height 13
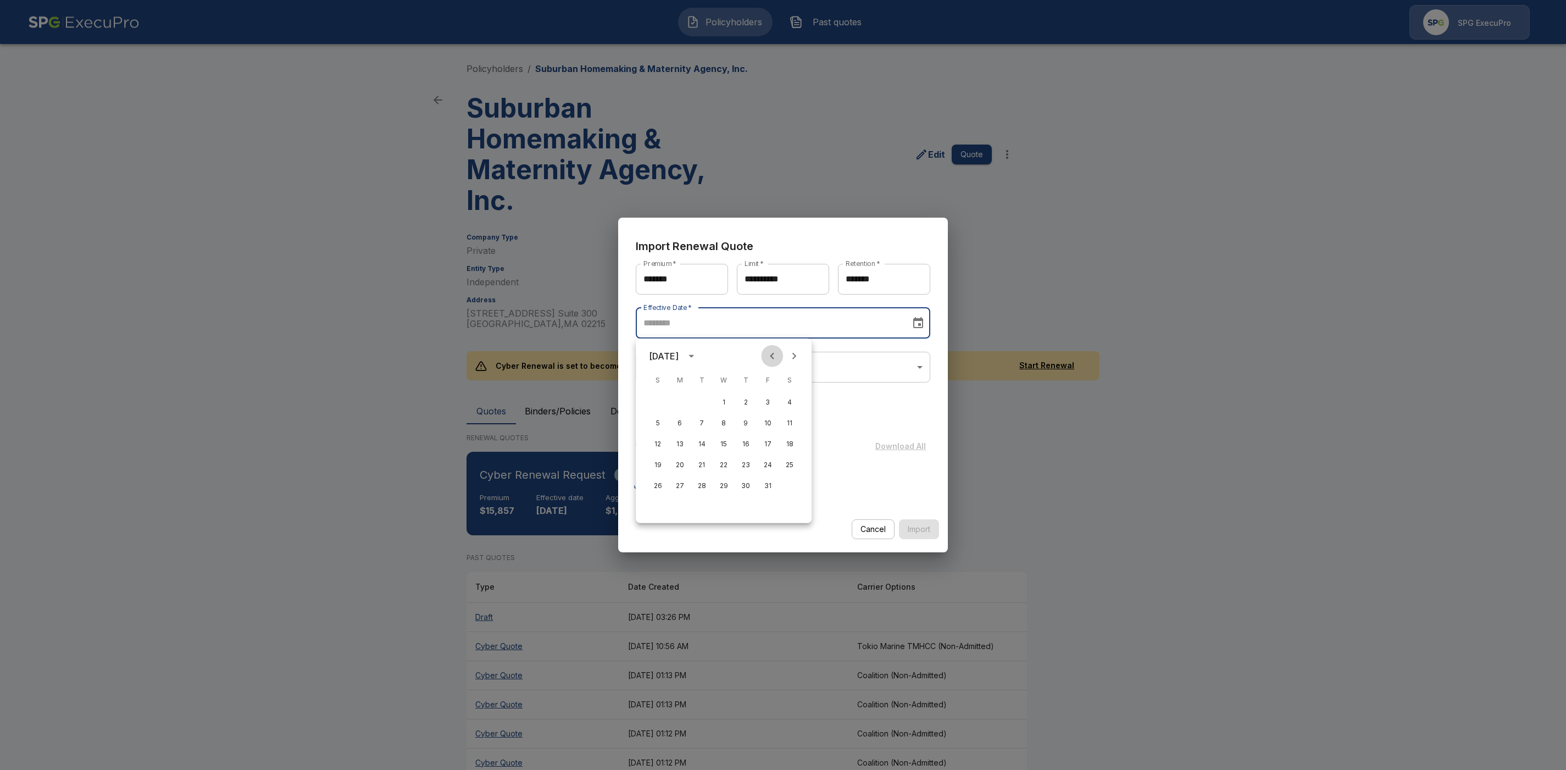
click at [771, 353] on icon "Previous month" at bounding box center [771, 355] width 13 height 13
click at [726, 422] on button "10" at bounding box center [724, 423] width 20 height 20
type input "********"
click at [765, 369] on body "Policyholders Past quotes SPG ExecuPro Policyholders / Suburban Homemaking & Ma…" at bounding box center [783, 428] width 1566 height 856
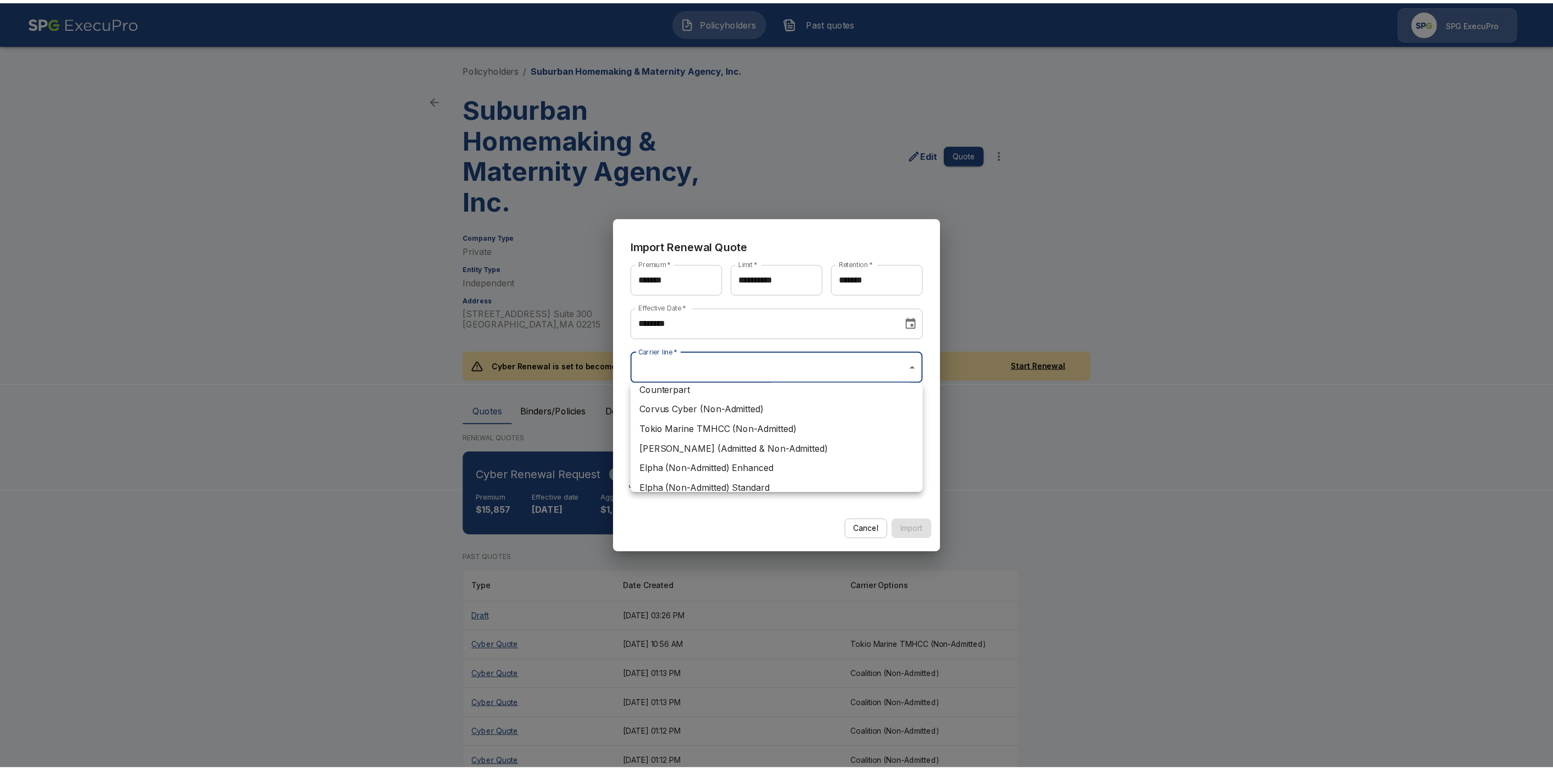
scroll to position [93, 0]
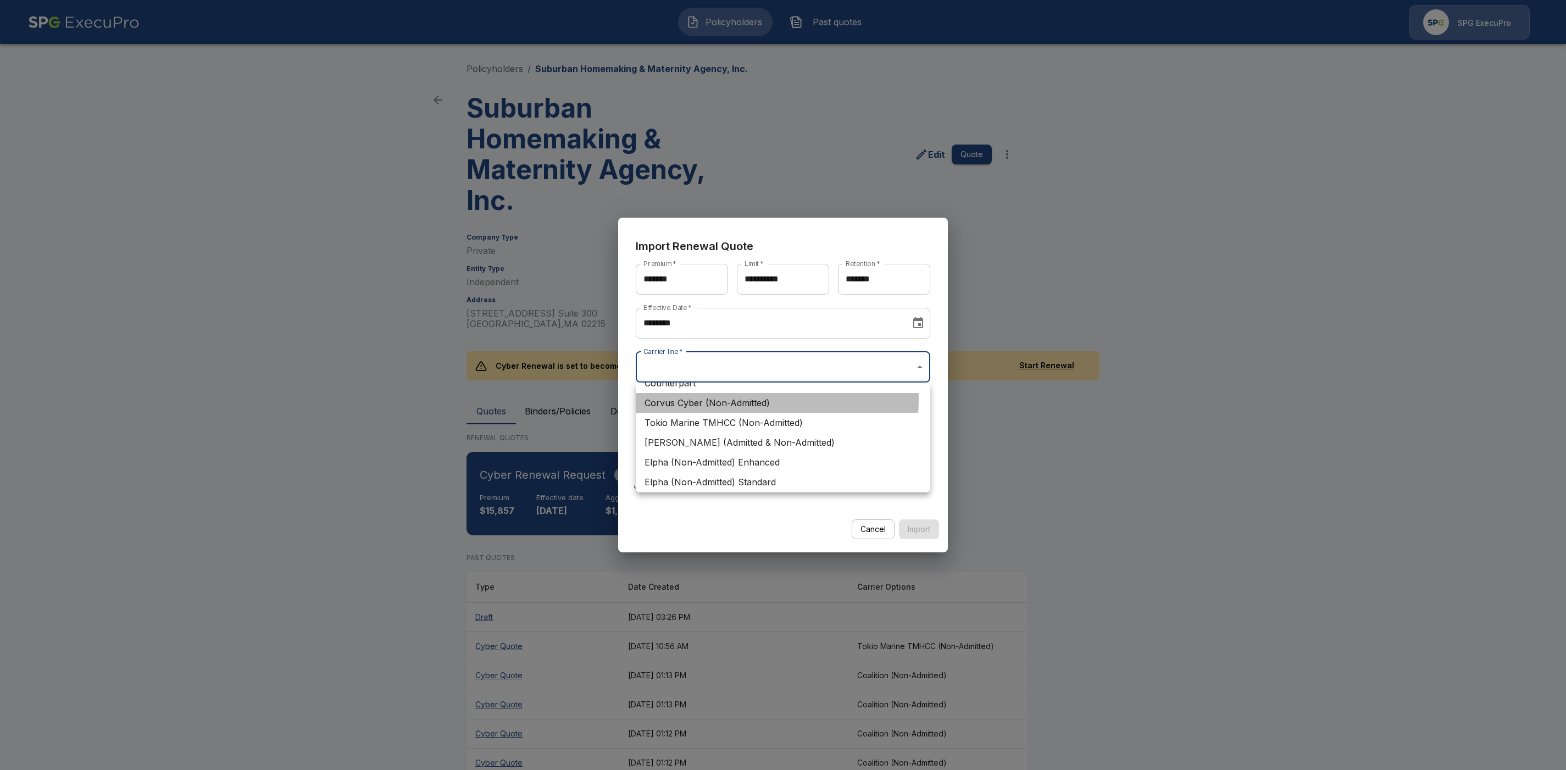
click at [729, 398] on li "Corvus Cyber (Non-Admitted)" at bounding box center [783, 403] width 295 height 20
type input "**********"
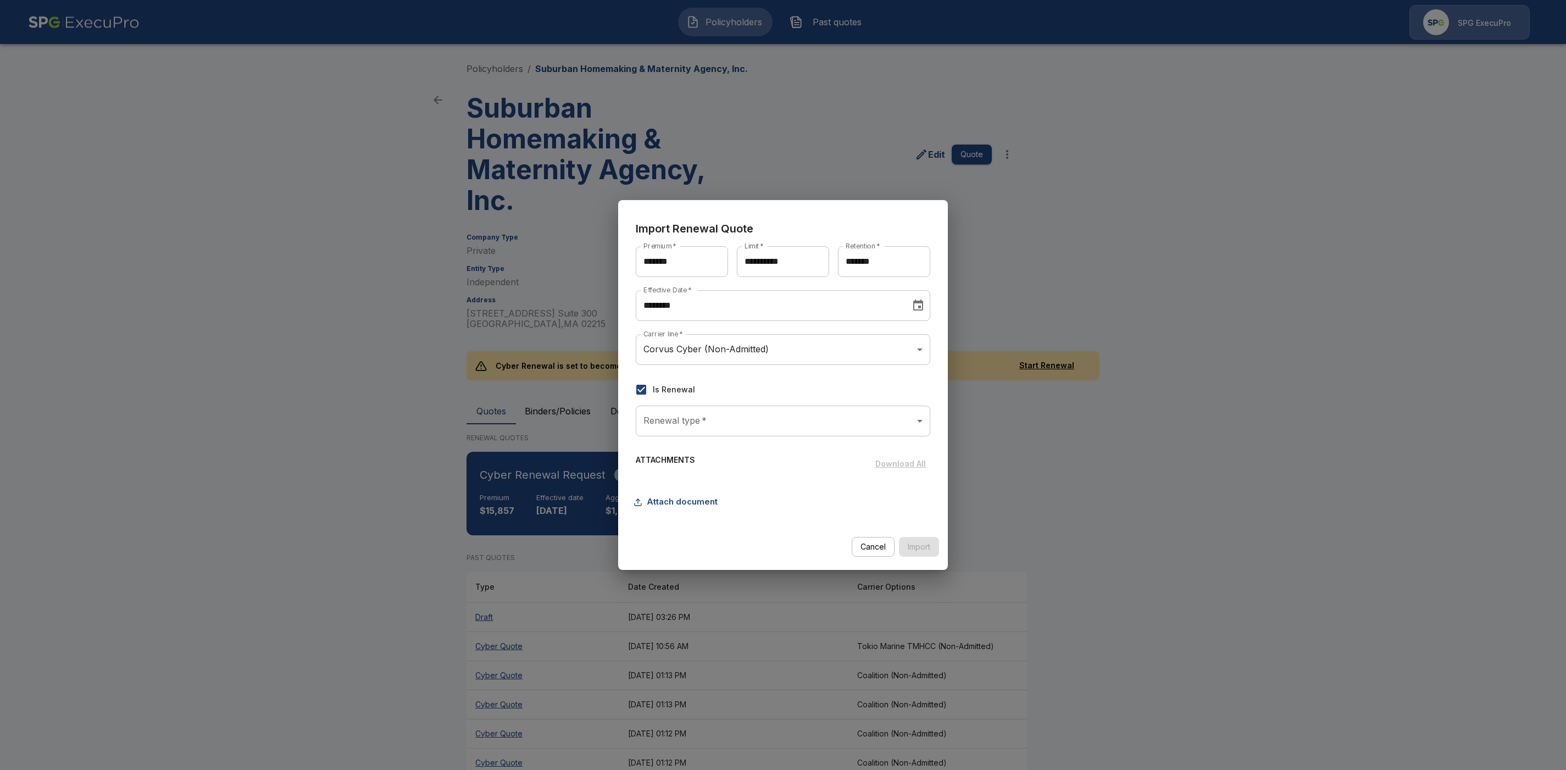
click at [758, 411] on body "Policyholders Past quotes SPG ExecuPro Policyholders / Suburban Homemaking & Ma…" at bounding box center [783, 428] width 1566 height 856
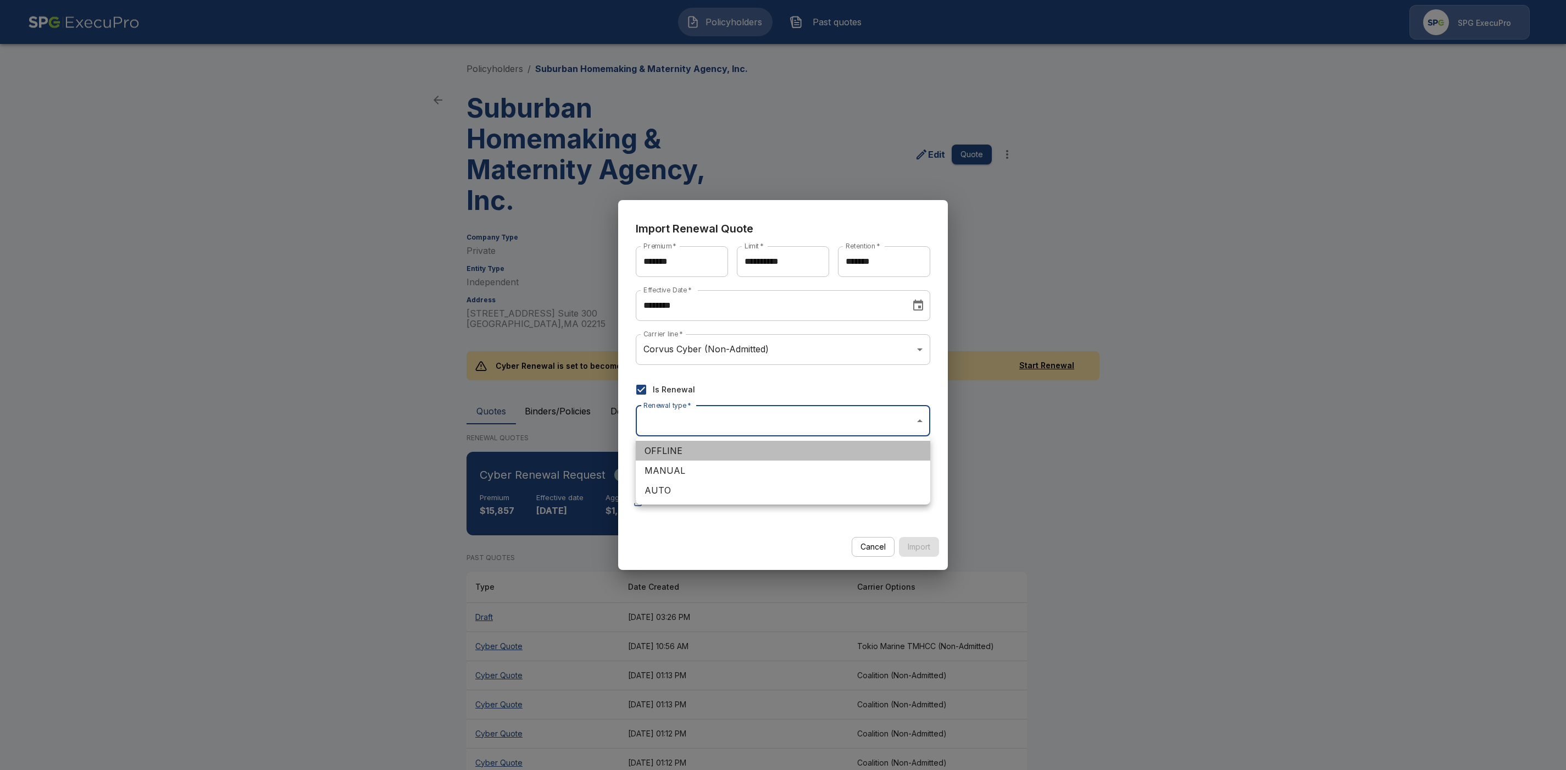
click at [708, 451] on li "OFFLINE" at bounding box center [783, 451] width 295 height 20
type input "*******"
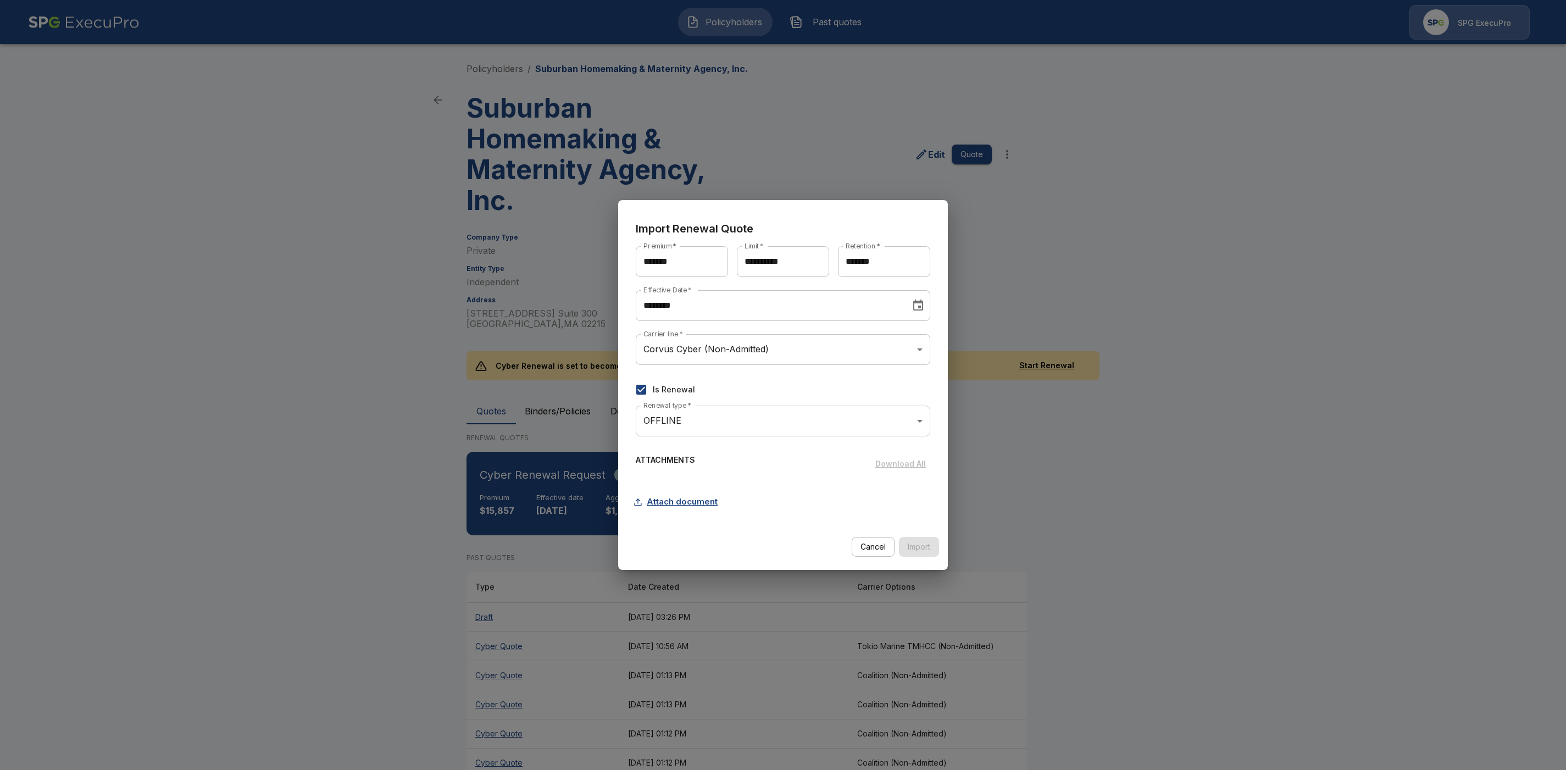
click at [687, 499] on button "Attach document" at bounding box center [679, 501] width 86 height 21
click at [674, 503] on button "Attach document" at bounding box center [679, 501] width 86 height 21
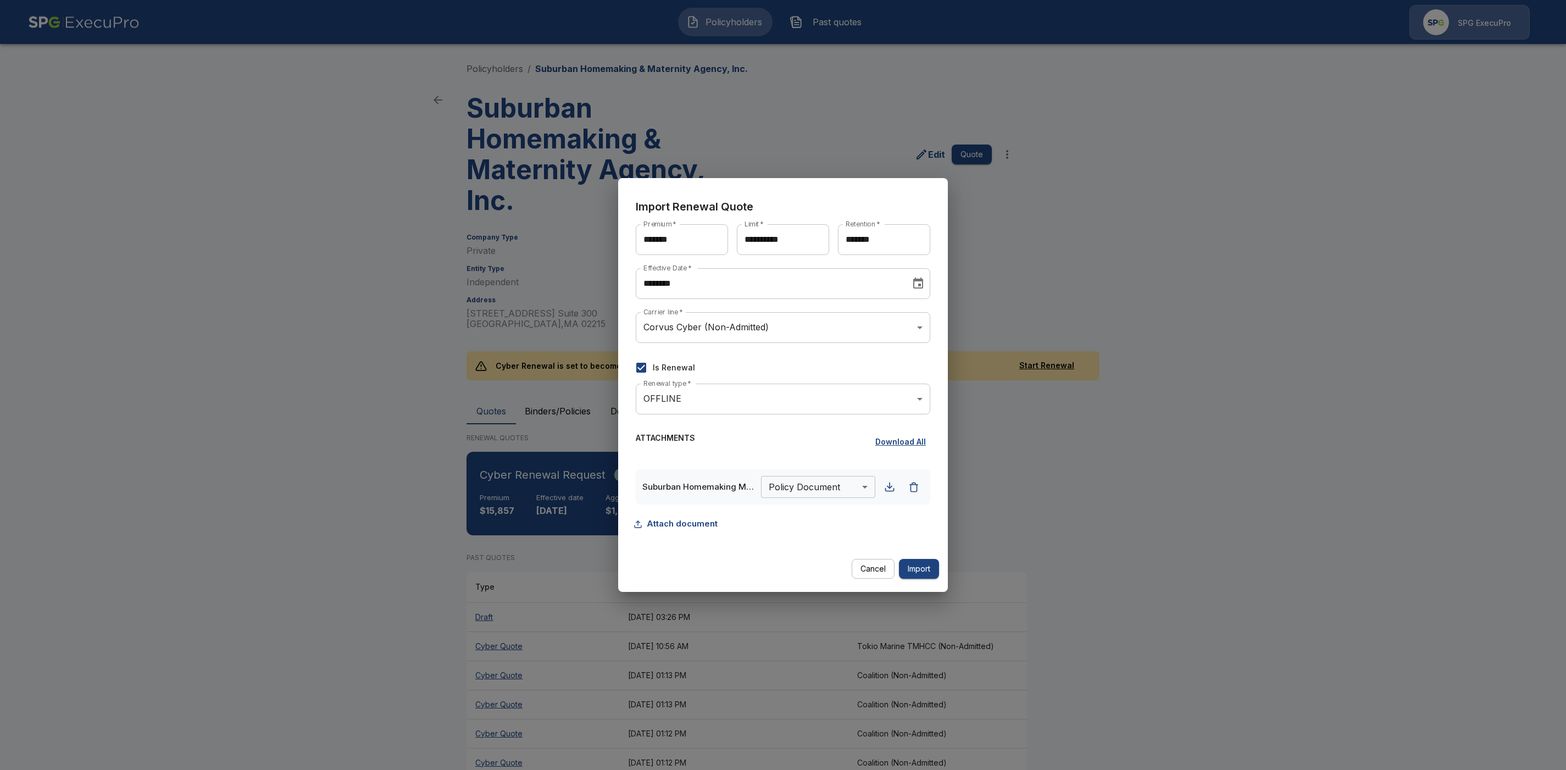
click at [824, 491] on body "Policyholders Past quotes SPG ExecuPro Policyholders / Suburban Homemaking & Ma…" at bounding box center [783, 428] width 1566 height 856
click at [802, 568] on li "Quote Document" at bounding box center [816, 572] width 114 height 20
type input "**********"
click at [920, 564] on button "Import" at bounding box center [919, 569] width 40 height 20
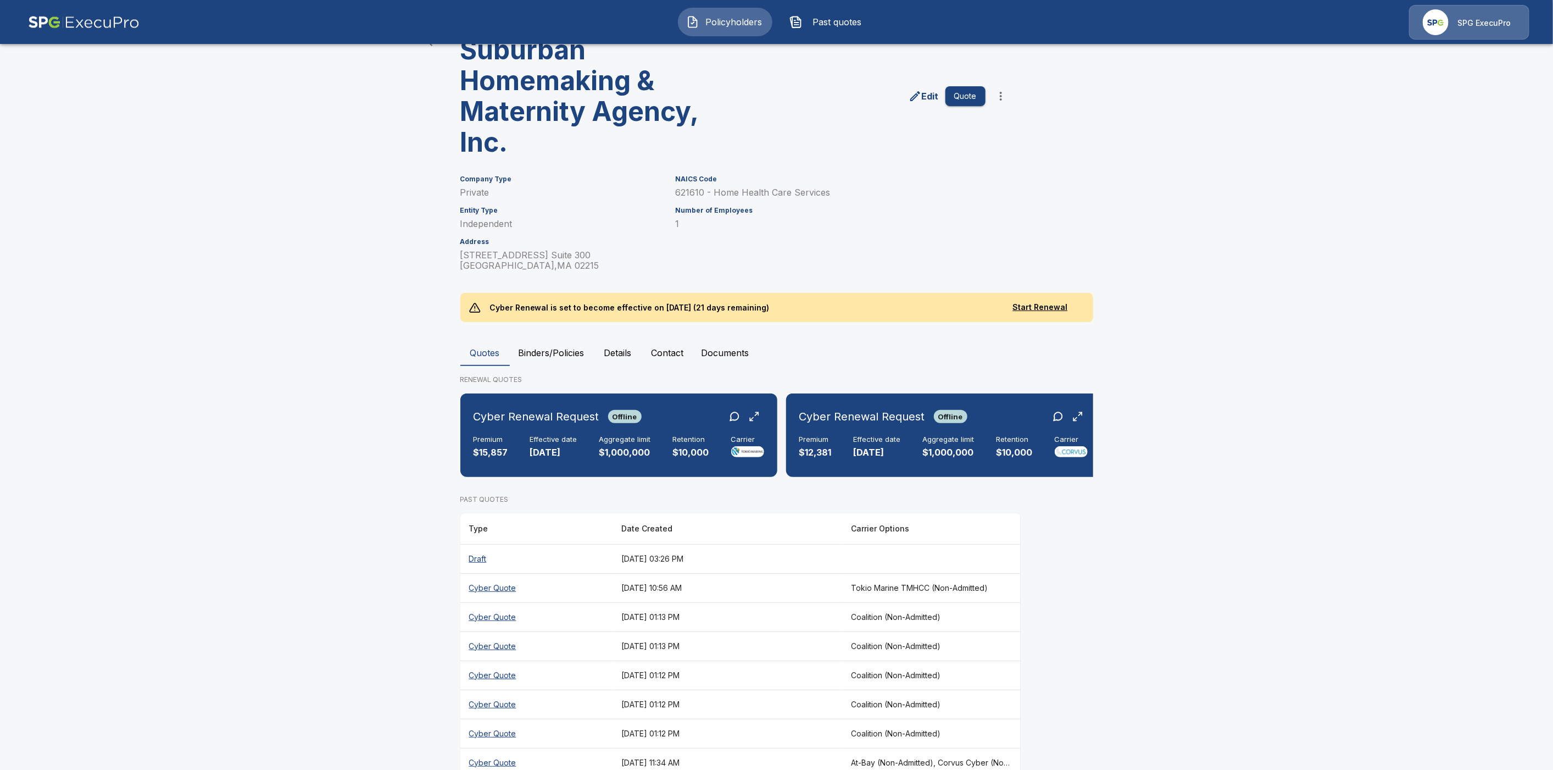
scroll to position [97, 0]
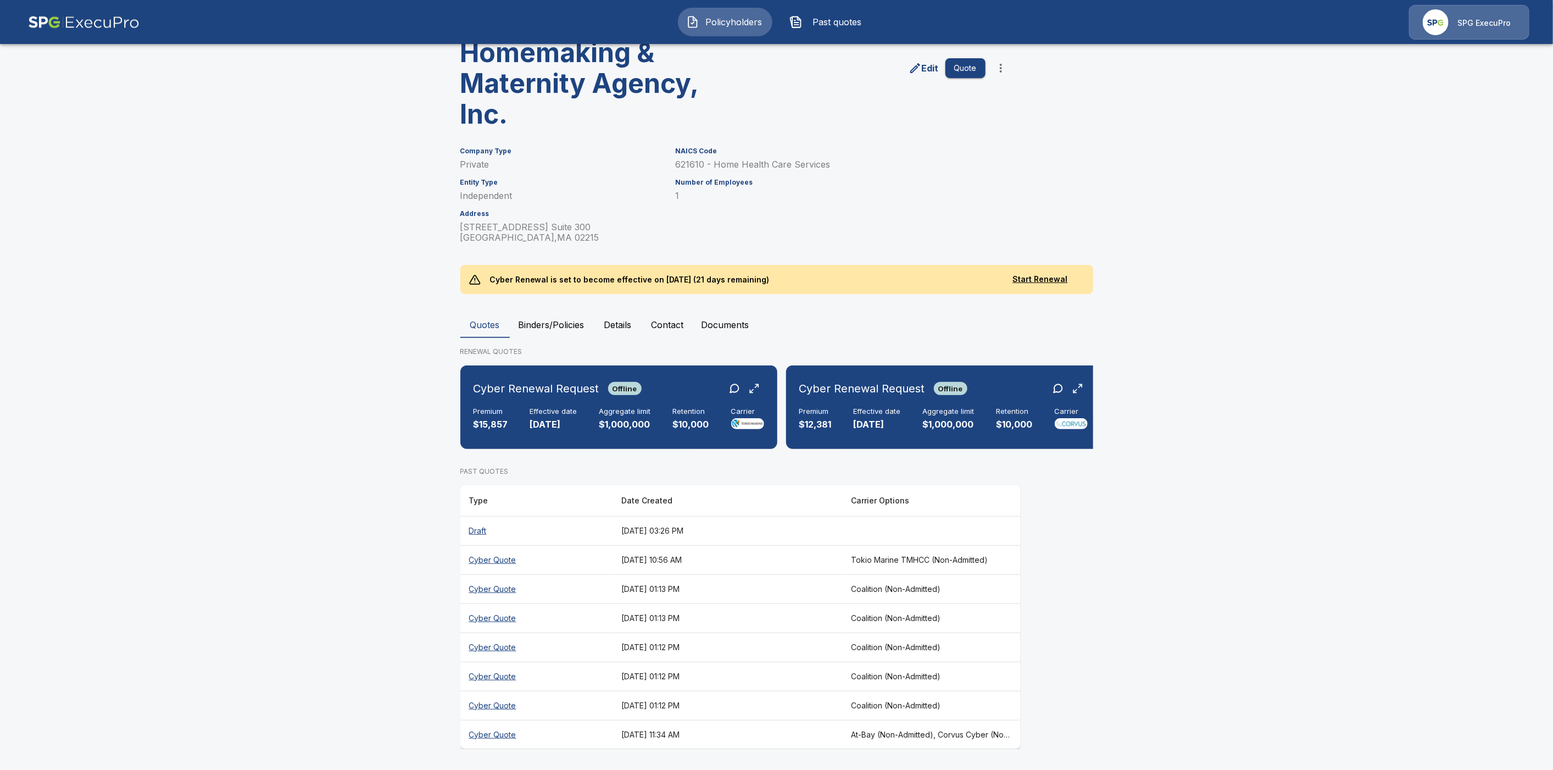
click at [491, 733] on th "Cyber Quote" at bounding box center [536, 734] width 153 height 29
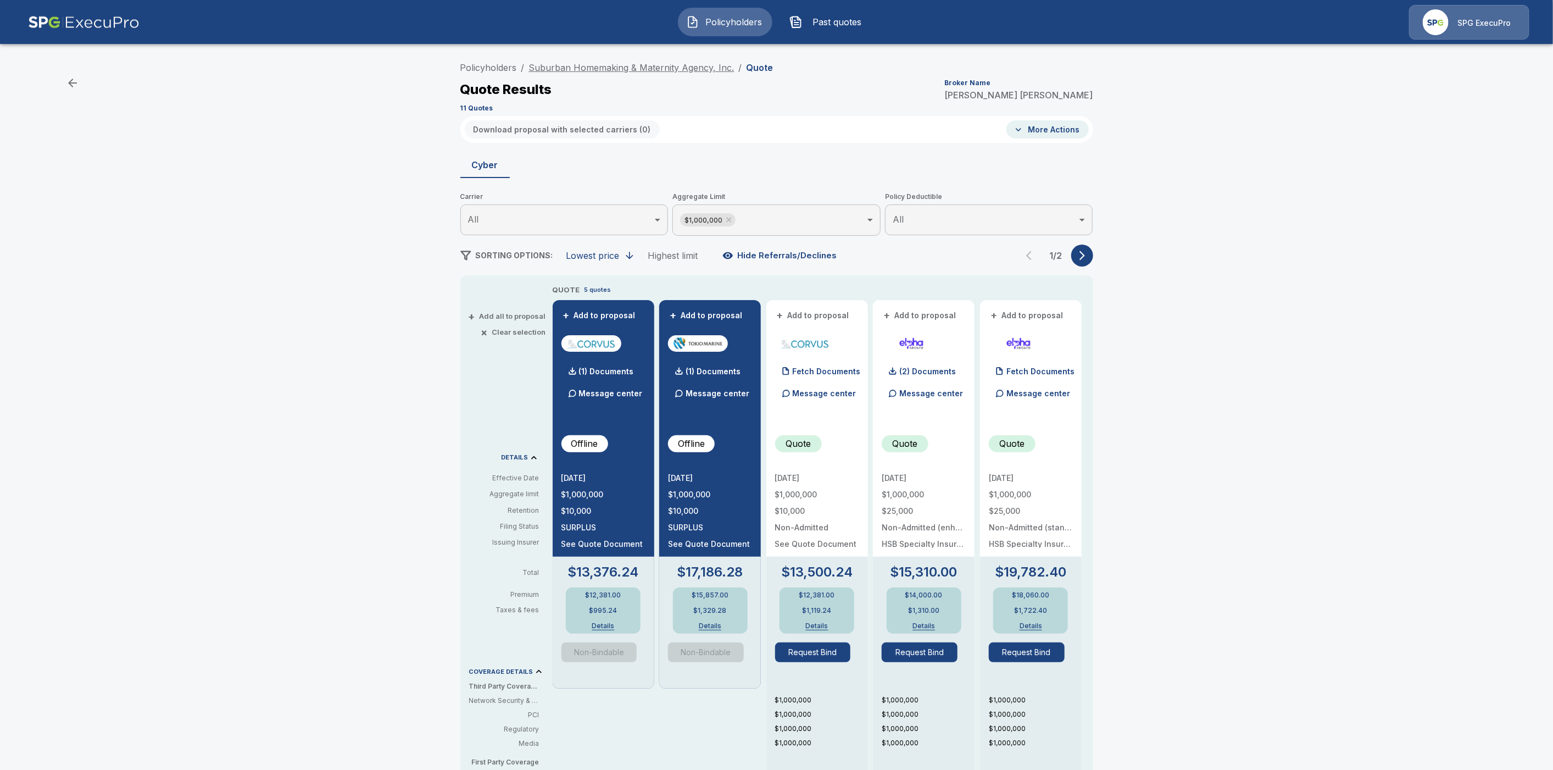
click at [663, 68] on link "Suburban Homemaking & Maternity Agency, Inc." at bounding box center [631, 67] width 205 height 11
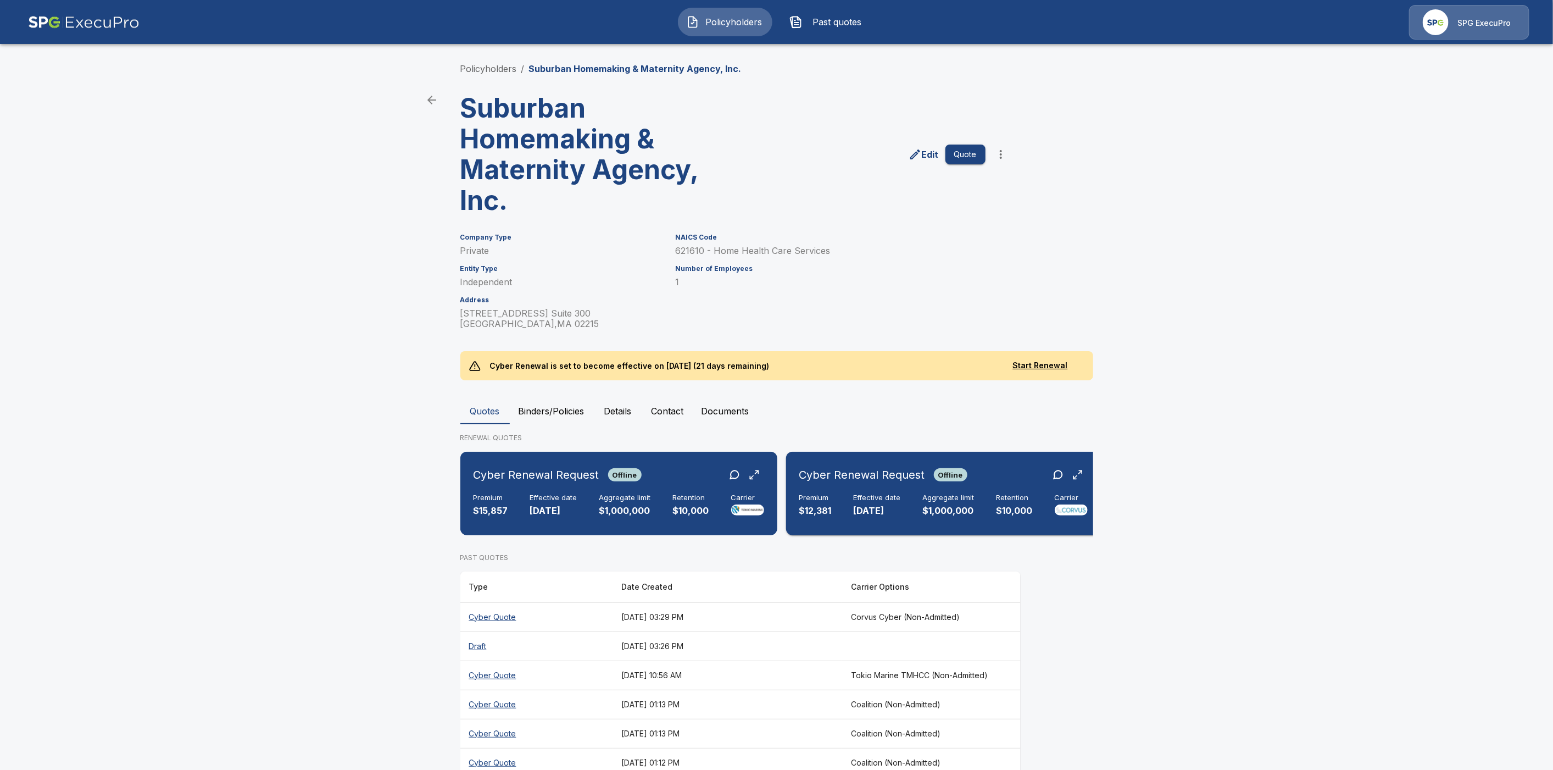
click at [860, 491] on div "Cyber Renewal Request Offline Premium $12,381 Effective date [DATE] Aggregate l…" at bounding box center [944, 493] width 306 height 75
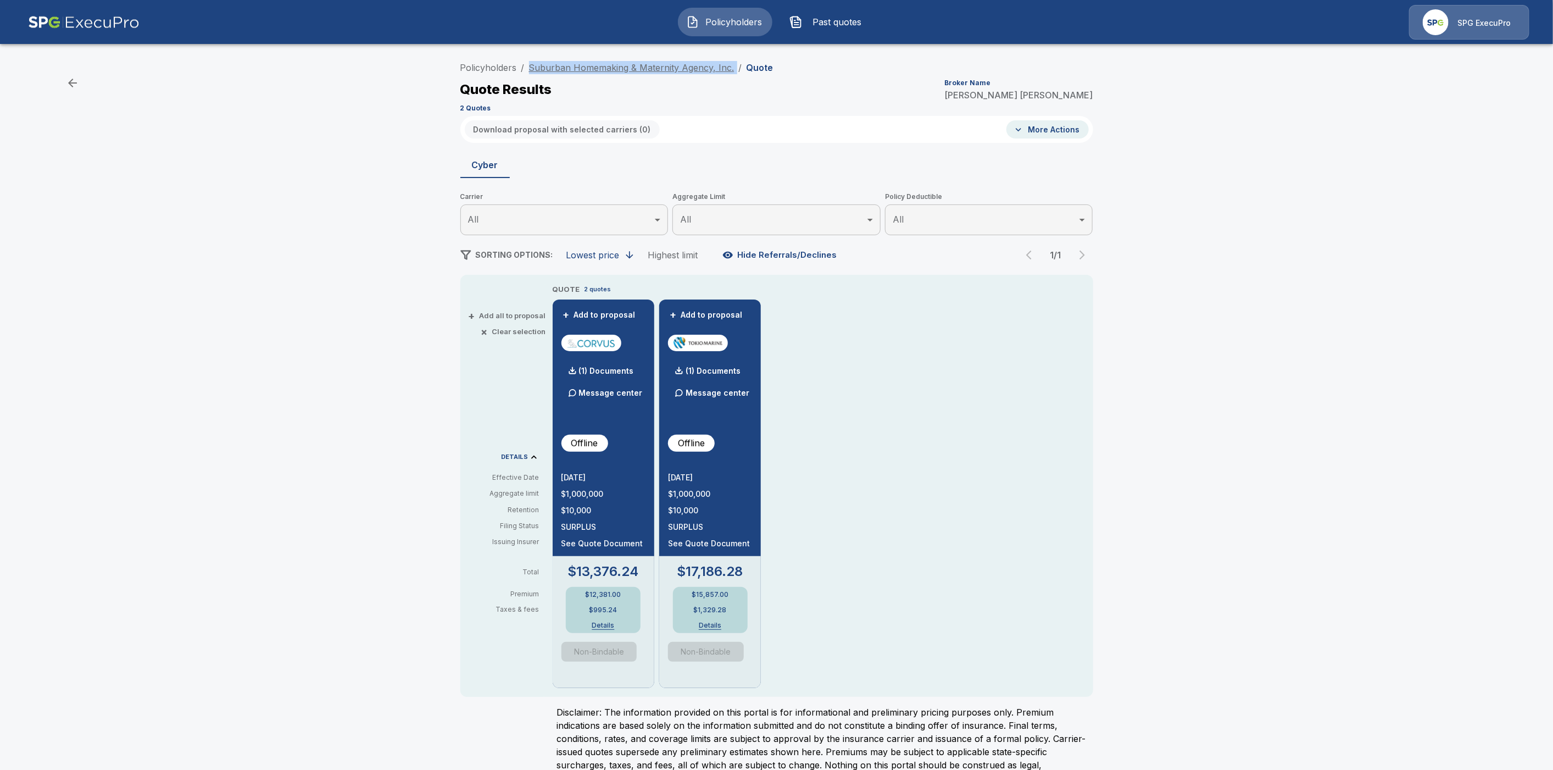
drag, startPoint x: 738, startPoint y: 68, endPoint x: 536, endPoint y: 70, distance: 202.8
click at [536, 70] on ol "Policyholders / Suburban Homemaking & Maternity Agency, Inc. / Quote" at bounding box center [616, 67] width 313 height 13
copy ol "Suburban Homemaking & Maternity Agency, Inc. /"
click at [505, 70] on link "Policyholders" at bounding box center [488, 67] width 57 height 11
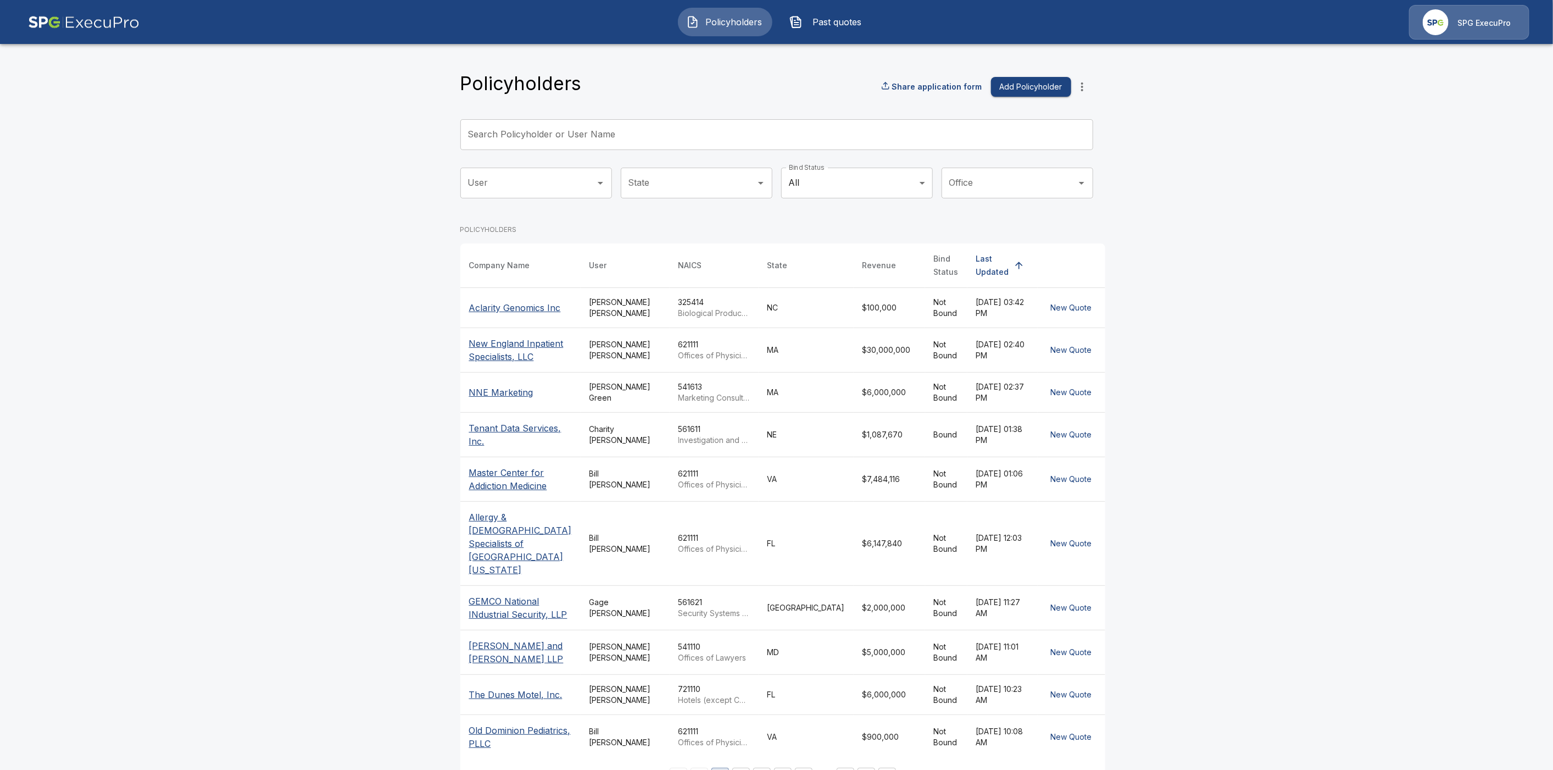
click at [576, 138] on input "Search Policyholder or User Name" at bounding box center [770, 134] width 621 height 31
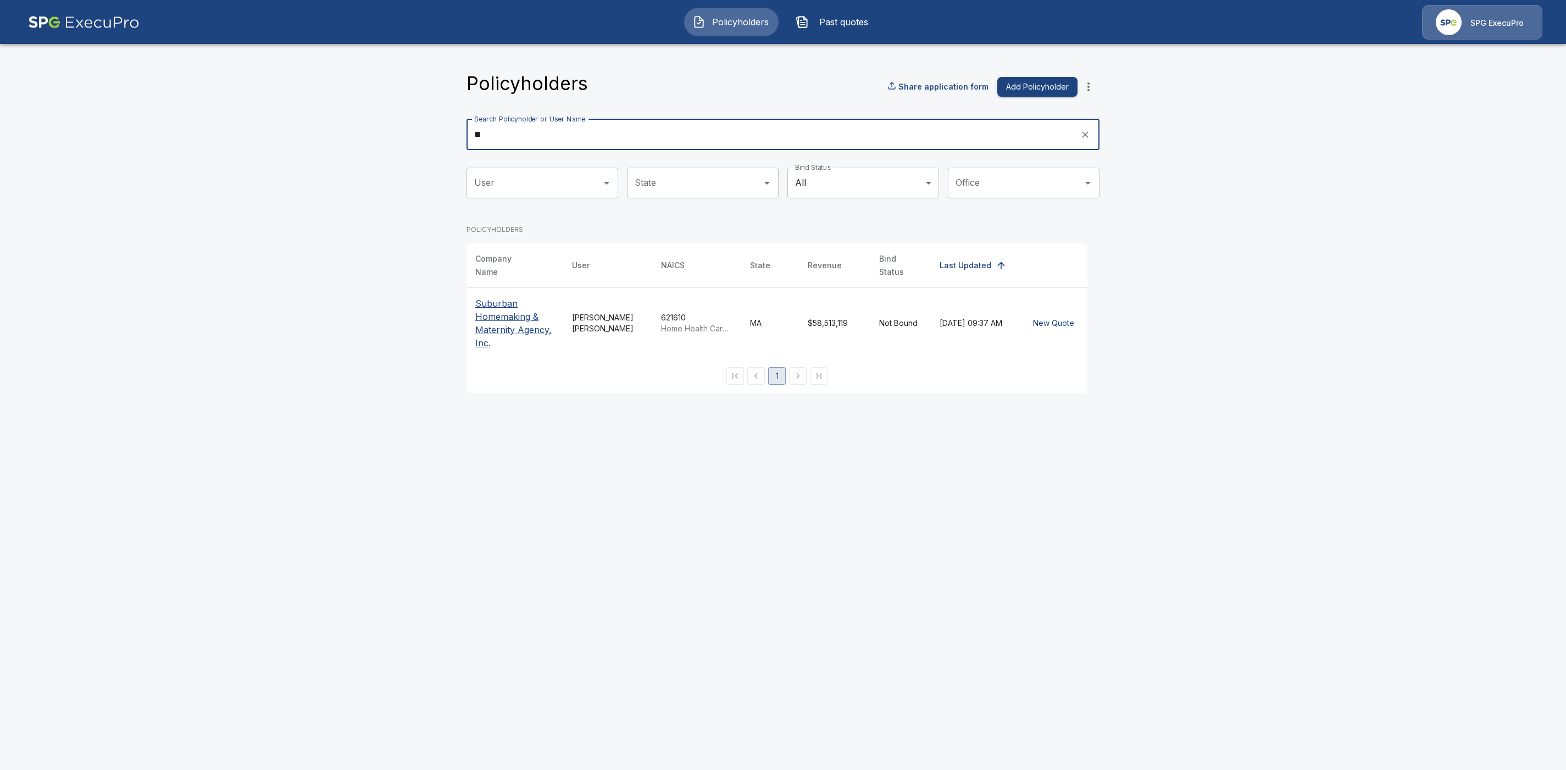
type input "*"
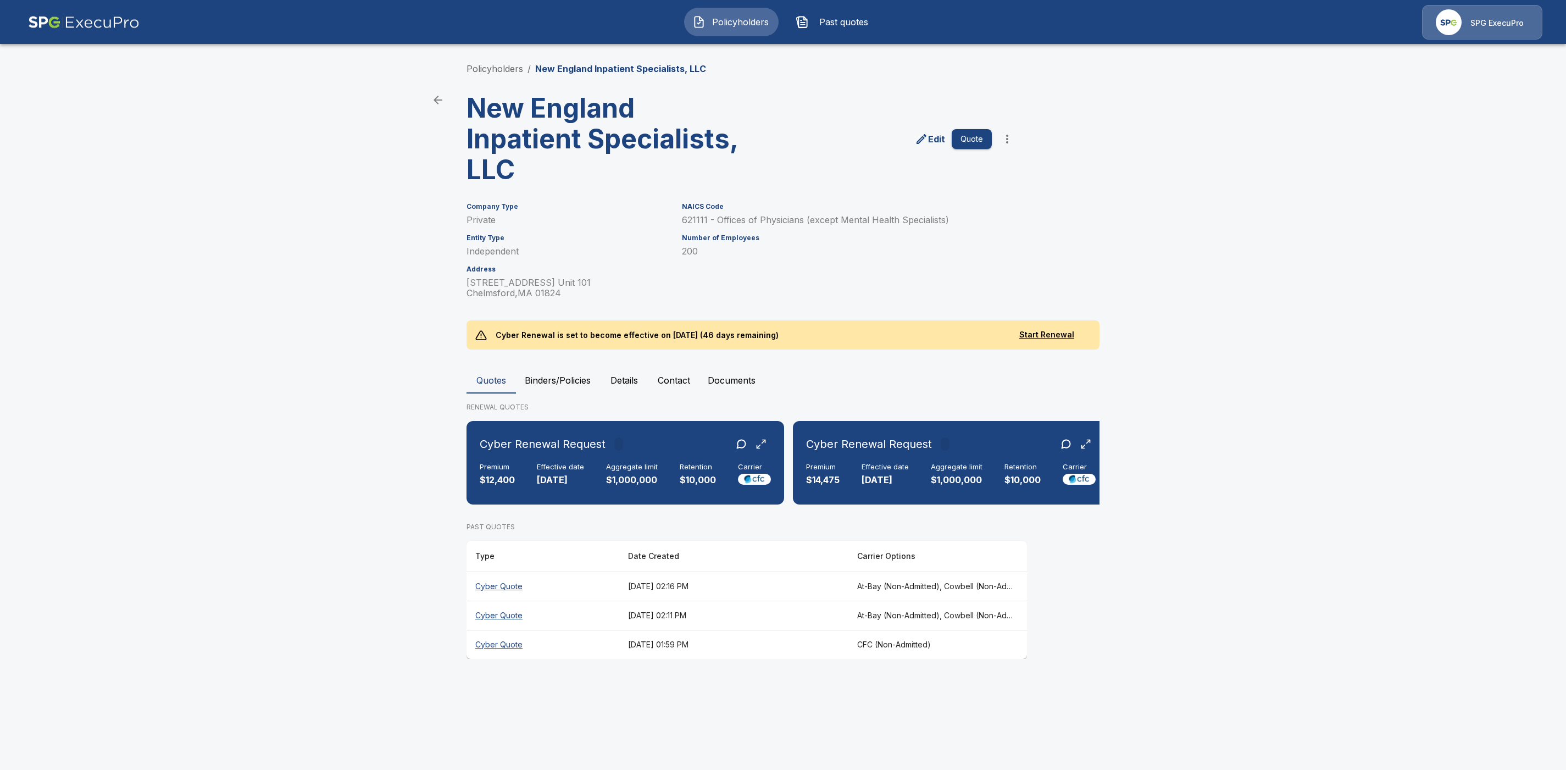
click at [511, 594] on th "Cyber Quote" at bounding box center [542, 585] width 153 height 29
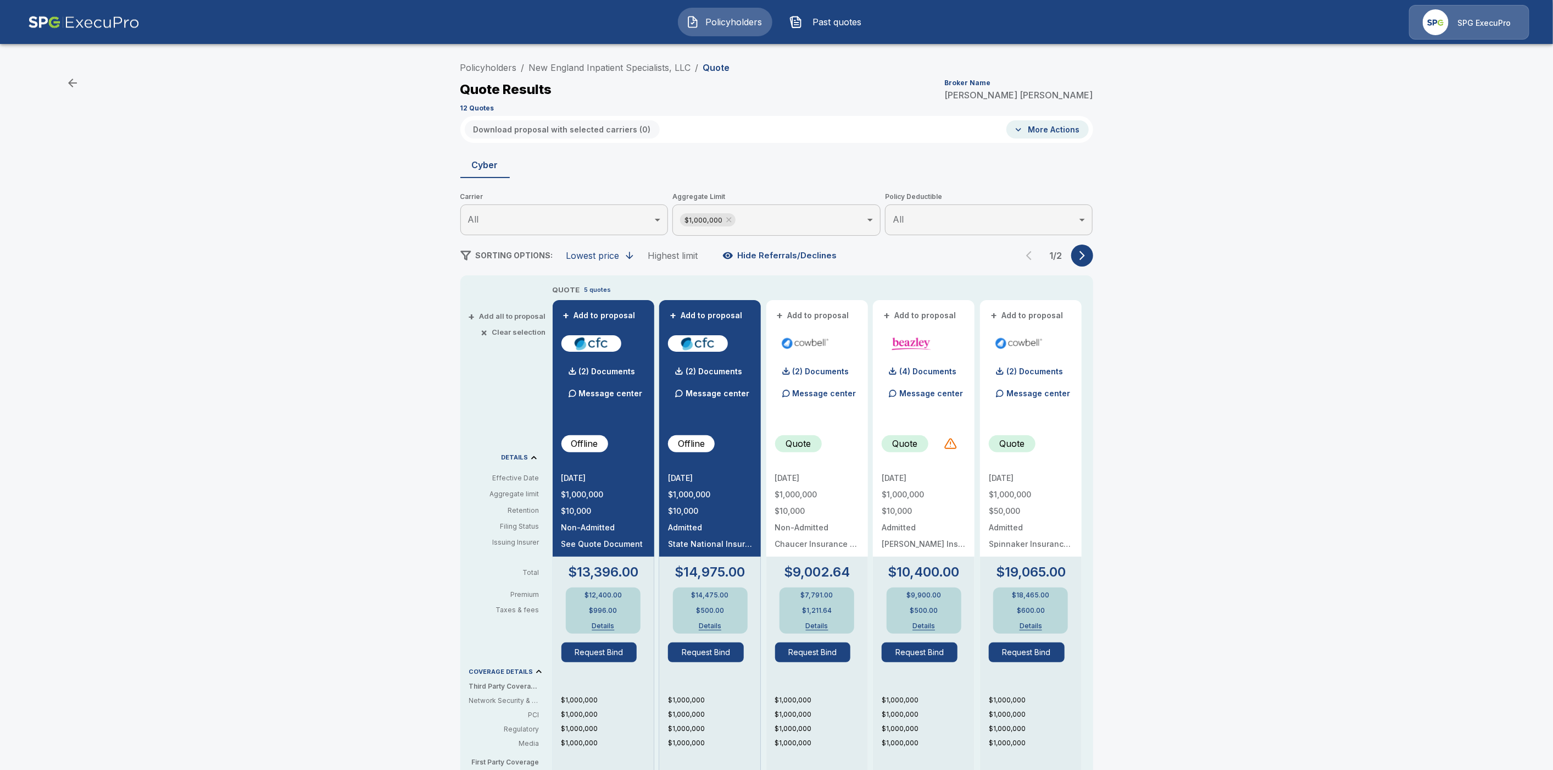
click at [1088, 258] on icon "button" at bounding box center [1082, 255] width 11 height 11
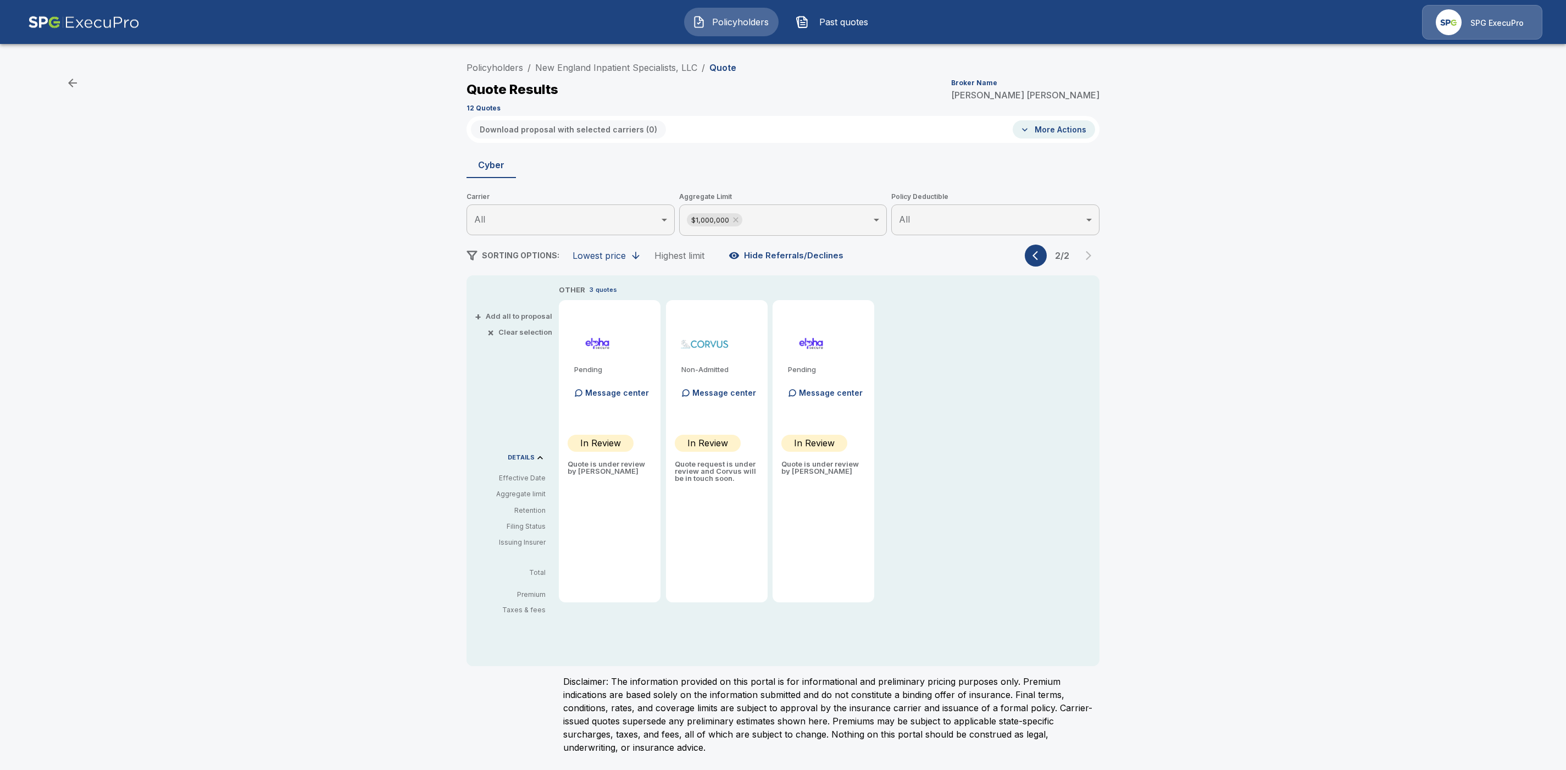
click at [789, 222] on body "Policyholders Past quotes SPG ExecuPro Policyholders / New England Inpatient Sp…" at bounding box center [783, 383] width 1566 height 767
click at [744, 252] on li "All" at bounding box center [783, 250] width 208 height 20
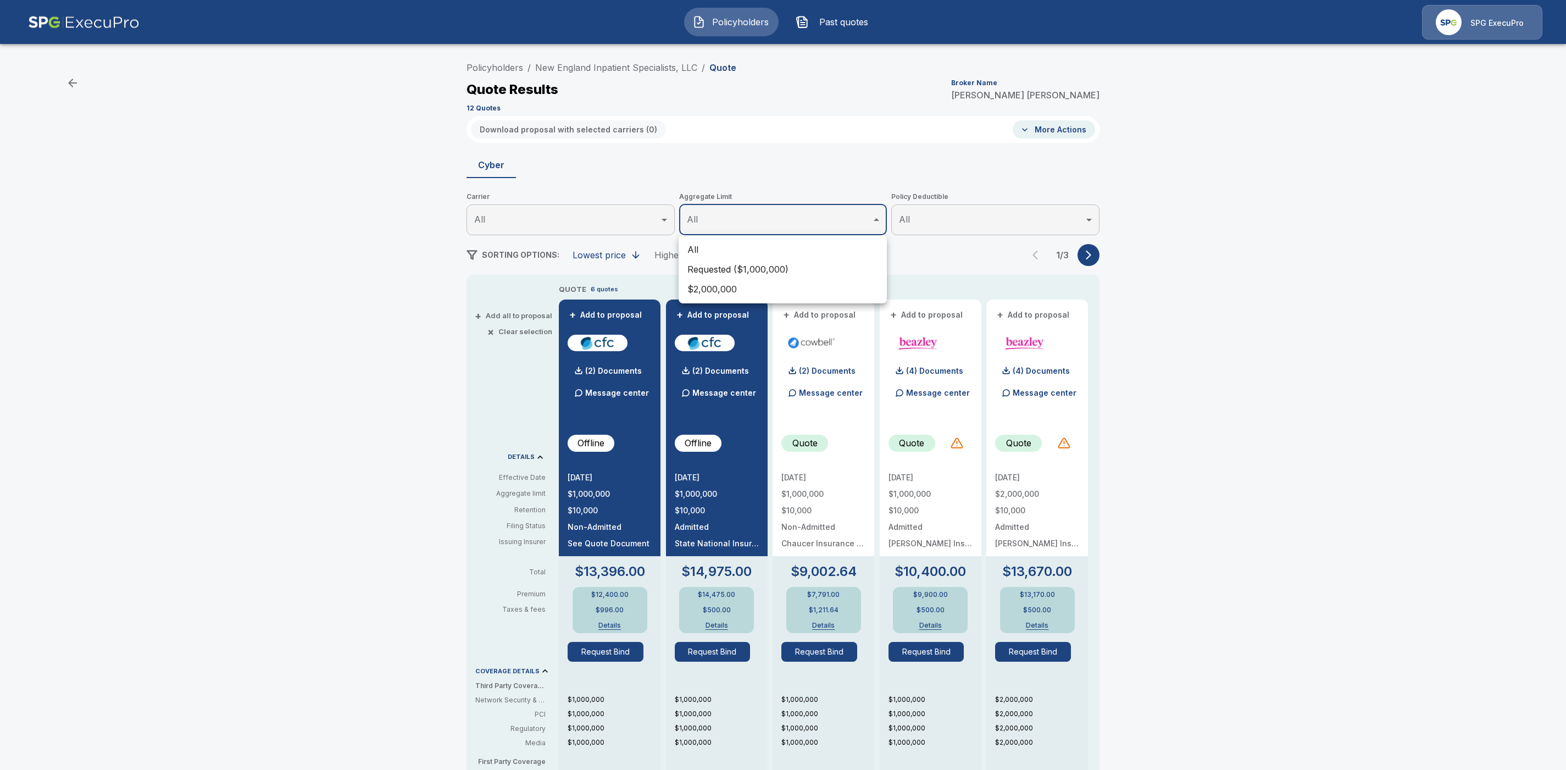
click at [1088, 261] on div at bounding box center [783, 385] width 1566 height 770
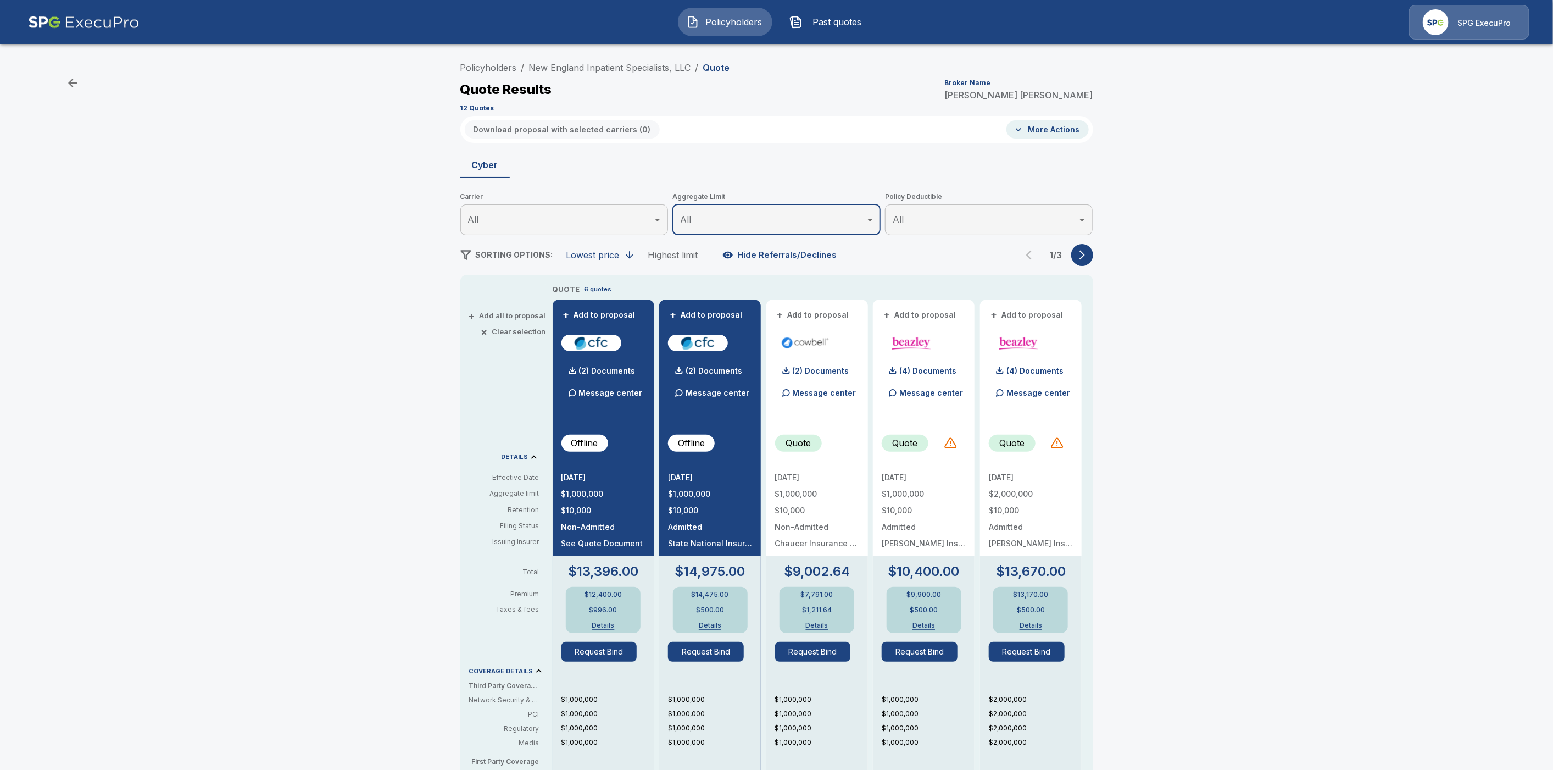
click at [1088, 259] on icon "button" at bounding box center [1082, 254] width 11 height 11
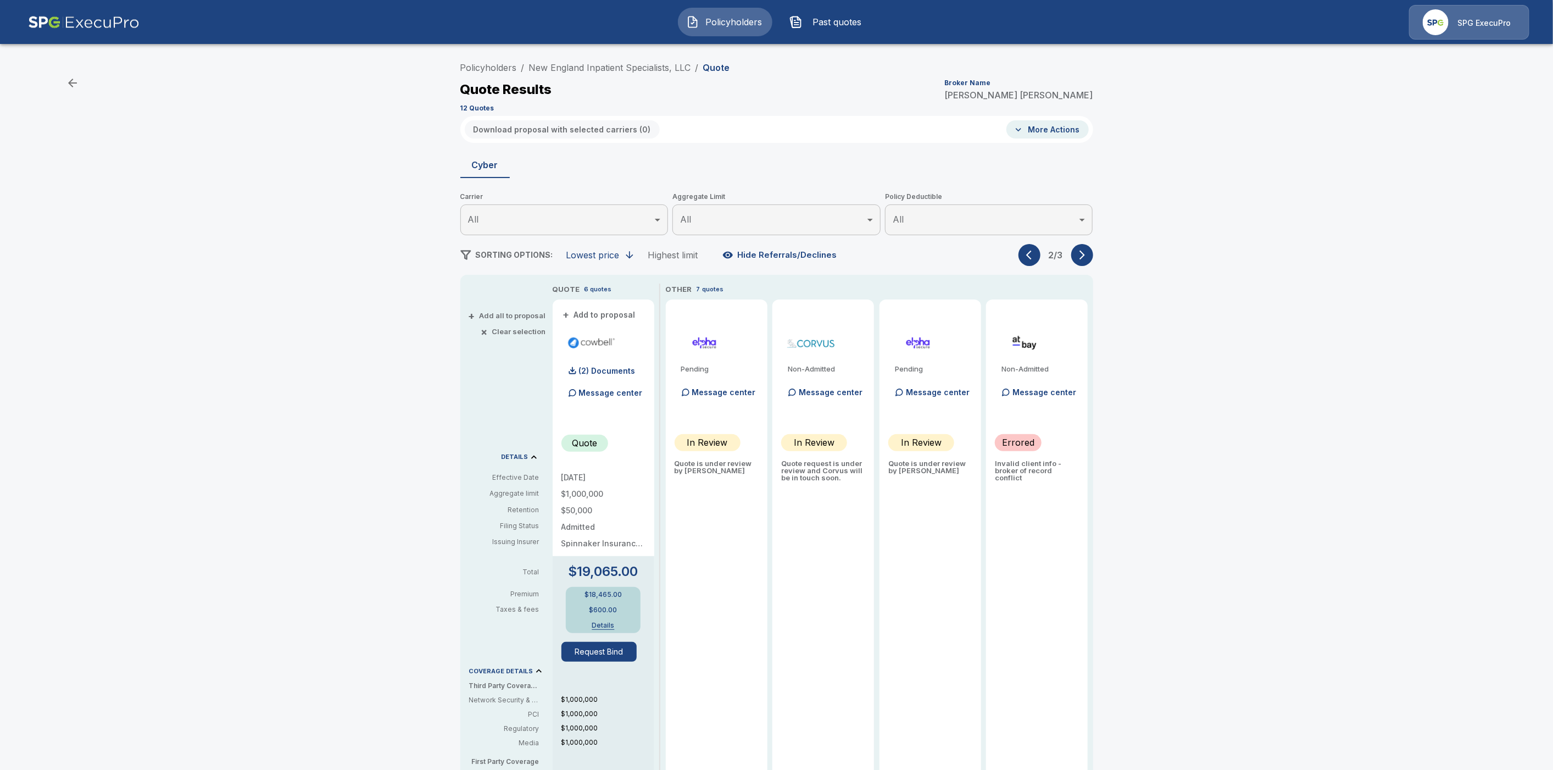
click at [1085, 255] on icon "button" at bounding box center [1082, 255] width 5 height 9
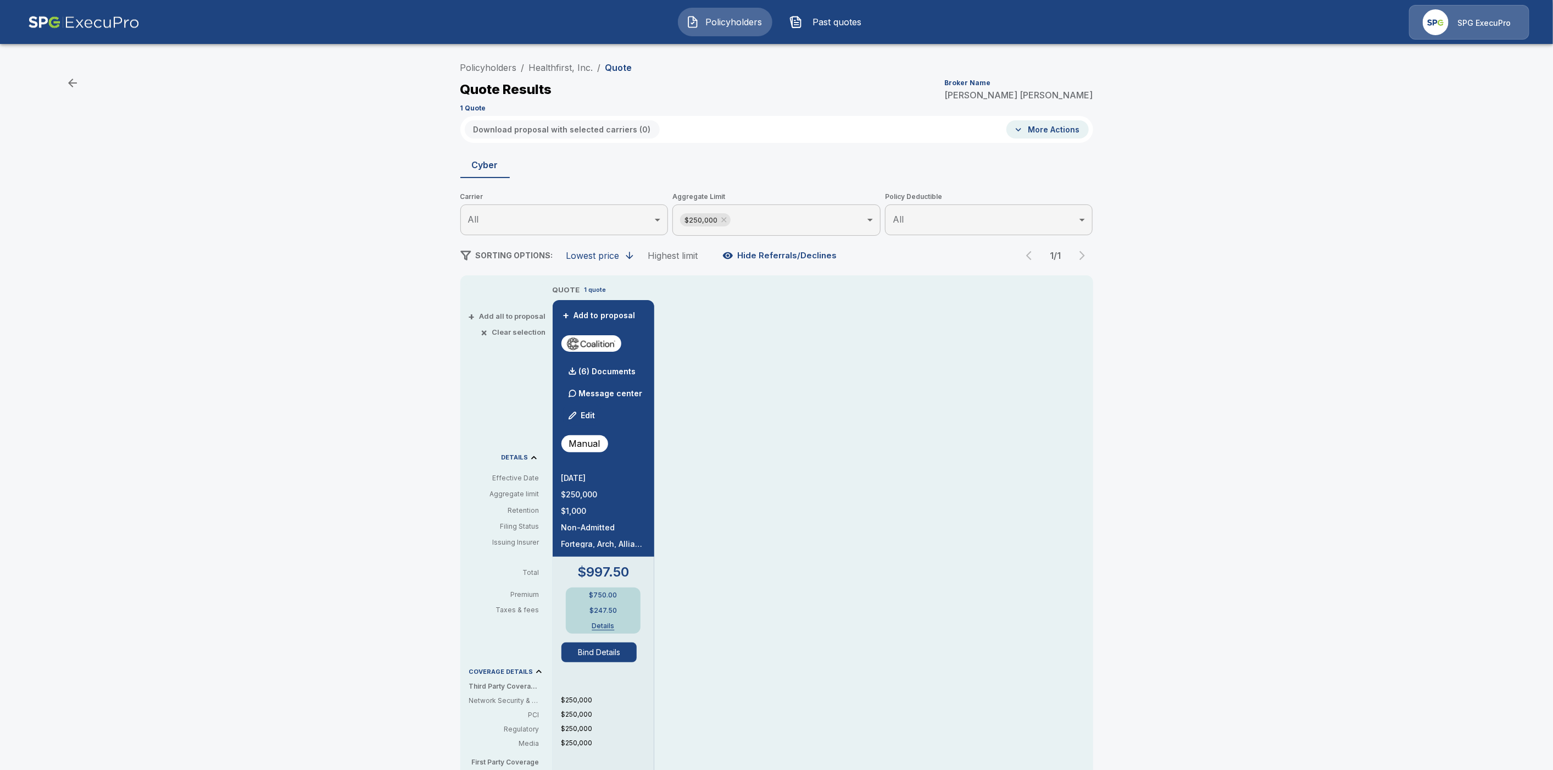
click at [597, 652] on button "Bind Details" at bounding box center [600, 652] width 76 height 20
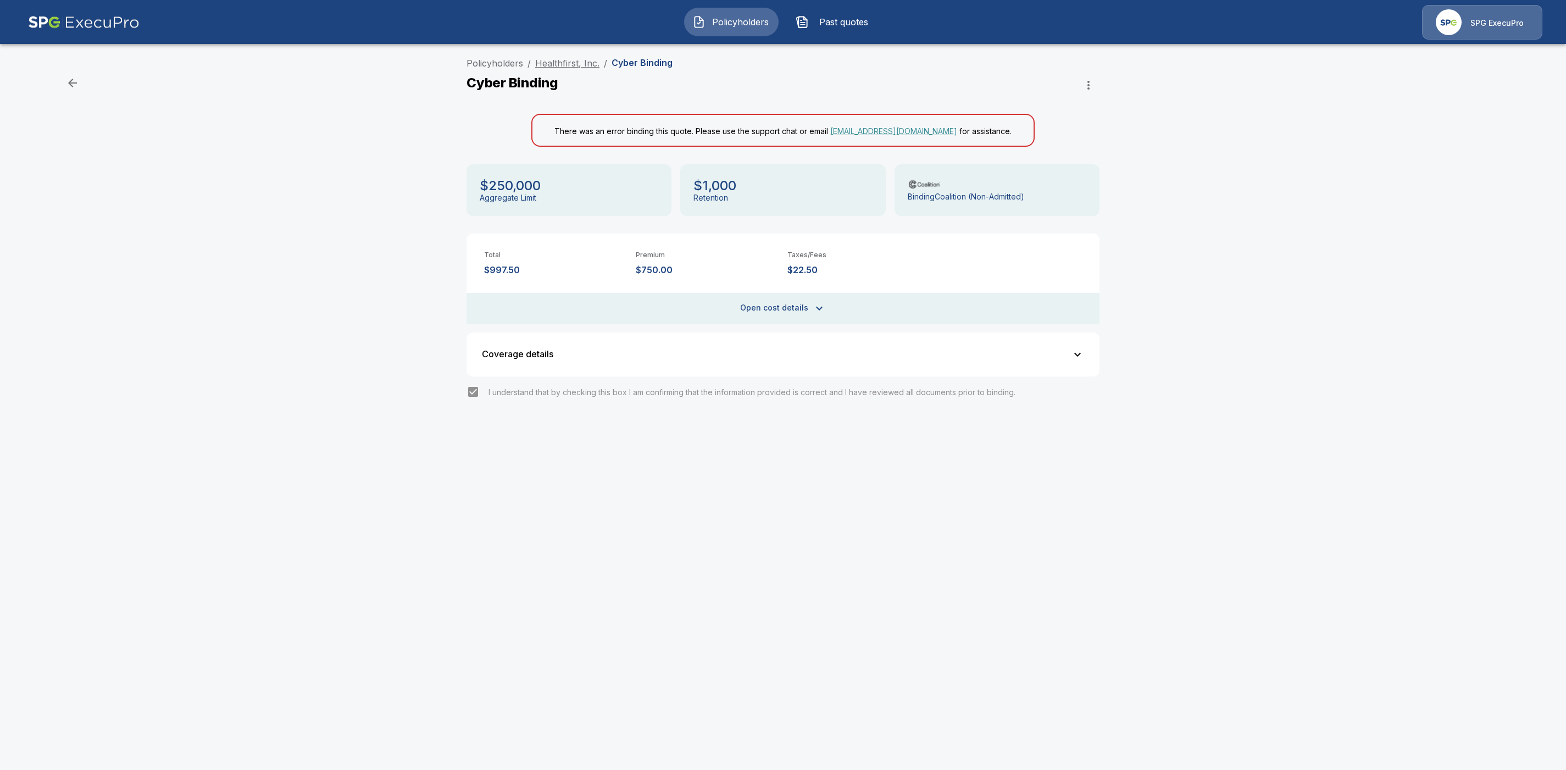
click at [560, 63] on link "Healthfirst, Inc." at bounding box center [567, 63] width 64 height 11
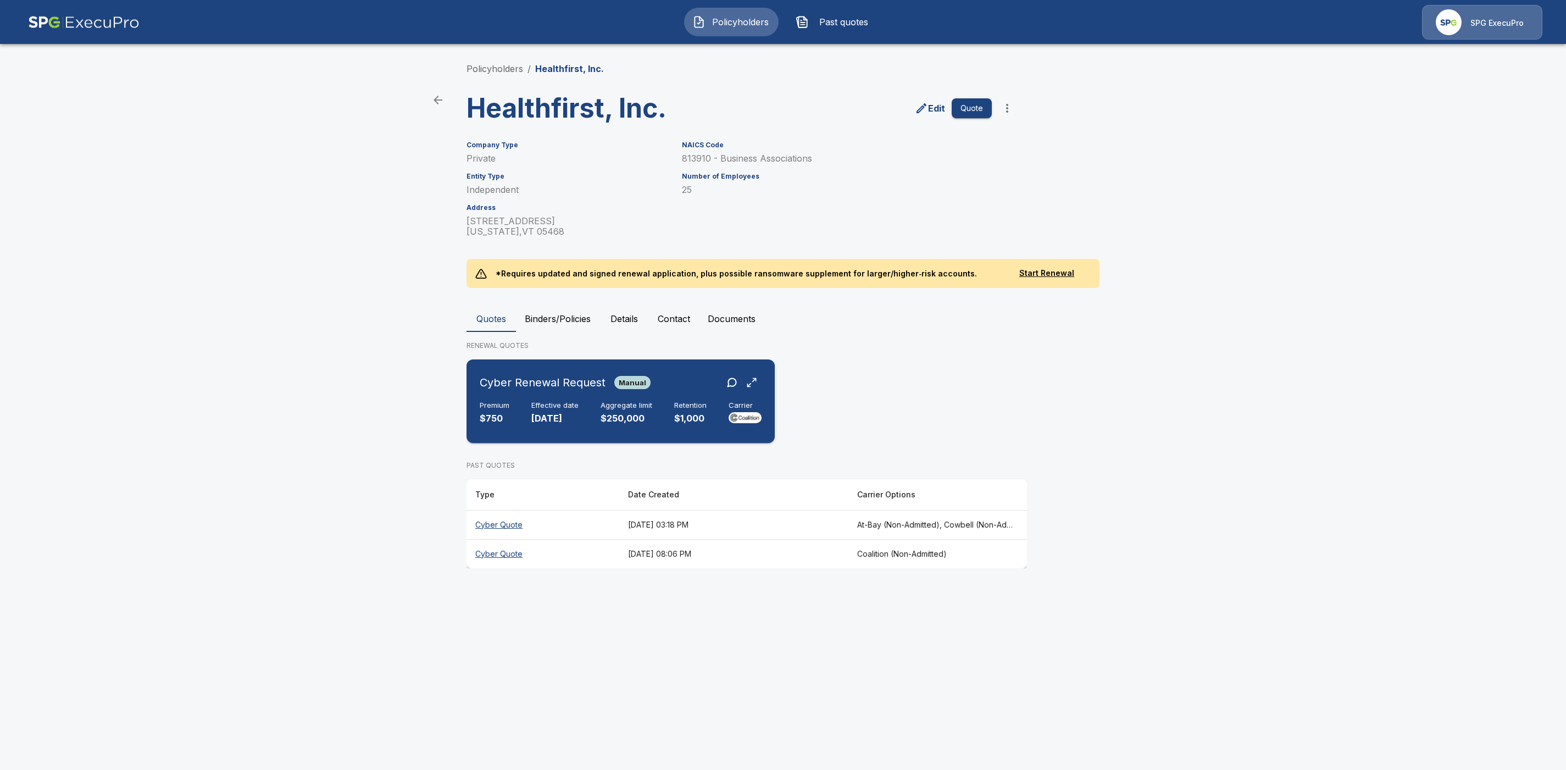
click at [516, 407] on div "Premium $750 Effective date [DATE] Aggregate limit $250,000 Retention $1,000 Ca…" at bounding box center [621, 413] width 282 height 24
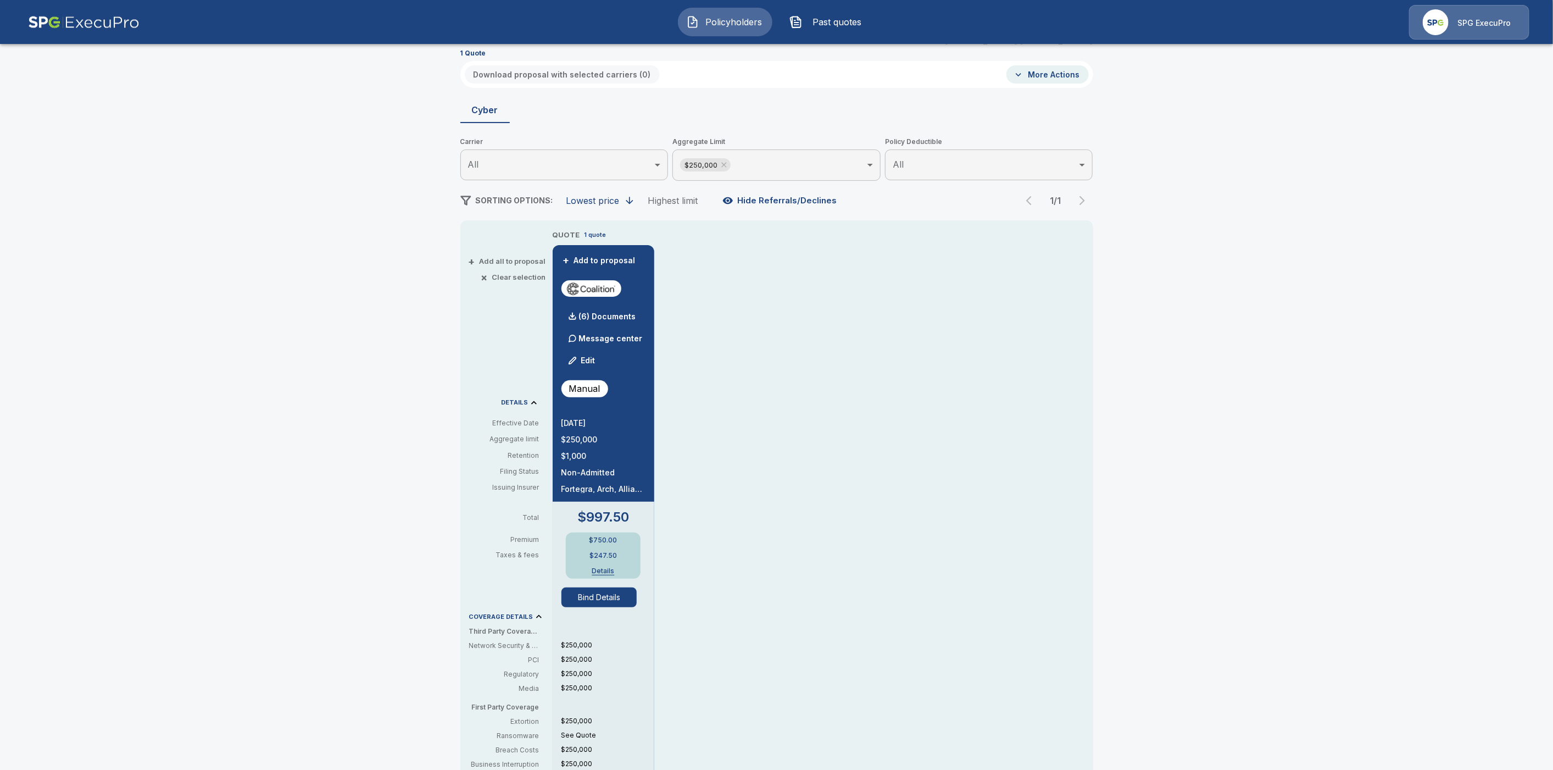
scroll to position [55, 0]
click at [609, 315] on p "(6) Documents" at bounding box center [607, 316] width 57 height 8
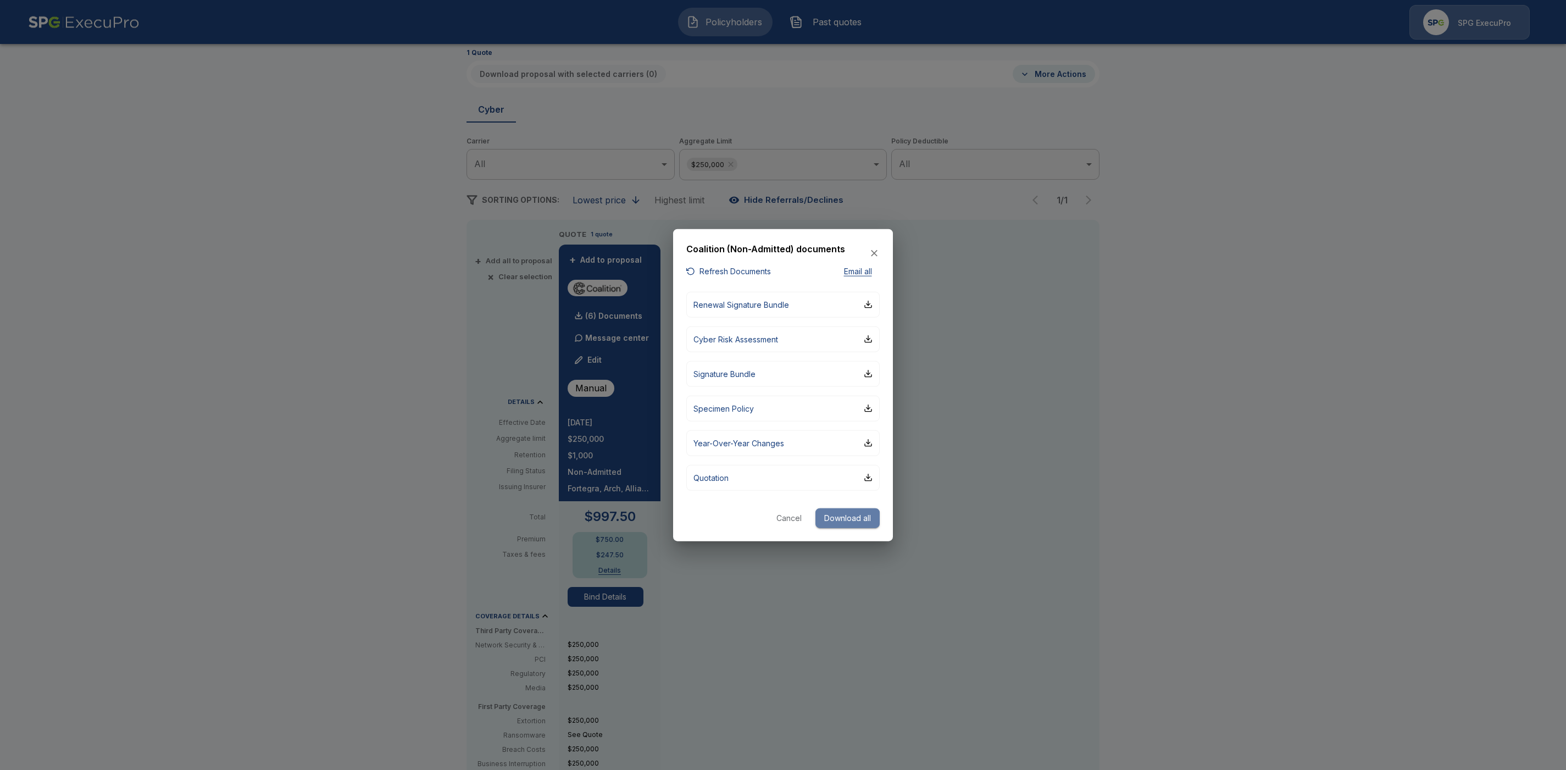
click at [857, 517] on button "Download all" at bounding box center [847, 518] width 64 height 20
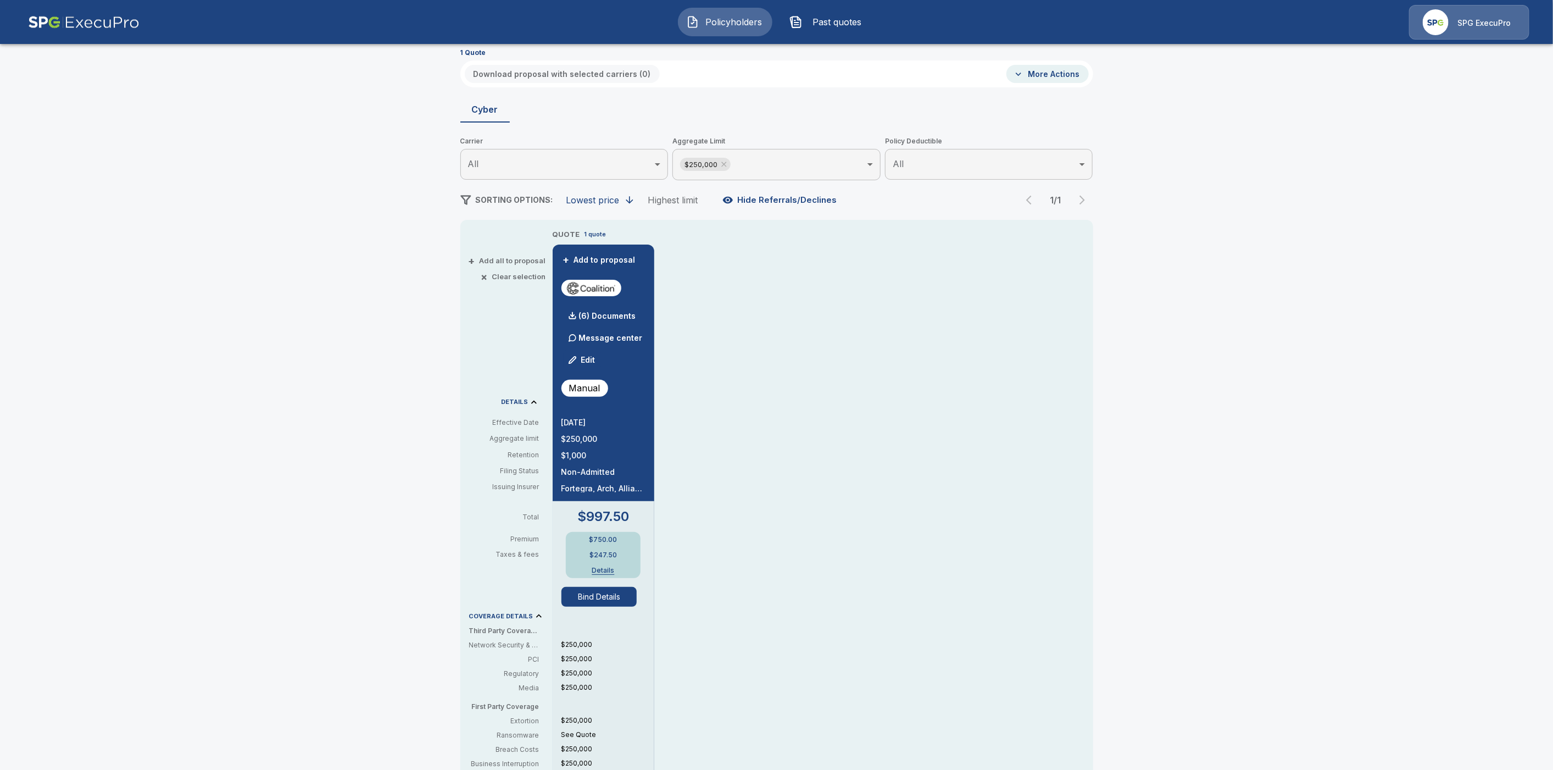
scroll to position [0, 0]
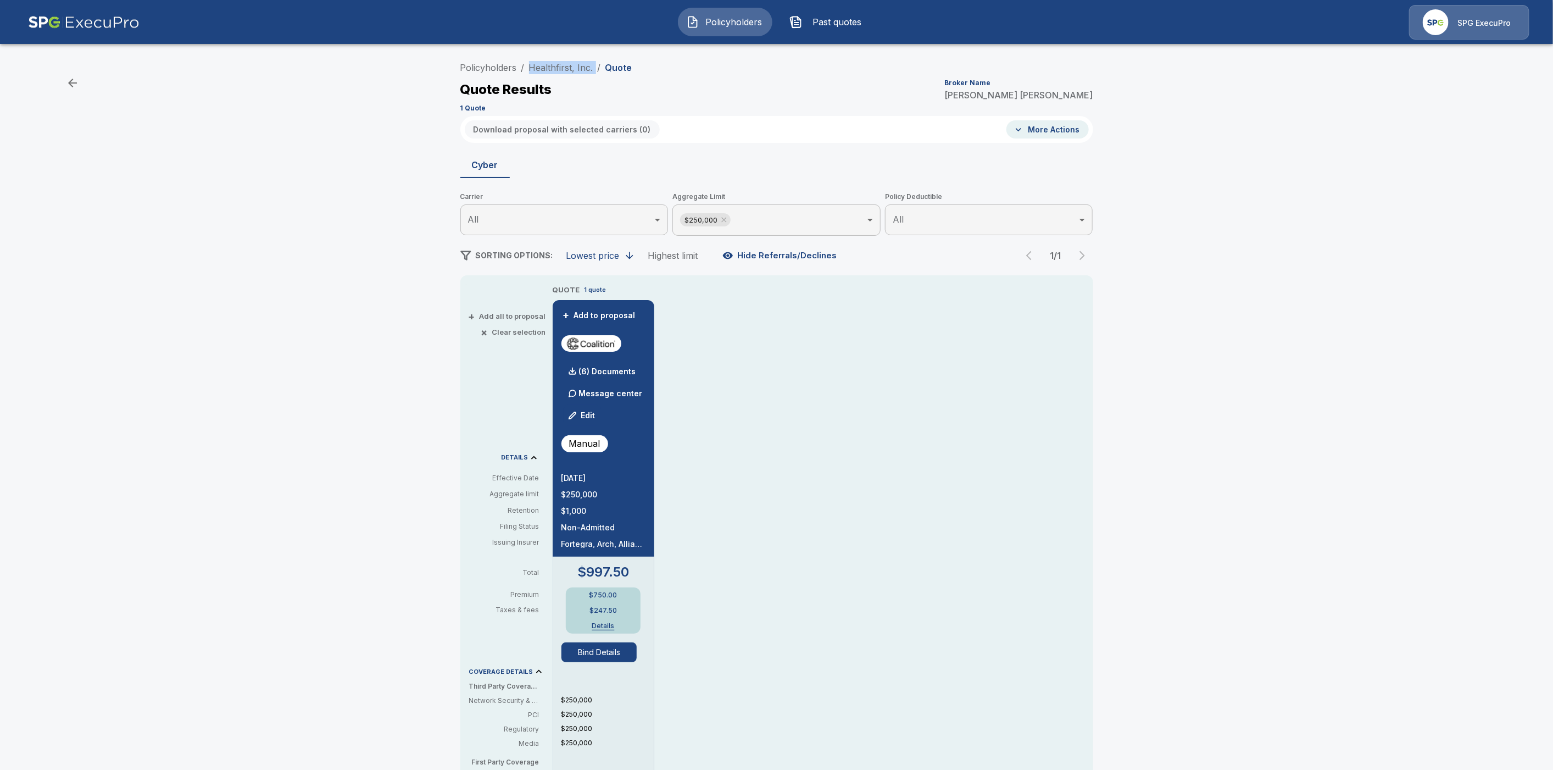
drag, startPoint x: 600, startPoint y: 66, endPoint x: 541, endPoint y: 59, distance: 59.7
click at [541, 59] on div "Policyholders / Healthfirst, Inc. / Quote Quote Results Broker Name [PERSON_NAM…" at bounding box center [776, 86] width 633 height 59
copy ol "Healthfirst, Inc. /"
click at [625, 371] on p "(6) Documents" at bounding box center [607, 372] width 57 height 8
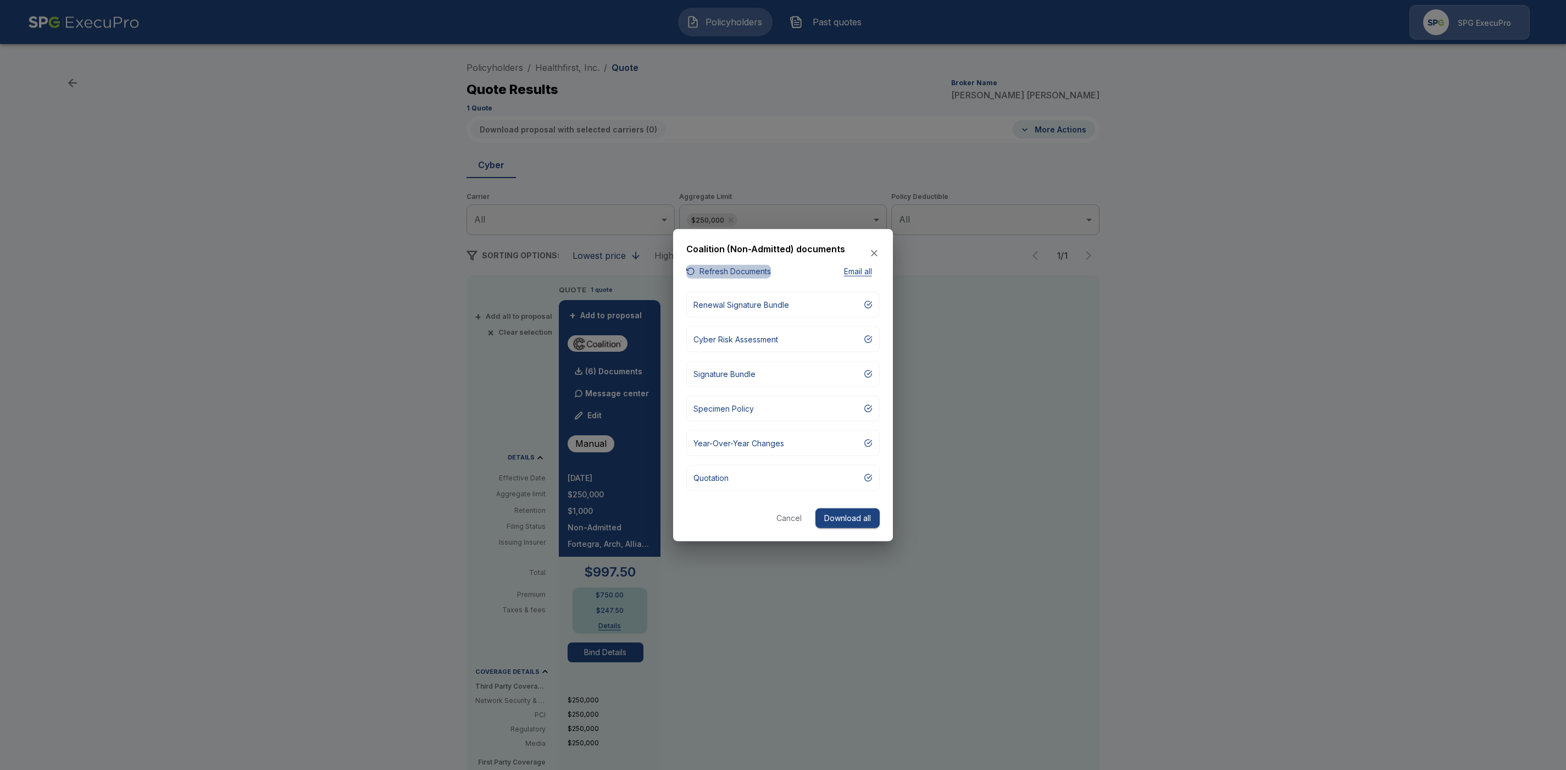
click at [713, 267] on button "Refresh Documents" at bounding box center [728, 272] width 85 height 14
click at [871, 476] on div "button" at bounding box center [868, 477] width 9 height 9
click at [850, 518] on button "Download all" at bounding box center [847, 518] width 64 height 20
